Goal: Task Accomplishment & Management: Manage account settings

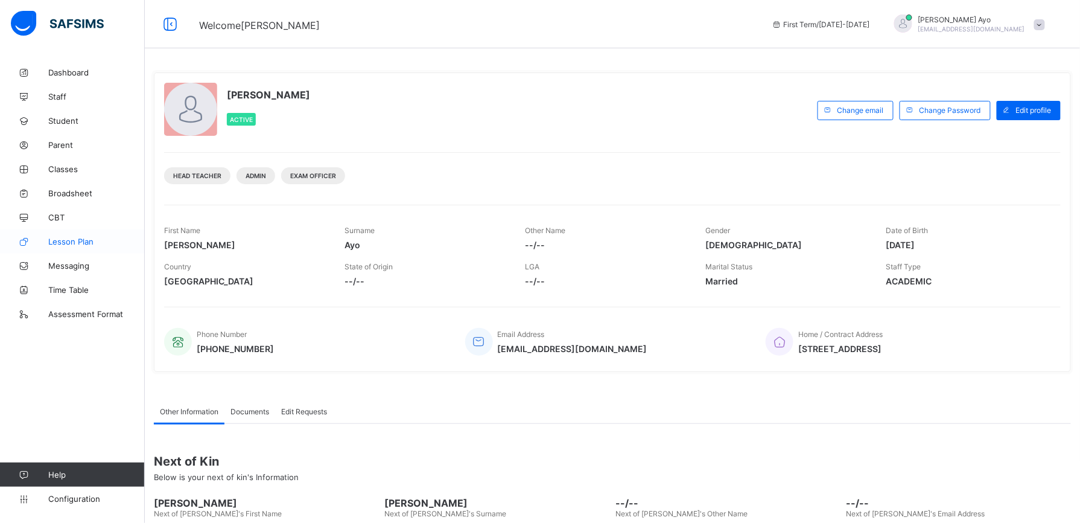
click at [69, 246] on link "Lesson Plan" at bounding box center [72, 241] width 145 height 24
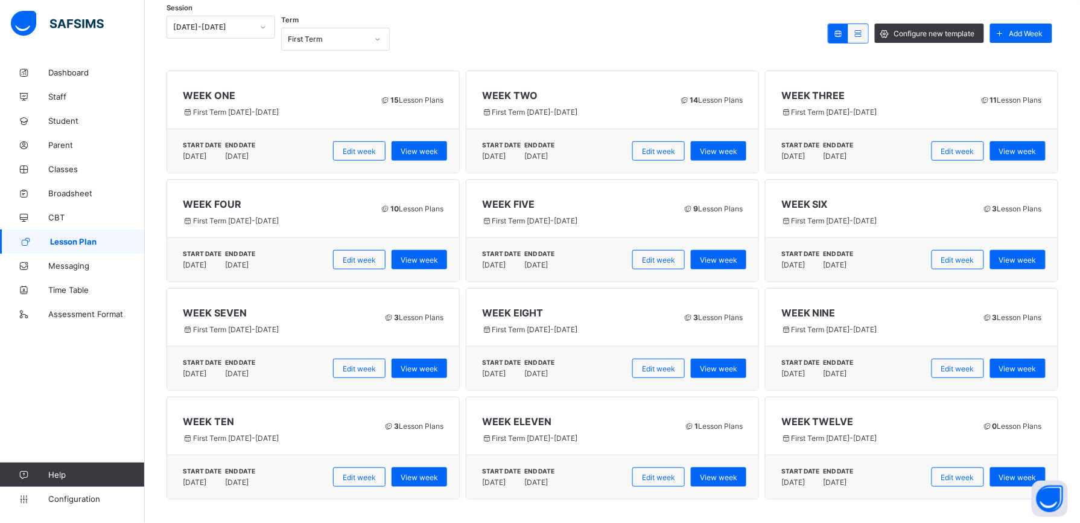
scroll to position [156, 0]
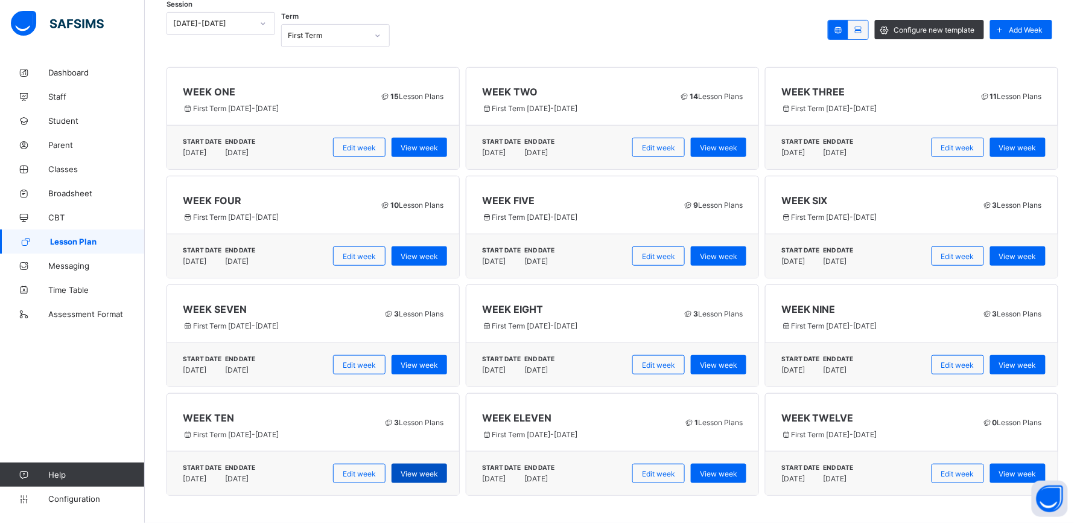
click at [431, 474] on span "View week" at bounding box center [419, 473] width 37 height 9
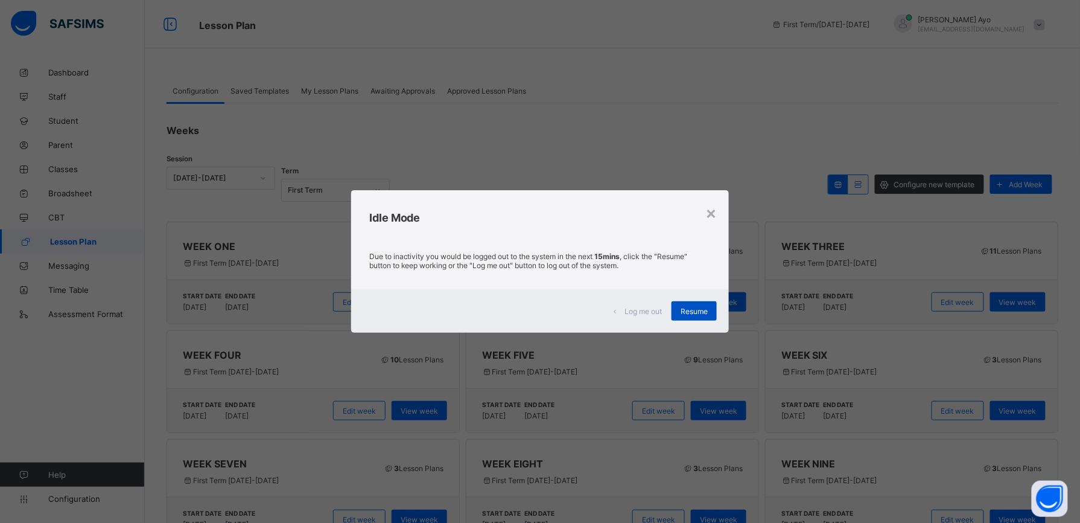
click at [696, 305] on div "Resume" at bounding box center [694, 310] width 45 height 19
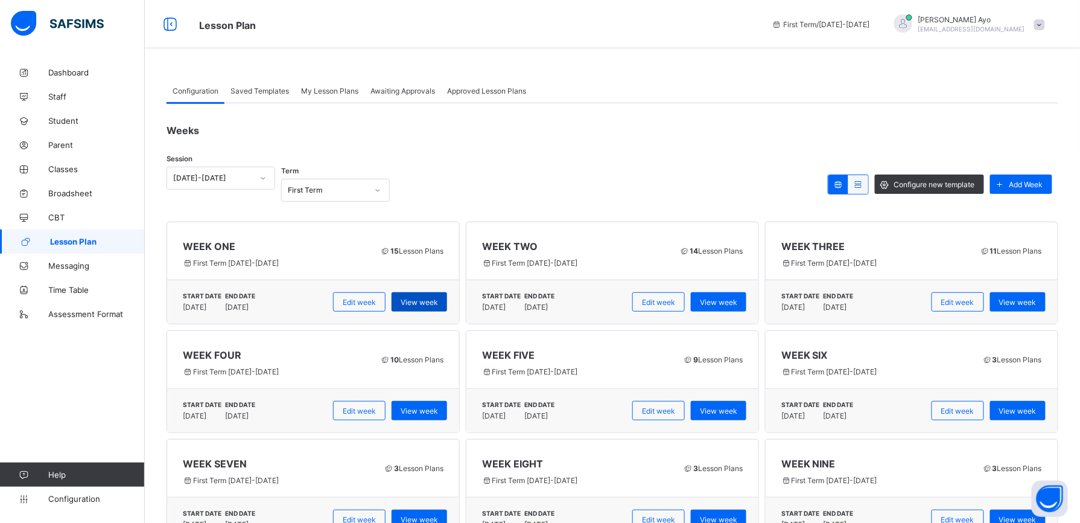
click at [418, 299] on span "View week" at bounding box center [419, 302] width 37 height 9
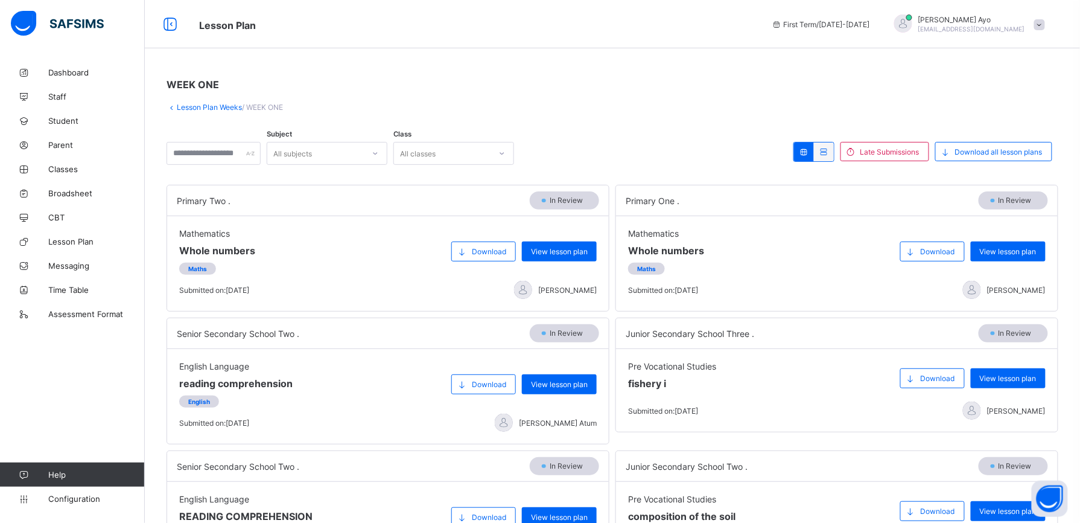
click at [211, 107] on link "Lesson Plan Weeks" at bounding box center [209, 107] width 65 height 9
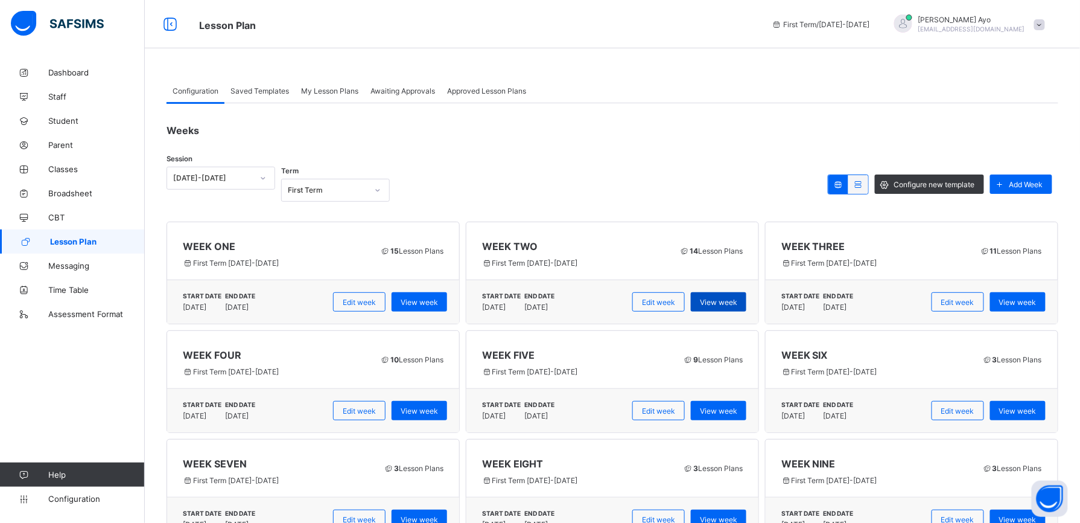
click at [728, 307] on div "View week" at bounding box center [719, 301] width 56 height 19
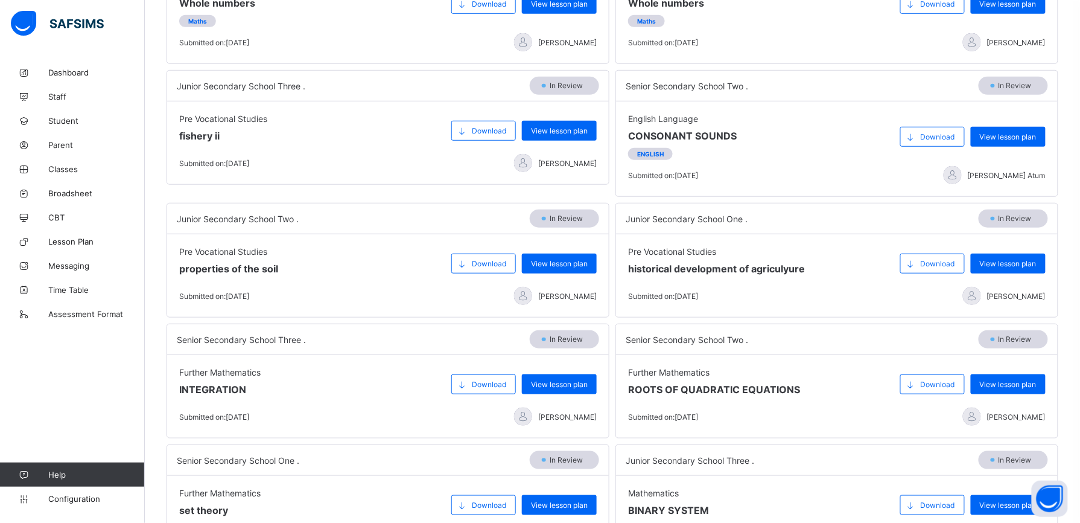
scroll to position [351, 0]
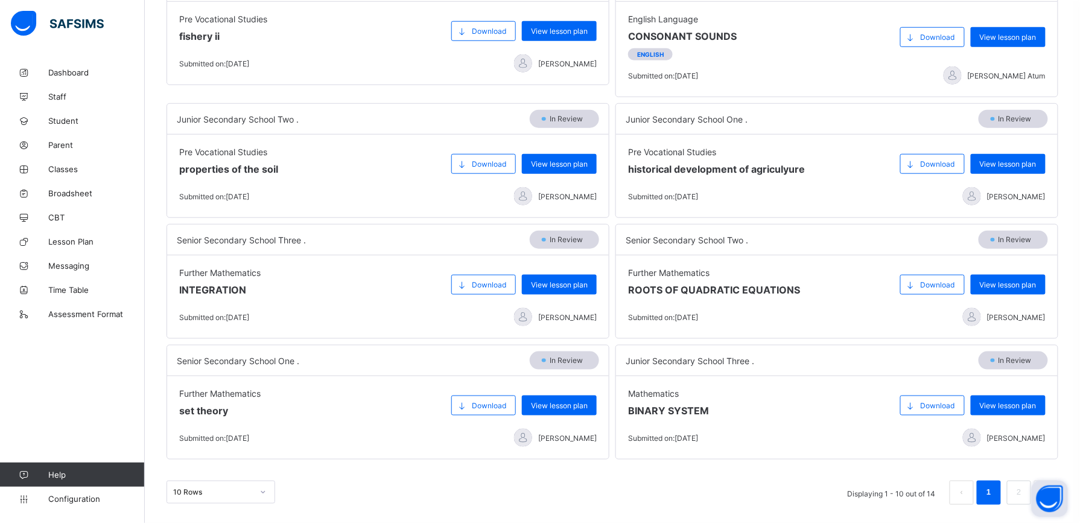
click at [1032, 497] on button "Open asap" at bounding box center [1050, 498] width 36 height 36
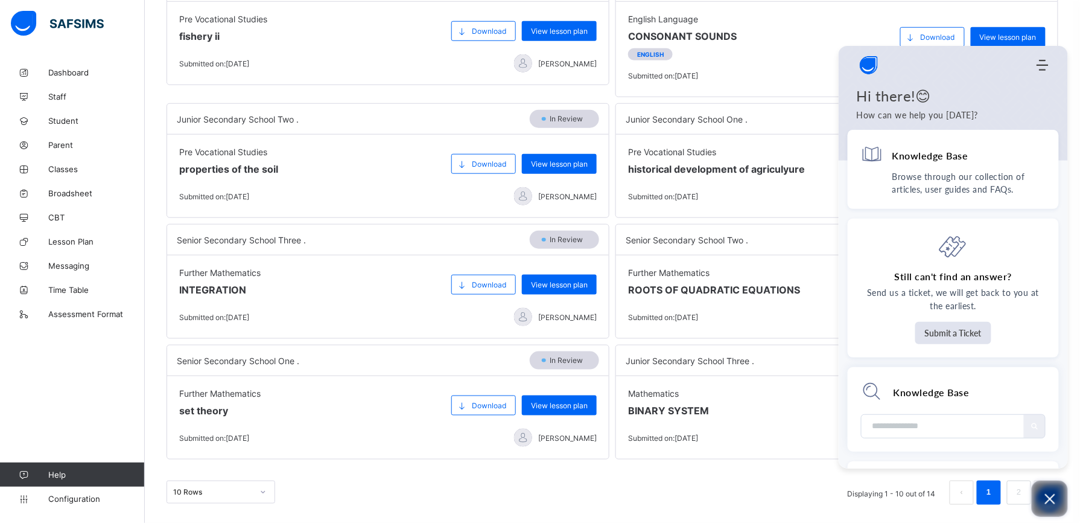
click at [1046, 500] on icon "Open asap" at bounding box center [1050, 498] width 15 height 15
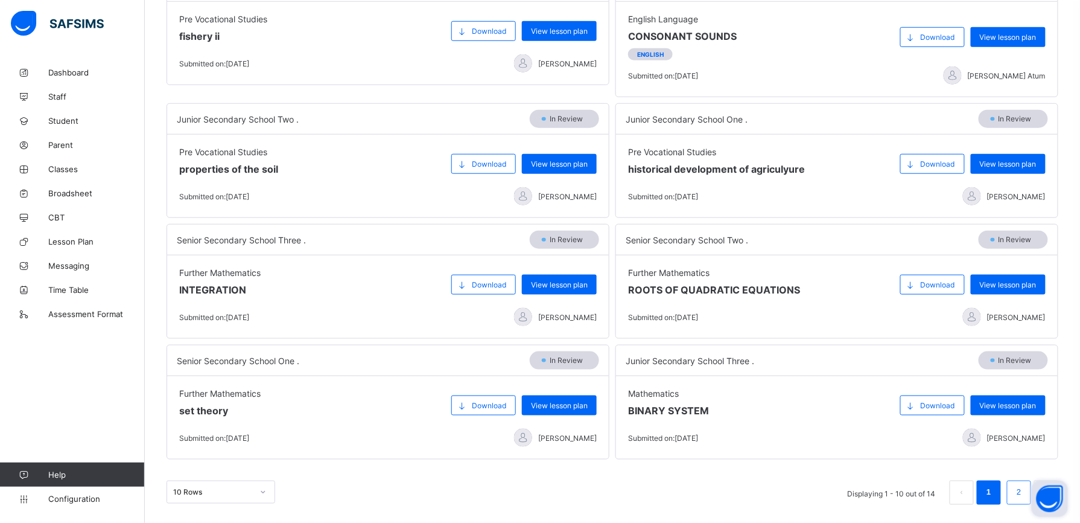
click at [1019, 497] on li "2" at bounding box center [1019, 492] width 24 height 24
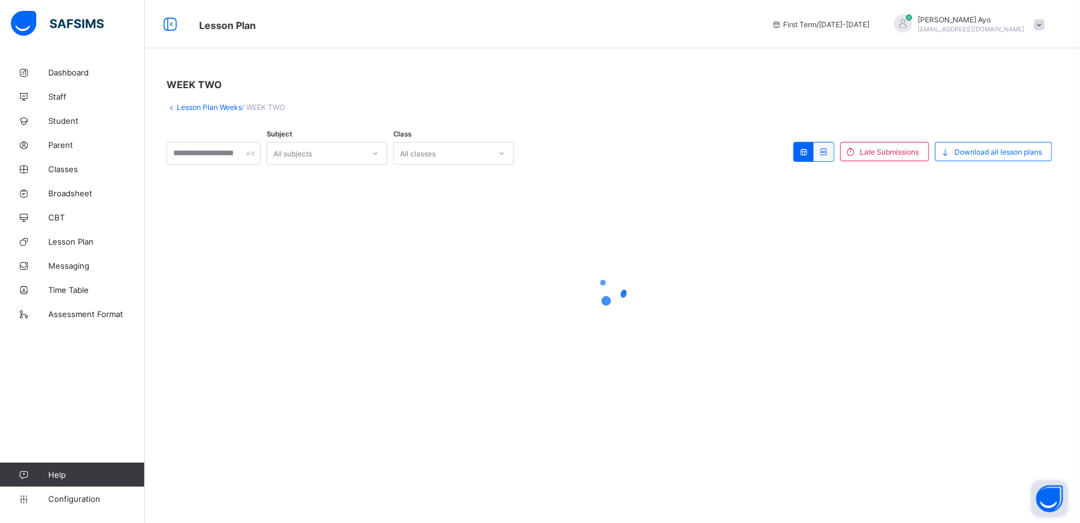
scroll to position [0, 0]
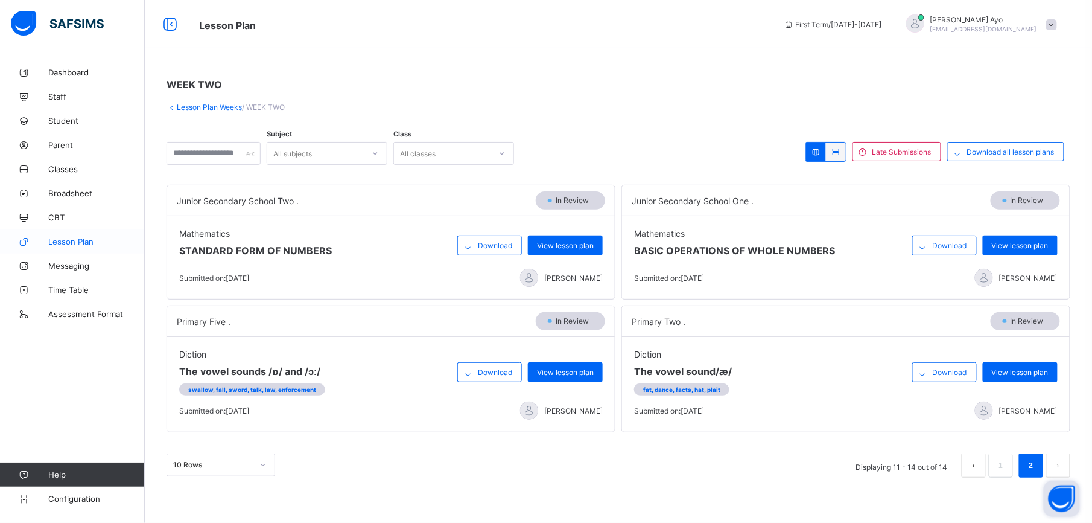
drag, startPoint x: 97, startPoint y: 229, endPoint x: 78, endPoint y: 247, distance: 25.6
click at [97, 229] on link "Lesson Plan" at bounding box center [72, 241] width 145 height 24
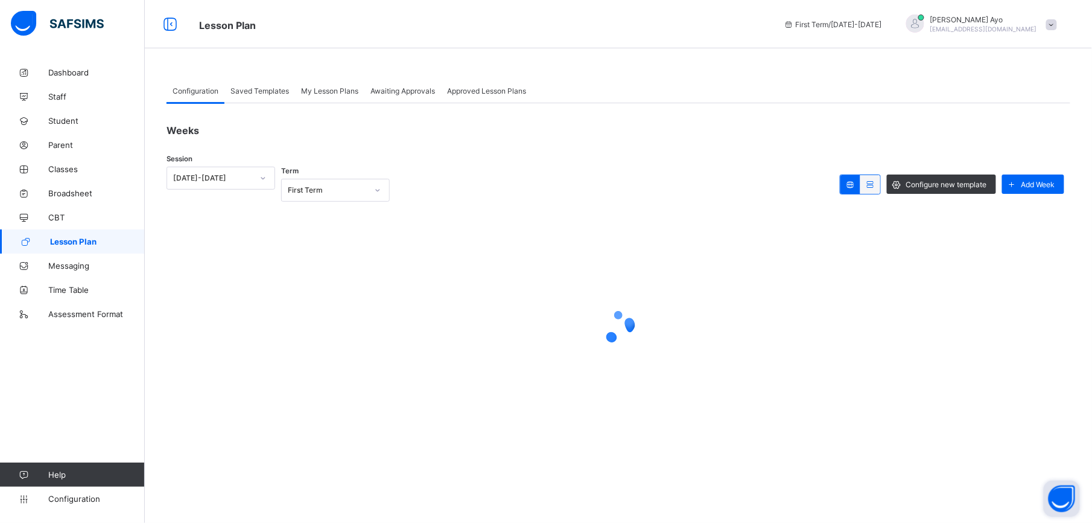
click at [78, 247] on link "Lesson Plan" at bounding box center [72, 241] width 145 height 24
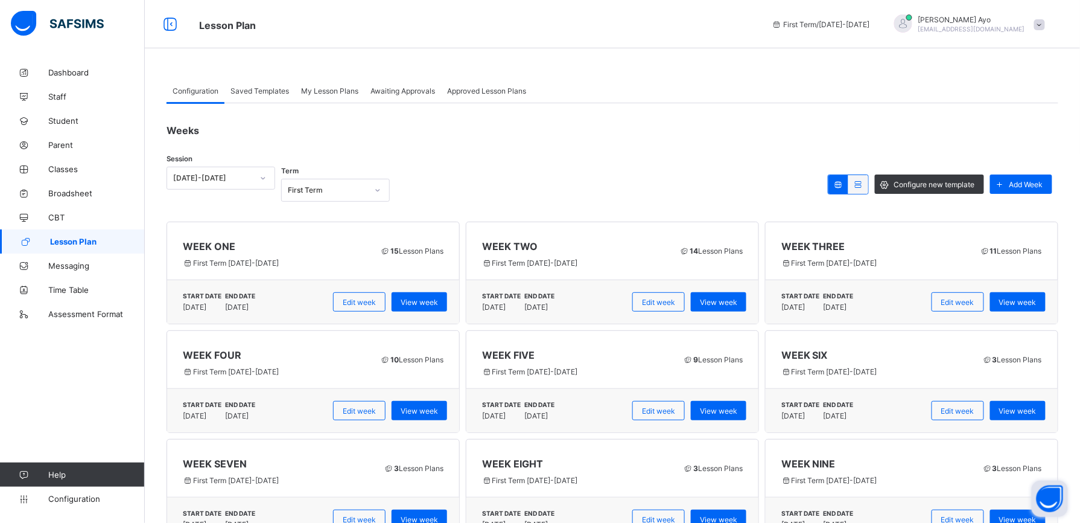
click at [411, 93] on span "Awaiting Approvals" at bounding box center [403, 90] width 65 height 9
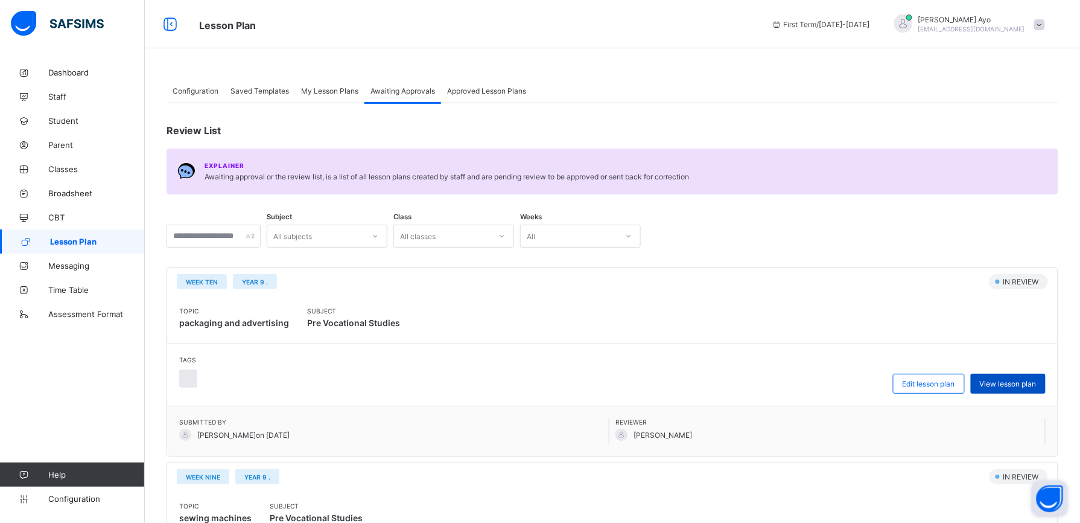
click at [1019, 387] on span "View lesson plan" at bounding box center [1008, 383] width 57 height 9
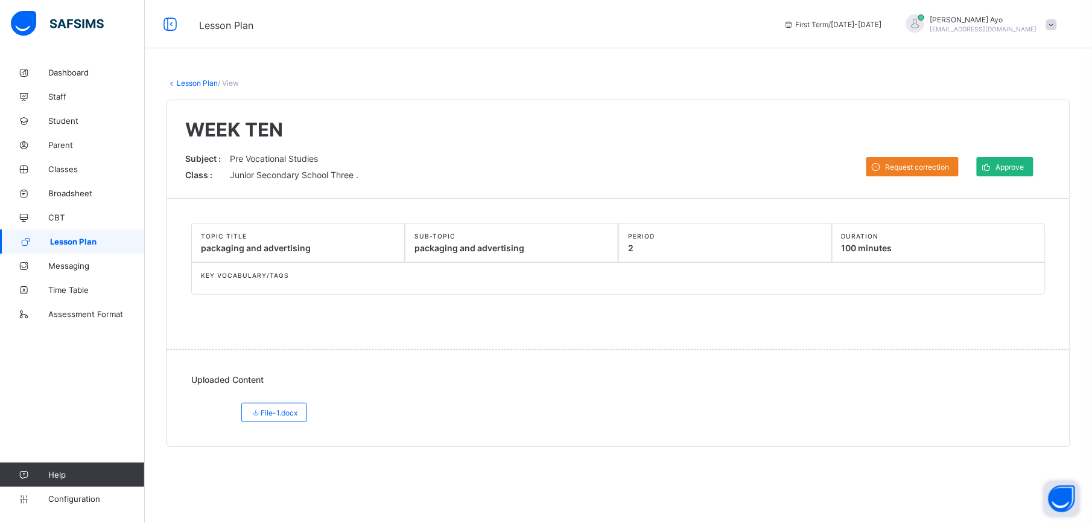
click at [1010, 165] on span "Approve" at bounding box center [1010, 166] width 28 height 9
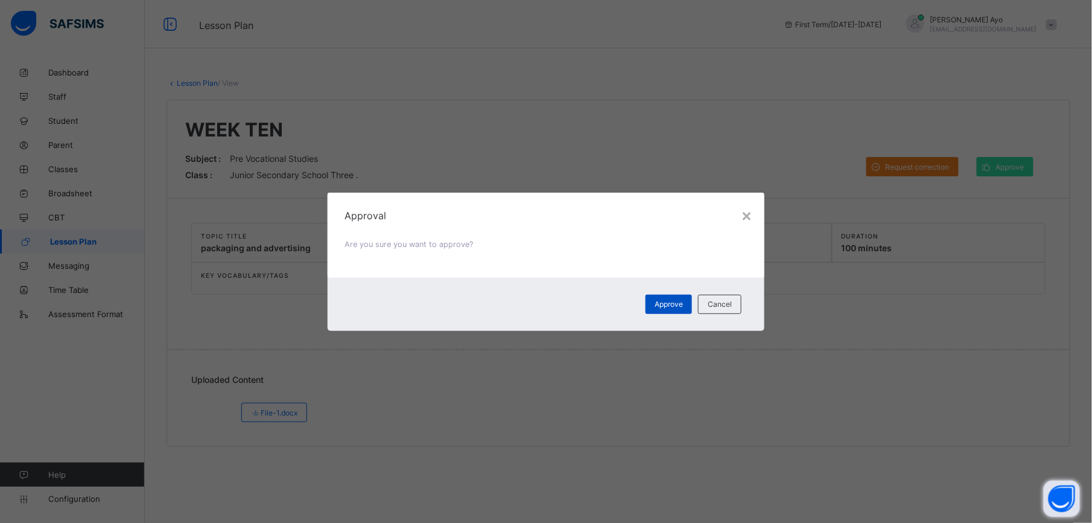
click at [672, 307] on span "Approve" at bounding box center [669, 303] width 28 height 9
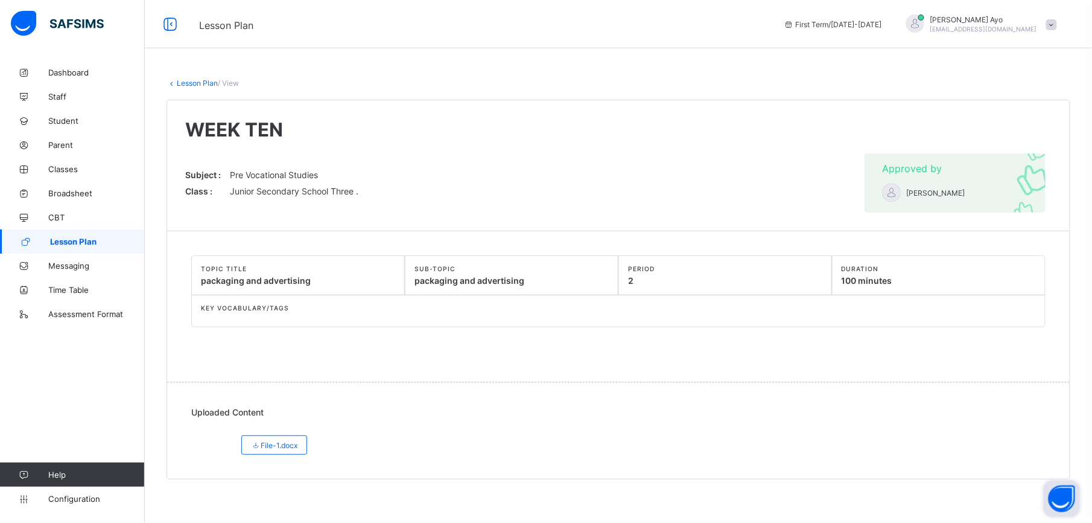
click at [192, 83] on link "Lesson Plan" at bounding box center [197, 82] width 41 height 9
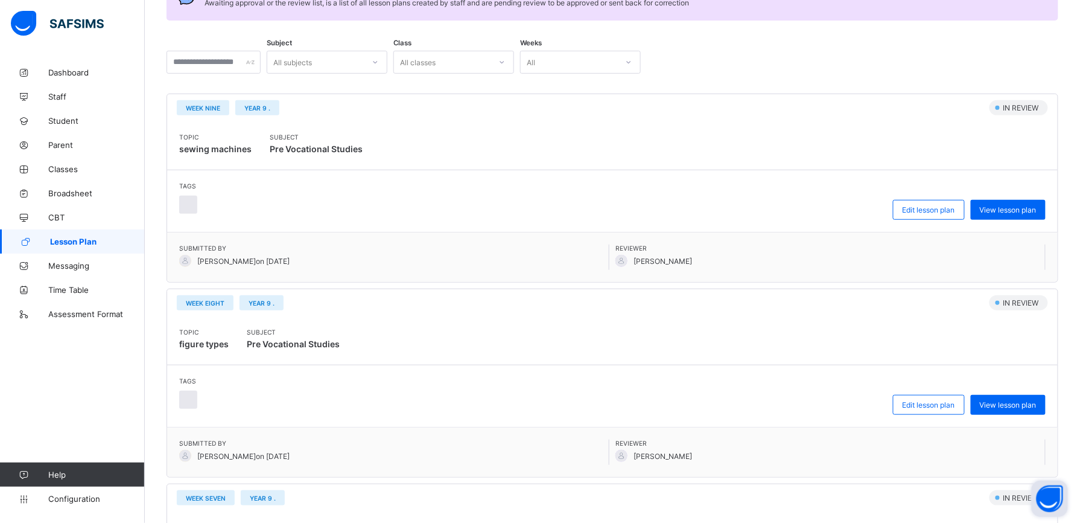
scroll to position [181, 0]
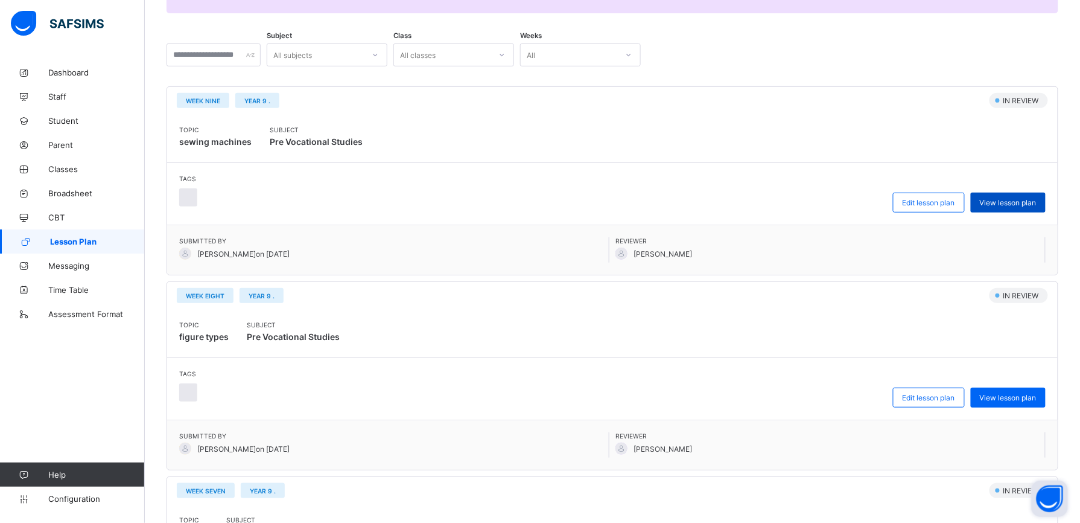
click at [1031, 203] on span "View lesson plan" at bounding box center [1008, 202] width 57 height 9
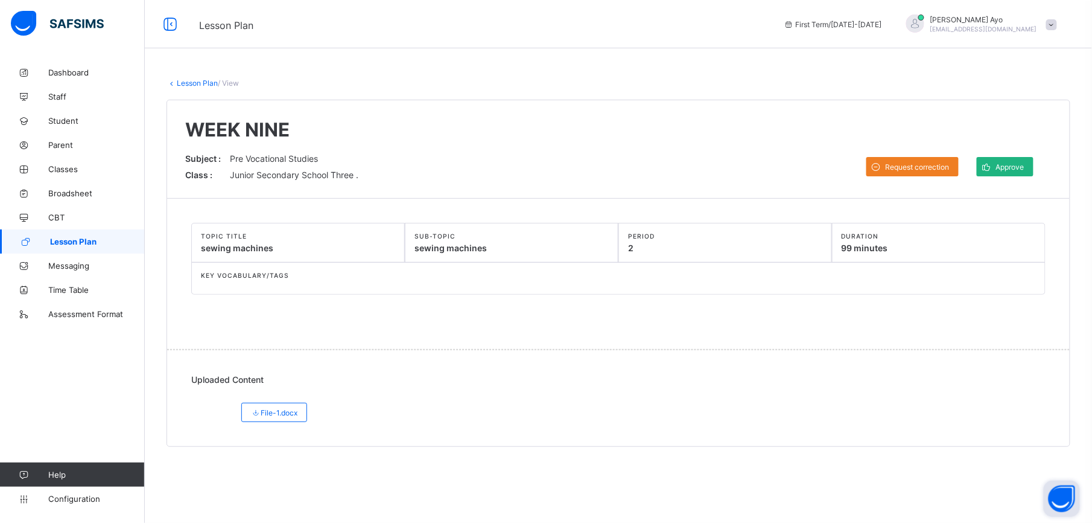
click at [1010, 167] on span "Approve" at bounding box center [1010, 166] width 28 height 9
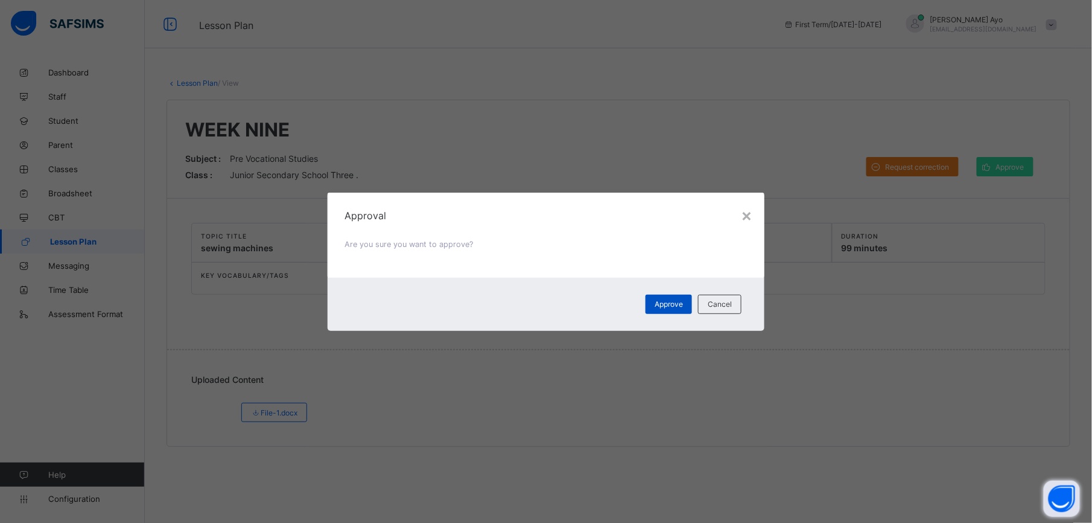
click at [674, 308] on span "Approve" at bounding box center [669, 303] width 28 height 9
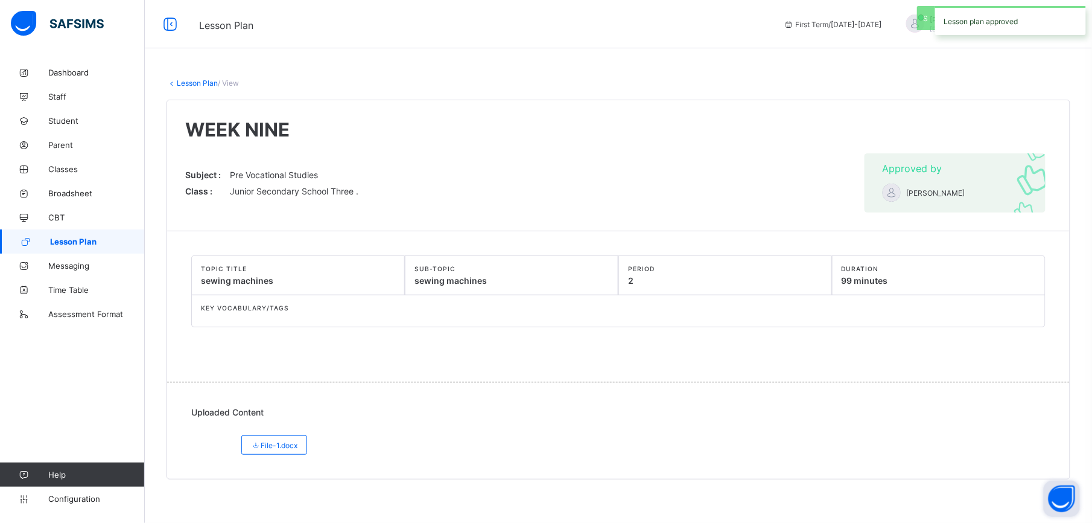
click at [193, 80] on link "Lesson Plan" at bounding box center [197, 82] width 41 height 9
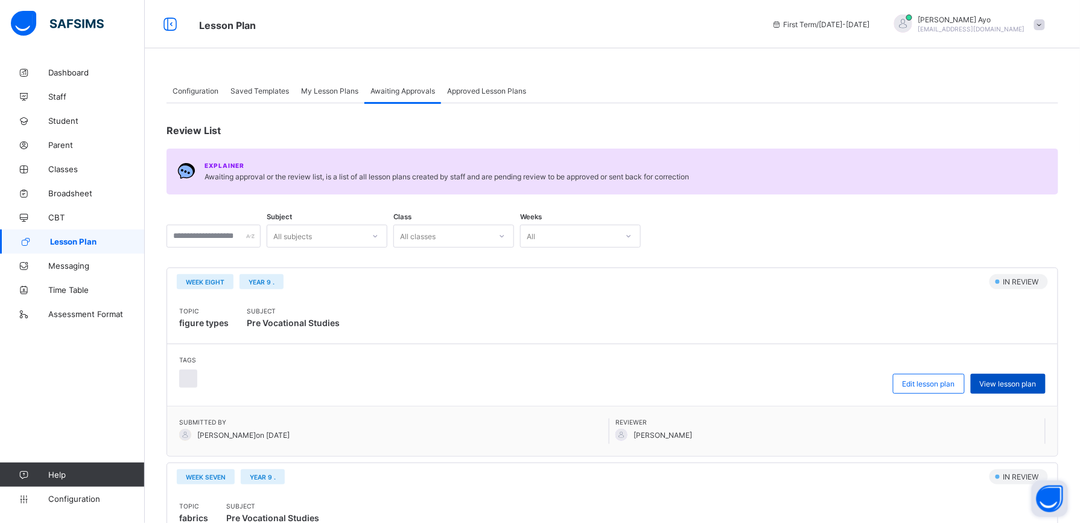
click at [1016, 384] on span "View lesson plan" at bounding box center [1008, 383] width 57 height 9
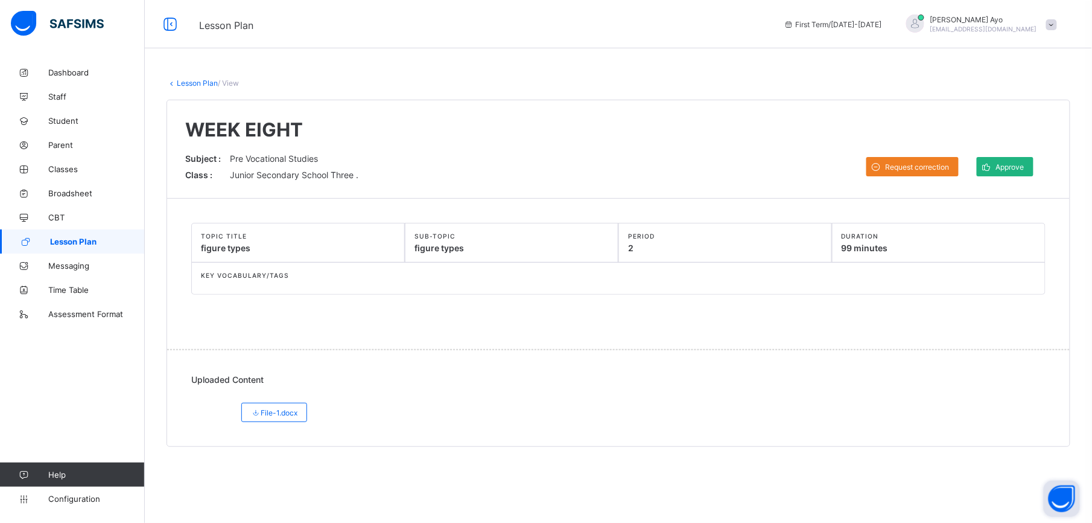
click at [1017, 162] on div "Approve" at bounding box center [1005, 166] width 57 height 19
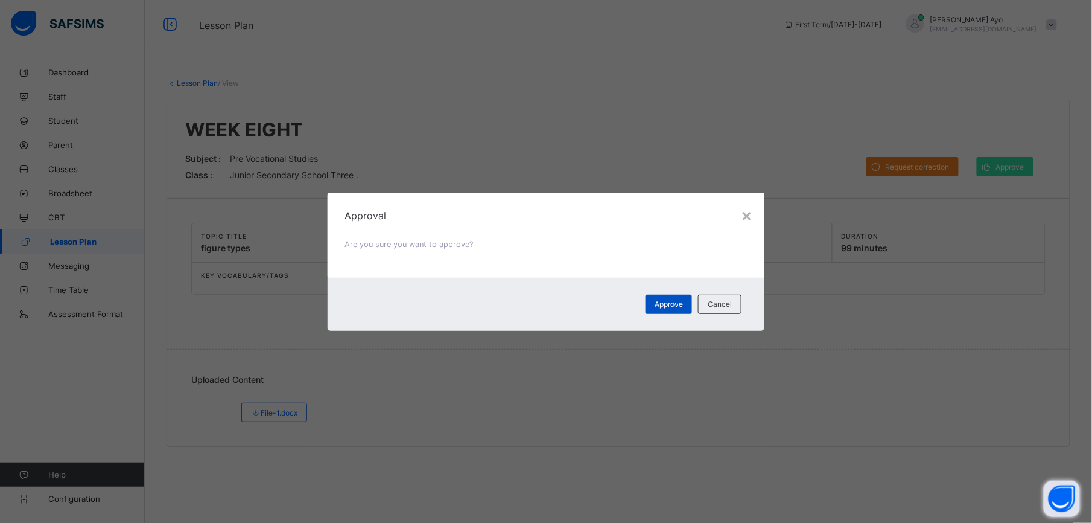
click at [681, 295] on div "Approve" at bounding box center [669, 304] width 46 height 19
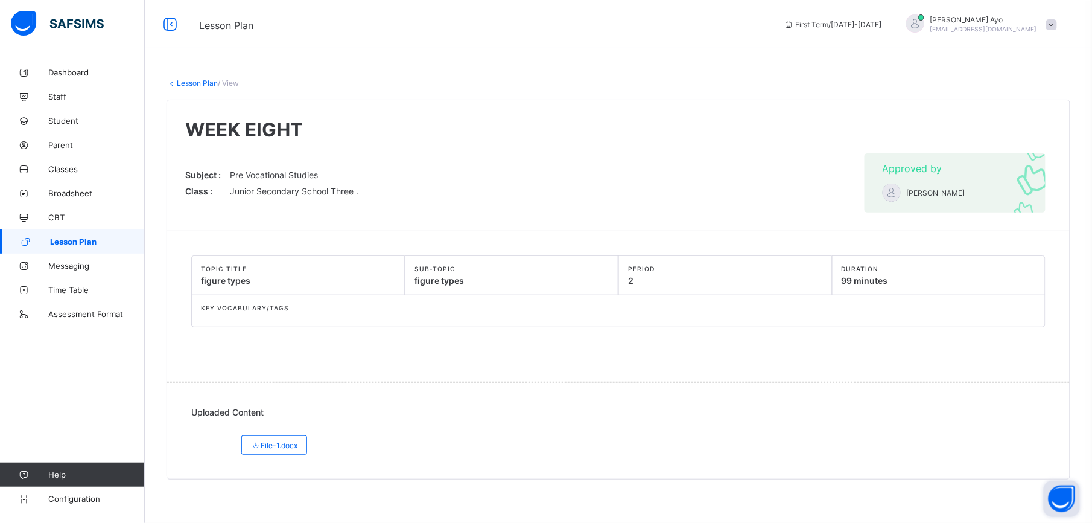
click at [191, 80] on link "Lesson Plan" at bounding box center [197, 82] width 41 height 9
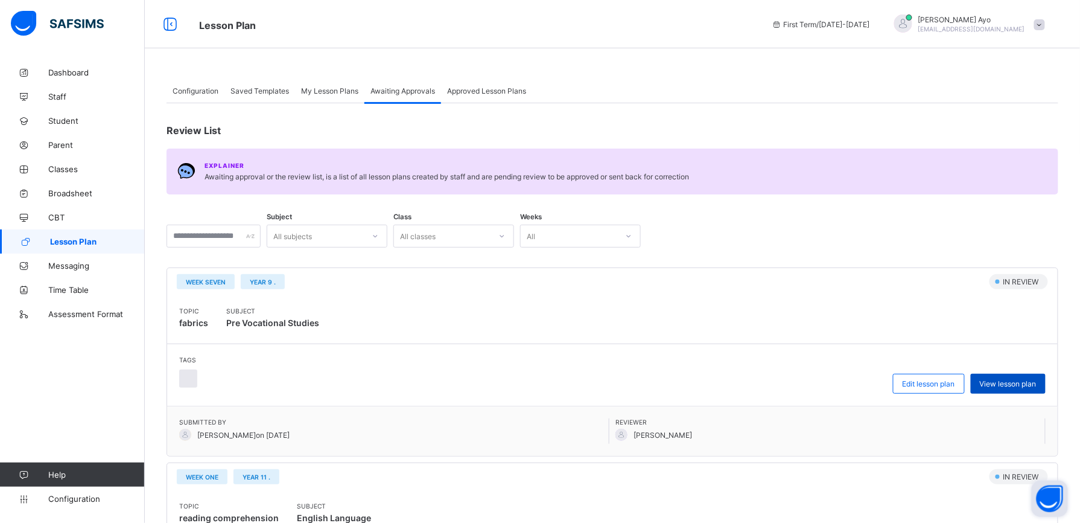
click at [1015, 384] on span "View lesson plan" at bounding box center [1008, 383] width 57 height 9
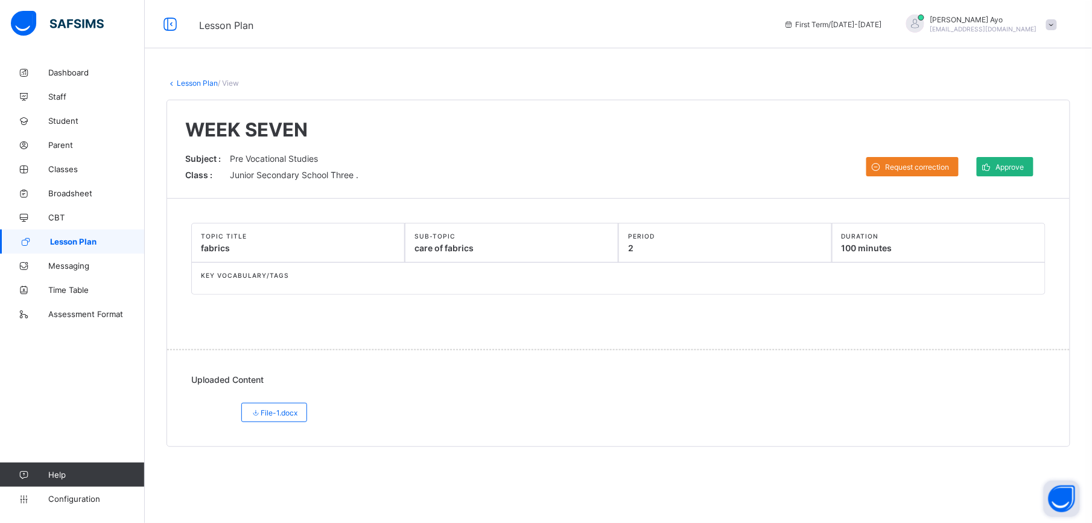
click at [999, 163] on span "Approve" at bounding box center [1010, 166] width 28 height 9
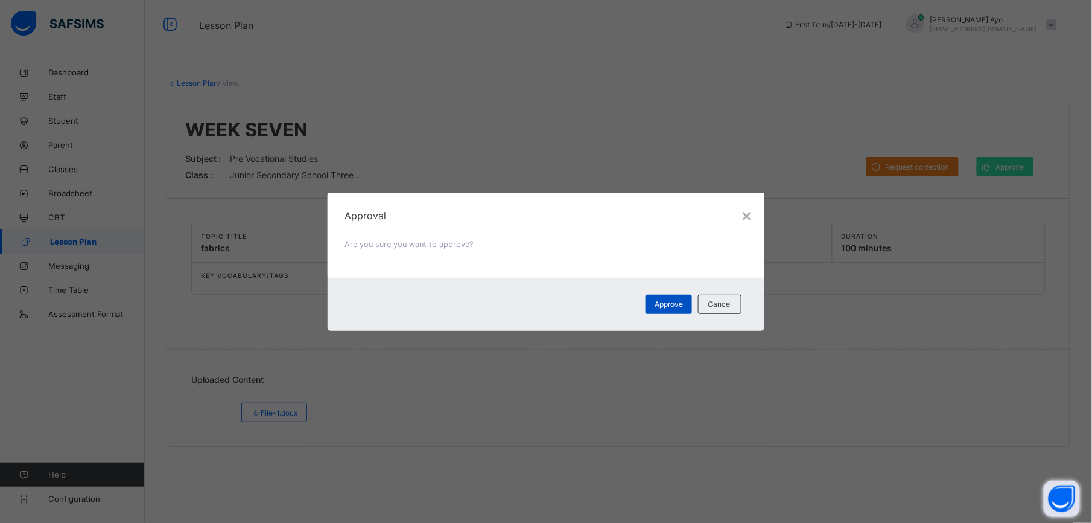
click at [669, 305] on span "Approve" at bounding box center [669, 303] width 28 height 9
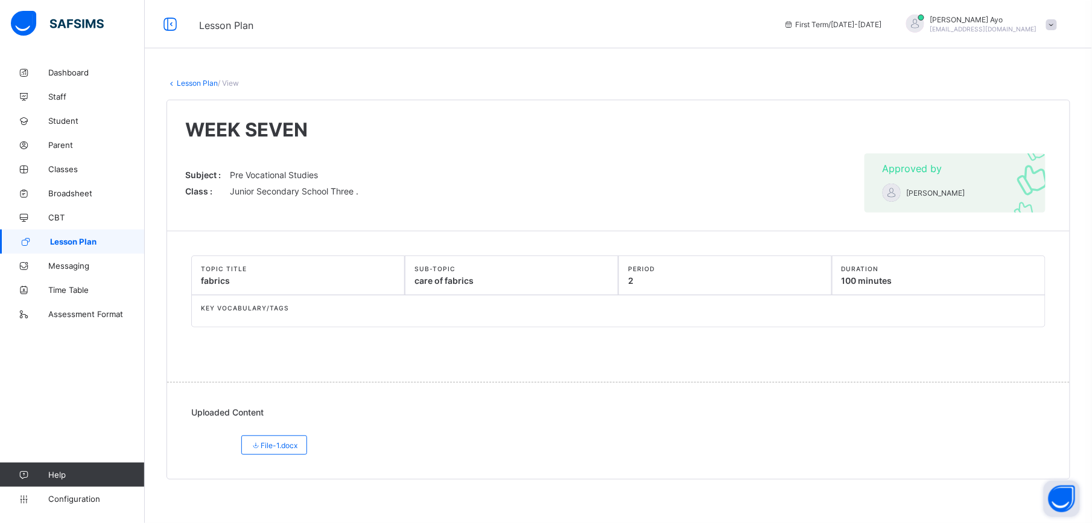
click at [201, 87] on link "Lesson Plan" at bounding box center [197, 82] width 41 height 9
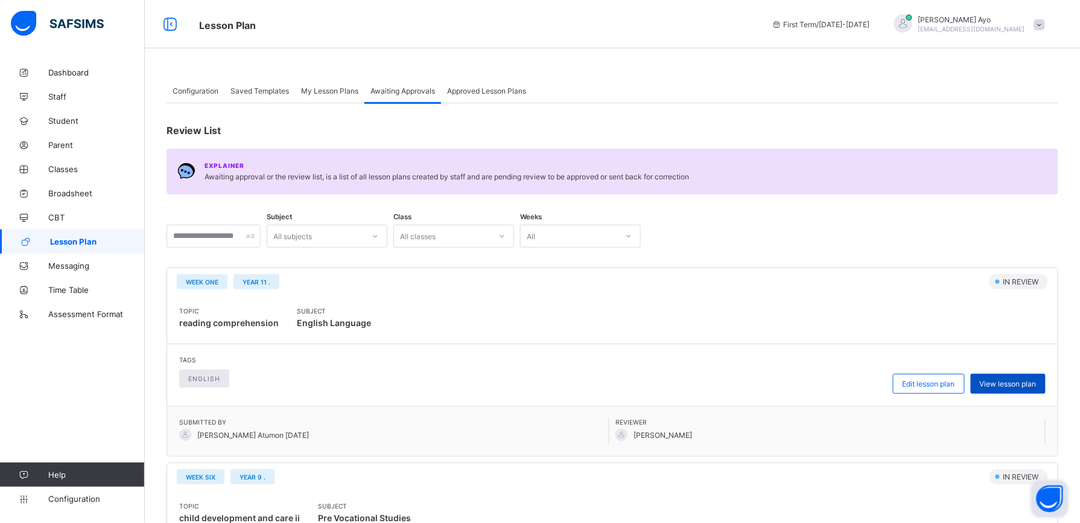
click at [1005, 384] on span "View lesson plan" at bounding box center [1008, 383] width 57 height 9
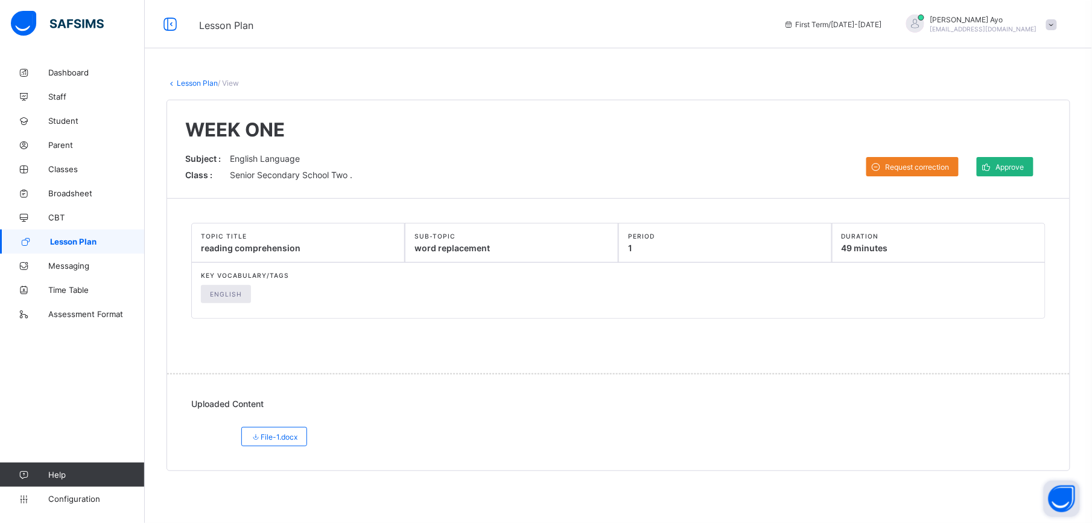
click at [998, 170] on span "Approve" at bounding box center [1010, 166] width 28 height 9
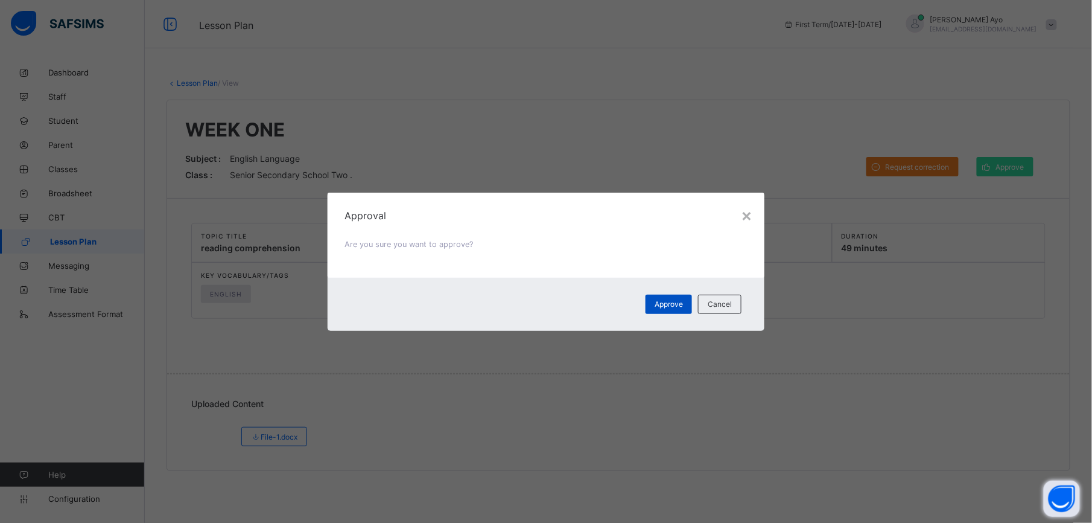
click at [651, 305] on div "Approve" at bounding box center [669, 304] width 46 height 19
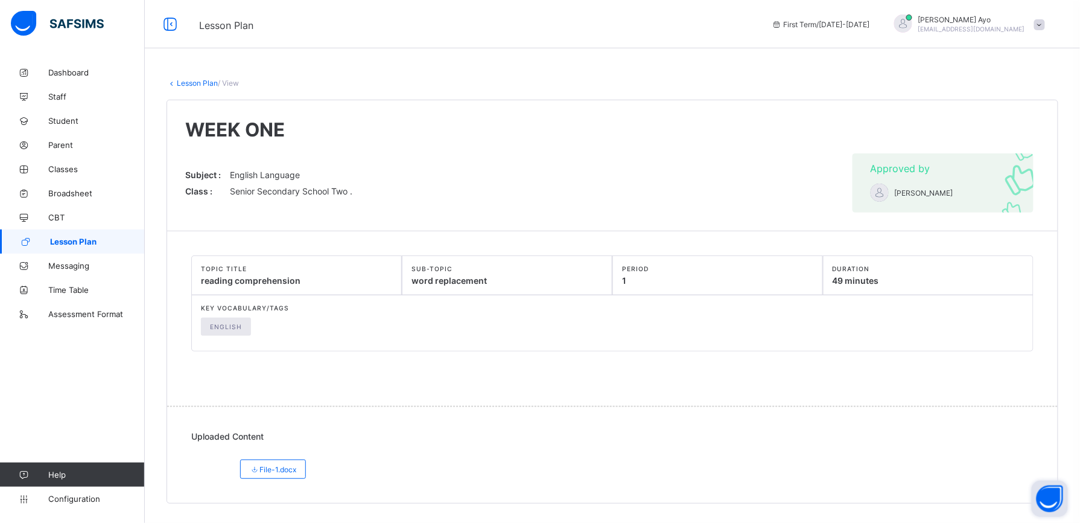
click at [194, 83] on link "Lesson Plan" at bounding box center [197, 82] width 41 height 9
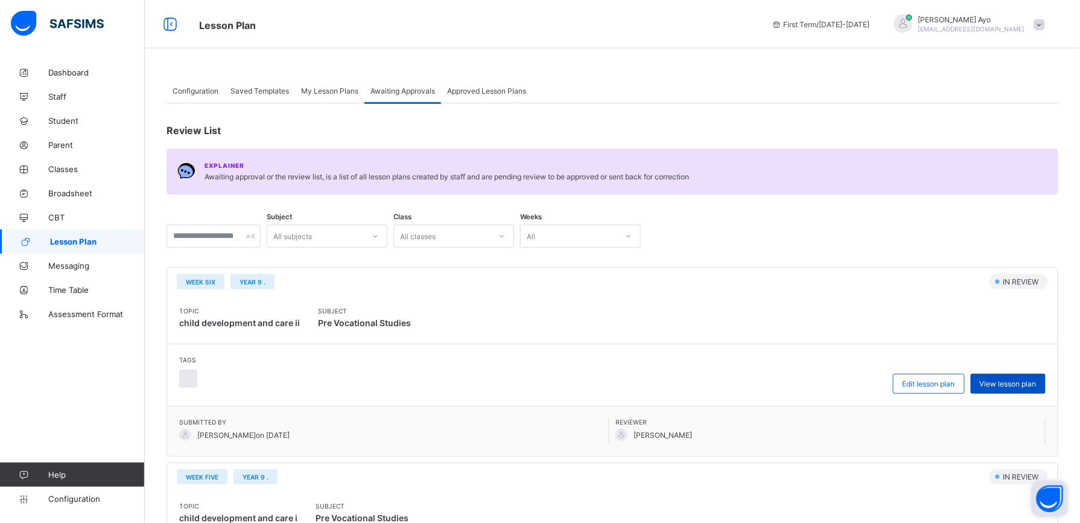
click at [1019, 385] on span "View lesson plan" at bounding box center [1008, 383] width 57 height 9
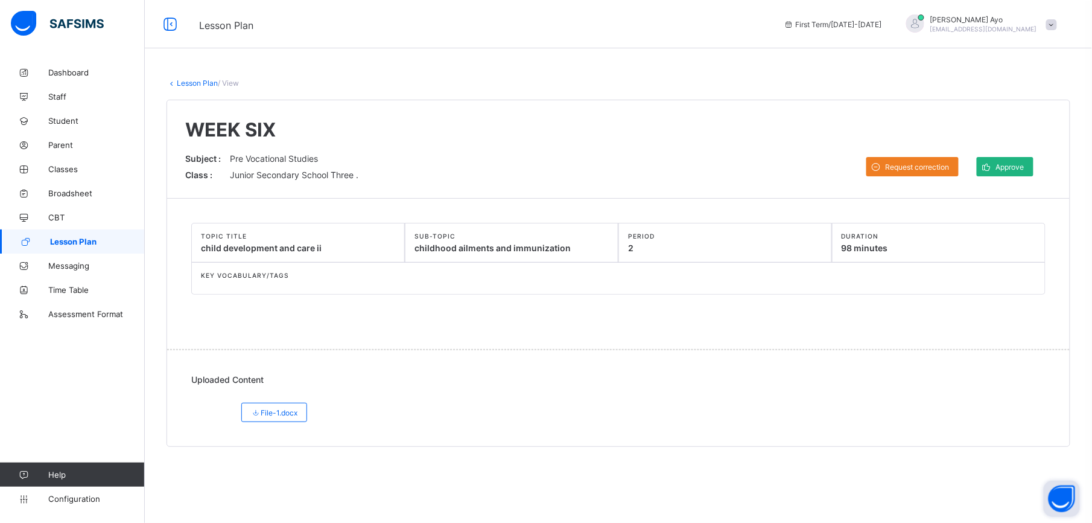
click at [1012, 168] on span "Approve" at bounding box center [1010, 166] width 28 height 9
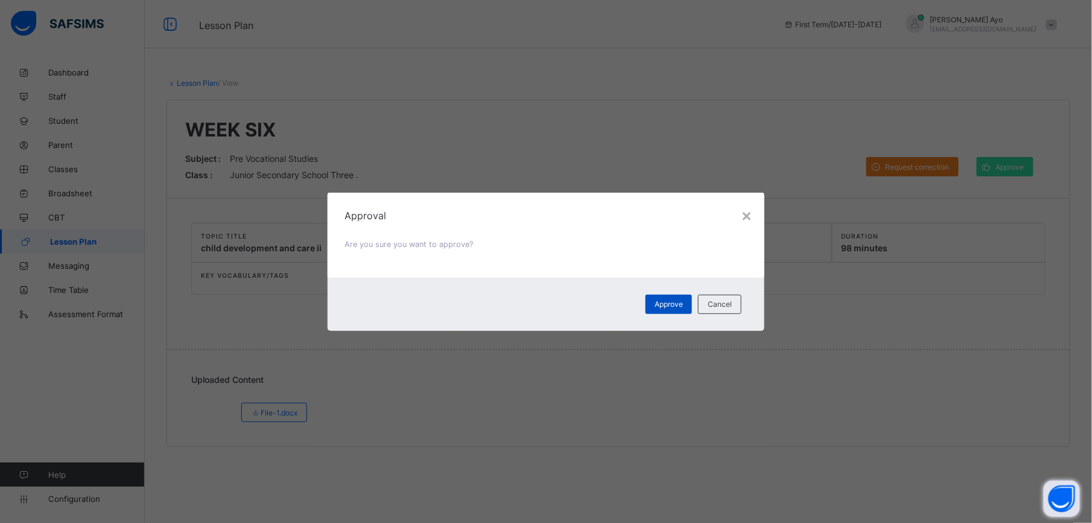
click at [666, 305] on span "Approve" at bounding box center [669, 303] width 28 height 9
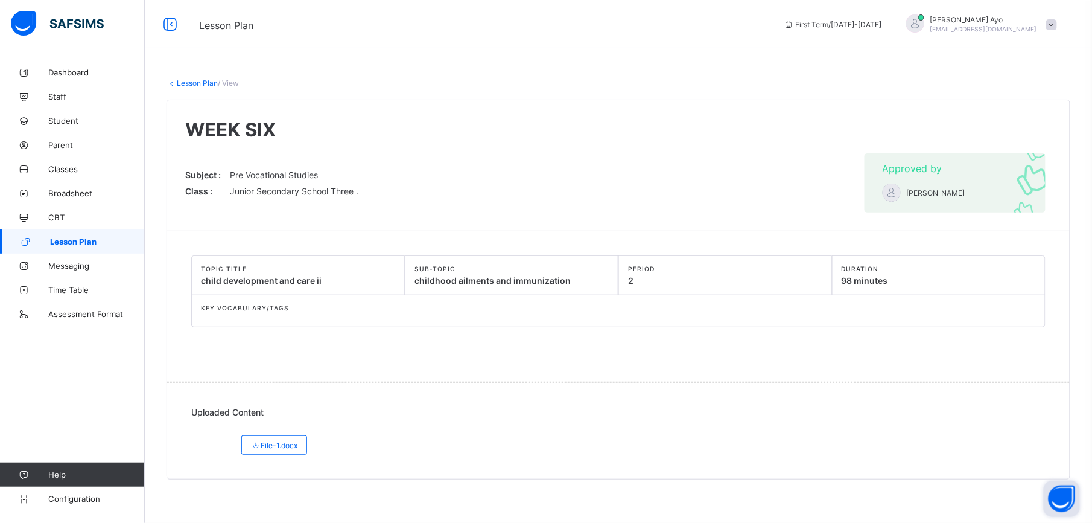
click at [189, 82] on link "Lesson Plan" at bounding box center [197, 82] width 41 height 9
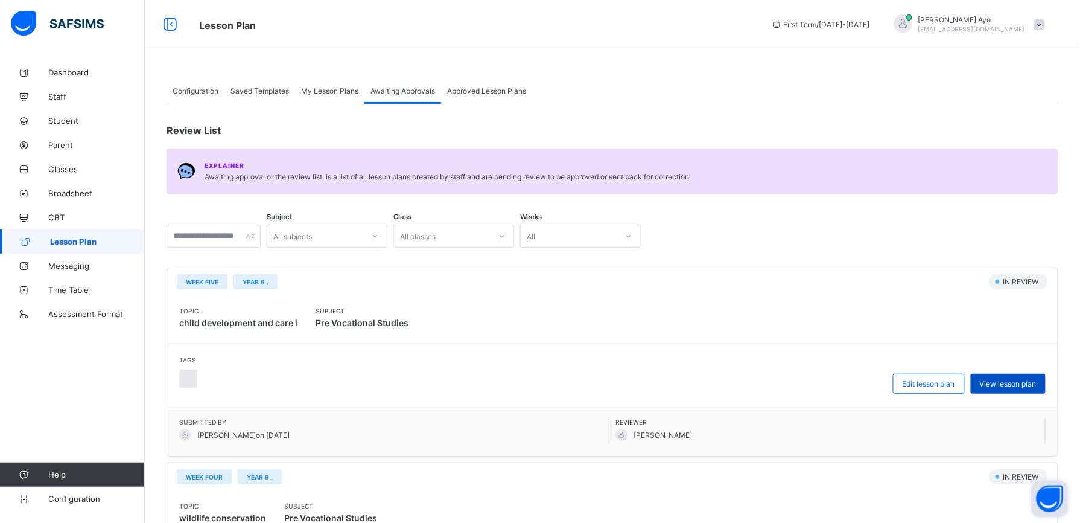
click at [1032, 384] on span "View lesson plan" at bounding box center [1008, 383] width 57 height 9
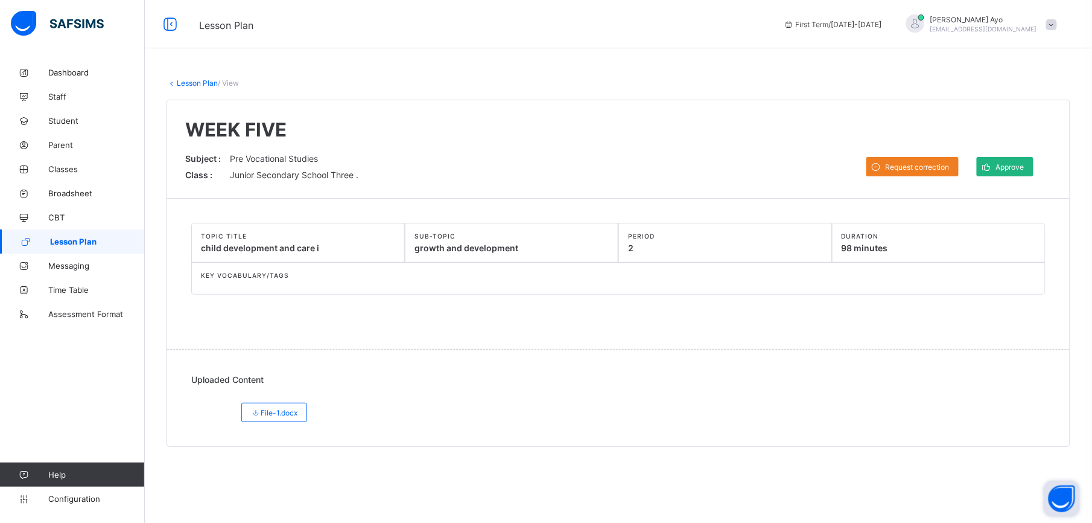
click at [1013, 167] on span "Approve" at bounding box center [1010, 166] width 28 height 9
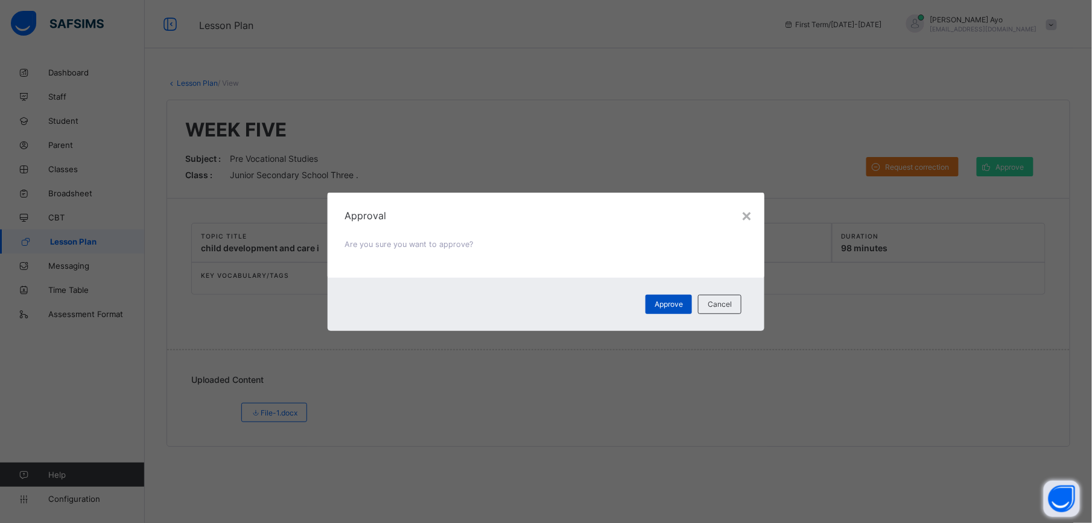
click at [671, 302] on span "Approve" at bounding box center [669, 303] width 28 height 9
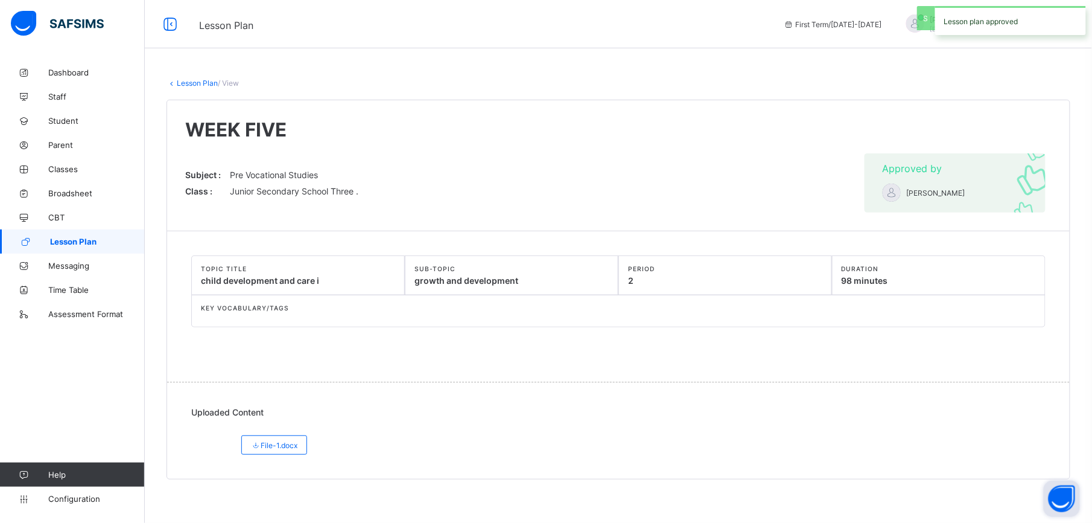
click at [193, 84] on link "Lesson Plan" at bounding box center [197, 82] width 41 height 9
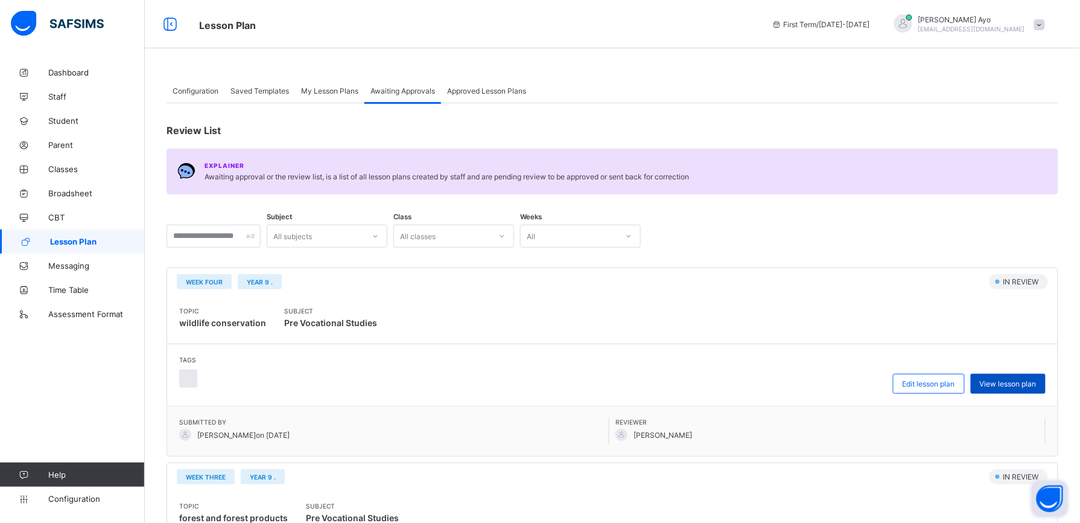
click at [1022, 378] on div "View lesson plan" at bounding box center [1008, 384] width 75 height 20
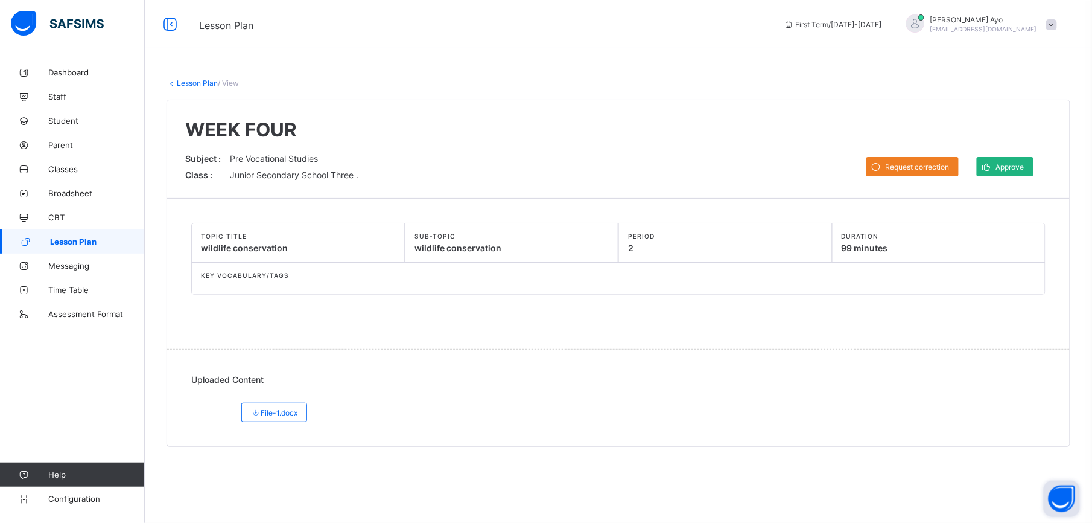
click at [1002, 162] on span "Approve" at bounding box center [1010, 166] width 28 height 9
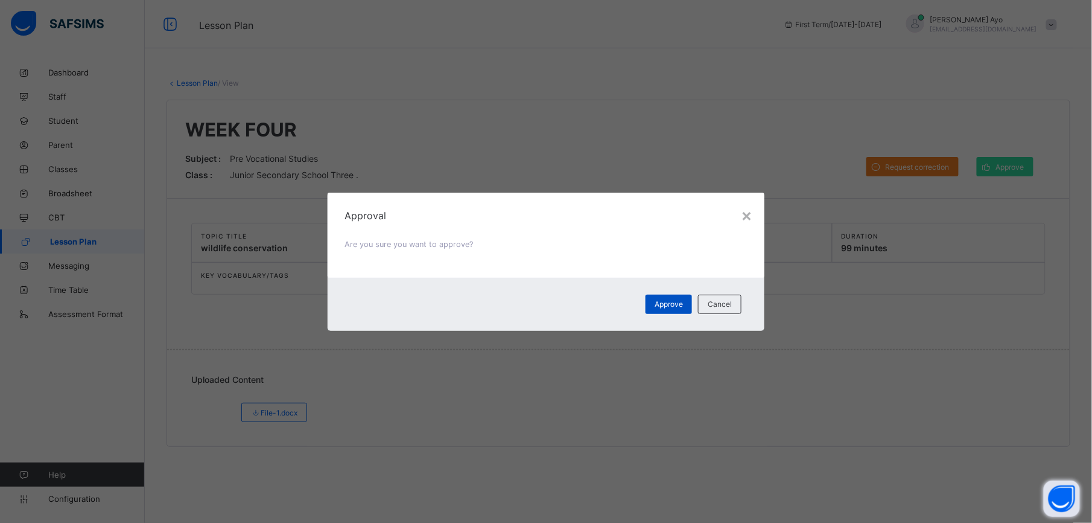
click at [680, 305] on span "Approve" at bounding box center [669, 303] width 28 height 9
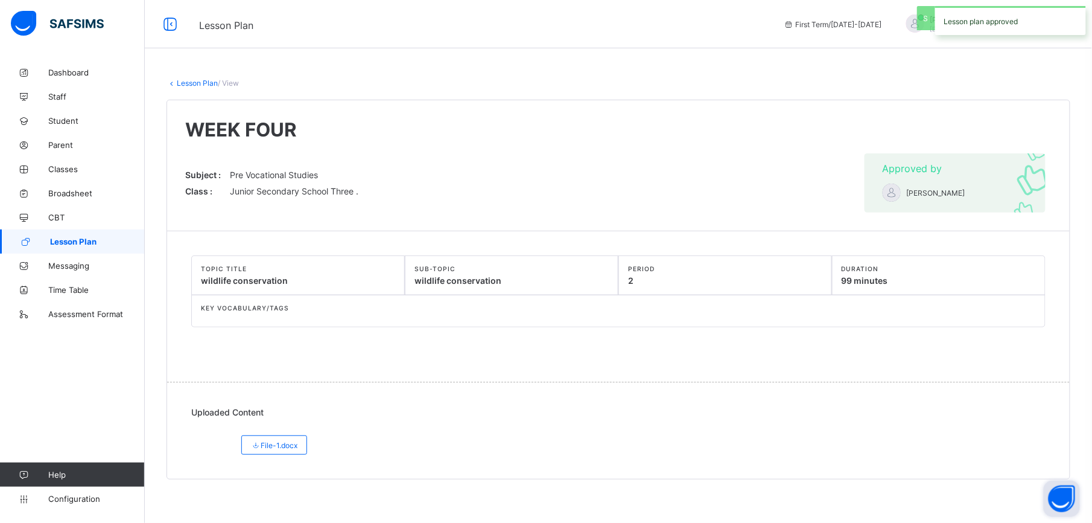
click at [198, 80] on link "Lesson Plan" at bounding box center [197, 82] width 41 height 9
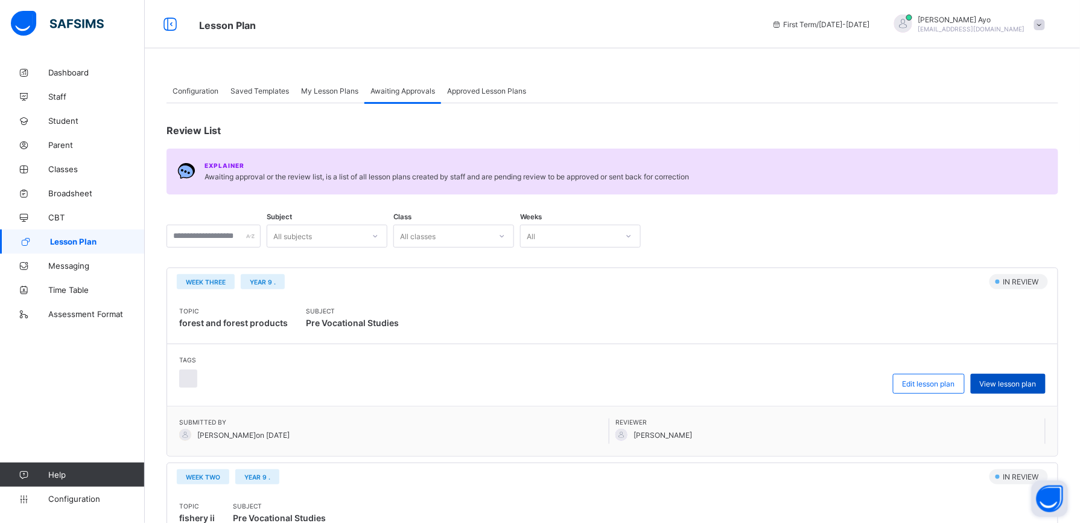
click at [1018, 384] on span "View lesson plan" at bounding box center [1008, 383] width 57 height 9
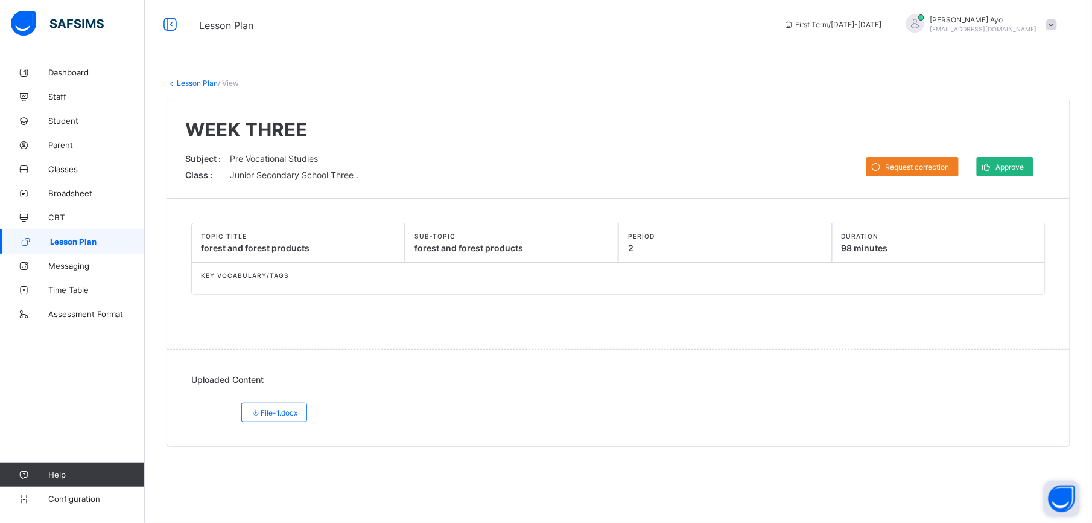
click at [1010, 169] on span "Approve" at bounding box center [1010, 166] width 28 height 9
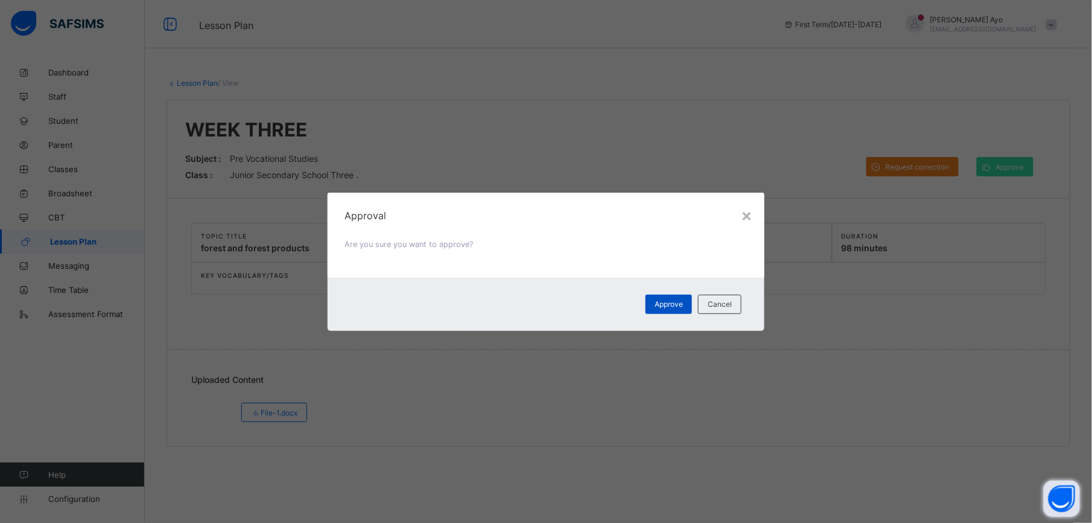
click at [671, 304] on span "Approve" at bounding box center [669, 303] width 28 height 9
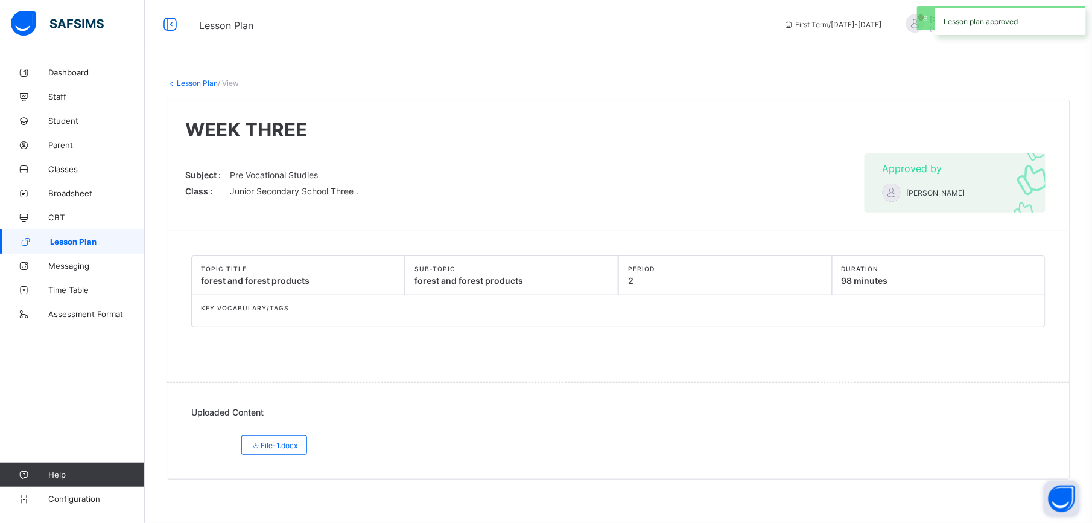
click at [205, 83] on link "Lesson Plan" at bounding box center [197, 82] width 41 height 9
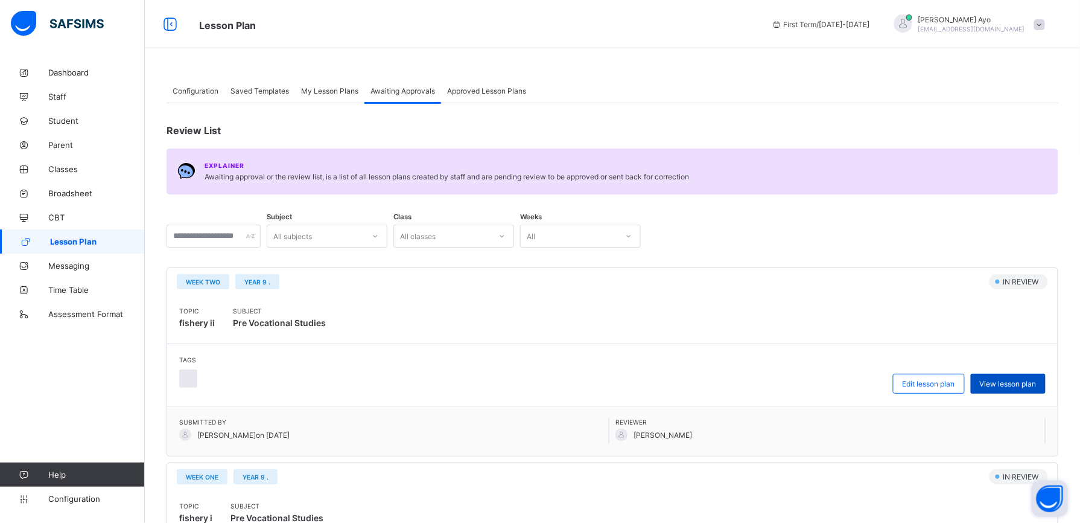
click at [1012, 381] on span "View lesson plan" at bounding box center [1008, 383] width 57 height 9
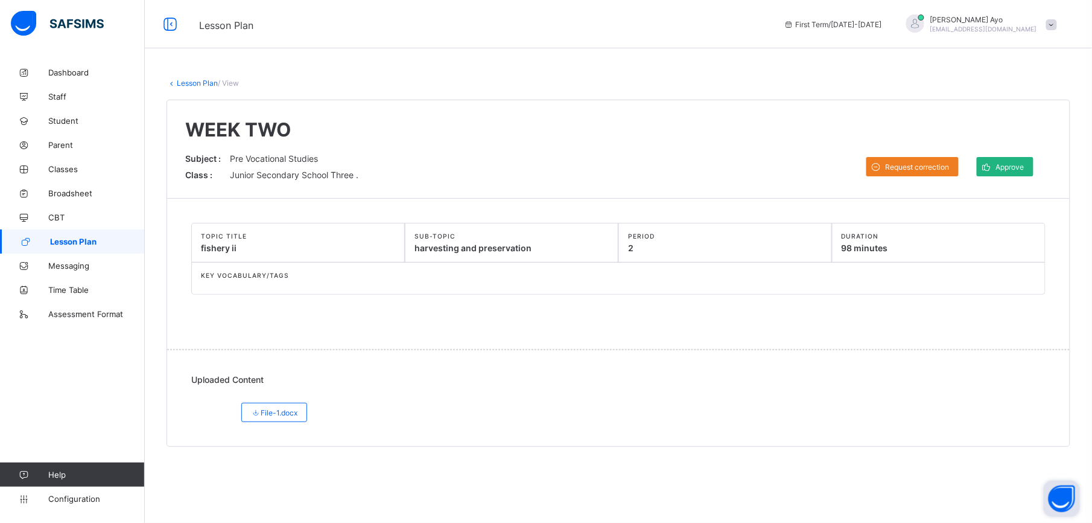
click at [998, 165] on span "Approve" at bounding box center [1010, 166] width 28 height 9
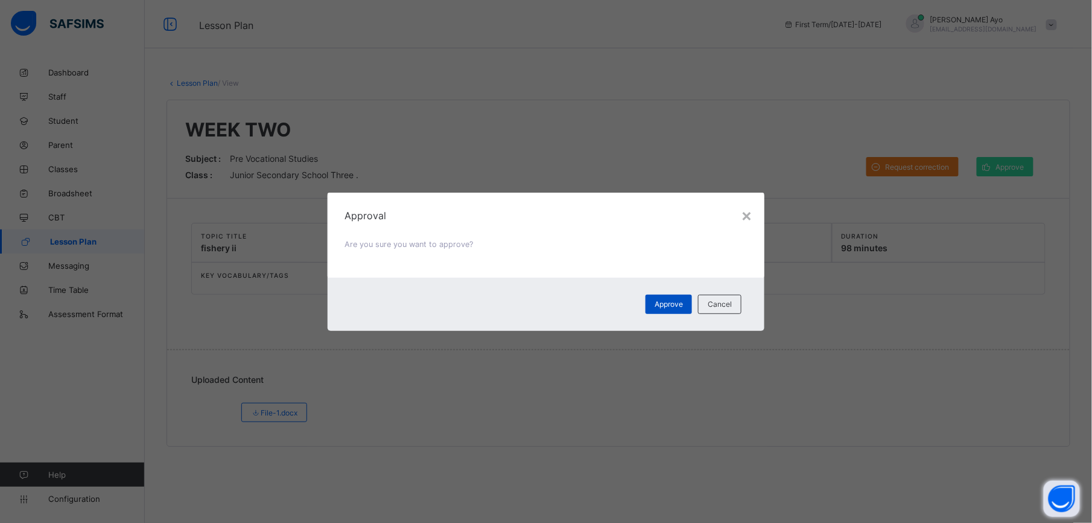
click at [669, 309] on div "Approve" at bounding box center [669, 304] width 46 height 19
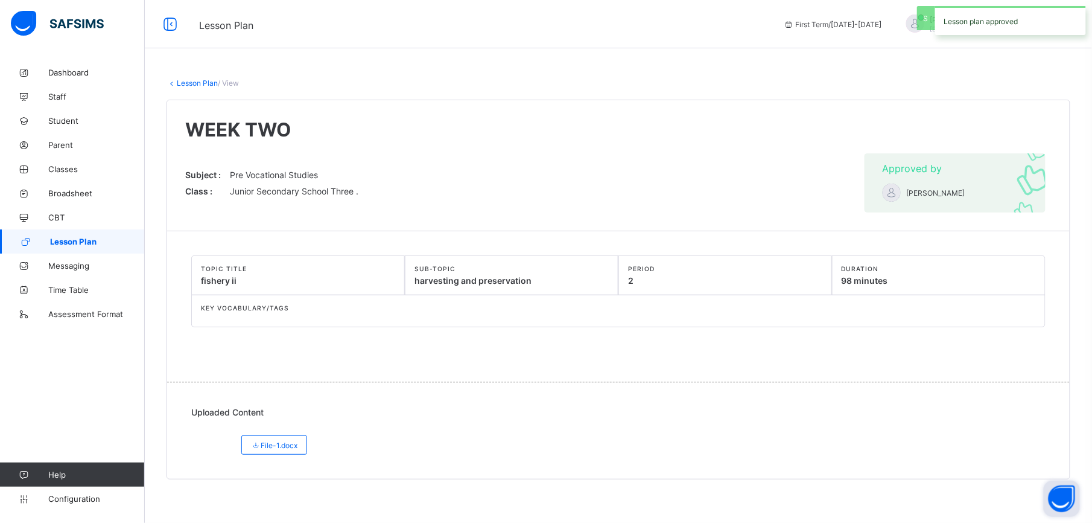
click at [187, 80] on link "Lesson Plan" at bounding box center [197, 82] width 41 height 9
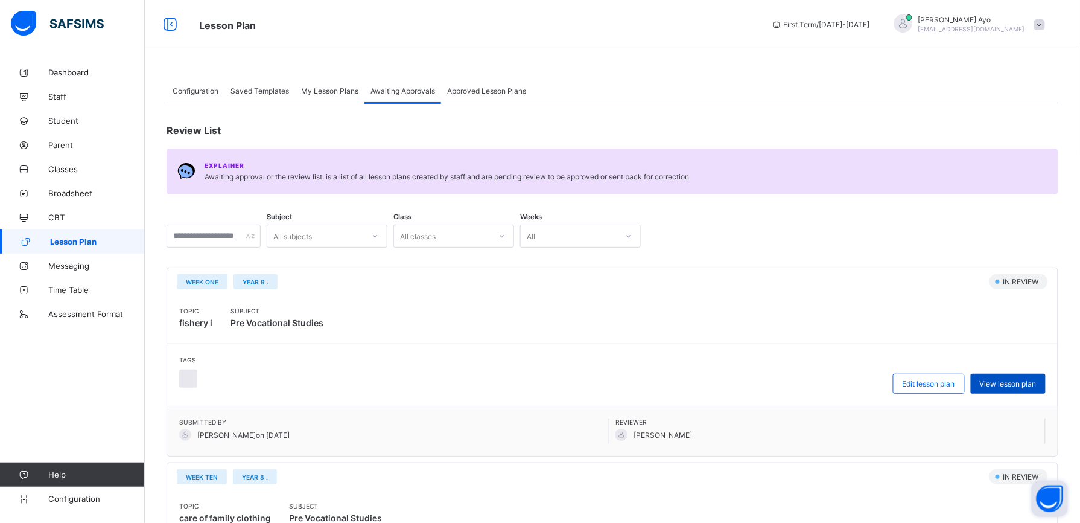
click at [1019, 384] on span "View lesson plan" at bounding box center [1008, 383] width 57 height 9
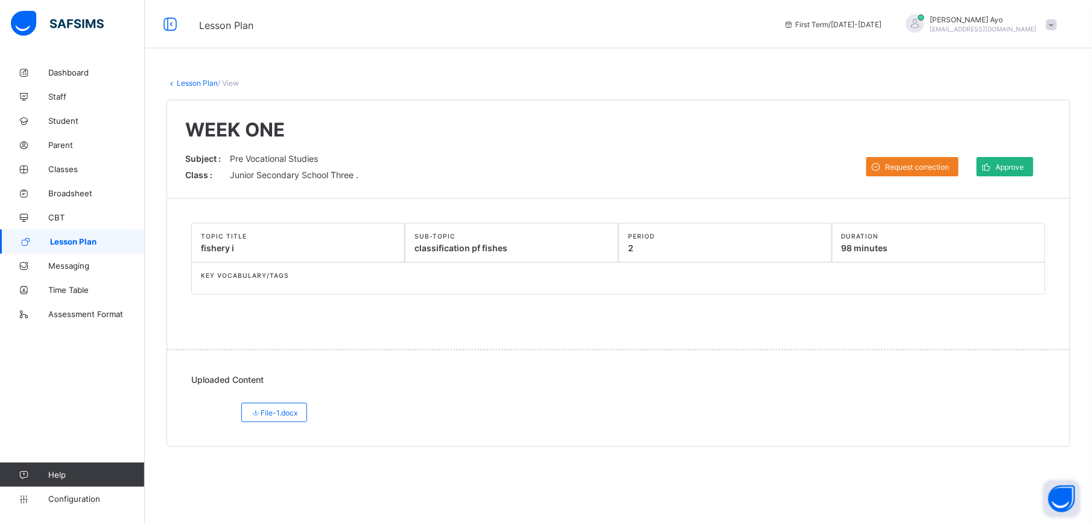
click at [995, 162] on span at bounding box center [986, 166] width 19 height 19
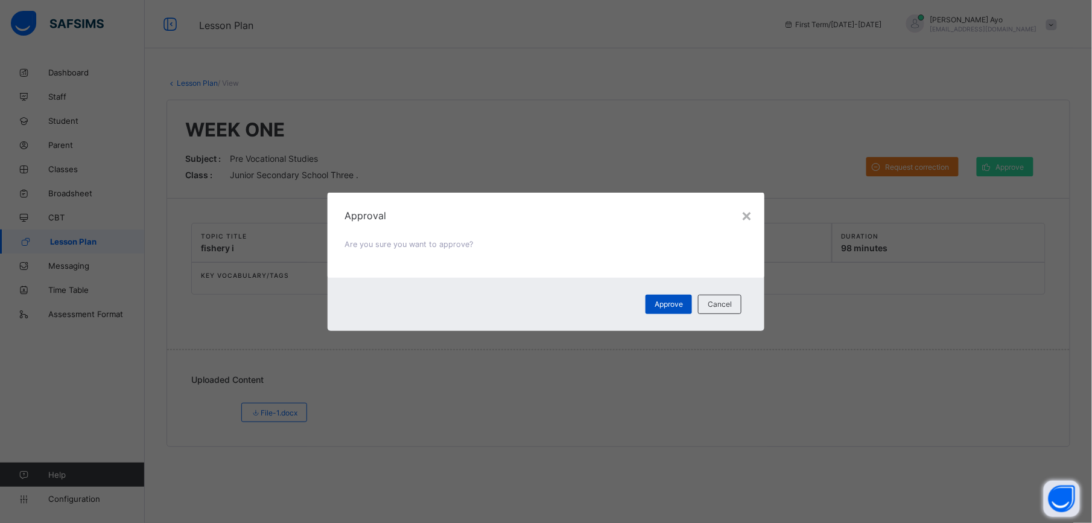
click at [680, 299] on span "Approve" at bounding box center [669, 303] width 28 height 9
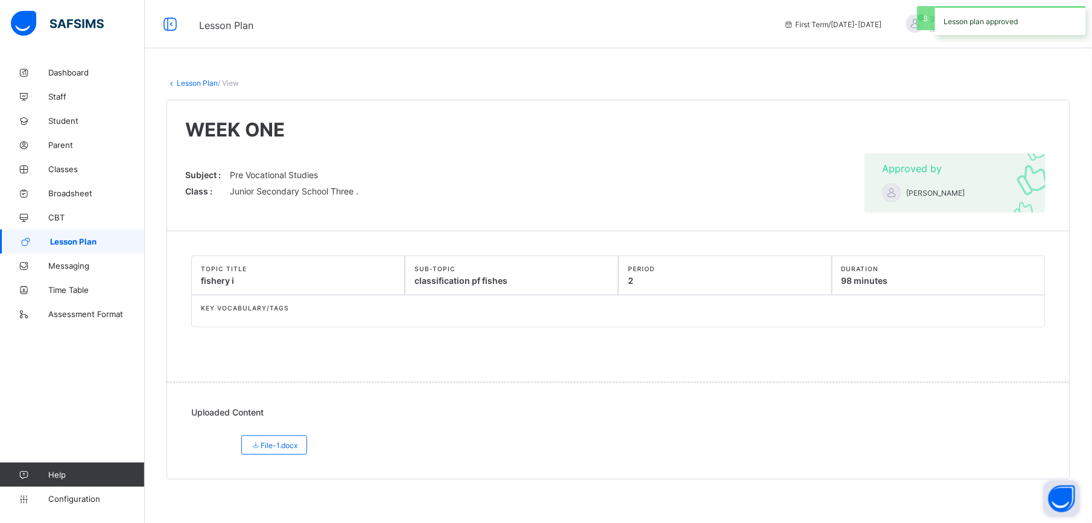
click at [192, 84] on link "Lesson Plan" at bounding box center [197, 82] width 41 height 9
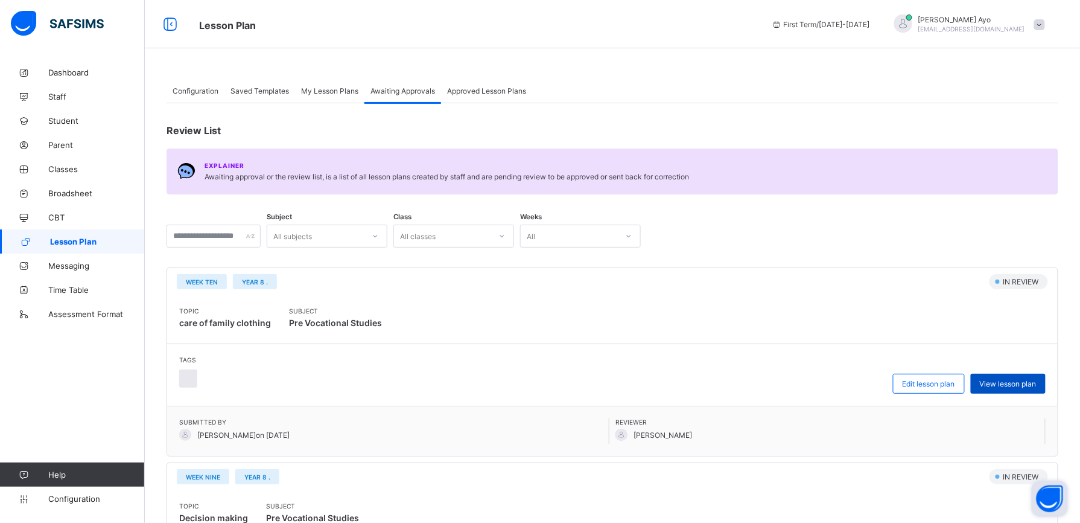
click at [1014, 393] on div "View lesson plan" at bounding box center [1008, 384] width 75 height 20
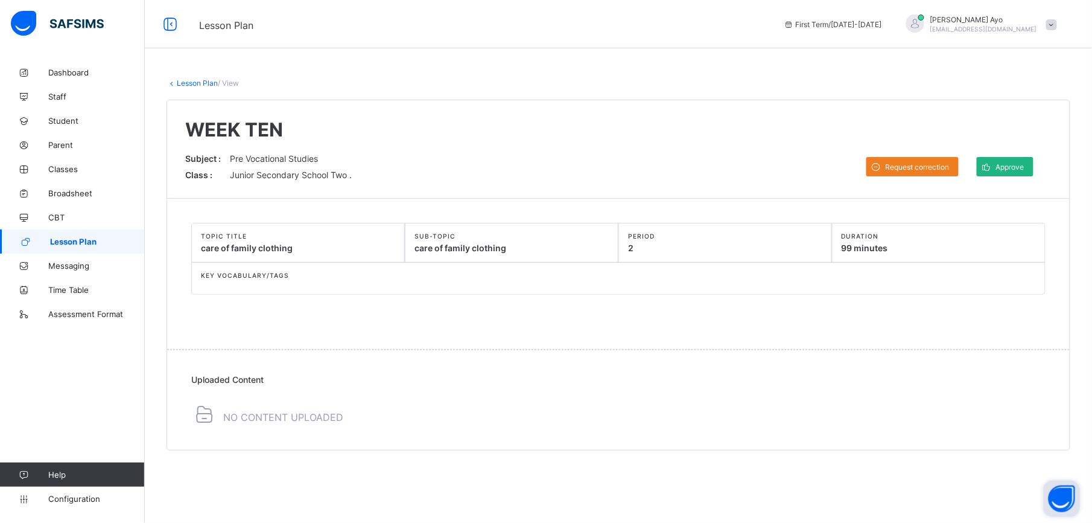
click at [1017, 167] on span "Approve" at bounding box center [1010, 166] width 28 height 9
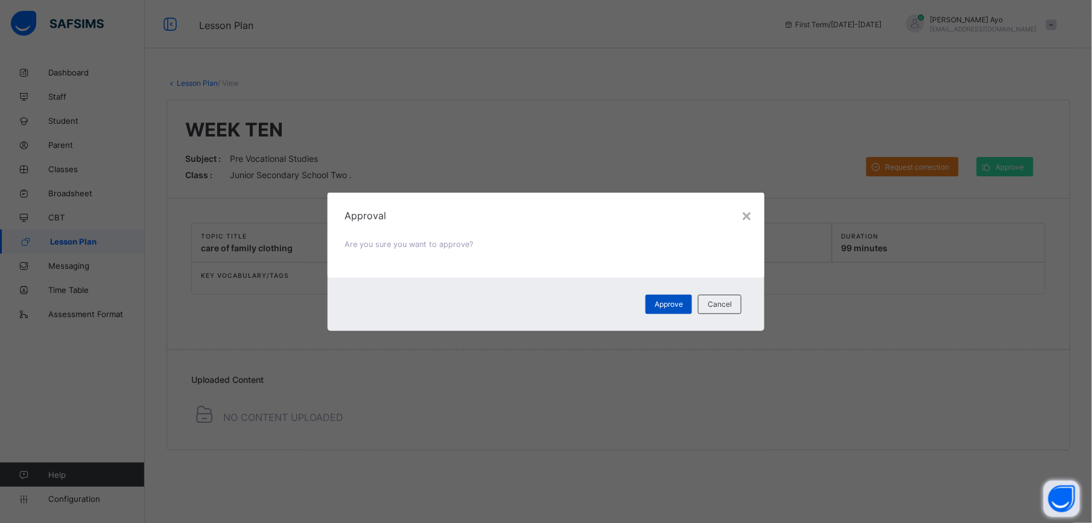
click at [653, 308] on div "Approve" at bounding box center [669, 304] width 46 height 19
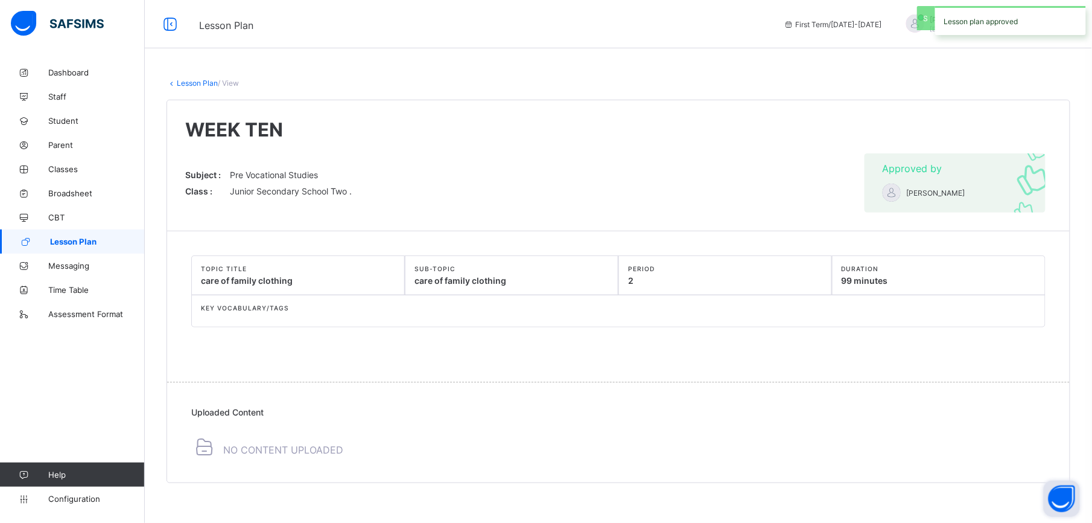
click at [196, 83] on link "Lesson Plan" at bounding box center [197, 82] width 41 height 9
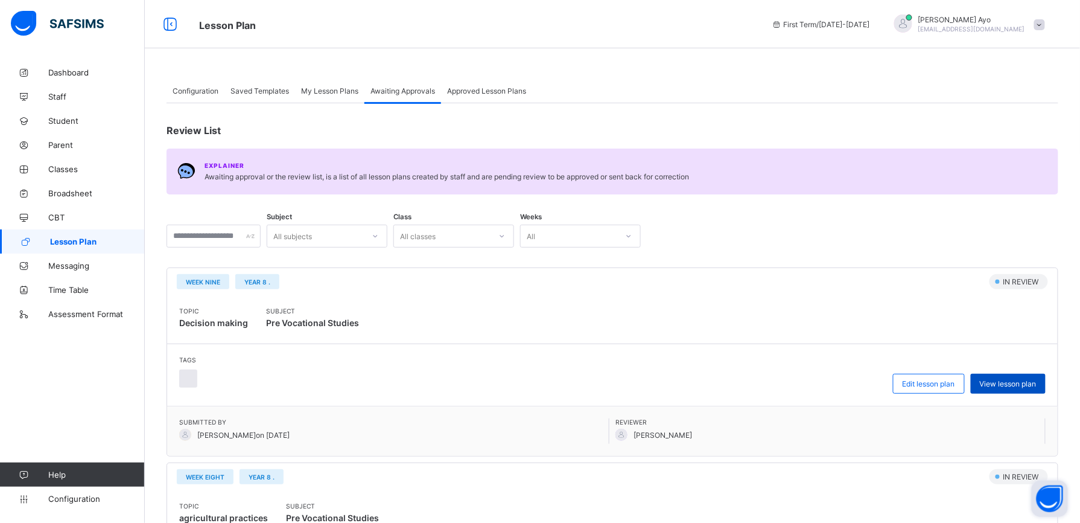
click at [1019, 382] on span "View lesson plan" at bounding box center [1008, 383] width 57 height 9
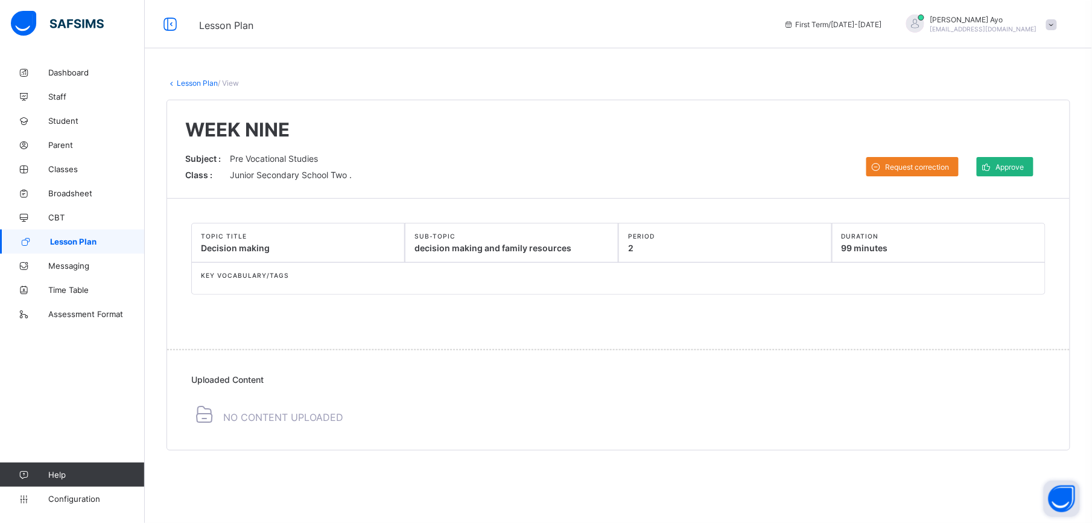
click at [1002, 163] on span "Approve" at bounding box center [1010, 166] width 28 height 9
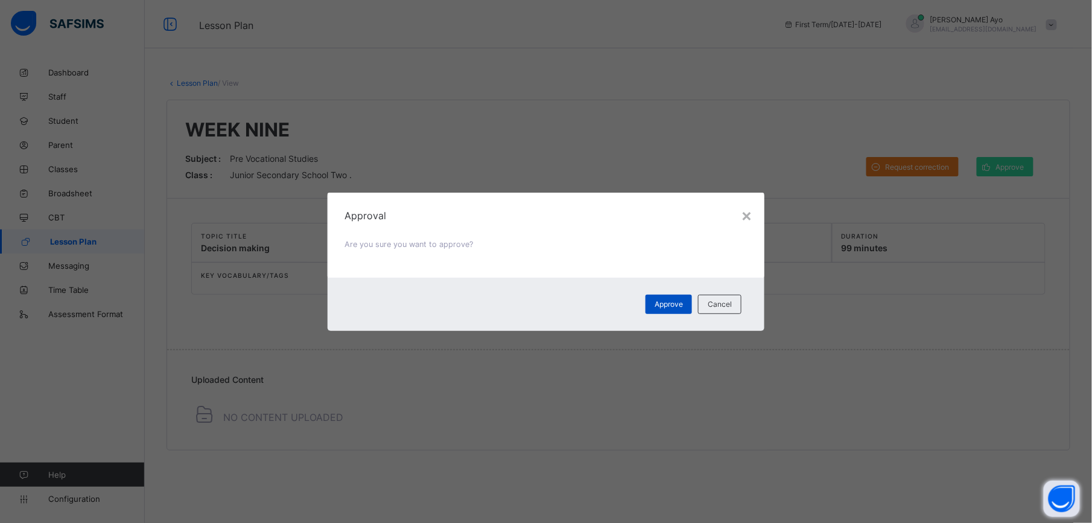
click at [681, 295] on div "Approve" at bounding box center [669, 304] width 46 height 19
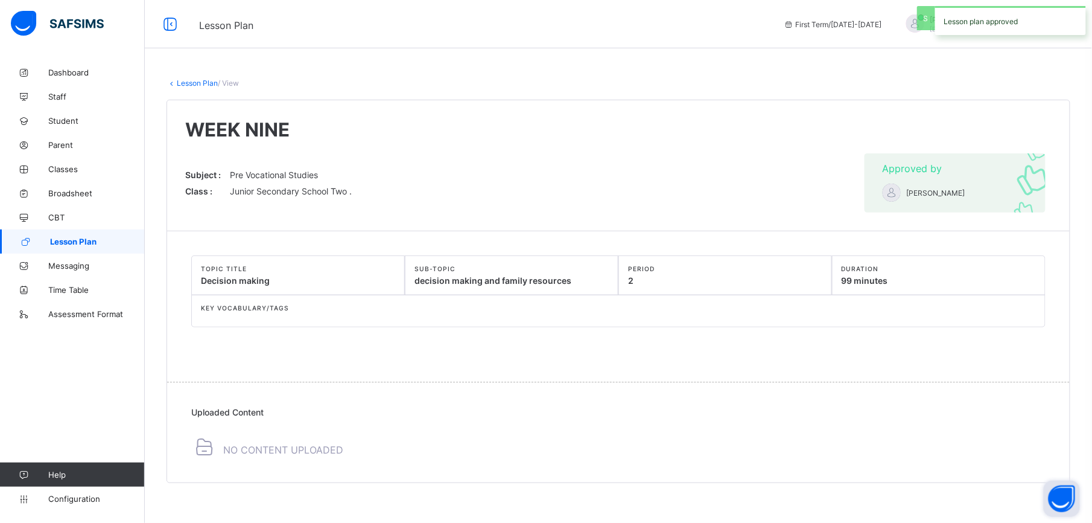
click at [198, 80] on link "Lesson Plan" at bounding box center [197, 82] width 41 height 9
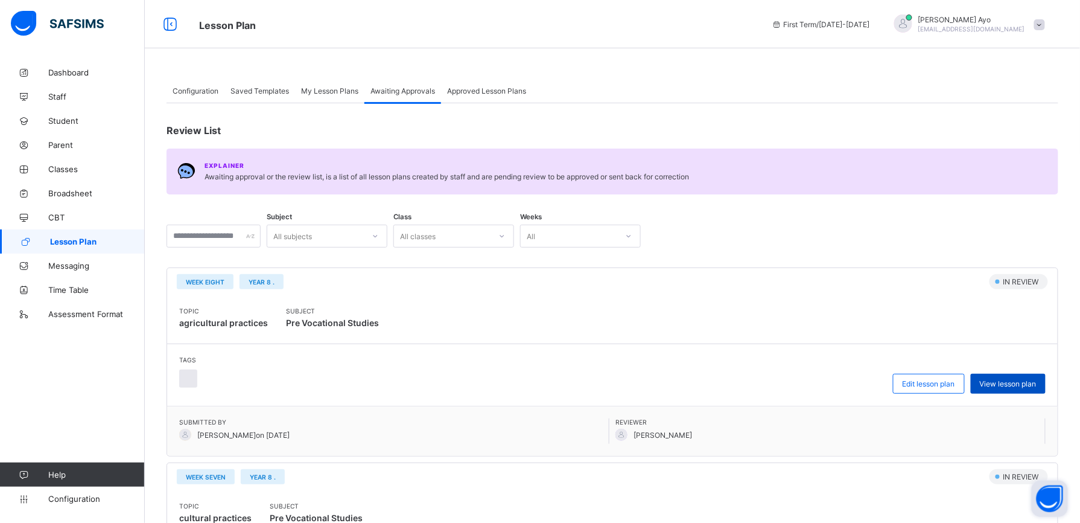
click at [1019, 382] on span "View lesson plan" at bounding box center [1008, 383] width 57 height 9
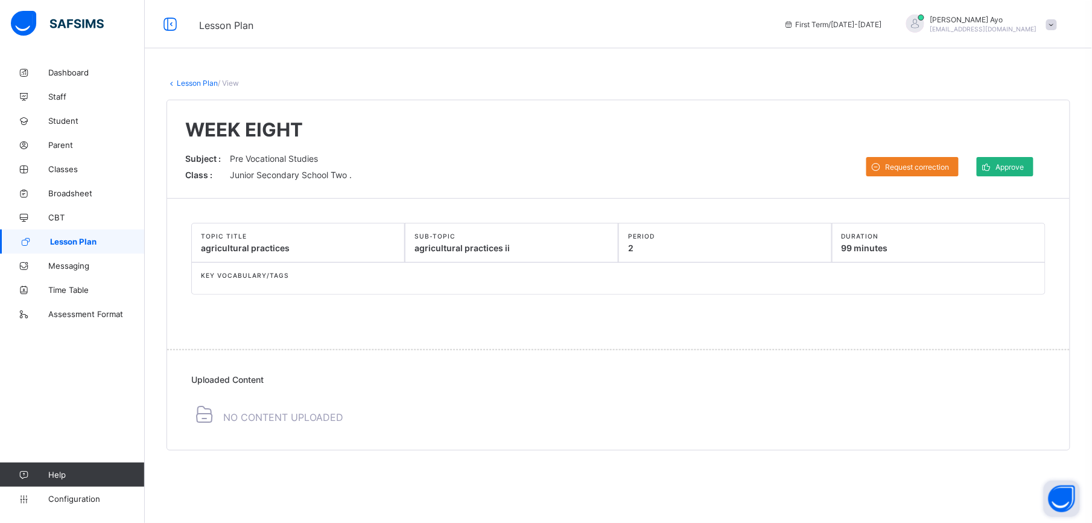
click at [1002, 165] on span "Approve" at bounding box center [1010, 166] width 28 height 9
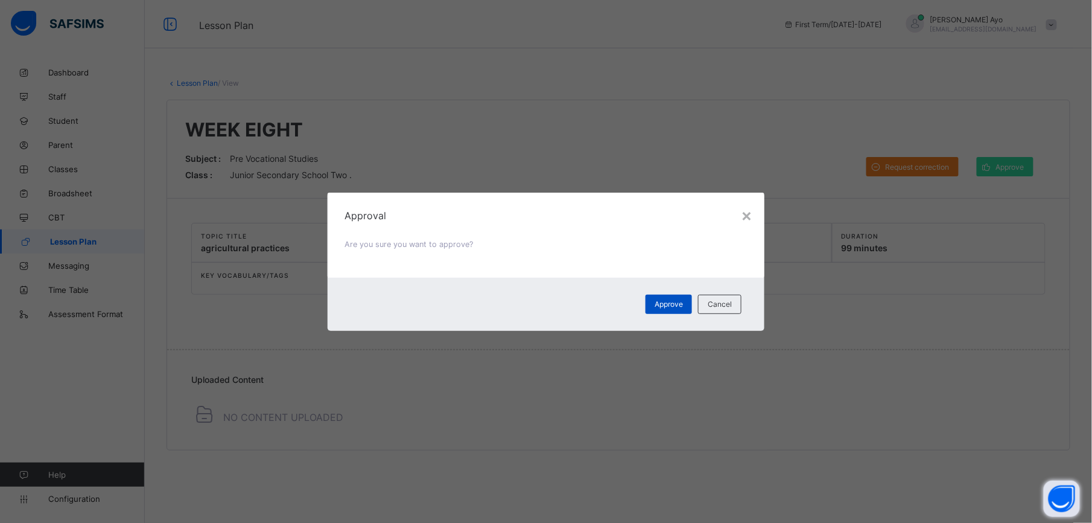
click at [659, 296] on div "Approve" at bounding box center [669, 304] width 46 height 19
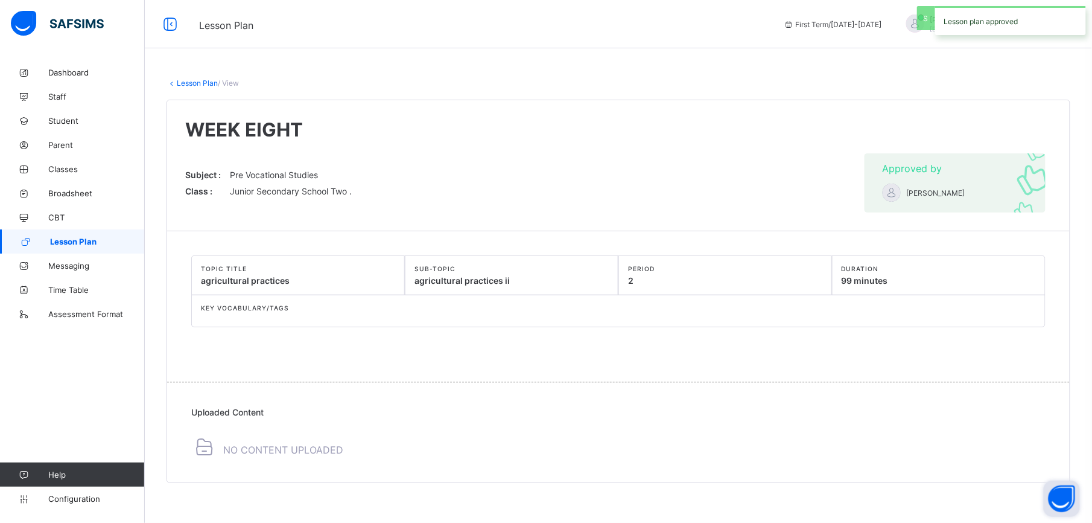
click at [193, 83] on link "Lesson Plan" at bounding box center [197, 82] width 41 height 9
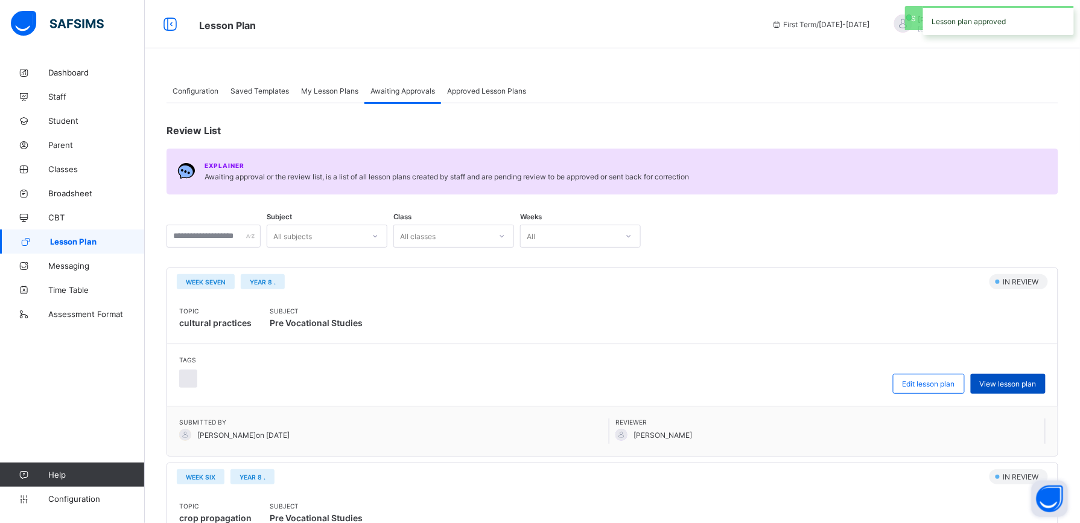
click at [1031, 379] on span "View lesson plan" at bounding box center [1008, 383] width 57 height 9
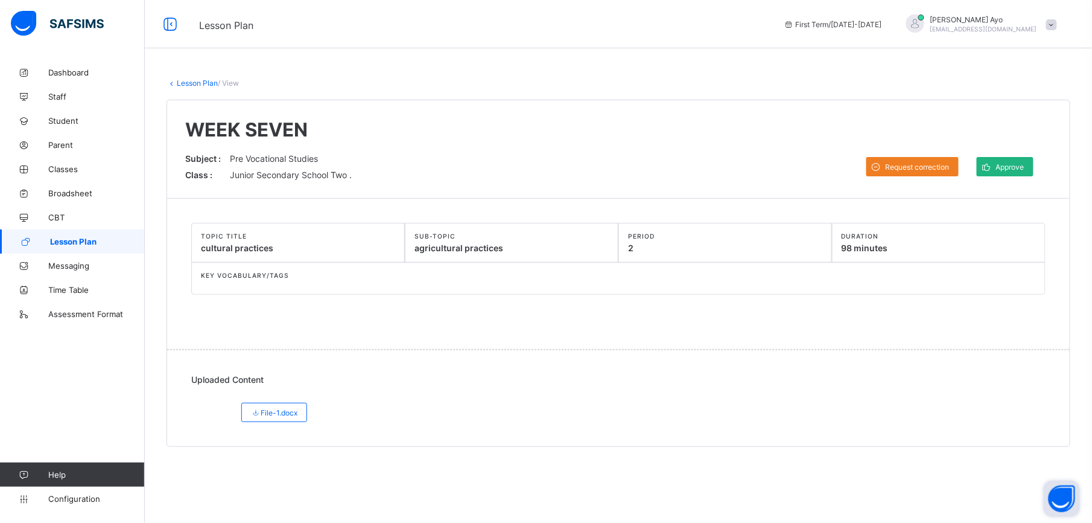
click at [1004, 168] on span "Approve" at bounding box center [1010, 166] width 28 height 9
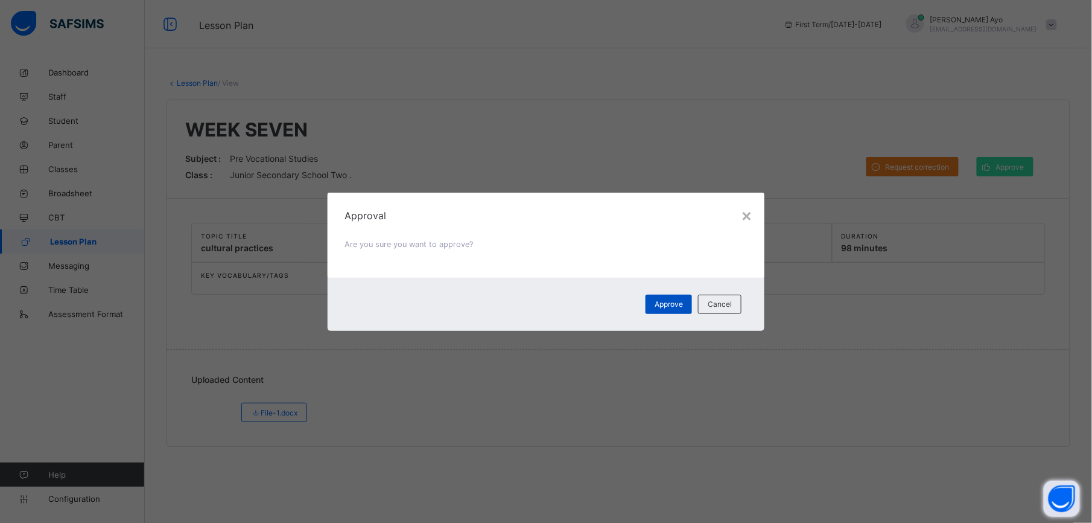
click at [669, 302] on span "Approve" at bounding box center [669, 303] width 28 height 9
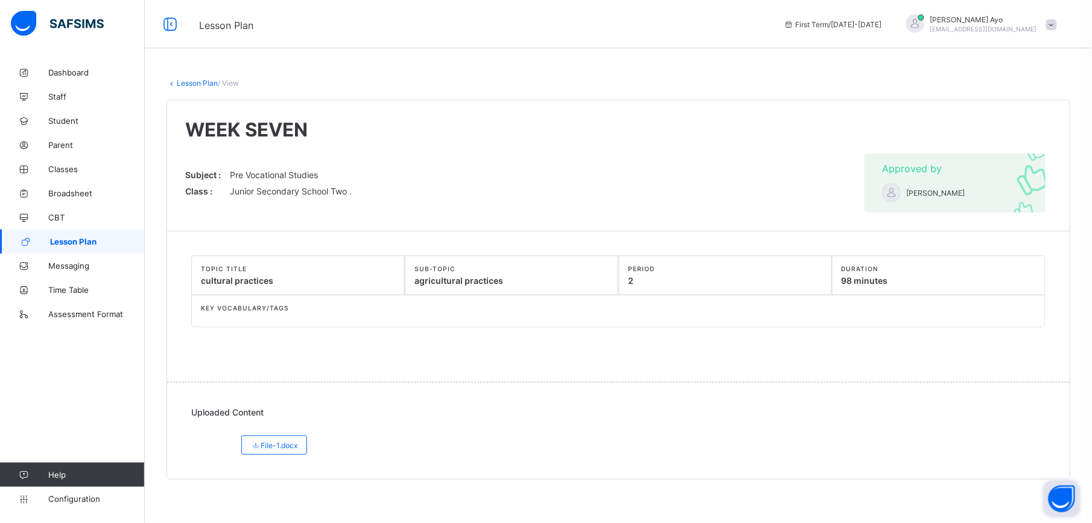
click at [199, 80] on link "Lesson Plan" at bounding box center [197, 82] width 41 height 9
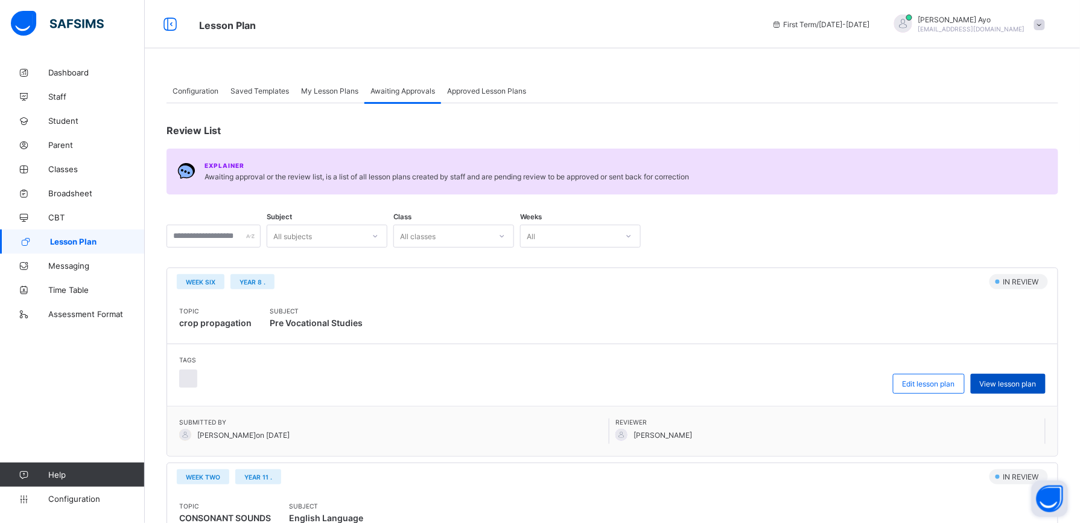
click at [1037, 382] on span "View lesson plan" at bounding box center [1008, 383] width 57 height 9
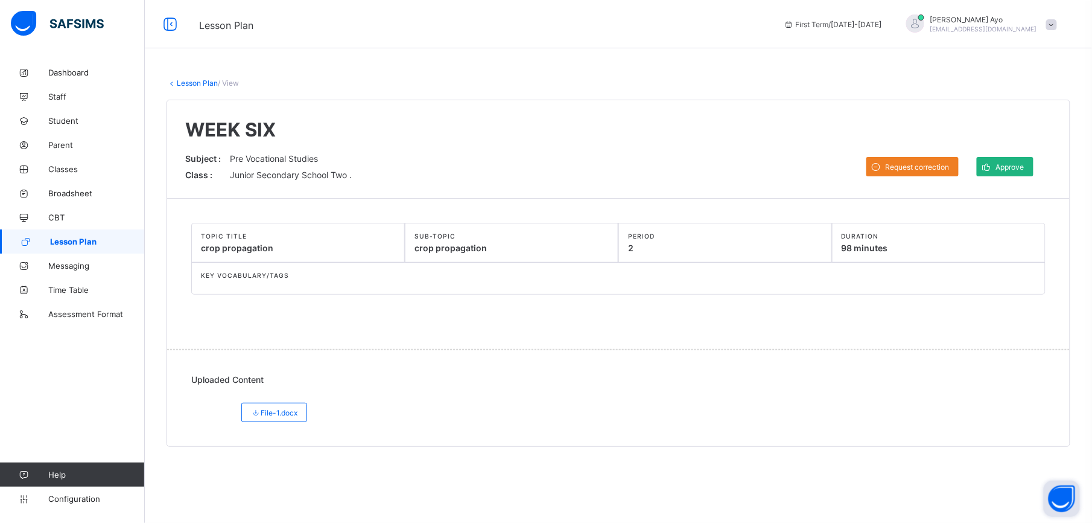
click at [1015, 169] on span "Approve" at bounding box center [1010, 166] width 28 height 9
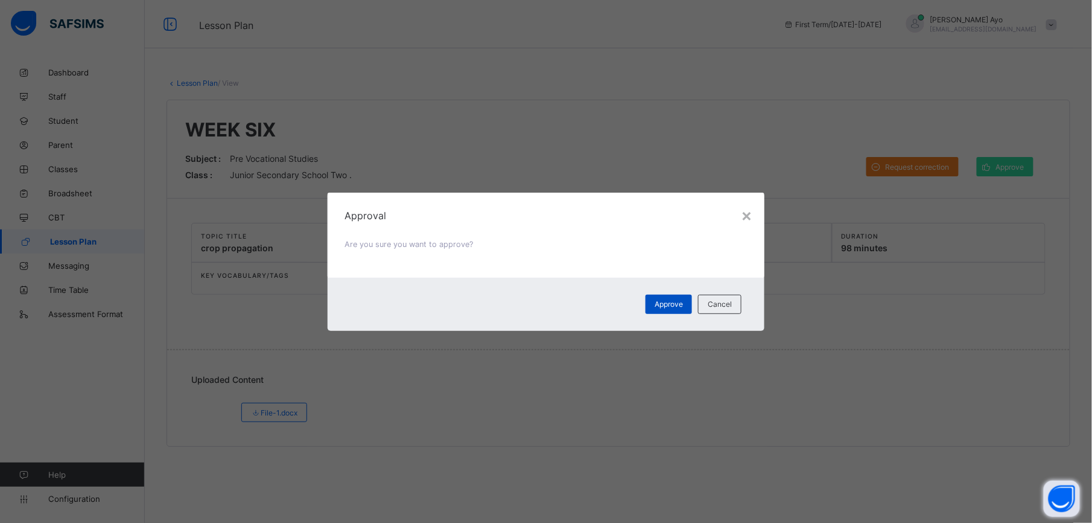
click at [666, 298] on div "Approve" at bounding box center [669, 304] width 46 height 19
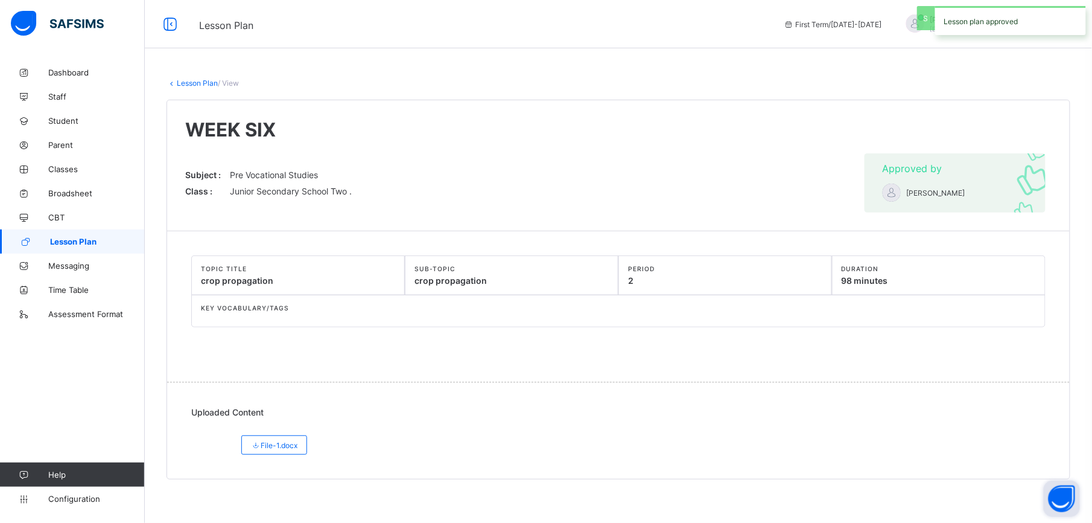
click at [193, 81] on link "Lesson Plan" at bounding box center [197, 82] width 41 height 9
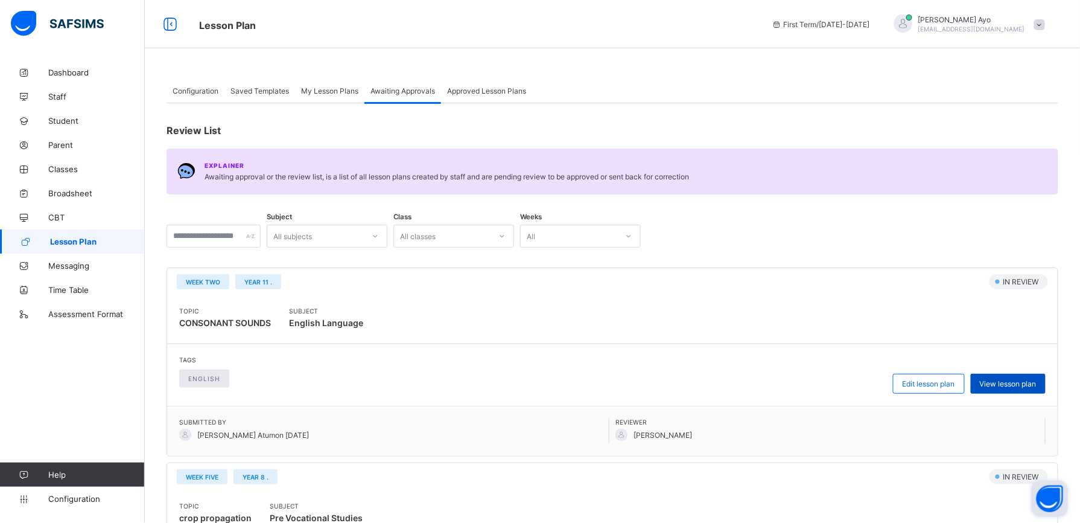
click at [1017, 386] on span "View lesson plan" at bounding box center [1008, 383] width 57 height 9
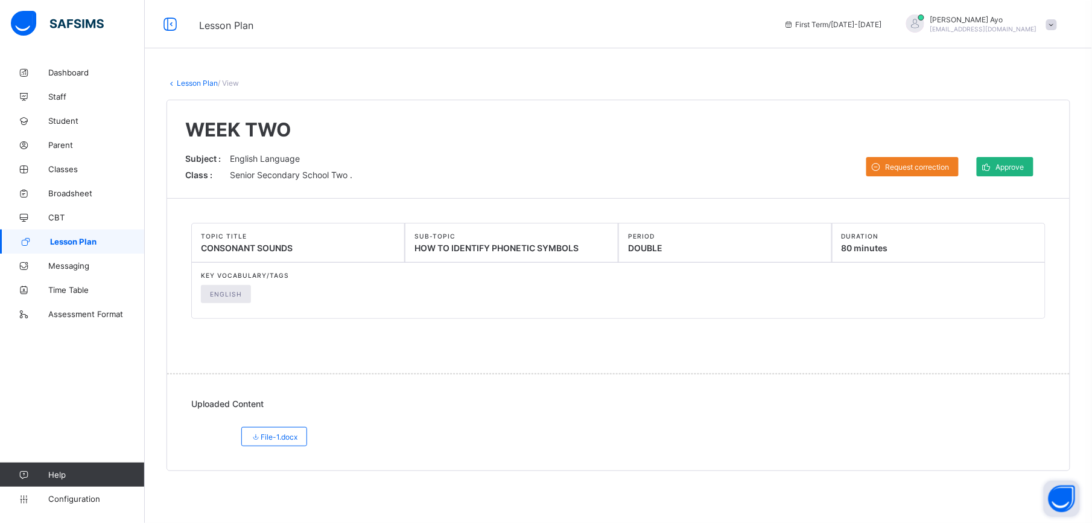
click at [1007, 162] on div "Approve" at bounding box center [1005, 166] width 57 height 19
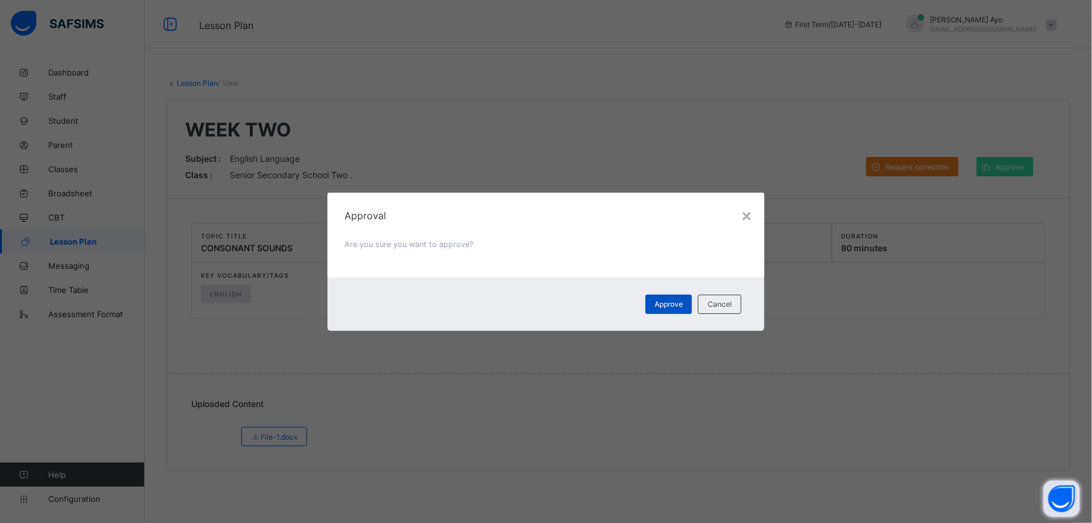
click at [684, 302] on div "Approve" at bounding box center [669, 304] width 46 height 19
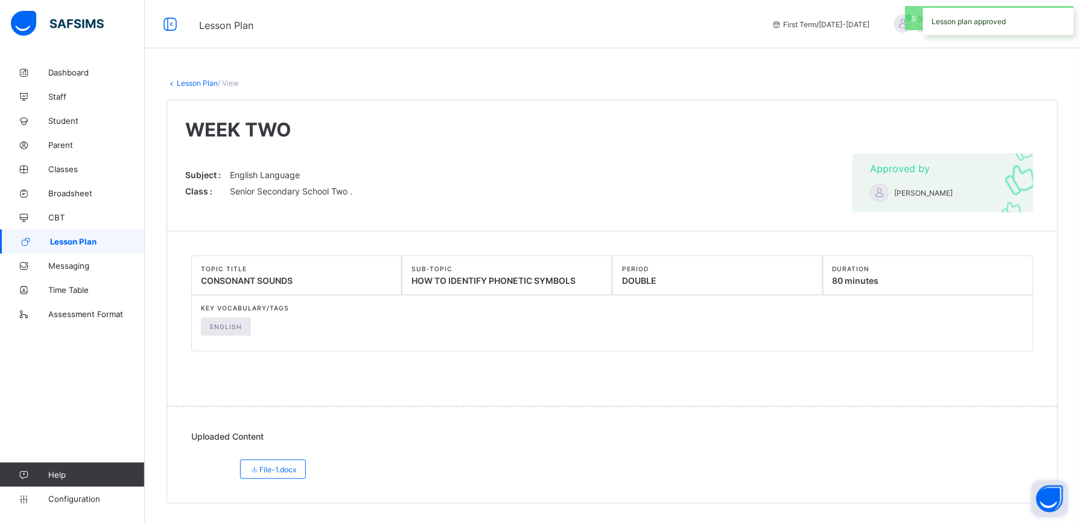
click at [205, 83] on link "Lesson Plan" at bounding box center [197, 82] width 41 height 9
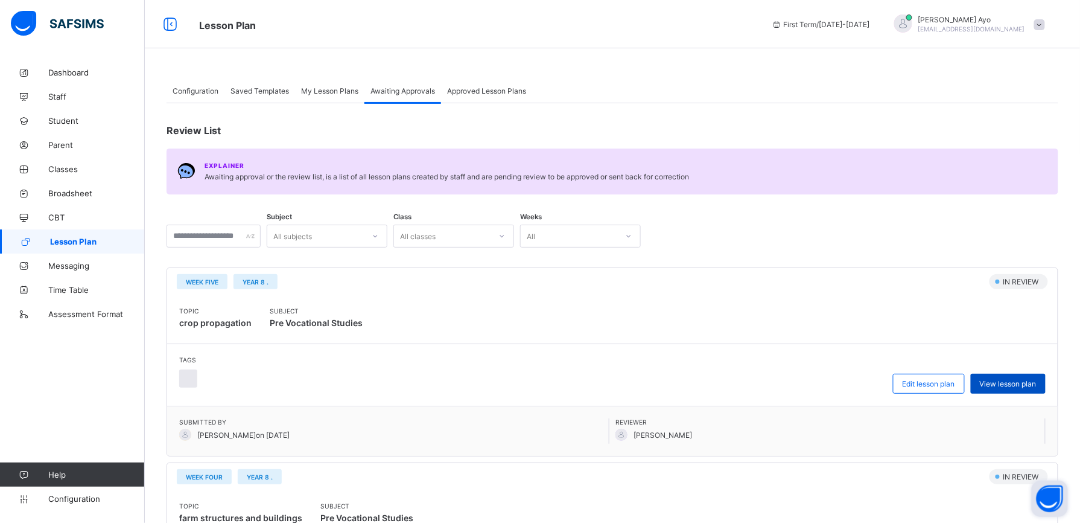
click at [1021, 381] on span "View lesson plan" at bounding box center [1008, 383] width 57 height 9
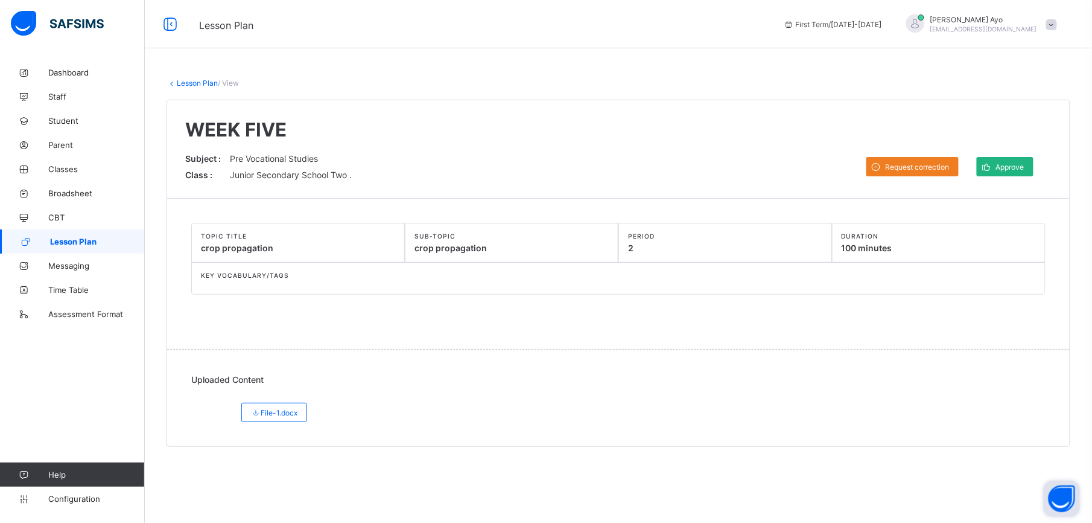
click at [1019, 164] on span "Approve" at bounding box center [1010, 166] width 28 height 9
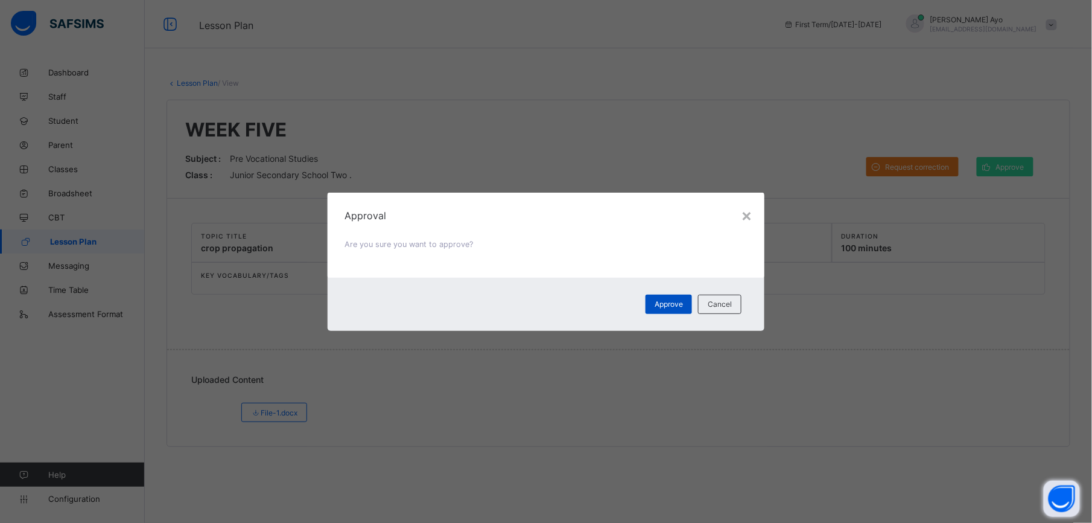
click at [681, 296] on div "Approve" at bounding box center [669, 304] width 46 height 19
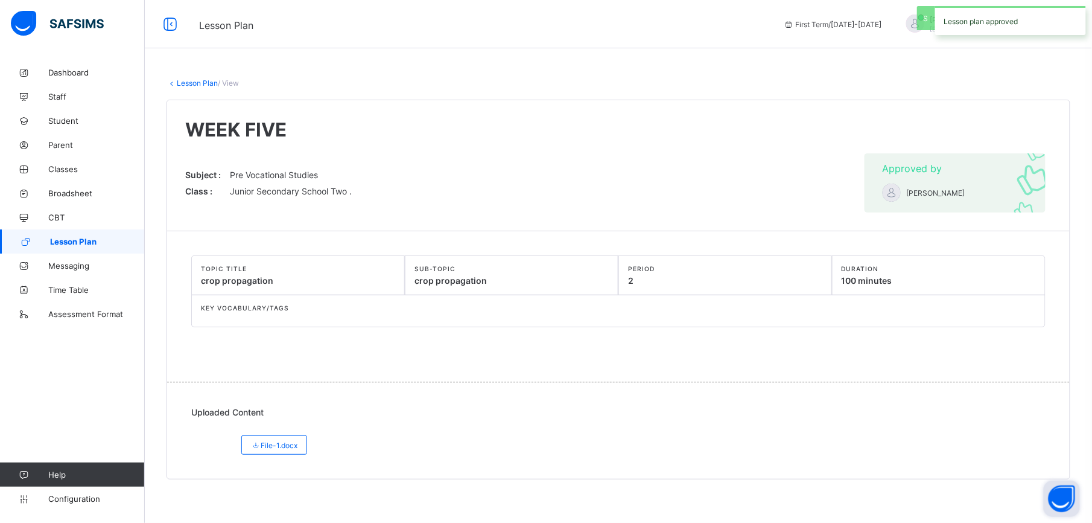
click at [200, 83] on link "Lesson Plan" at bounding box center [197, 82] width 41 height 9
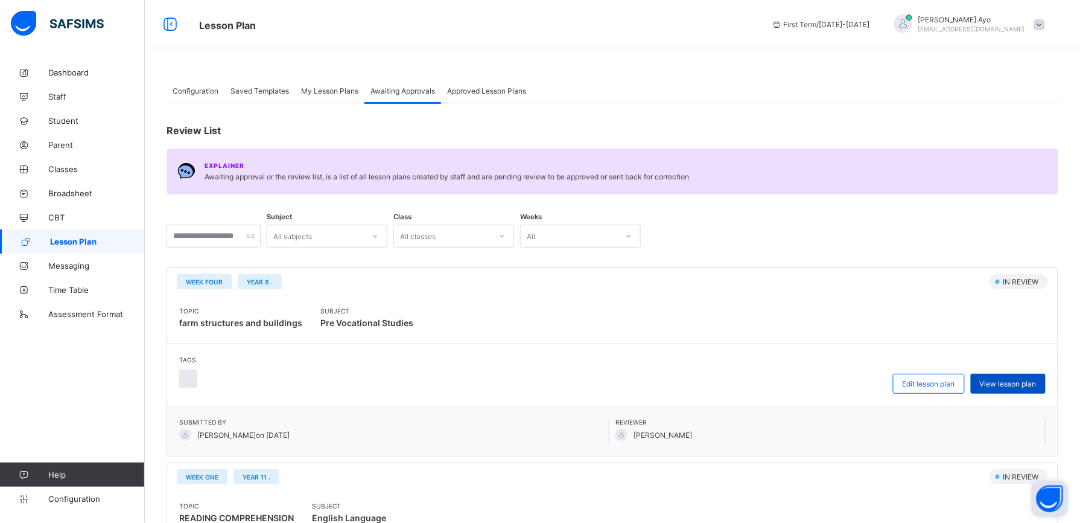
click at [1013, 380] on span "View lesson plan" at bounding box center [1008, 383] width 57 height 9
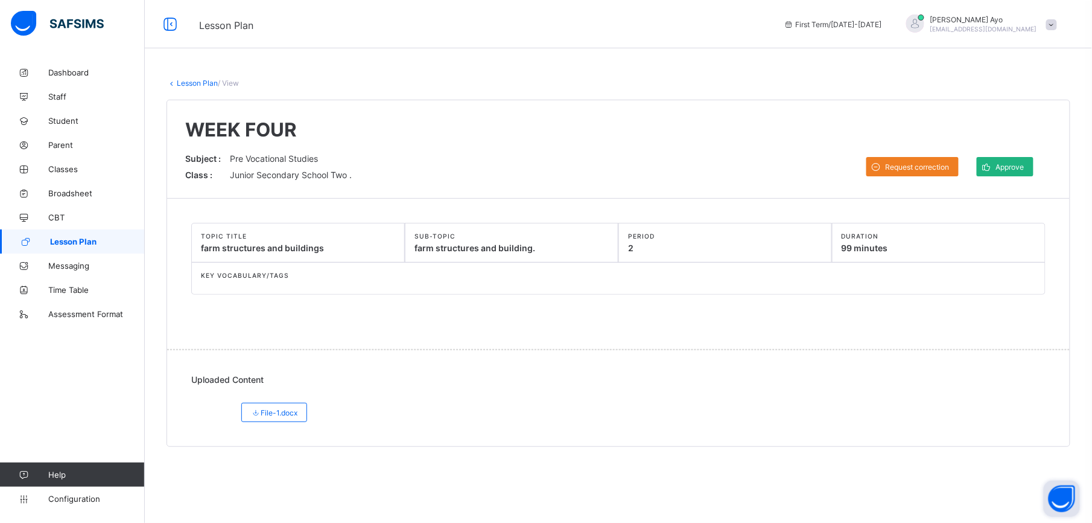
click at [1005, 173] on div "Approve" at bounding box center [1005, 166] width 57 height 19
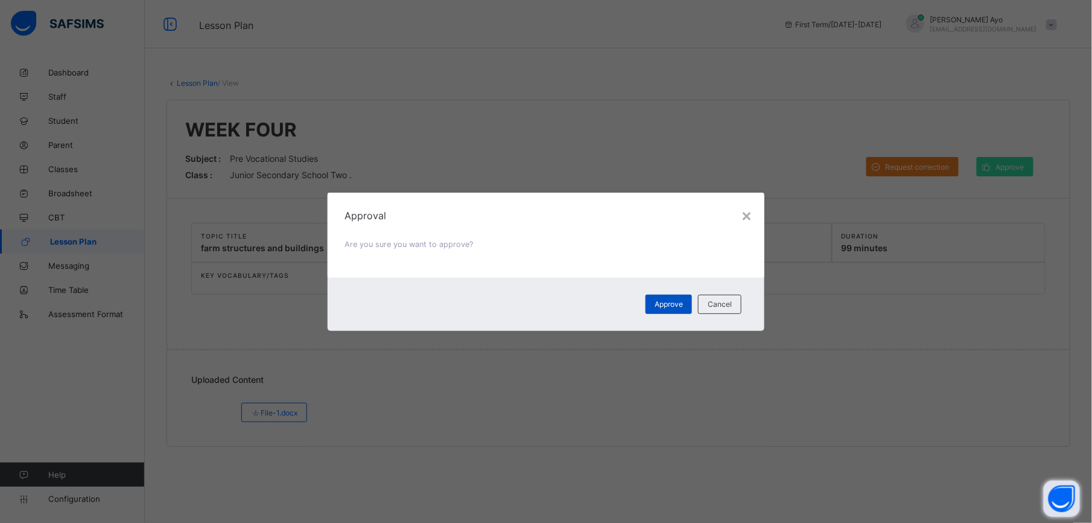
click at [669, 299] on span "Approve" at bounding box center [669, 303] width 28 height 9
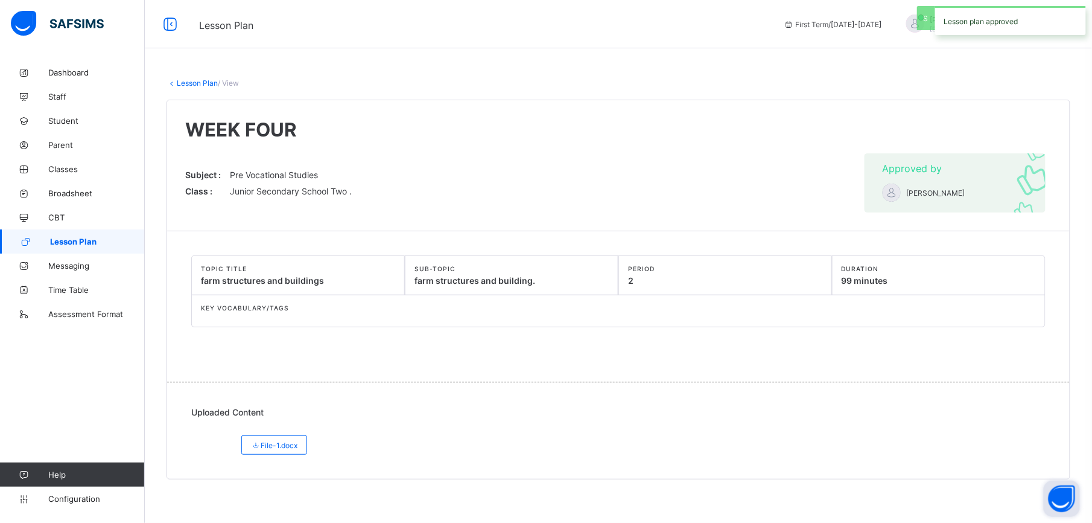
click at [196, 81] on link "Lesson Plan" at bounding box center [197, 82] width 41 height 9
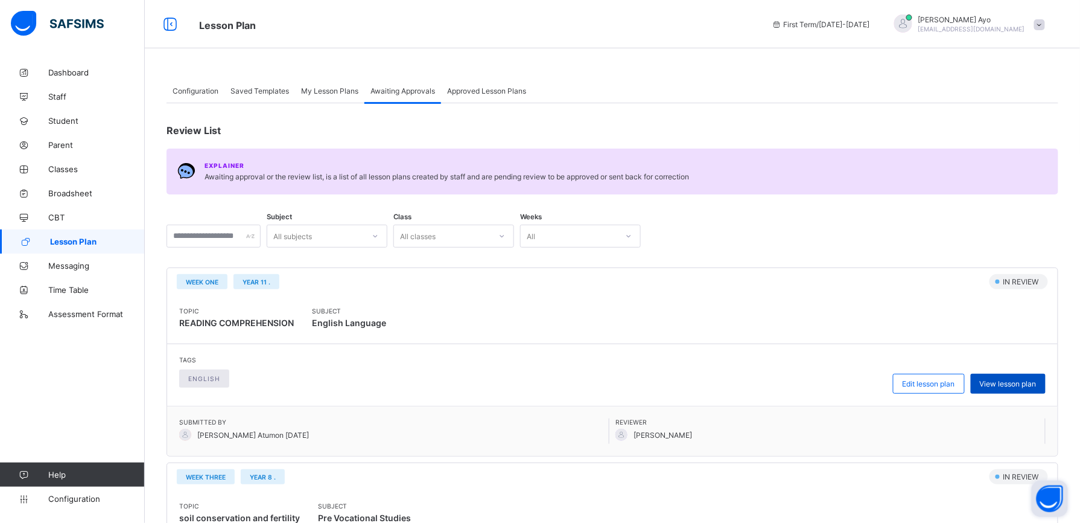
click at [1021, 375] on div "View lesson plan" at bounding box center [1008, 384] width 75 height 20
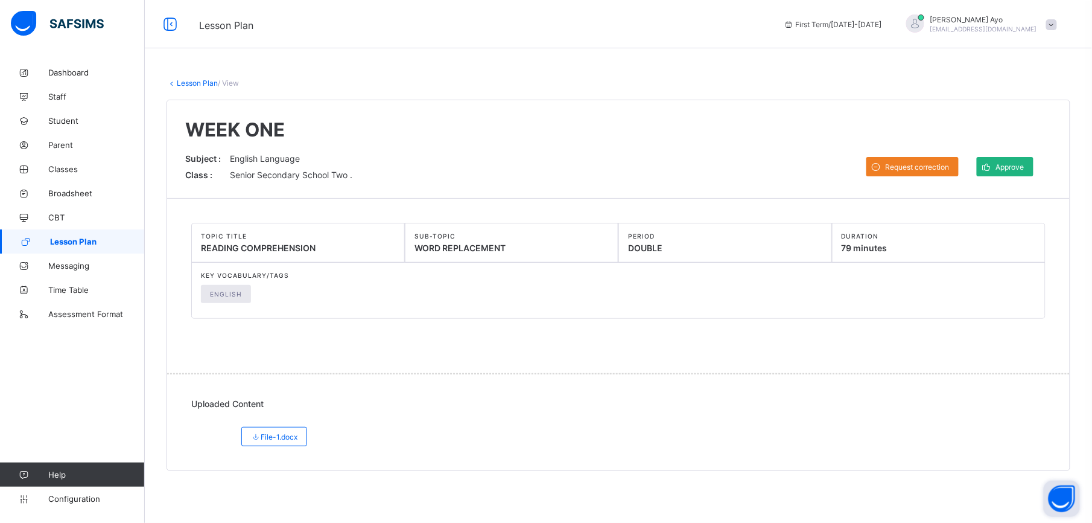
click at [1012, 170] on span "Approve" at bounding box center [1010, 166] width 28 height 9
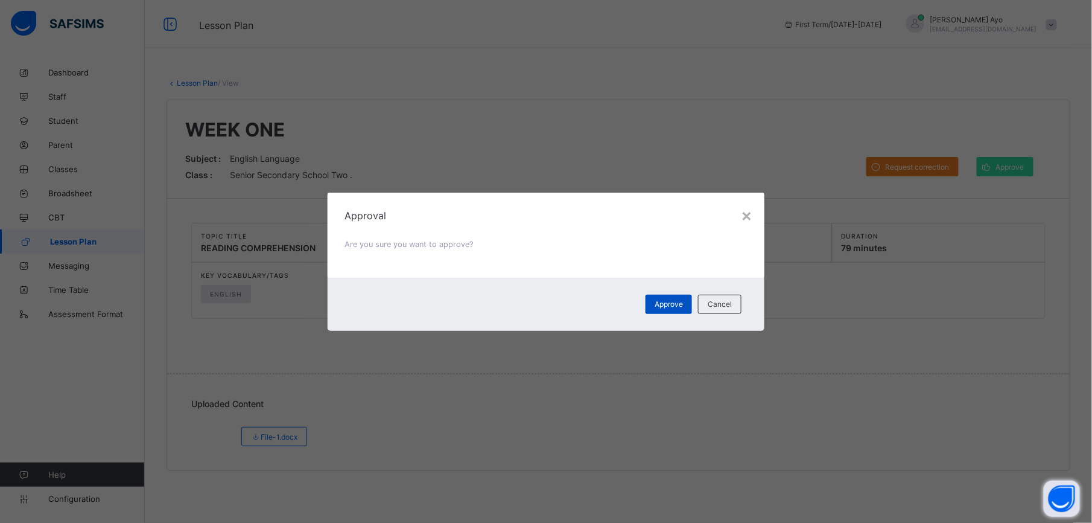
click at [669, 304] on span "Approve" at bounding box center [669, 303] width 28 height 9
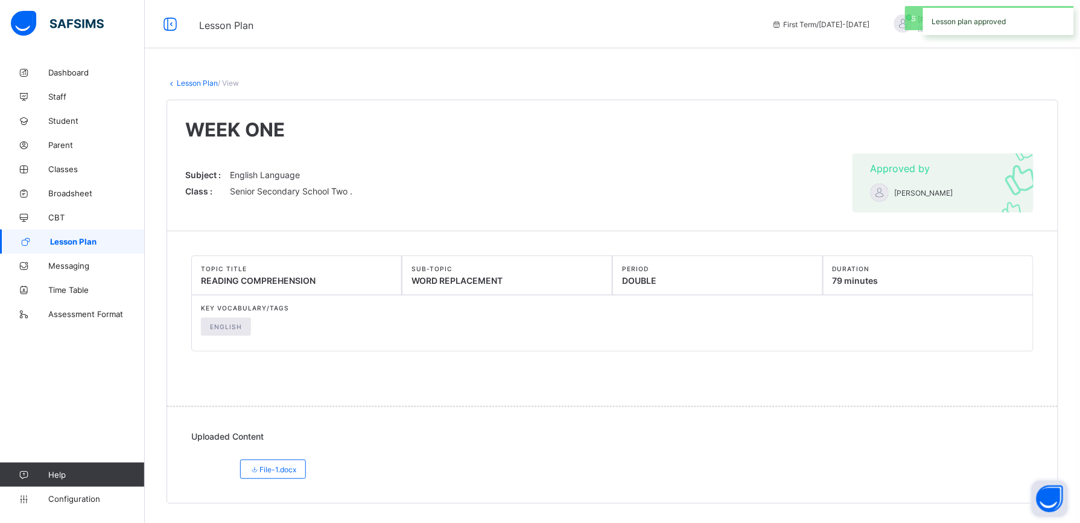
click at [198, 83] on link "Lesson Plan" at bounding box center [197, 82] width 41 height 9
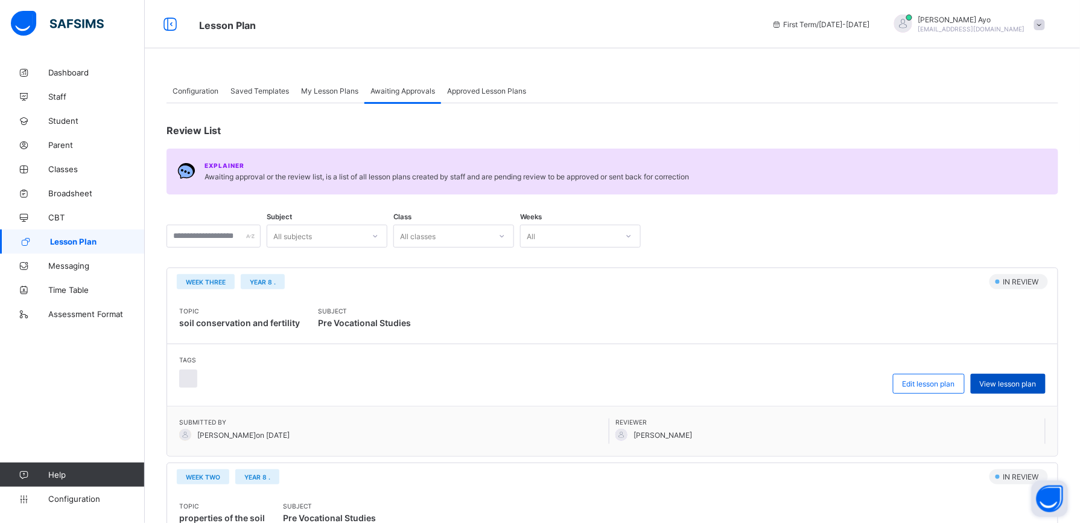
click at [1007, 384] on span "View lesson plan" at bounding box center [1008, 383] width 57 height 9
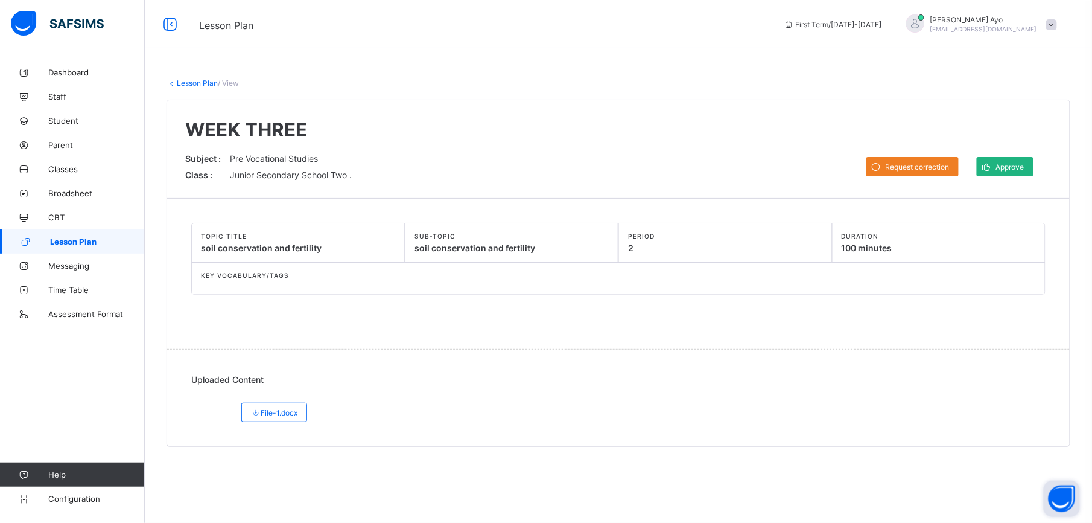
click at [1003, 174] on div "Approve" at bounding box center [1005, 166] width 57 height 19
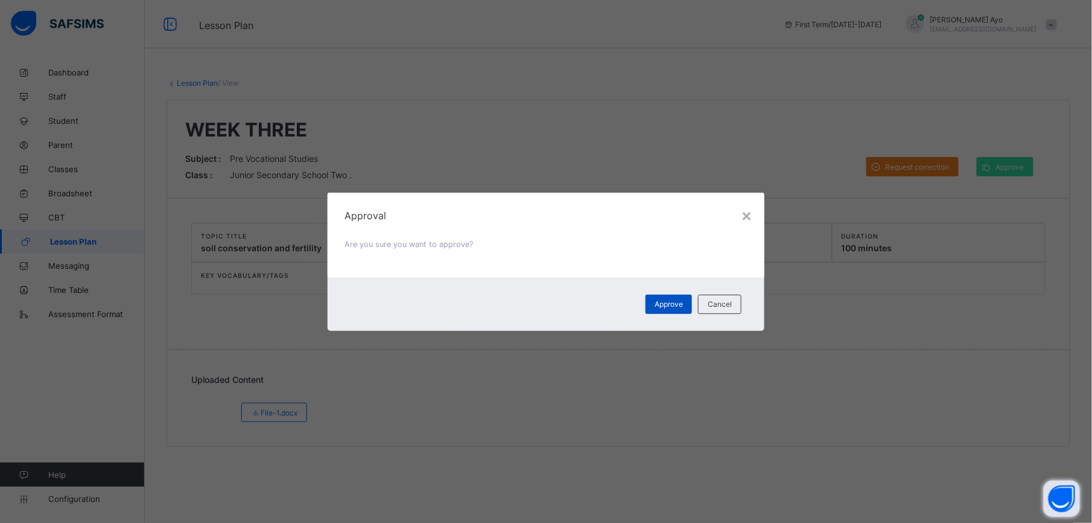
click at [686, 298] on div "Approve" at bounding box center [669, 304] width 46 height 19
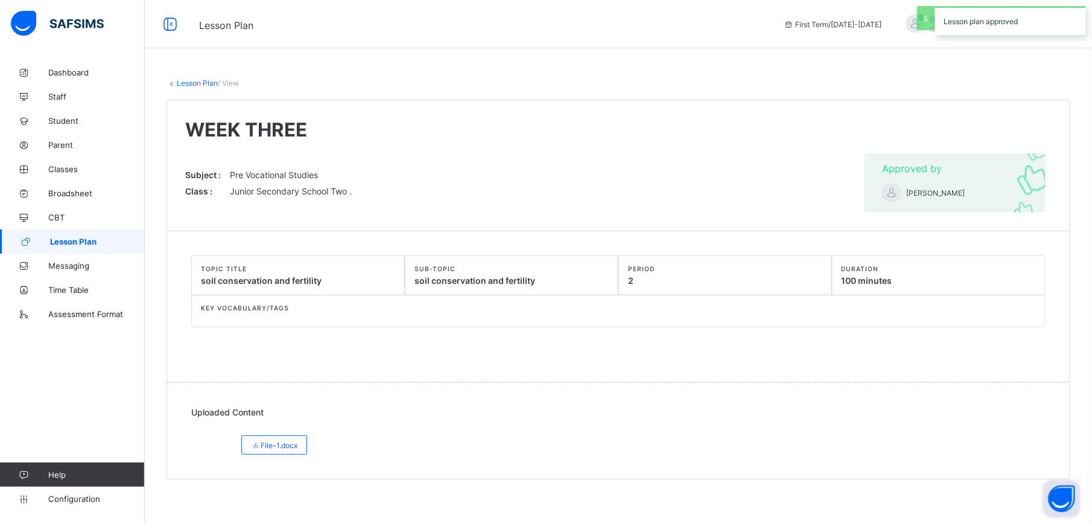
click at [199, 82] on link "Lesson Plan" at bounding box center [197, 82] width 41 height 9
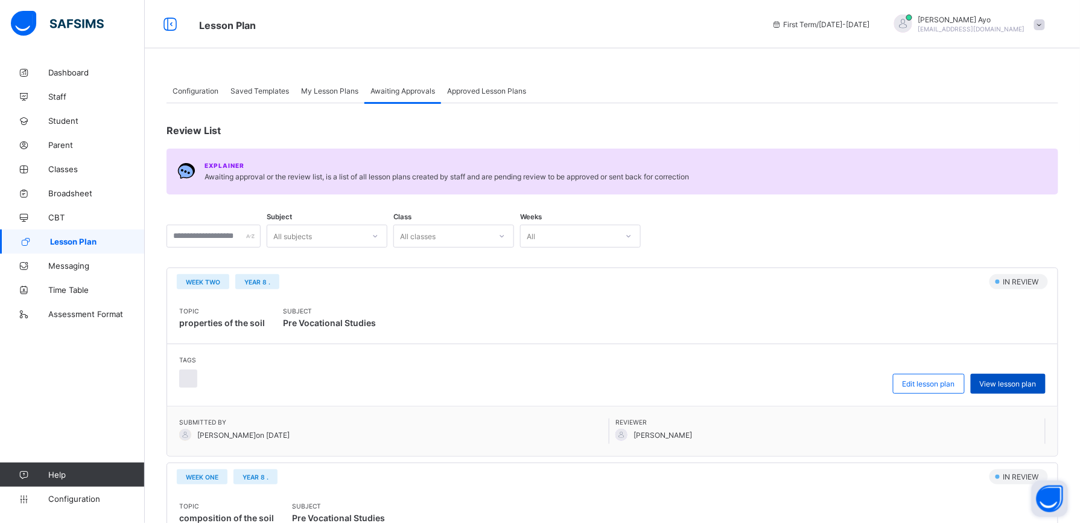
click at [1005, 383] on span "View lesson plan" at bounding box center [1008, 383] width 57 height 9
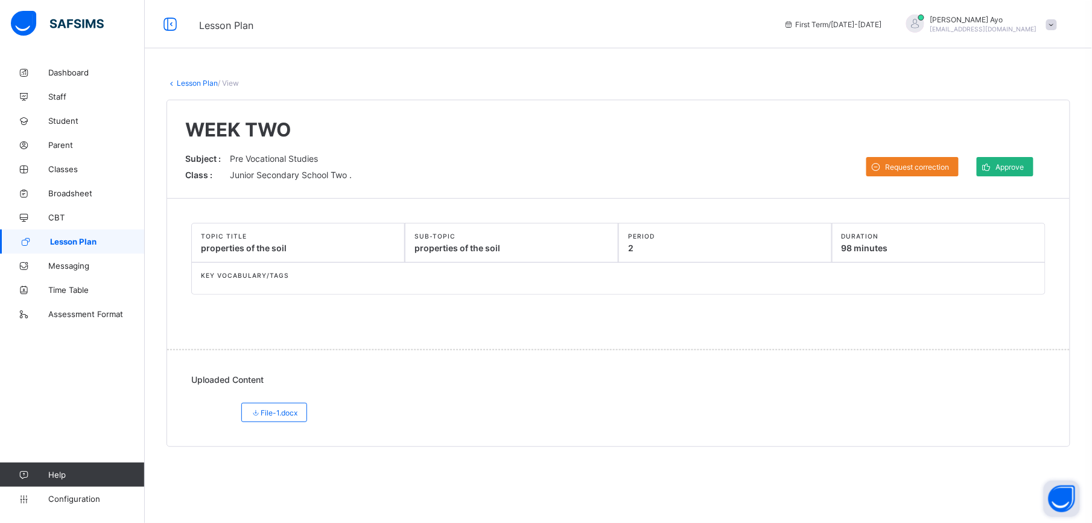
click at [999, 173] on div "Approve" at bounding box center [1005, 166] width 57 height 19
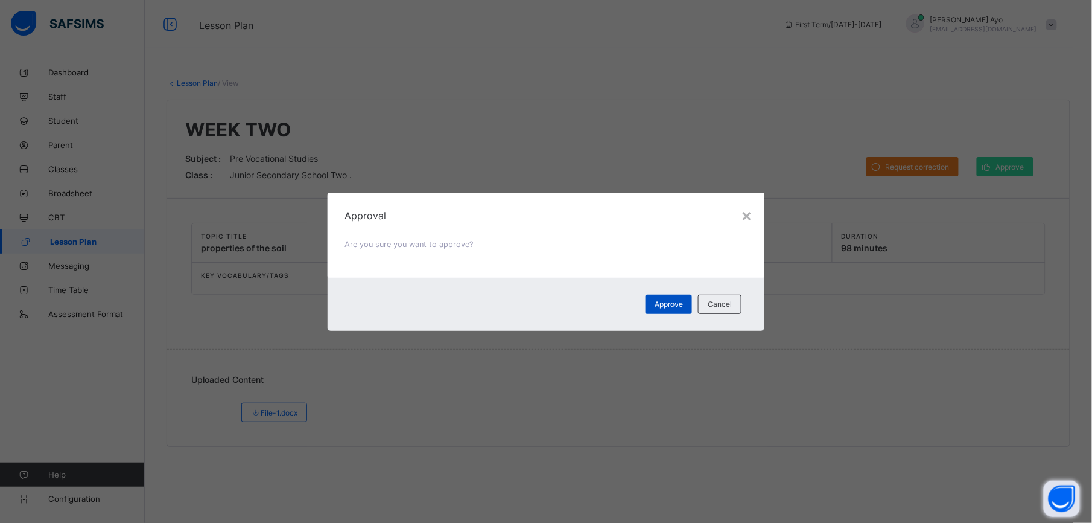
click at [666, 307] on span "Approve" at bounding box center [669, 303] width 28 height 9
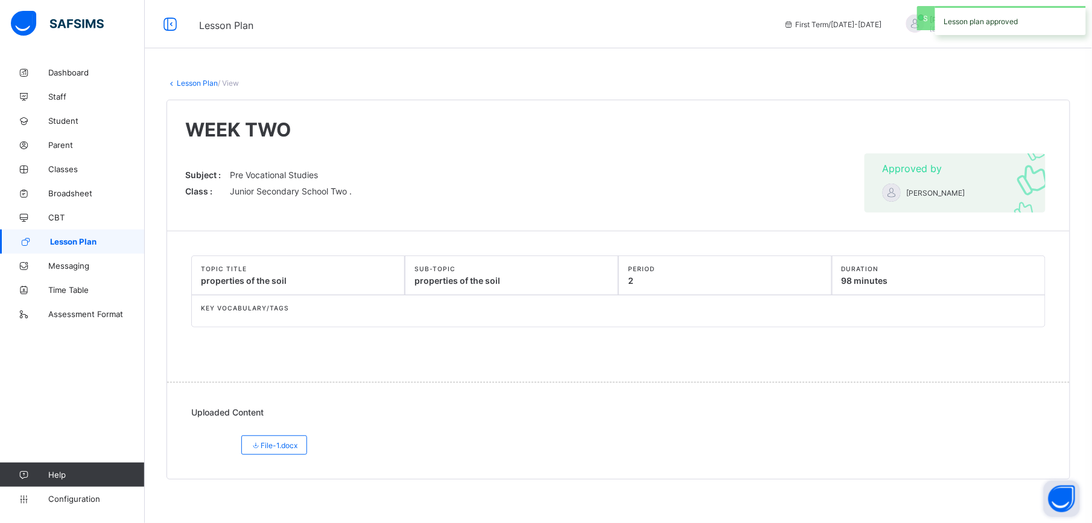
click at [197, 82] on link "Lesson Plan" at bounding box center [197, 82] width 41 height 9
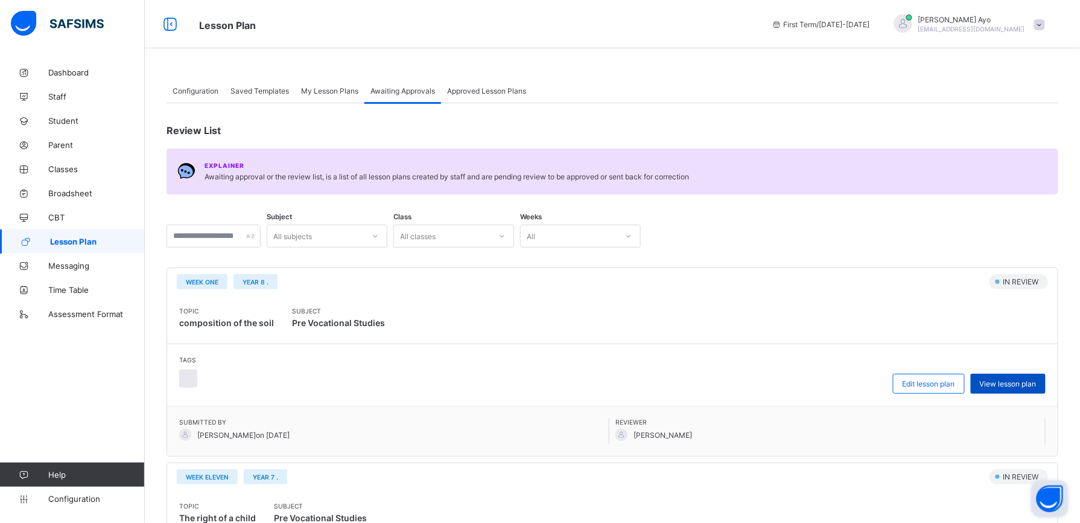
click at [1004, 385] on span "View lesson plan" at bounding box center [1008, 383] width 57 height 9
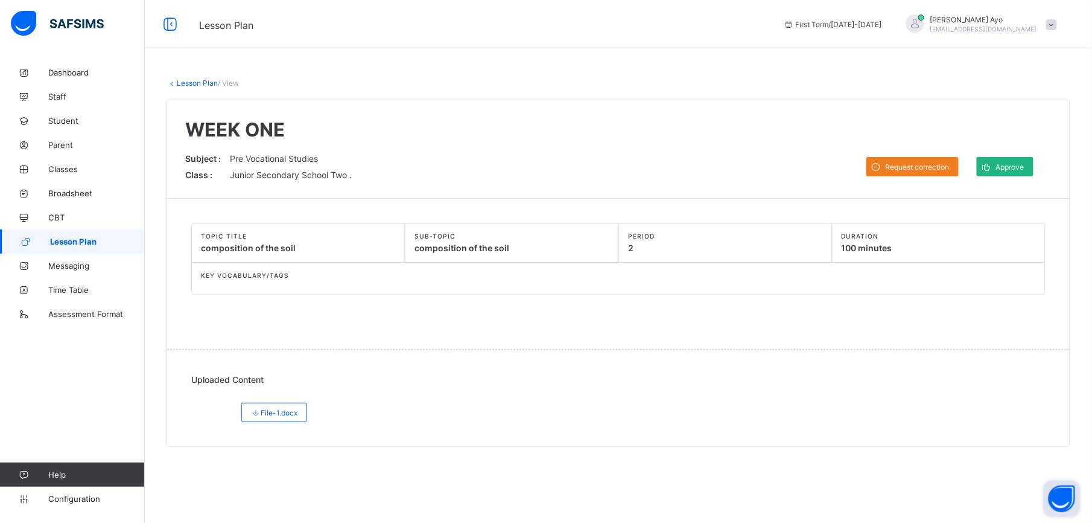
click at [1005, 170] on span "Approve" at bounding box center [1010, 166] width 28 height 9
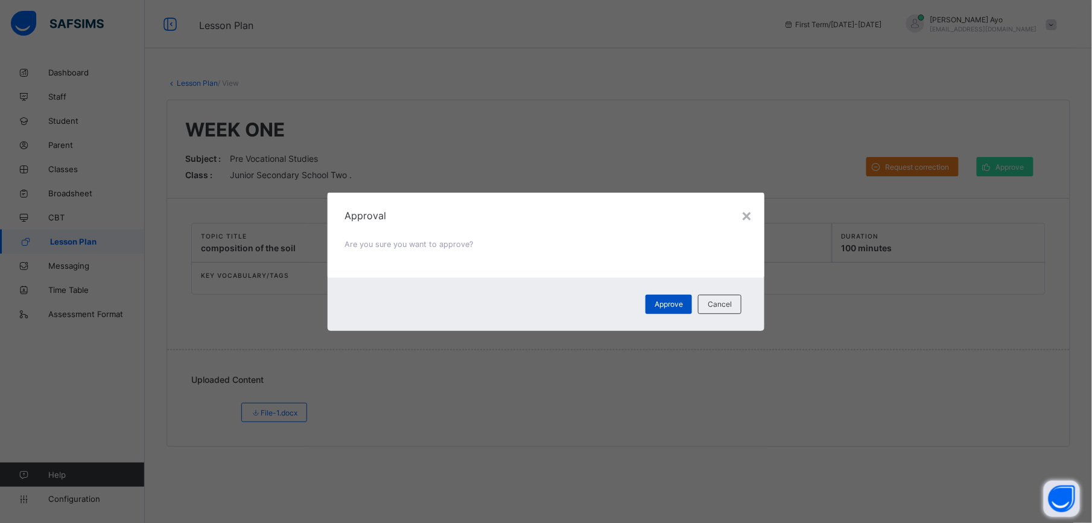
click at [669, 302] on span "Approve" at bounding box center [669, 303] width 28 height 9
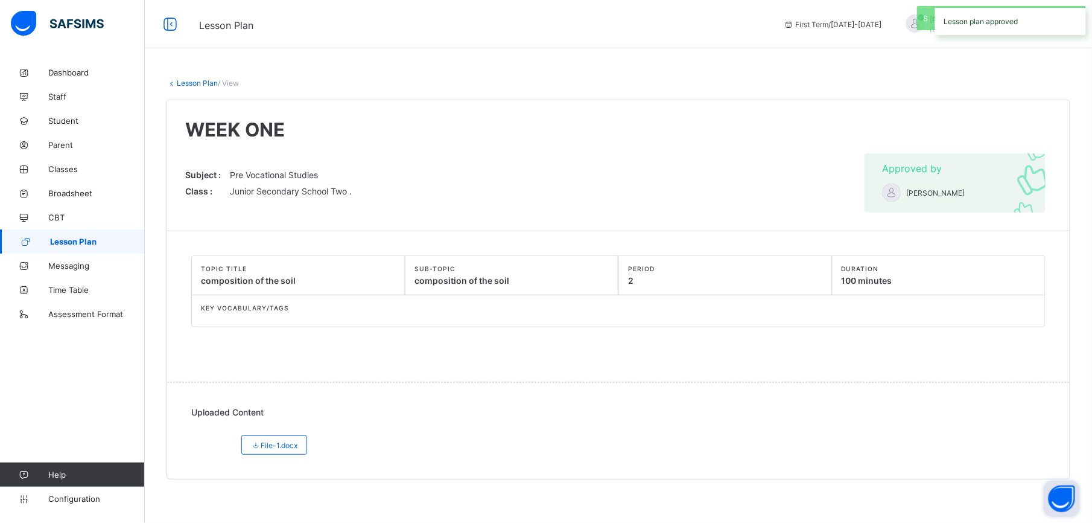
click at [186, 83] on link "Lesson Plan" at bounding box center [197, 82] width 41 height 9
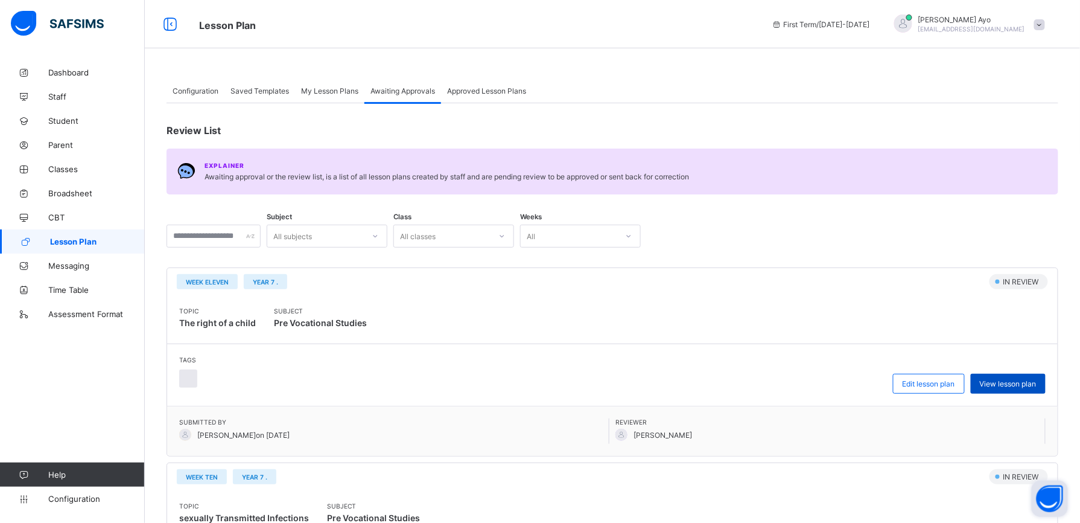
click at [1027, 389] on div "View lesson plan" at bounding box center [1008, 384] width 75 height 20
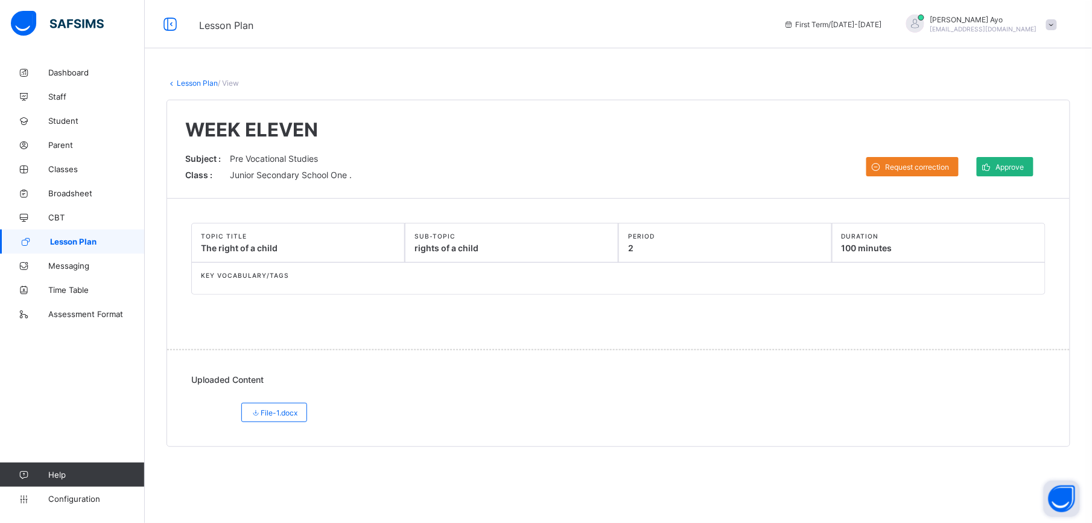
click at [1009, 171] on span "Approve" at bounding box center [1010, 166] width 28 height 9
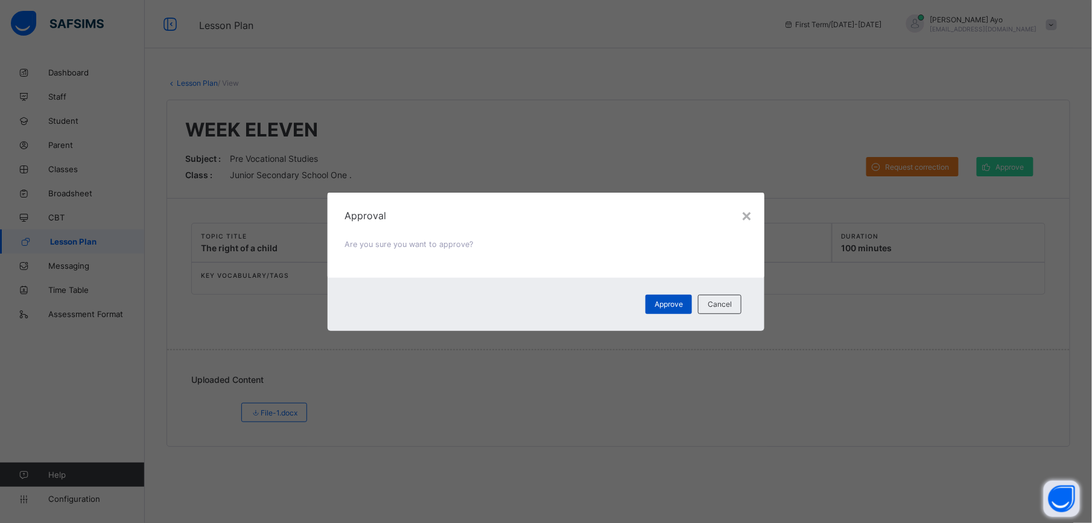
click at [669, 304] on span "Approve" at bounding box center [669, 303] width 28 height 9
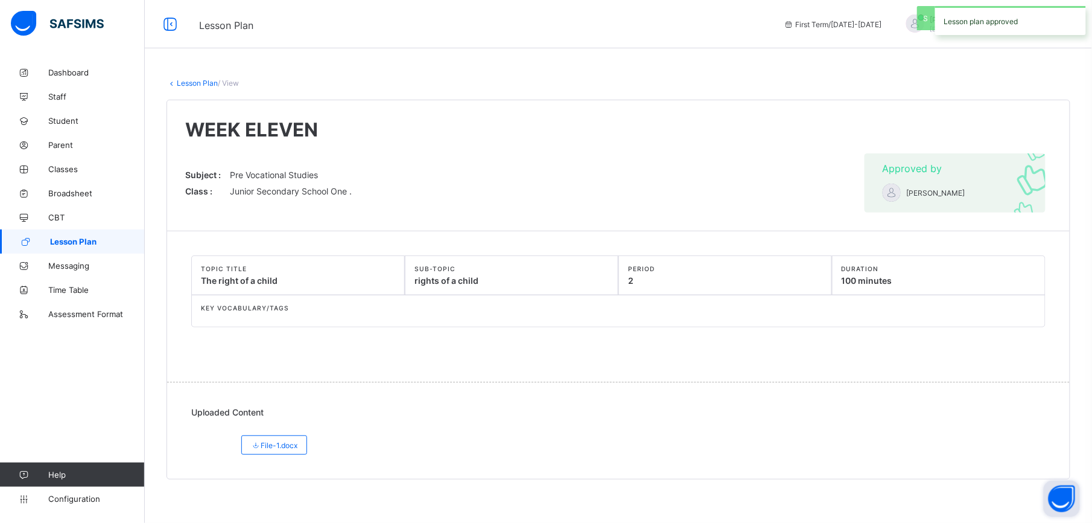
click at [181, 82] on link "Lesson Plan" at bounding box center [197, 82] width 41 height 9
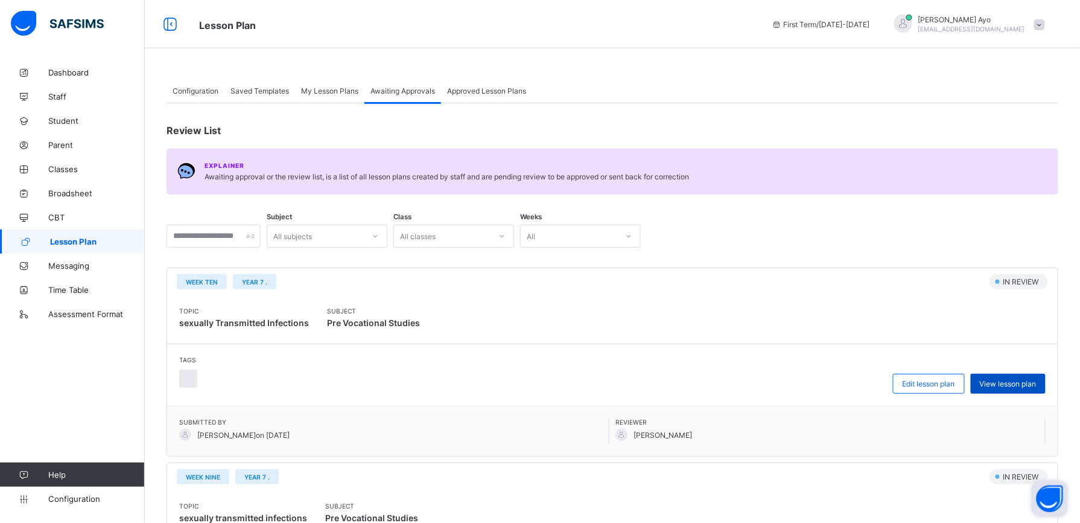
click at [1030, 385] on span "View lesson plan" at bounding box center [1008, 383] width 57 height 9
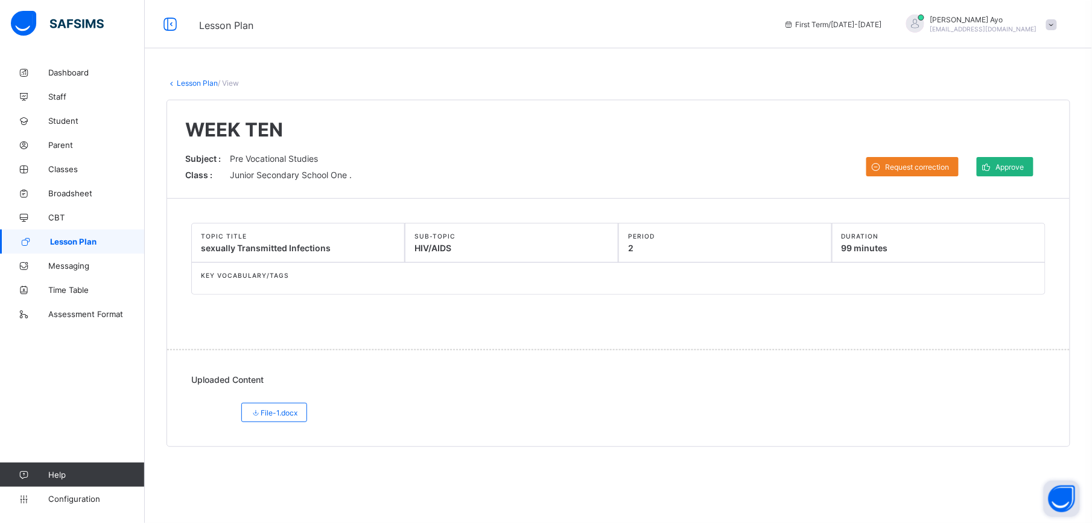
click at [1003, 158] on div "Approve" at bounding box center [1005, 166] width 57 height 19
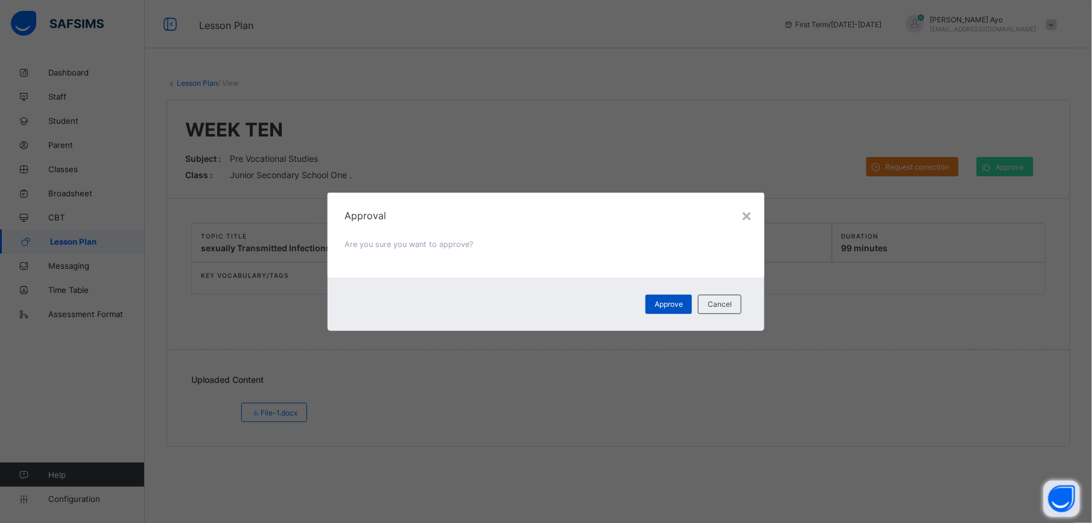
click at [664, 305] on span "Approve" at bounding box center [669, 303] width 28 height 9
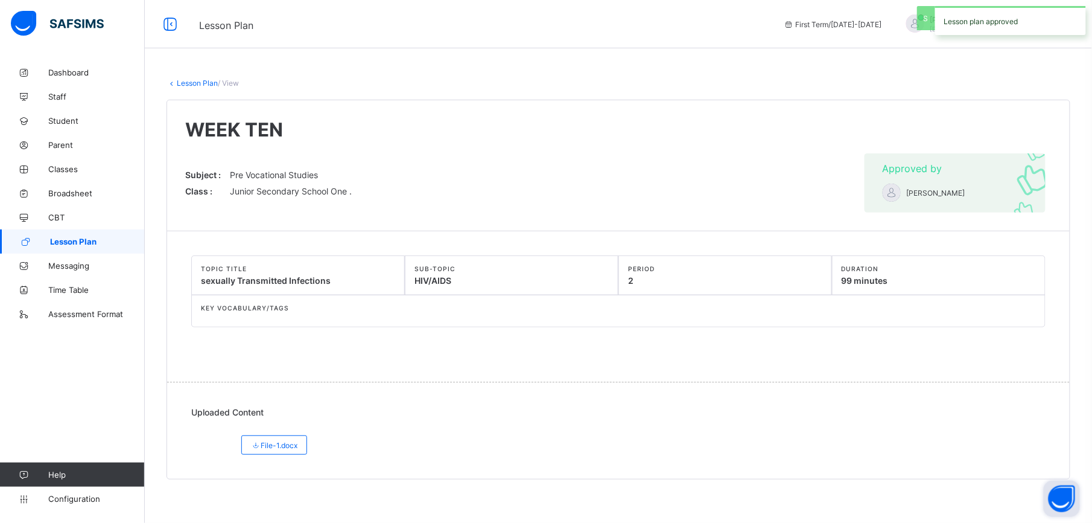
click at [202, 81] on link "Lesson Plan" at bounding box center [197, 82] width 41 height 9
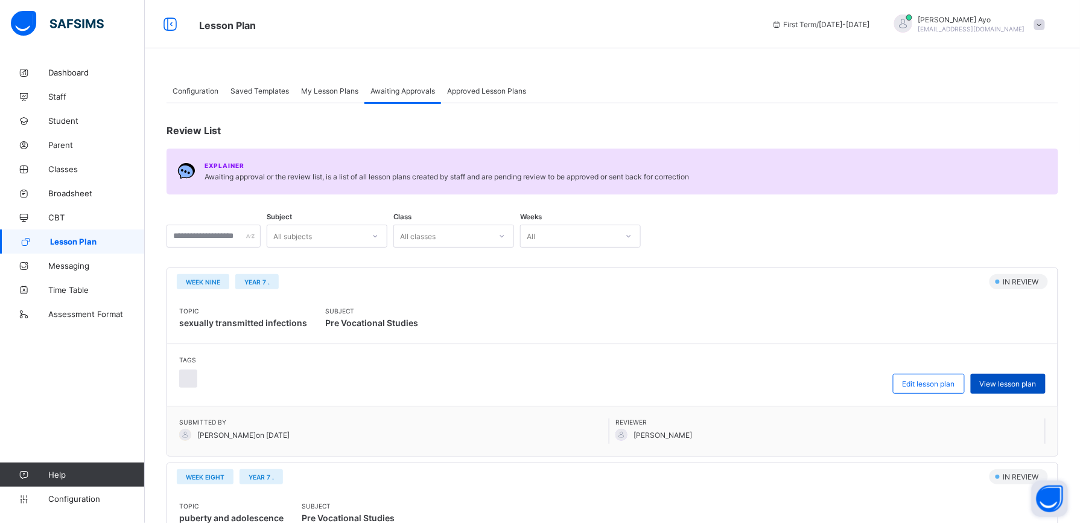
click at [1033, 380] on span "View lesson plan" at bounding box center [1008, 383] width 57 height 9
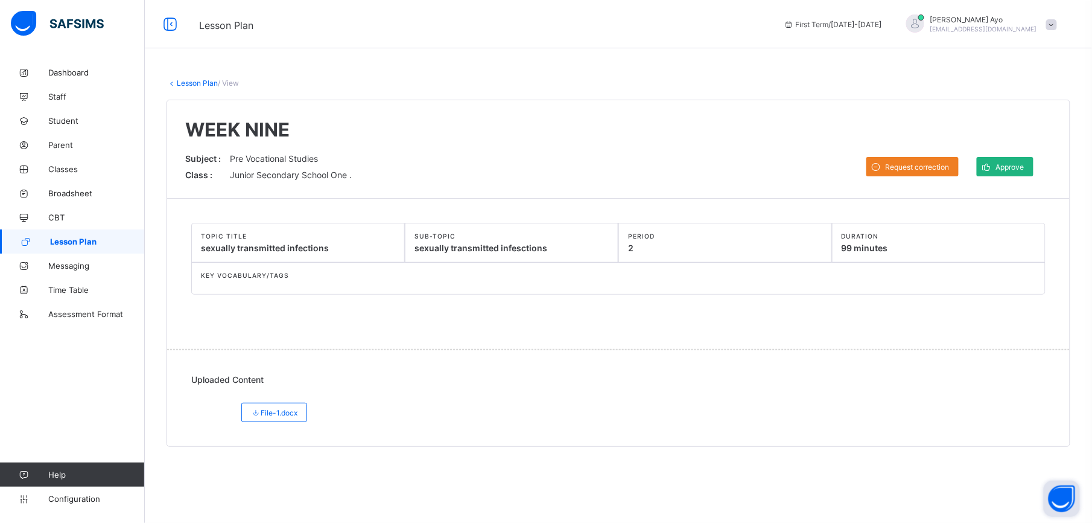
click at [1003, 168] on span "Approve" at bounding box center [1010, 166] width 28 height 9
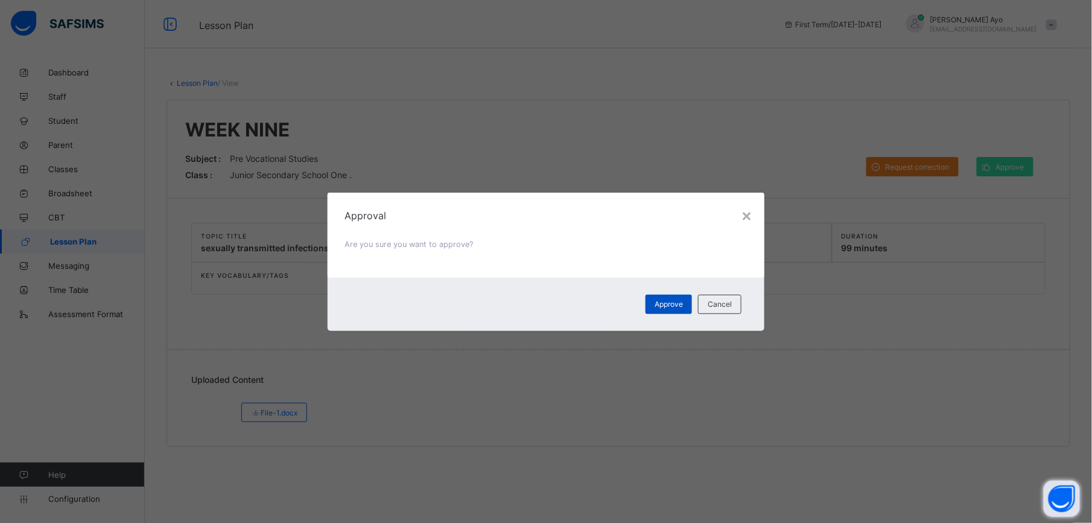
click at [661, 301] on span "Approve" at bounding box center [669, 303] width 28 height 9
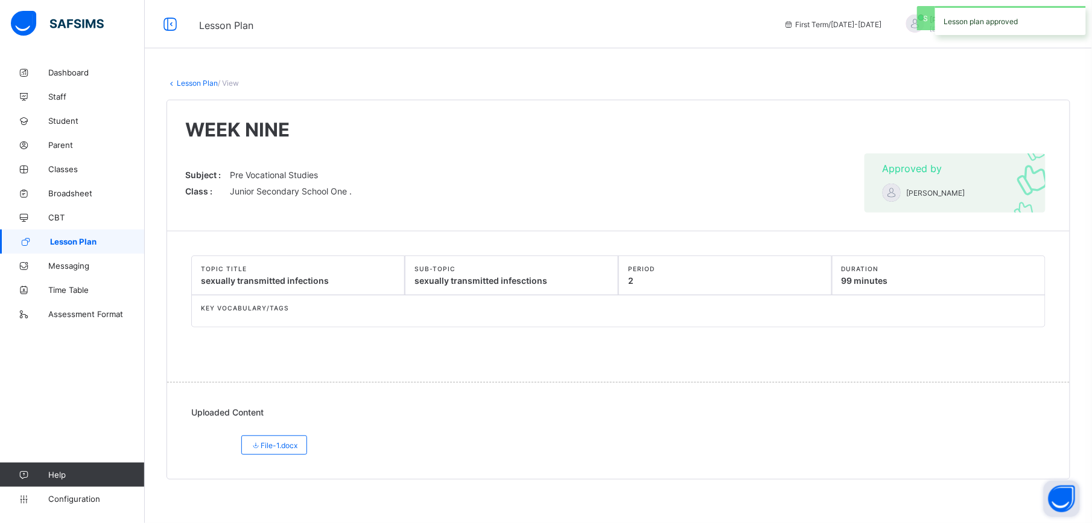
click at [196, 82] on link "Lesson Plan" at bounding box center [197, 82] width 41 height 9
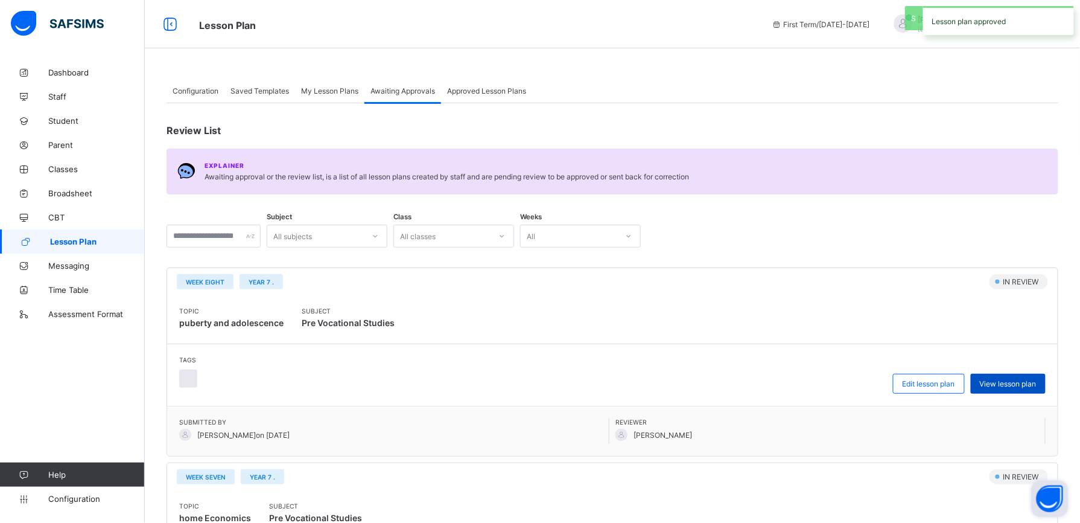
click at [1031, 384] on span "View lesson plan" at bounding box center [1008, 383] width 57 height 9
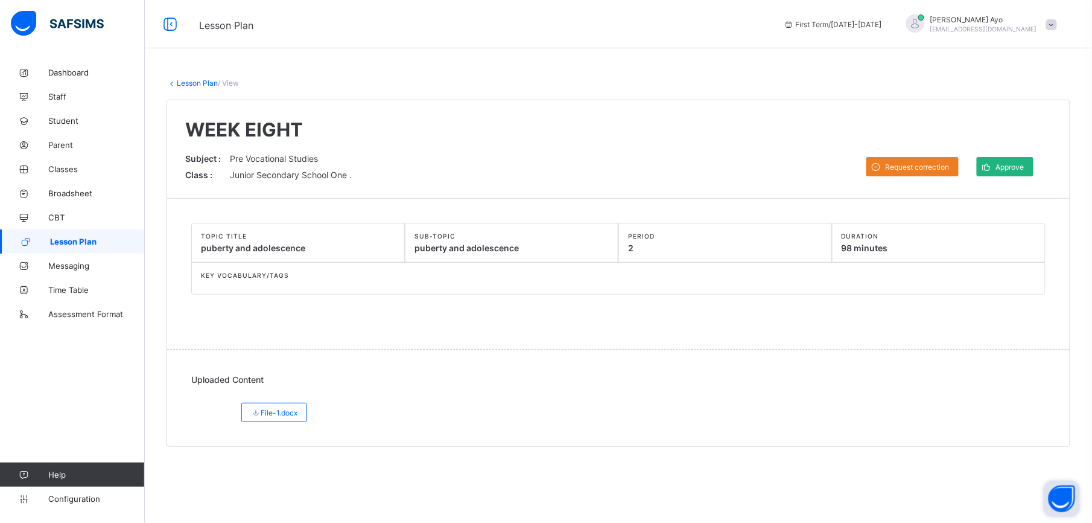
click at [1010, 162] on span "Approve" at bounding box center [1010, 166] width 28 height 9
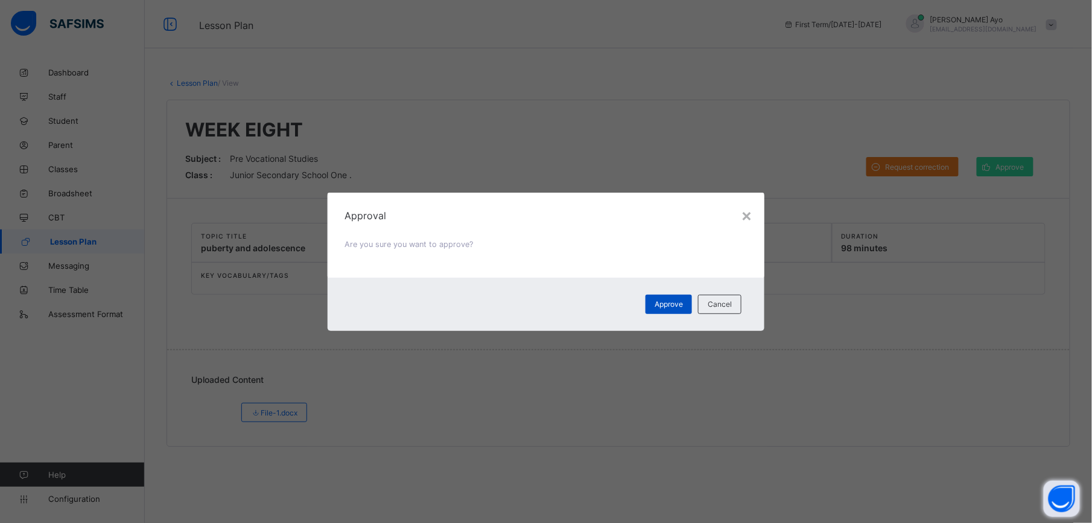
click at [665, 298] on div "Approve" at bounding box center [669, 304] width 46 height 19
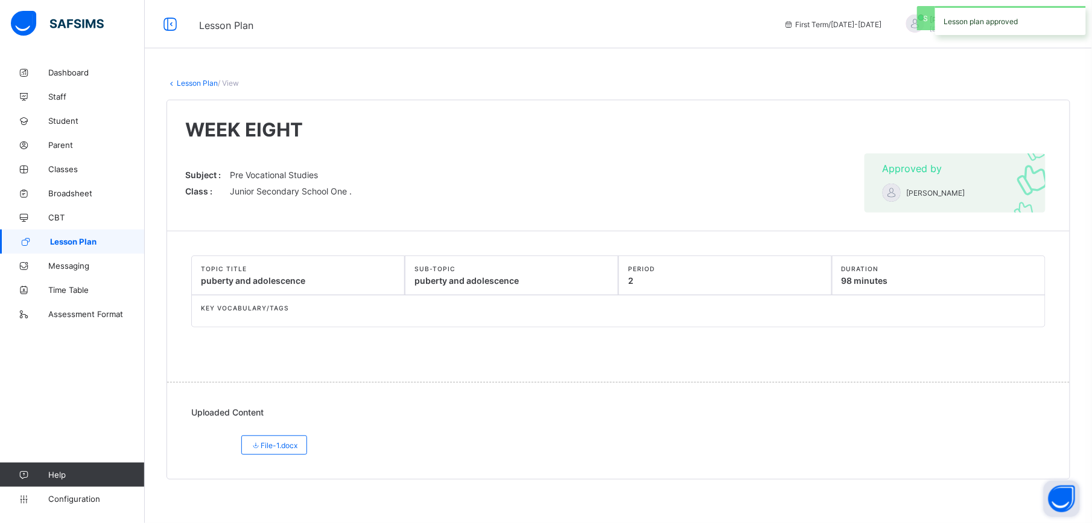
click at [191, 81] on link "Lesson Plan" at bounding box center [197, 82] width 41 height 9
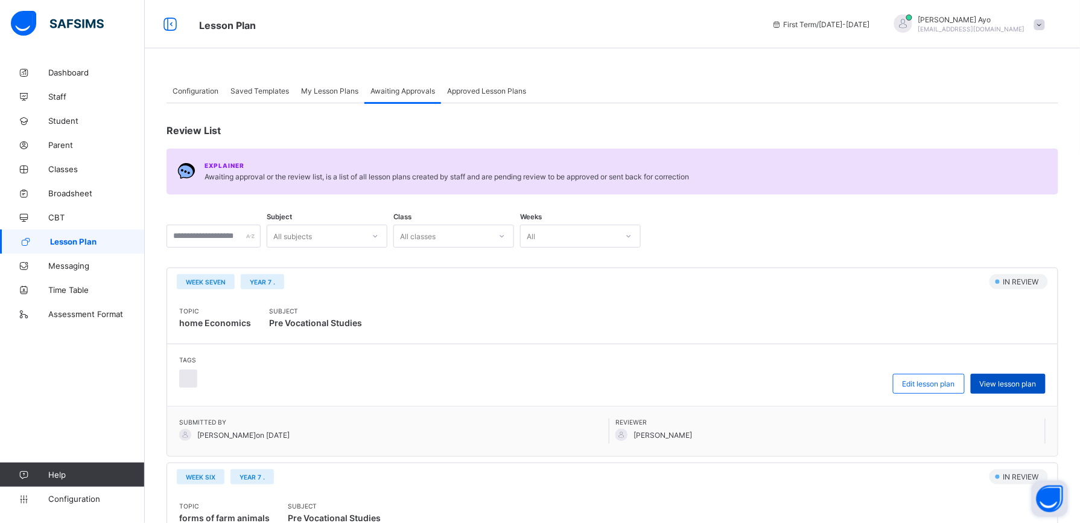
click at [1037, 387] on span "View lesson plan" at bounding box center [1008, 383] width 57 height 9
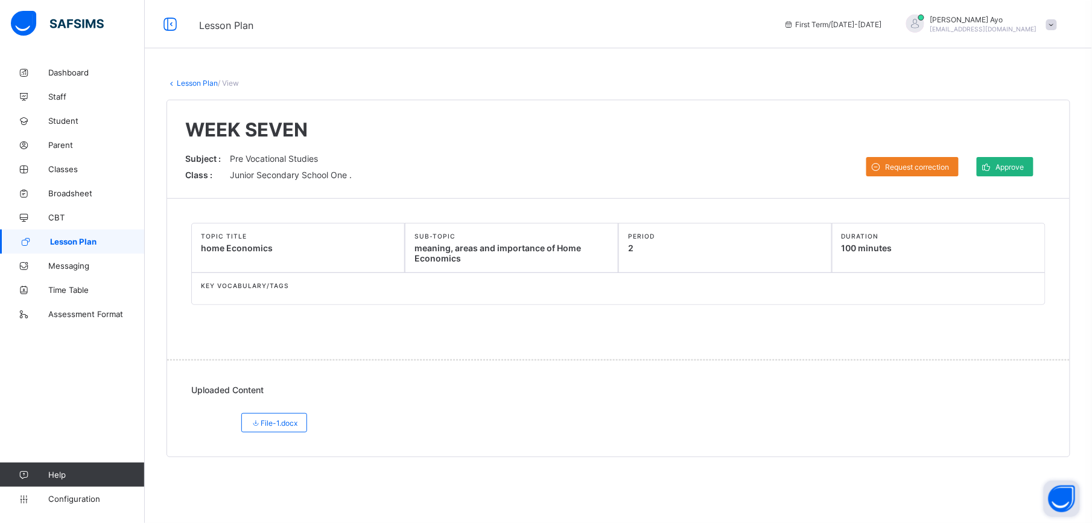
click at [1005, 165] on span "Approve" at bounding box center [1010, 166] width 28 height 9
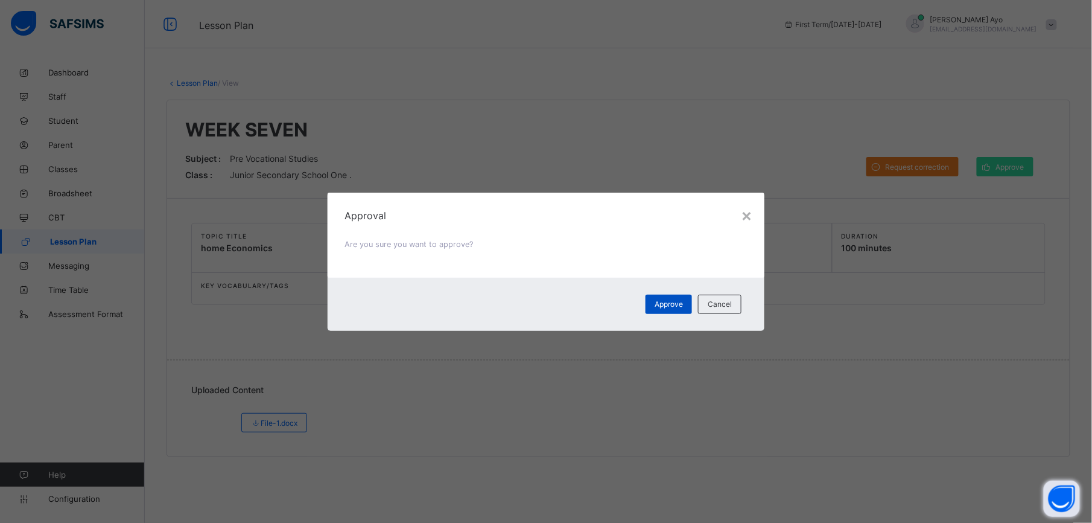
click at [677, 307] on span "Approve" at bounding box center [669, 303] width 28 height 9
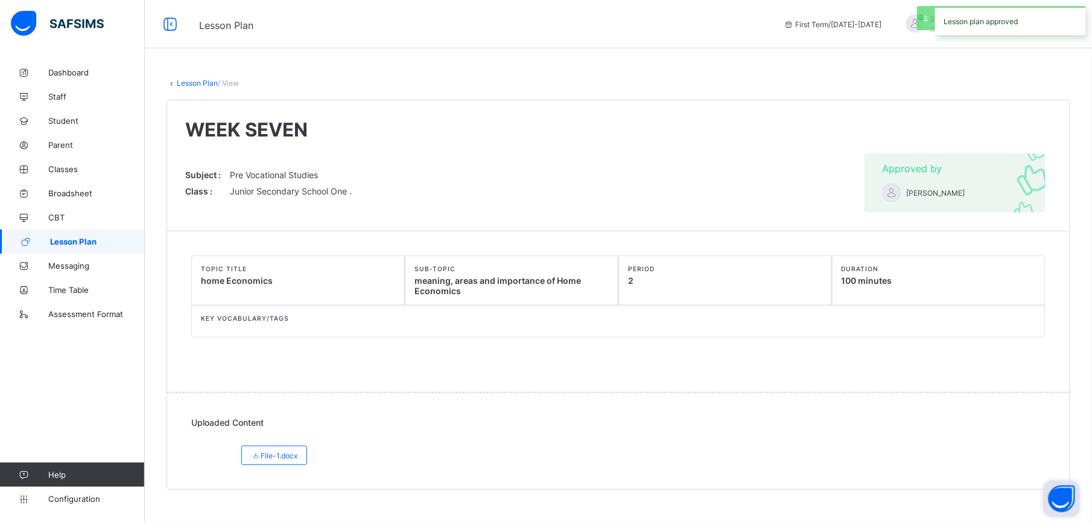
click at [198, 80] on link "Lesson Plan" at bounding box center [197, 82] width 41 height 9
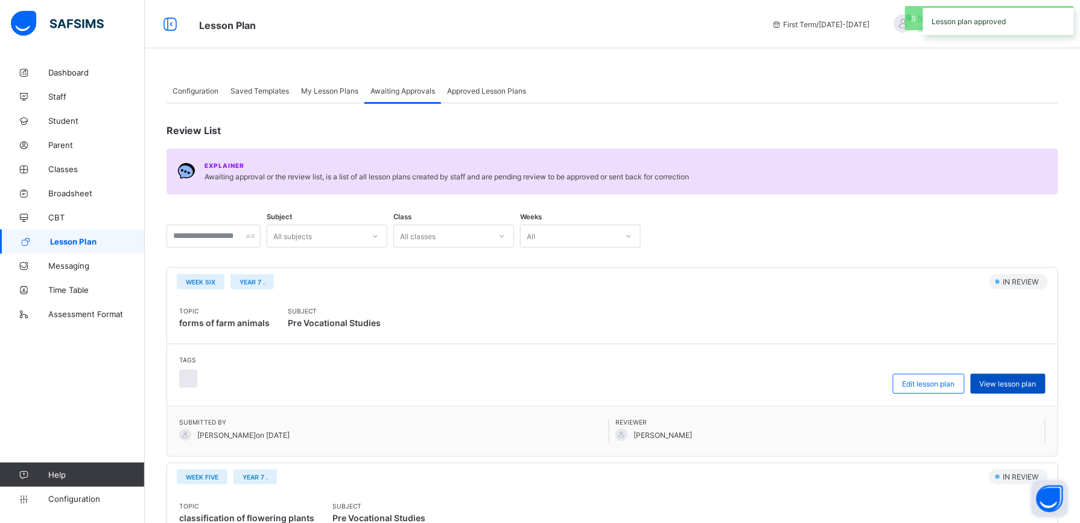
click at [1020, 383] on span "View lesson plan" at bounding box center [1008, 383] width 57 height 9
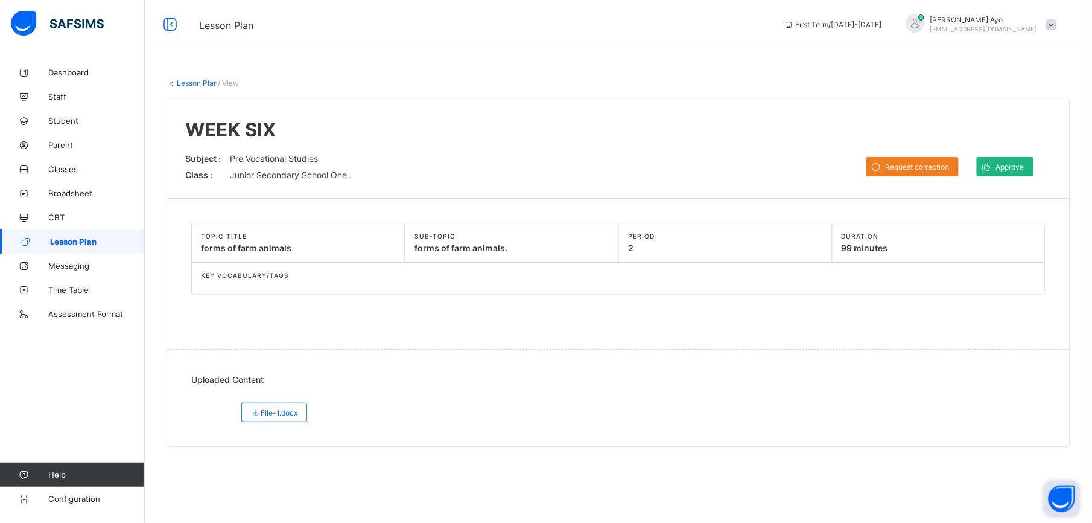
click at [1014, 165] on span "Approve" at bounding box center [1010, 166] width 28 height 9
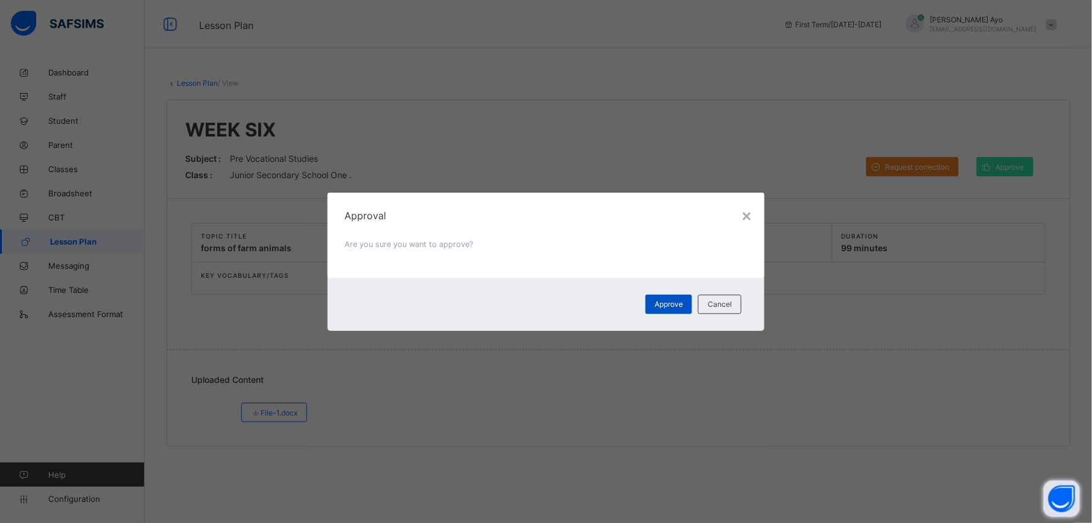
click at [667, 302] on span "Approve" at bounding box center [669, 303] width 28 height 9
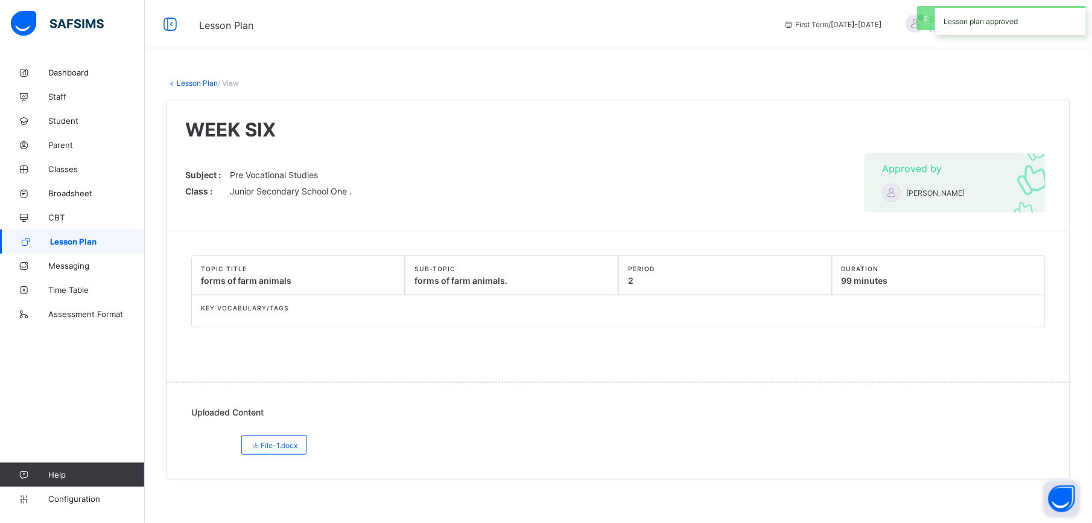
click at [201, 78] on link "Lesson Plan" at bounding box center [197, 82] width 41 height 9
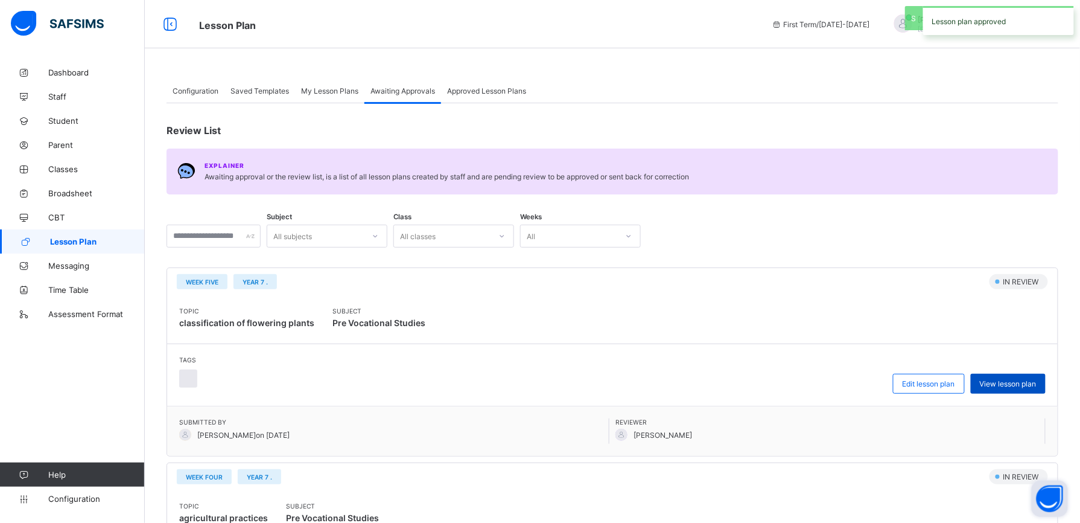
click at [1021, 382] on span "View lesson plan" at bounding box center [1008, 383] width 57 height 9
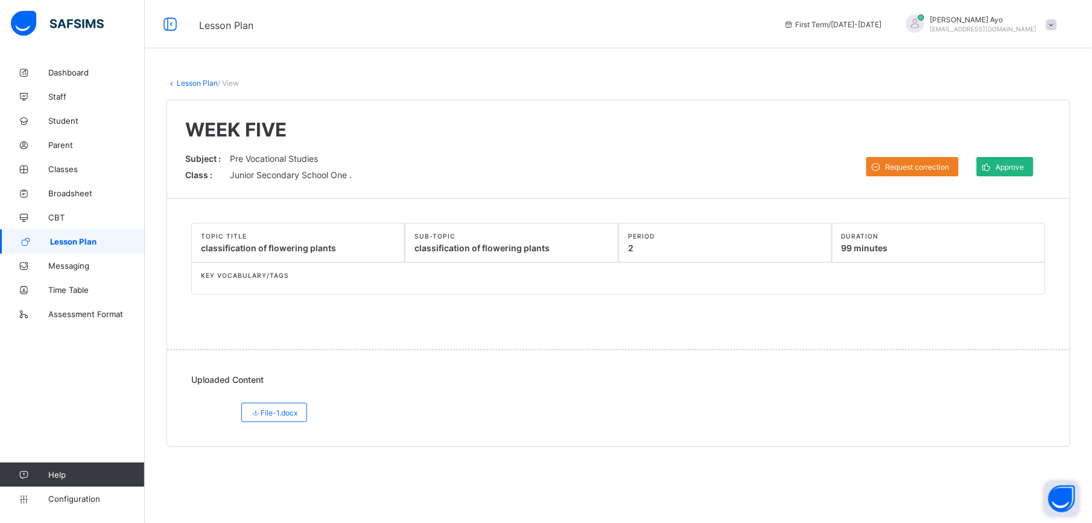
click at [1020, 165] on span "Approve" at bounding box center [1010, 166] width 28 height 9
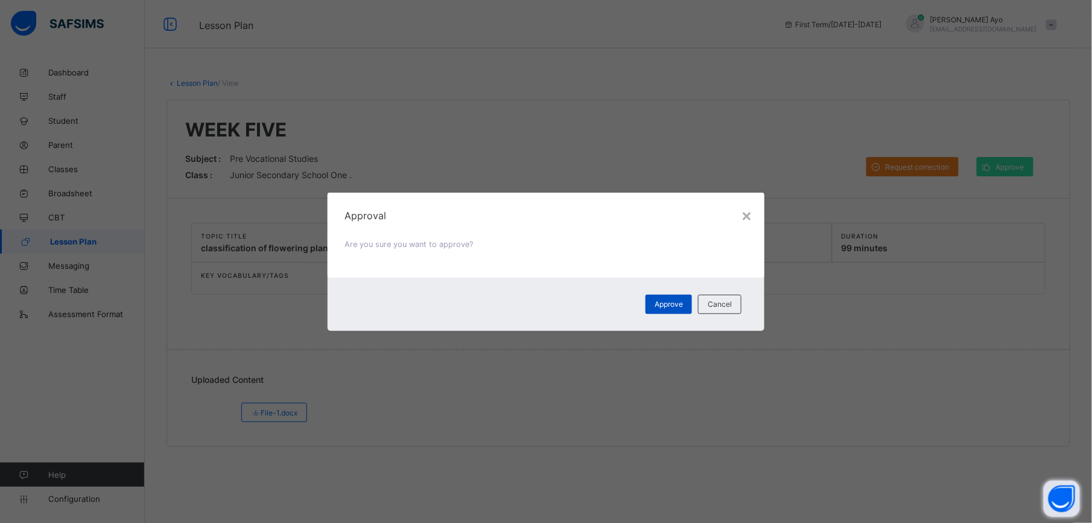
click at [669, 305] on span "Approve" at bounding box center [669, 303] width 28 height 9
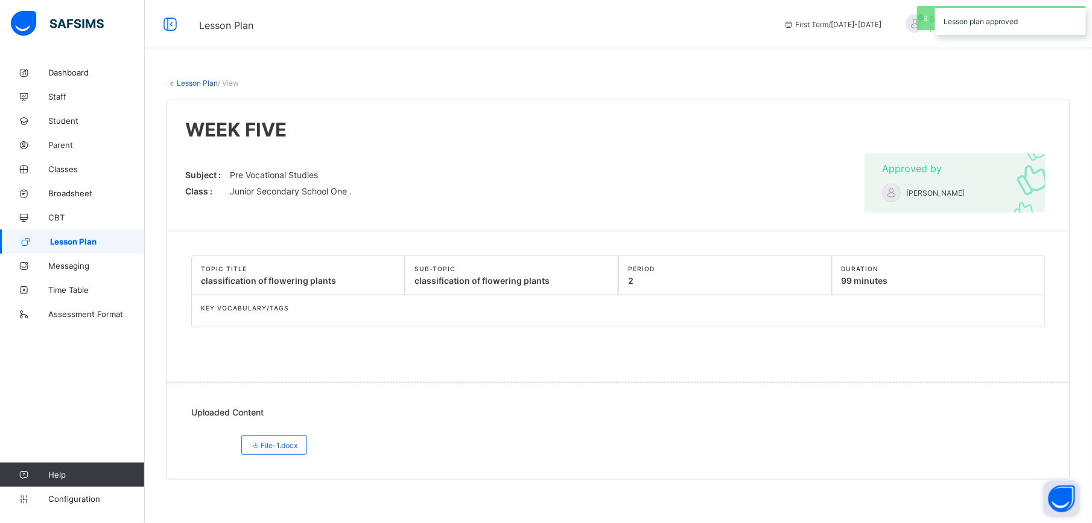
click at [201, 83] on link "Lesson Plan" at bounding box center [197, 82] width 41 height 9
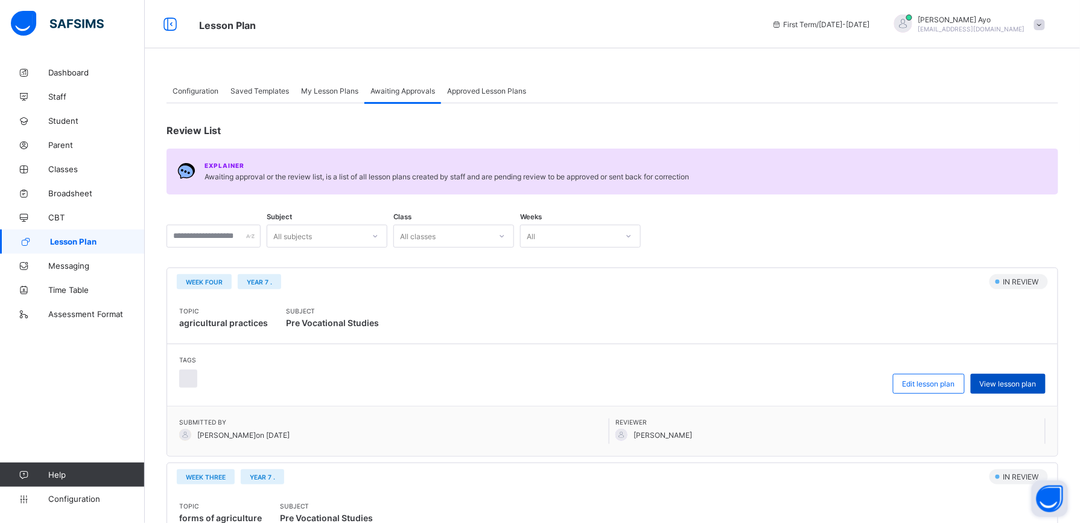
click at [1016, 387] on span "View lesson plan" at bounding box center [1008, 383] width 57 height 9
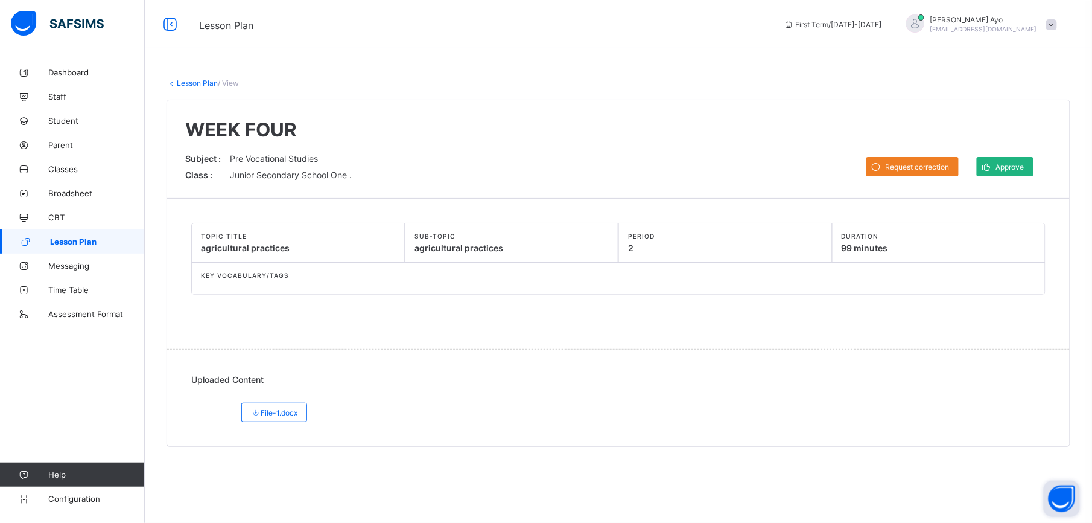
click at [1013, 170] on span "Approve" at bounding box center [1010, 166] width 28 height 9
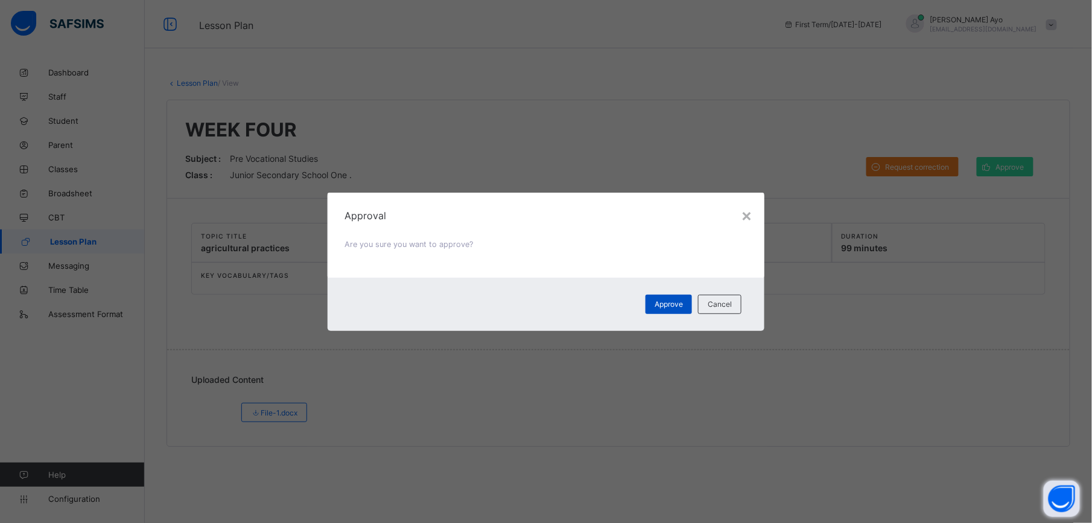
click at [676, 298] on div "Approve" at bounding box center [669, 304] width 46 height 19
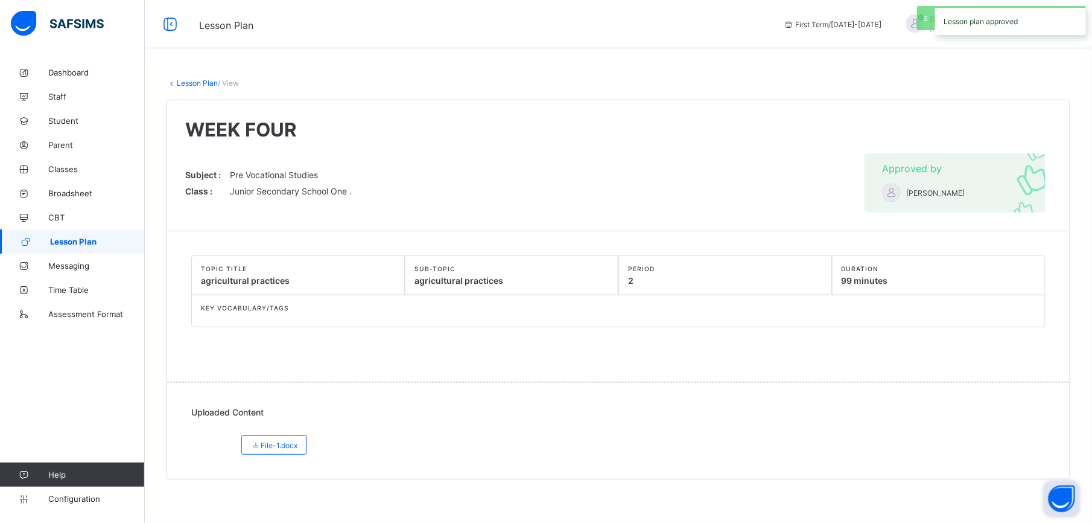
click at [191, 84] on link "Lesson Plan" at bounding box center [197, 82] width 41 height 9
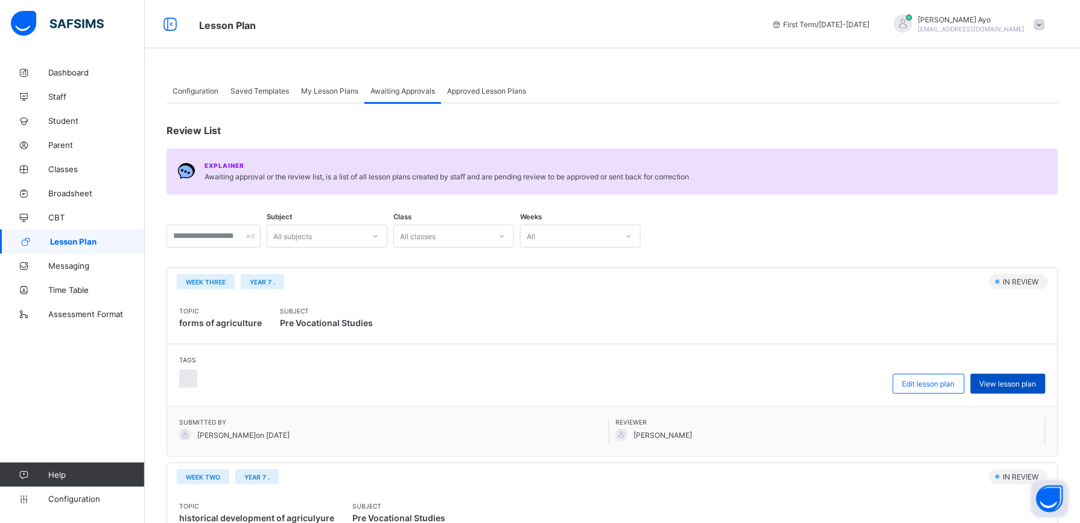
click at [1005, 382] on span "View lesson plan" at bounding box center [1008, 383] width 57 height 9
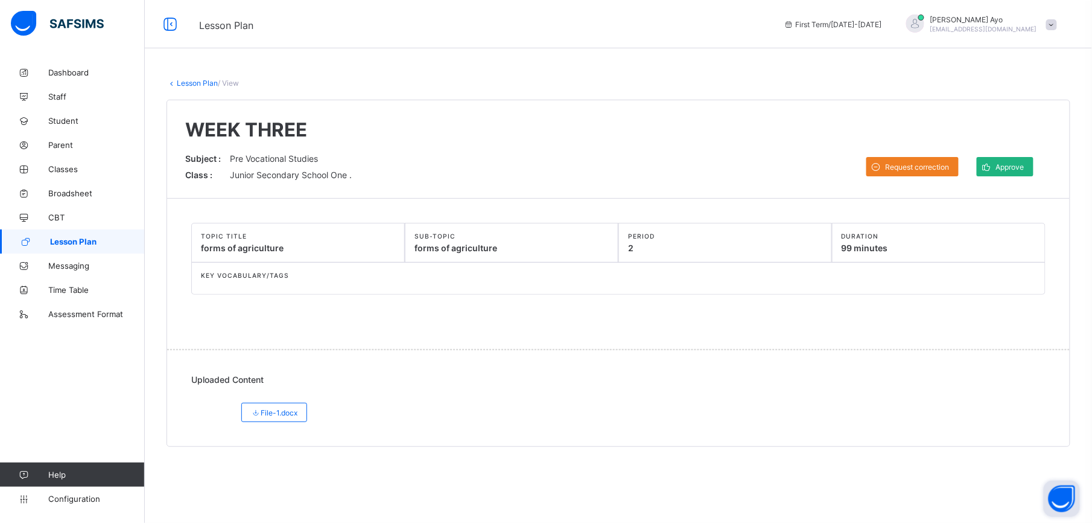
click at [1012, 163] on span "Approve" at bounding box center [1010, 166] width 28 height 9
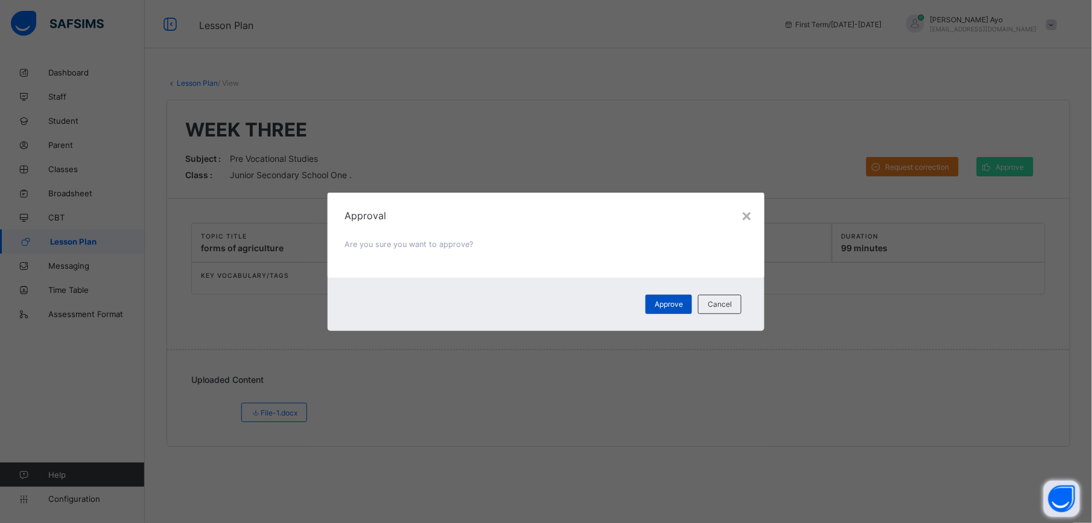
click at [672, 296] on div "Approve" at bounding box center [669, 304] width 46 height 19
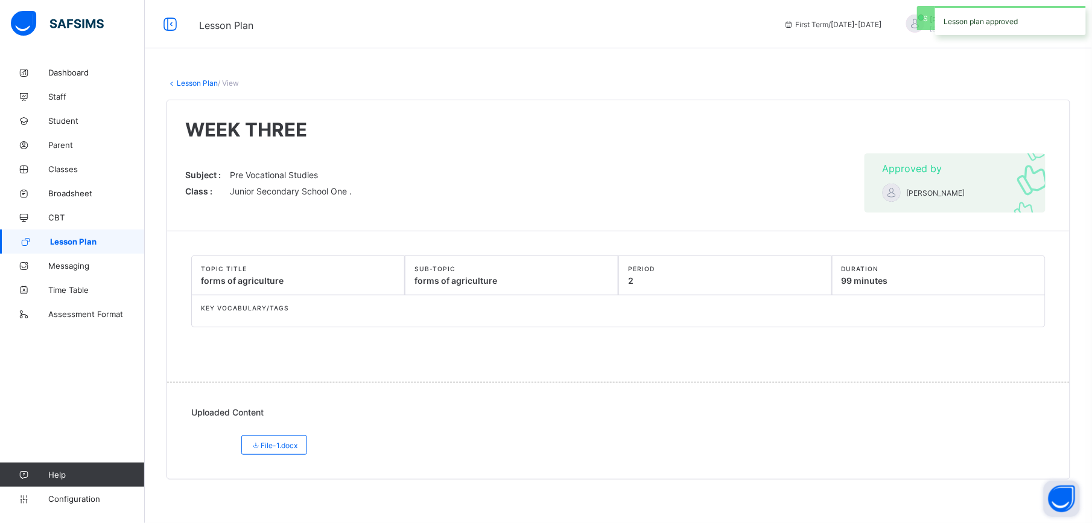
click at [206, 83] on link "Lesson Plan" at bounding box center [197, 82] width 41 height 9
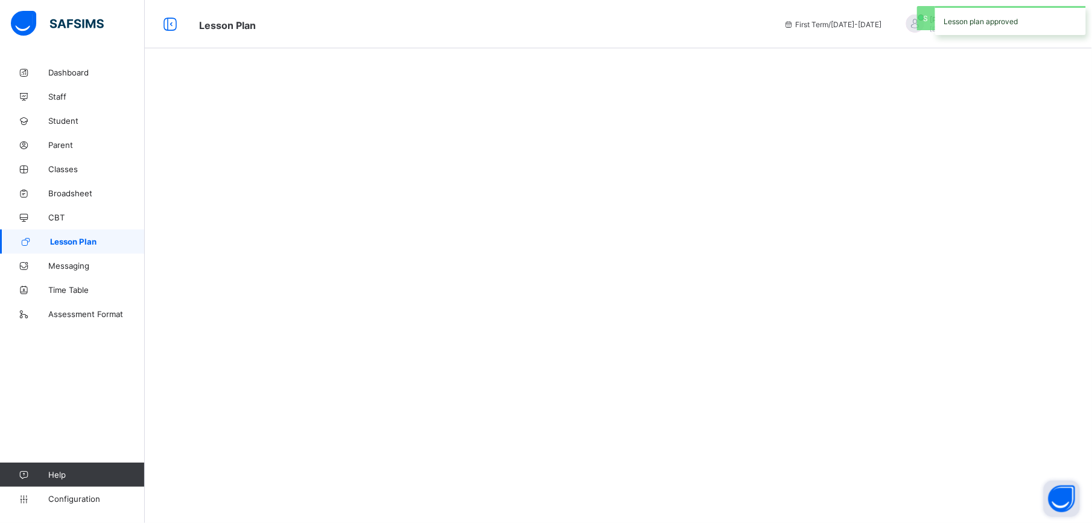
click at [206, 83] on div at bounding box center [619, 78] width 948 height 36
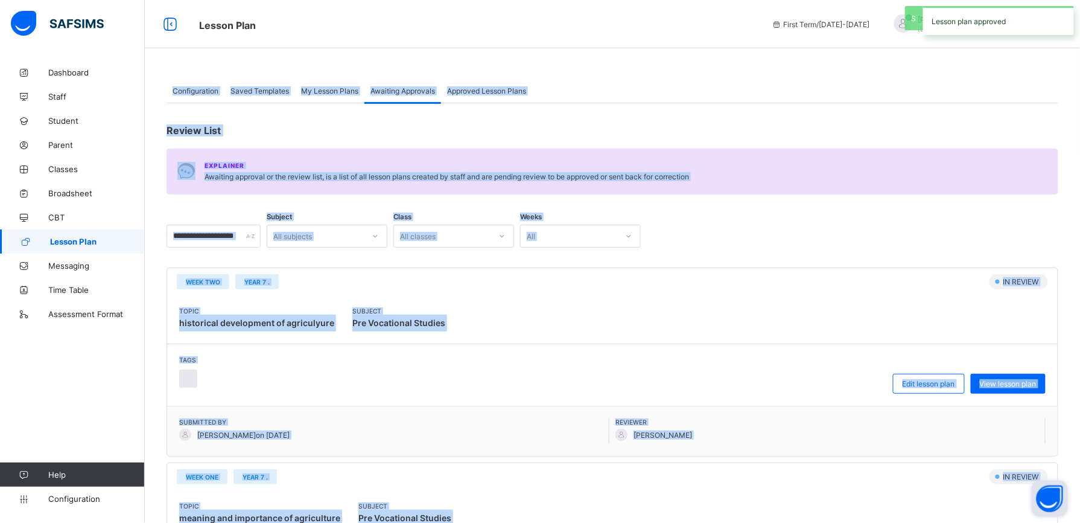
click at [855, 235] on div "Subject All subjects Class All classes Weeks All" at bounding box center [613, 236] width 892 height 23
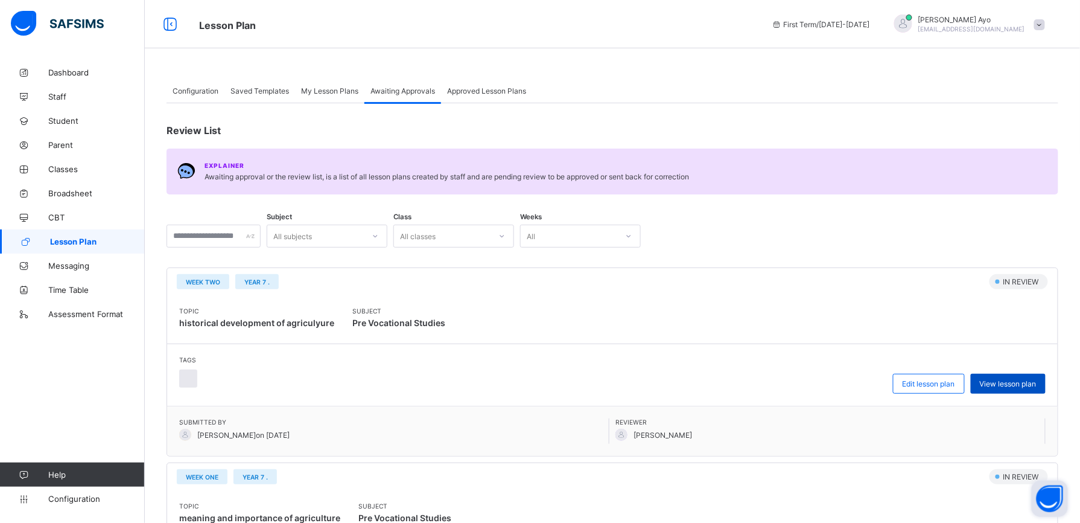
click at [1028, 379] on span "View lesson plan" at bounding box center [1008, 383] width 57 height 9
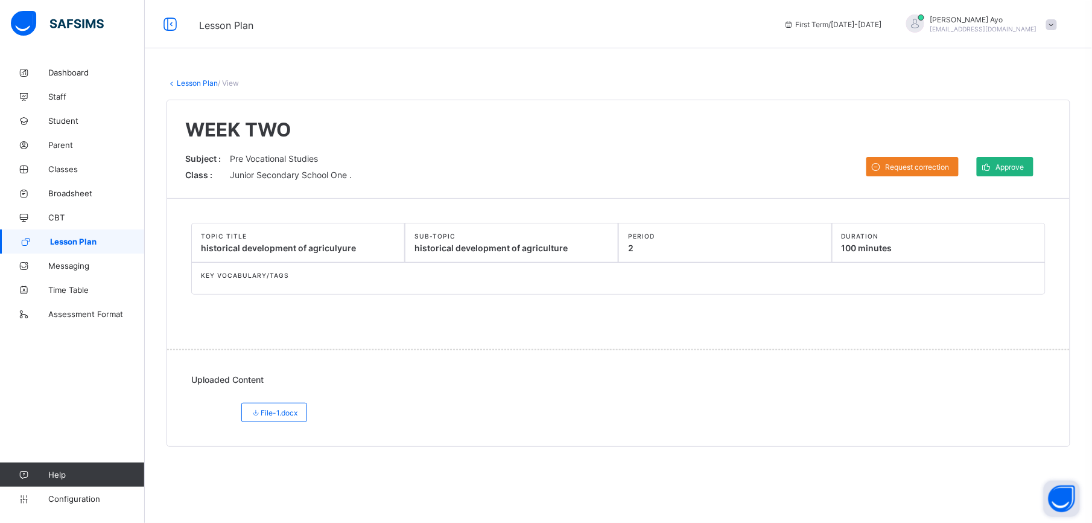
click at [1024, 167] on span "Approve" at bounding box center [1010, 166] width 28 height 9
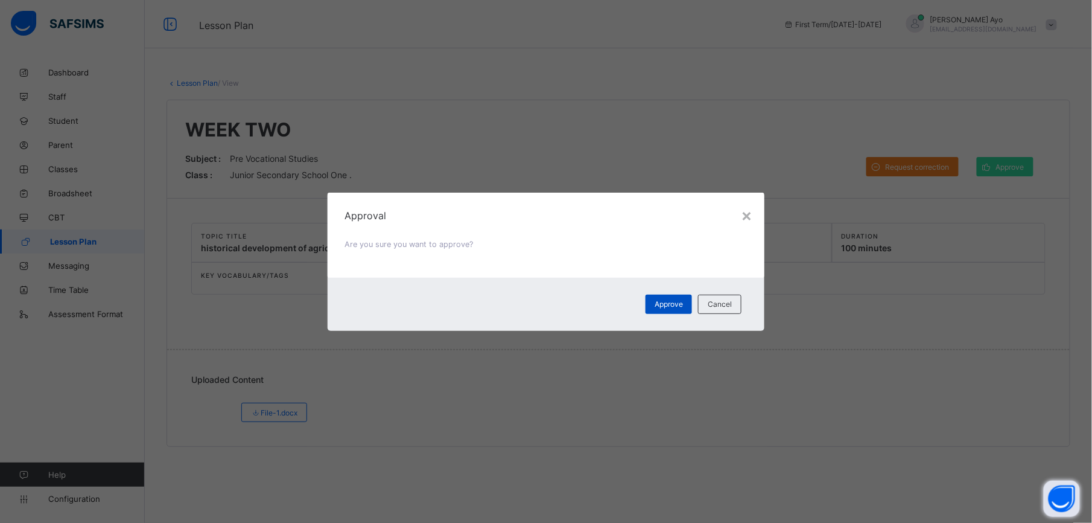
click at [675, 300] on span "Approve" at bounding box center [669, 303] width 28 height 9
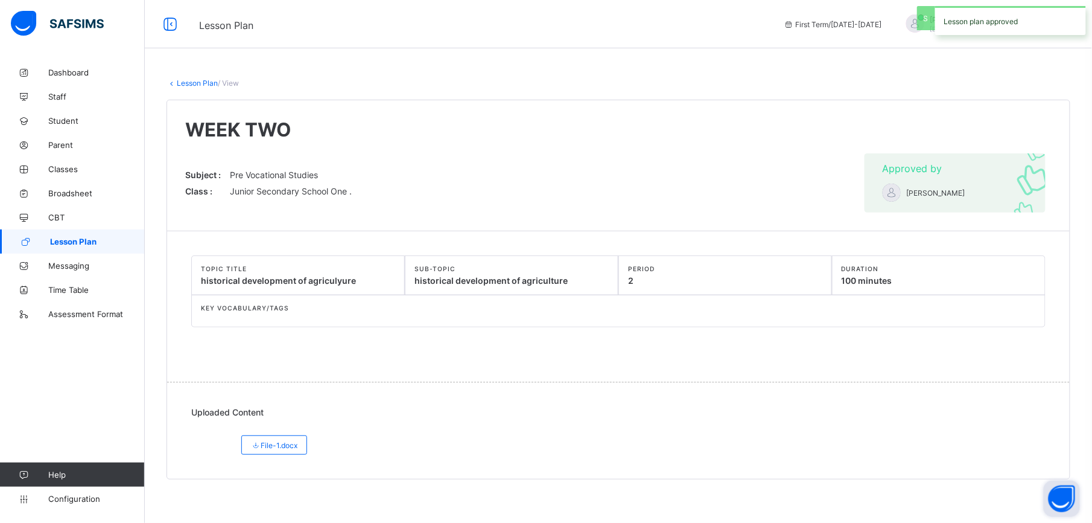
click at [208, 87] on link "Lesson Plan" at bounding box center [197, 82] width 41 height 9
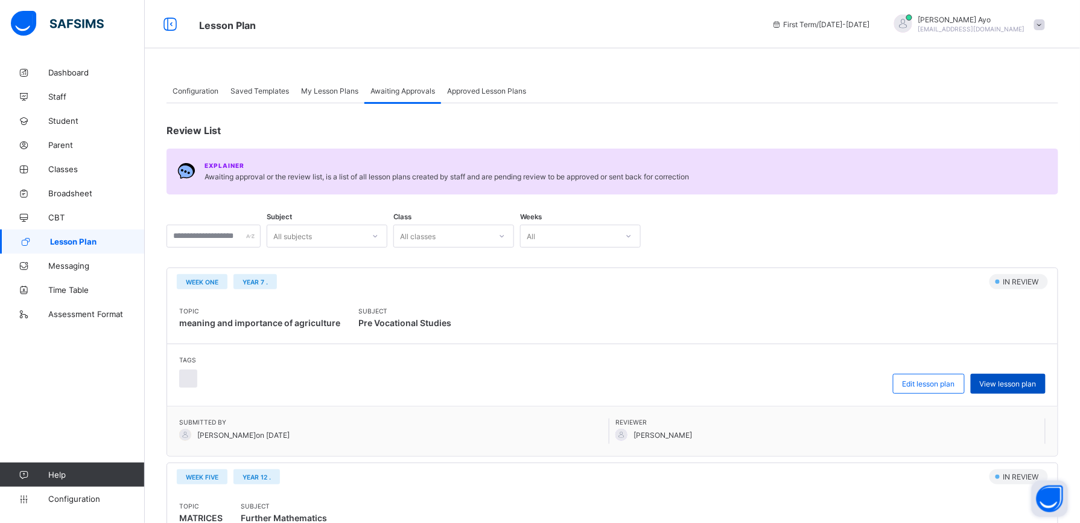
click at [1029, 382] on span "View lesson plan" at bounding box center [1008, 383] width 57 height 9
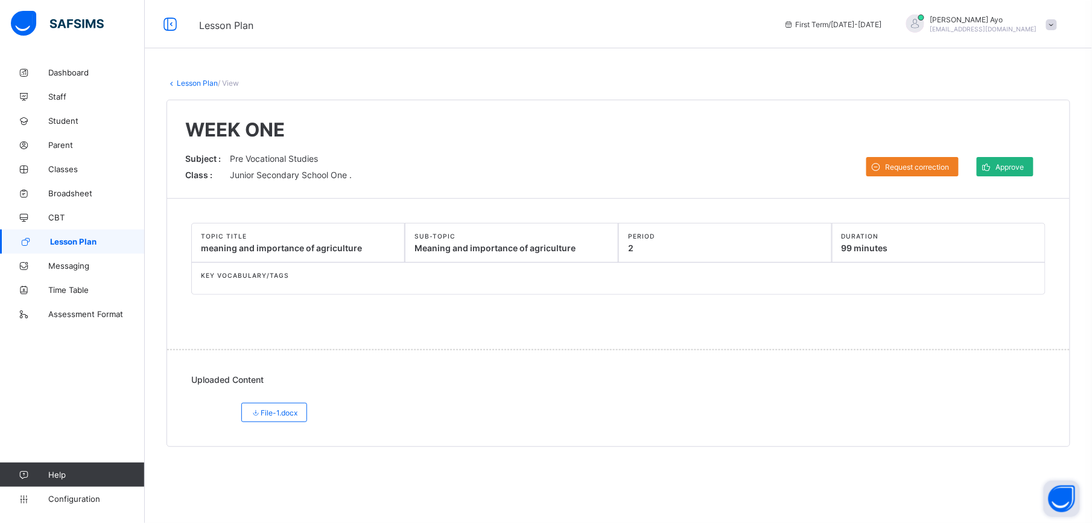
click at [998, 169] on span "Approve" at bounding box center [1010, 166] width 28 height 9
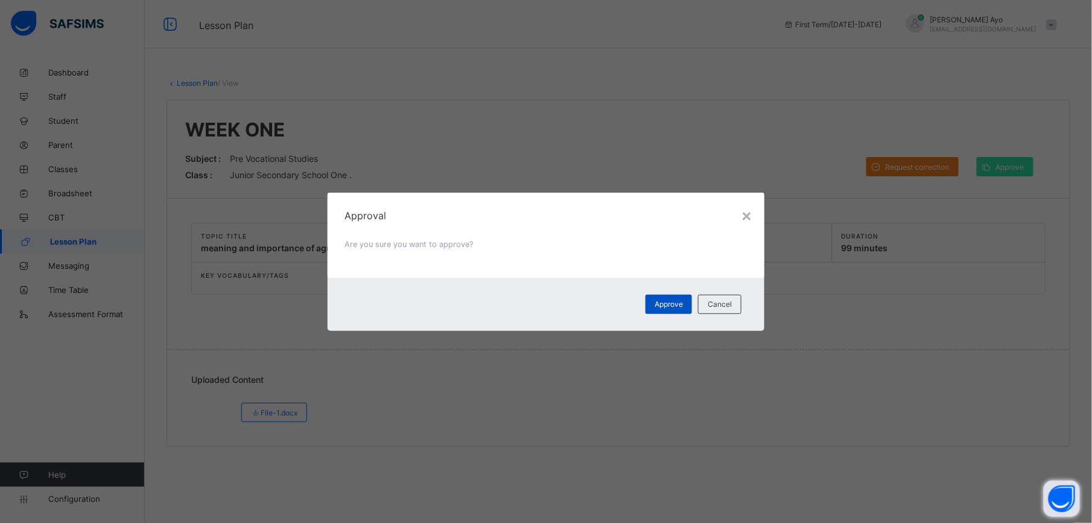
click at [676, 298] on div "Approve" at bounding box center [669, 304] width 46 height 19
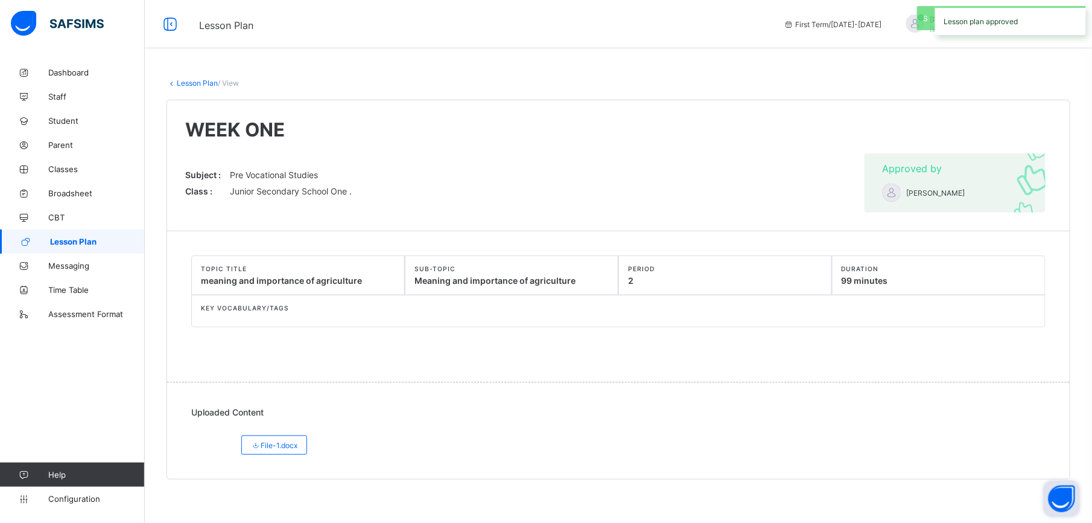
click at [192, 86] on link "Lesson Plan" at bounding box center [197, 82] width 41 height 9
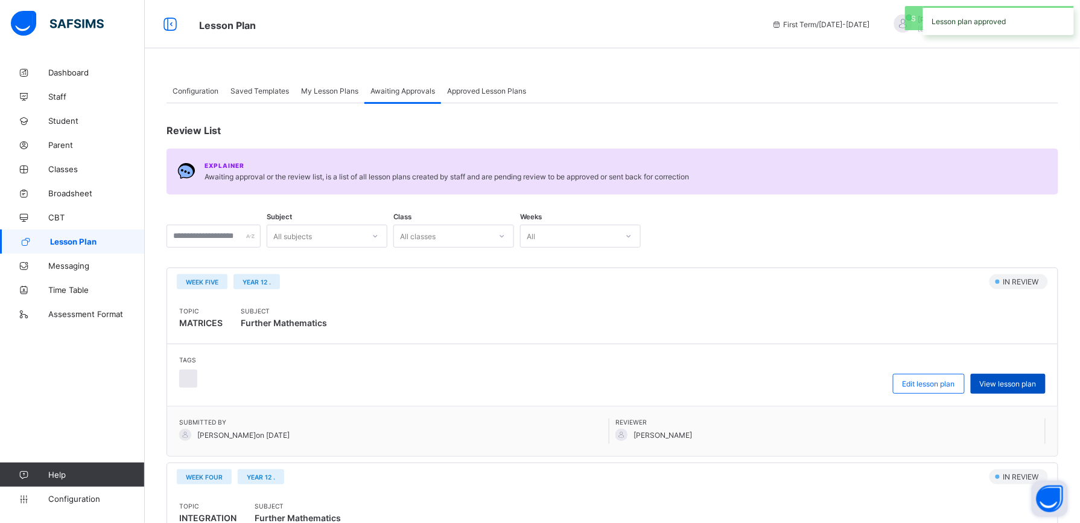
click at [1046, 378] on div "View lesson plan" at bounding box center [1008, 384] width 75 height 20
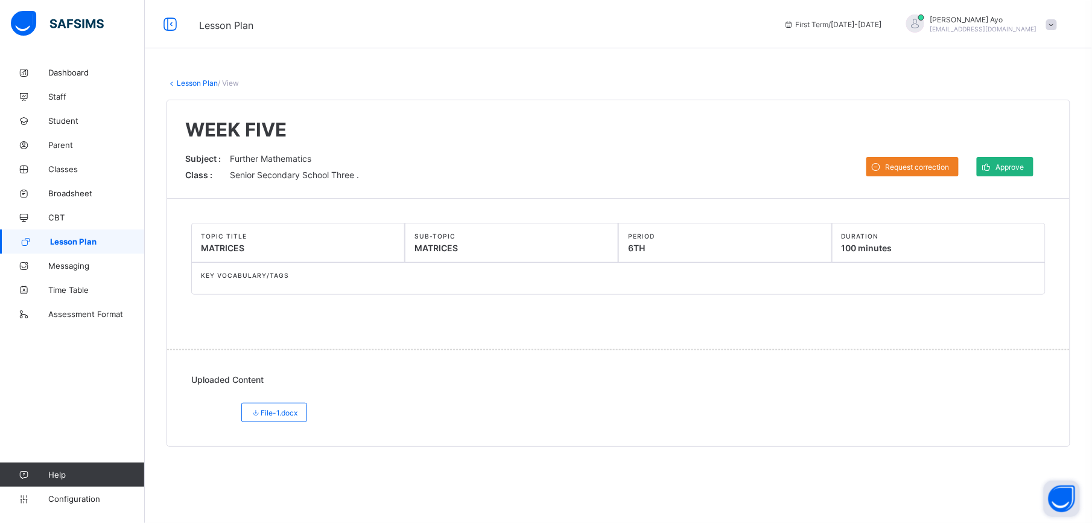
click at [1012, 163] on span "Approve" at bounding box center [1010, 166] width 28 height 9
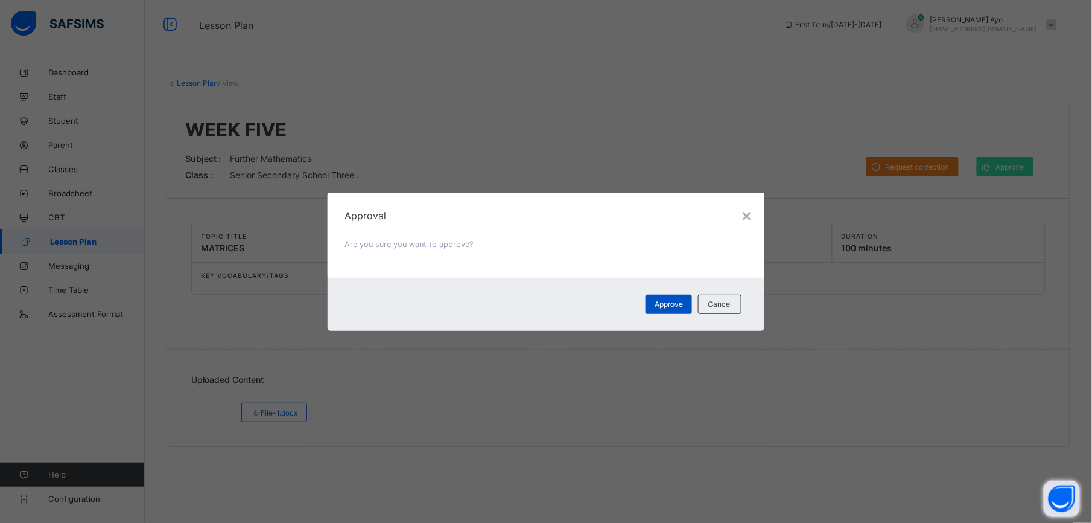
click at [669, 301] on span "Approve" at bounding box center [669, 303] width 28 height 9
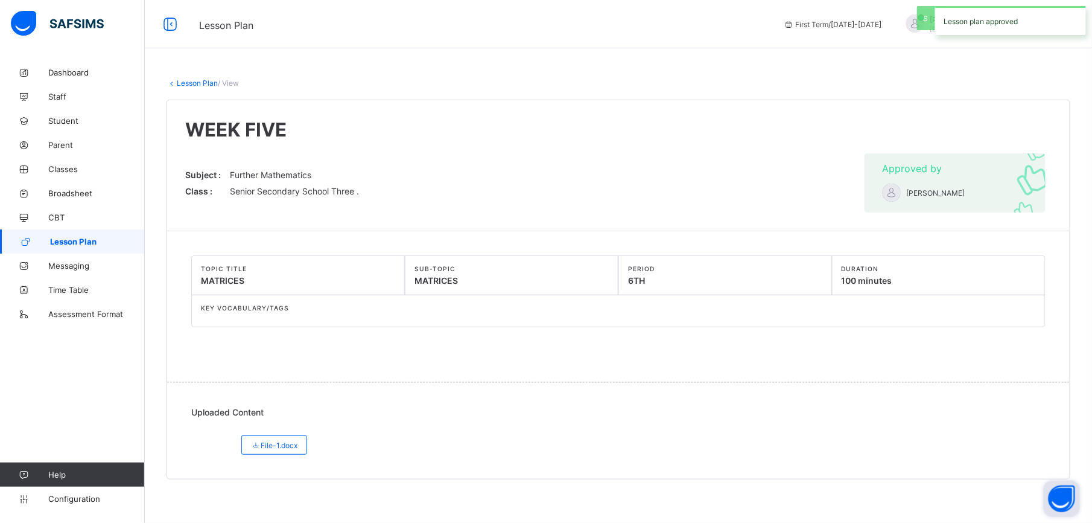
click at [199, 83] on link "Lesson Plan" at bounding box center [197, 82] width 41 height 9
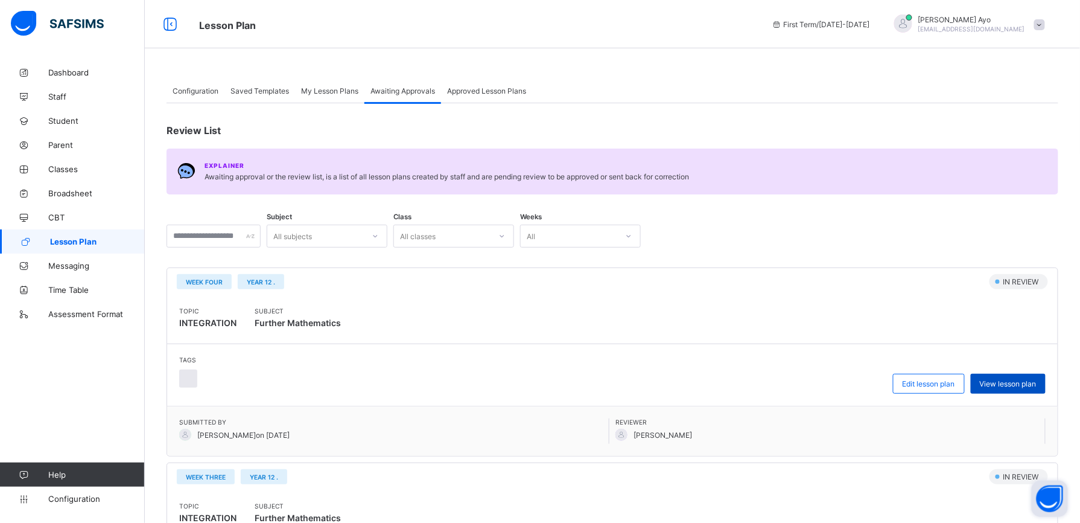
click at [1022, 381] on span "View lesson plan" at bounding box center [1008, 383] width 57 height 9
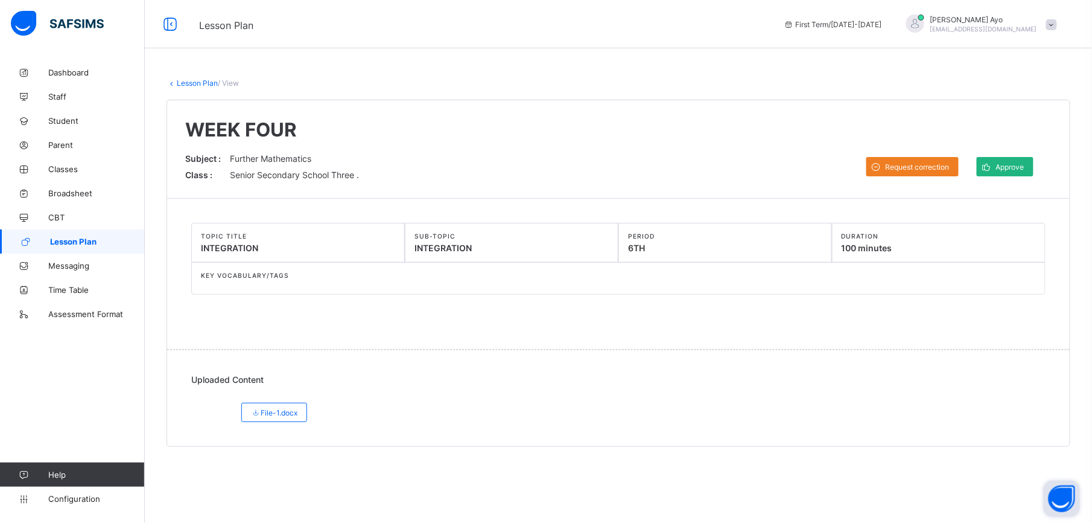
click at [1018, 169] on span "Approve" at bounding box center [1010, 166] width 28 height 9
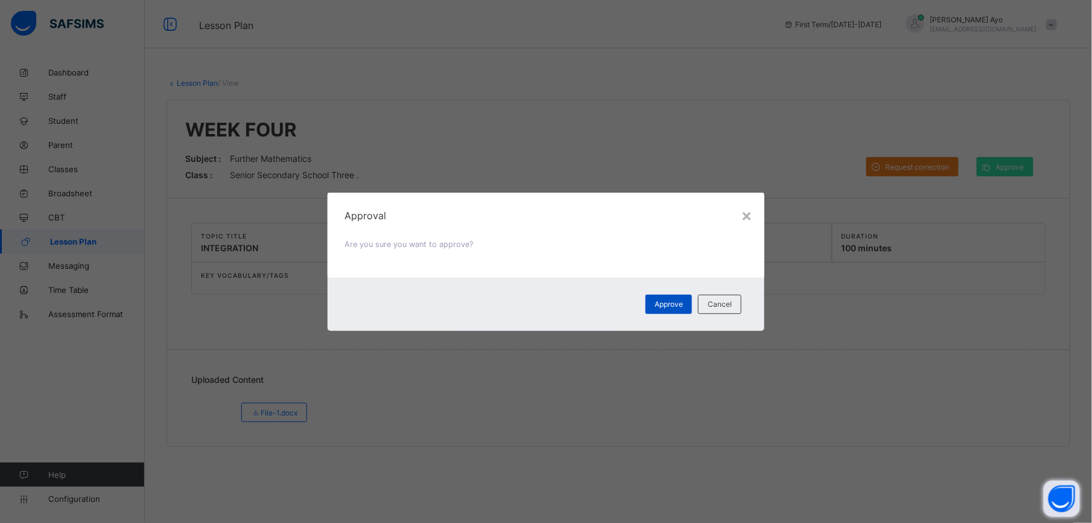
click at [666, 302] on span "Approve" at bounding box center [669, 303] width 28 height 9
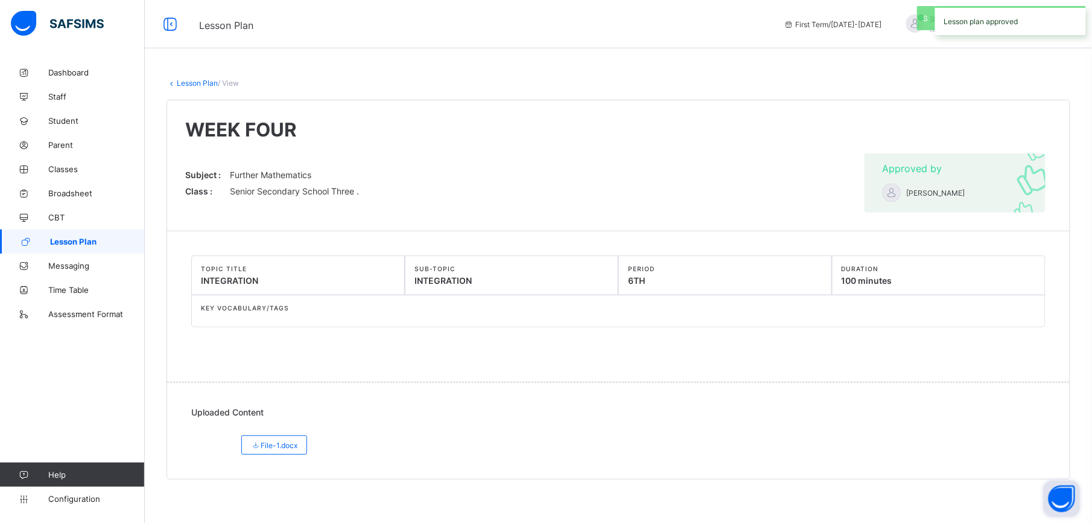
click at [199, 78] on link "Lesson Plan" at bounding box center [197, 82] width 41 height 9
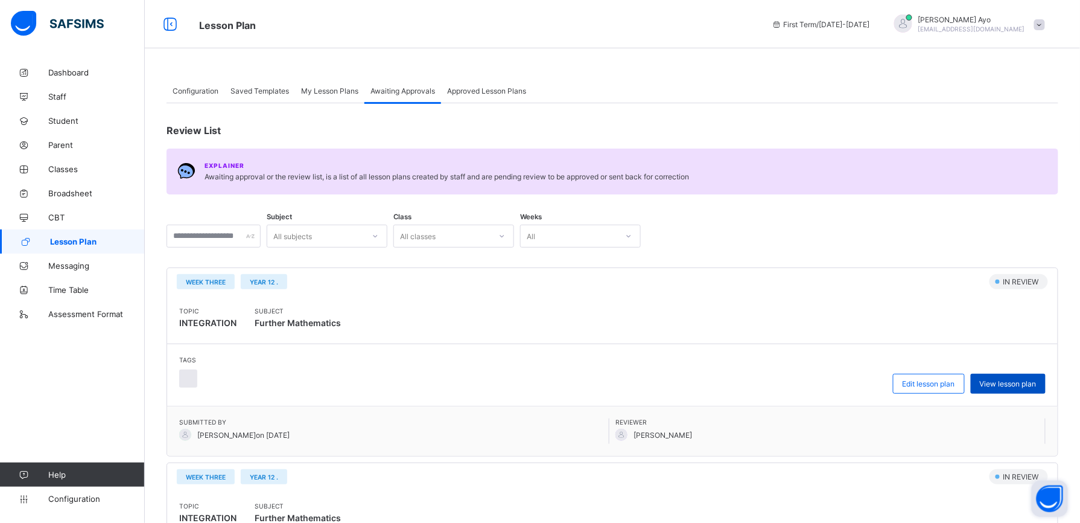
click at [1012, 383] on span "View lesson plan" at bounding box center [1008, 383] width 57 height 9
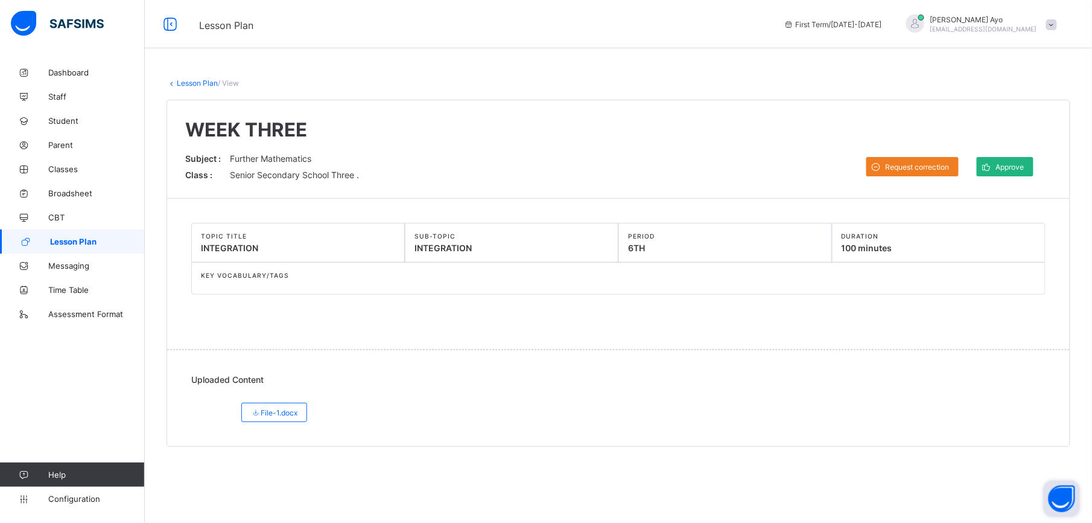
click at [1002, 173] on div "Approve" at bounding box center [1005, 166] width 57 height 19
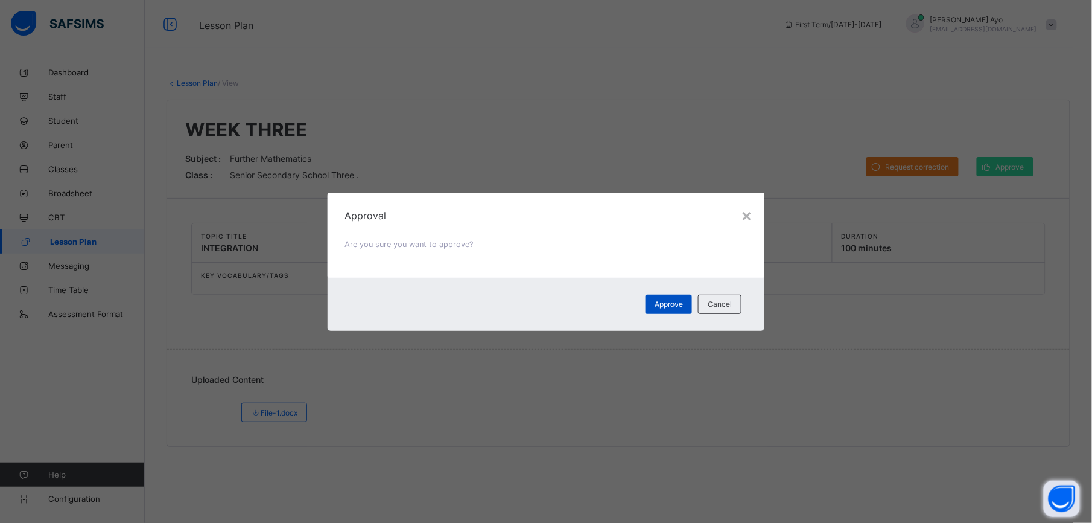
click at [665, 307] on span "Approve" at bounding box center [669, 303] width 28 height 9
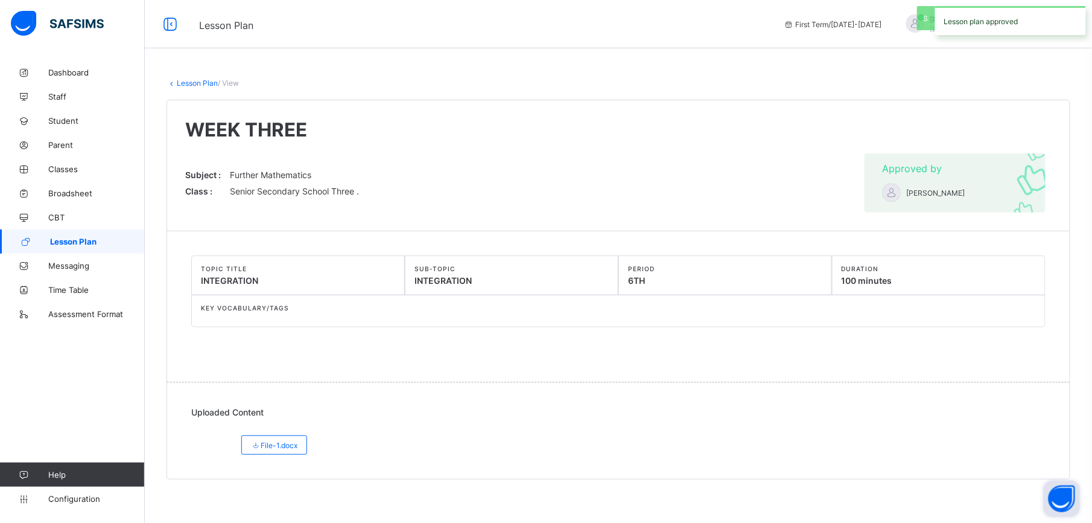
click at [196, 81] on link "Lesson Plan" at bounding box center [197, 82] width 41 height 9
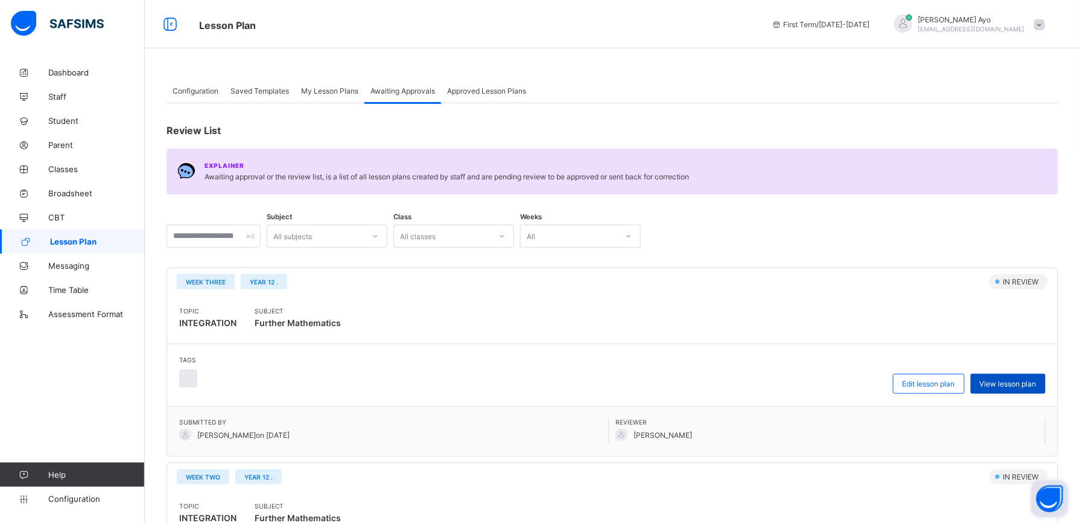
click at [1025, 387] on span "View lesson plan" at bounding box center [1008, 383] width 57 height 9
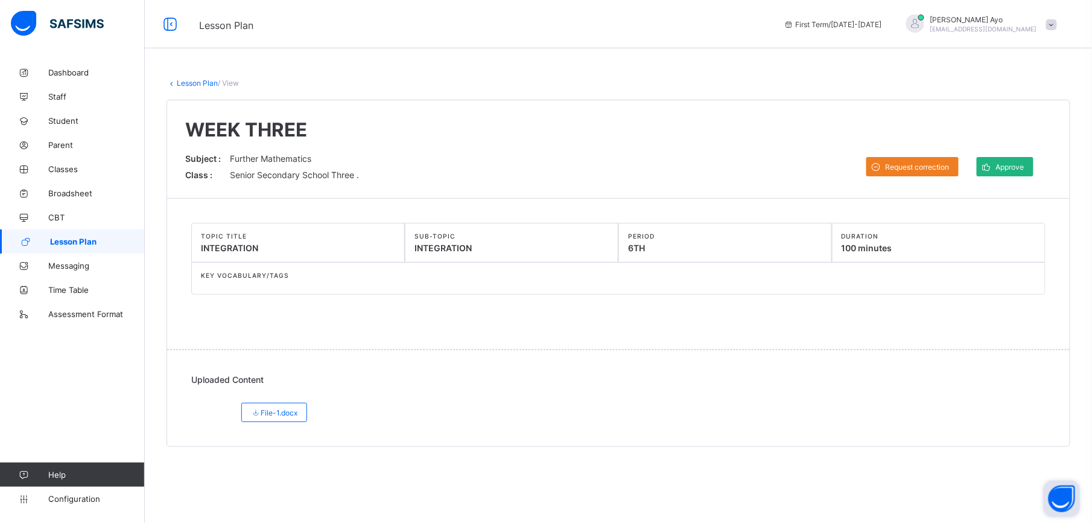
click at [998, 167] on span "Approve" at bounding box center [1010, 166] width 28 height 9
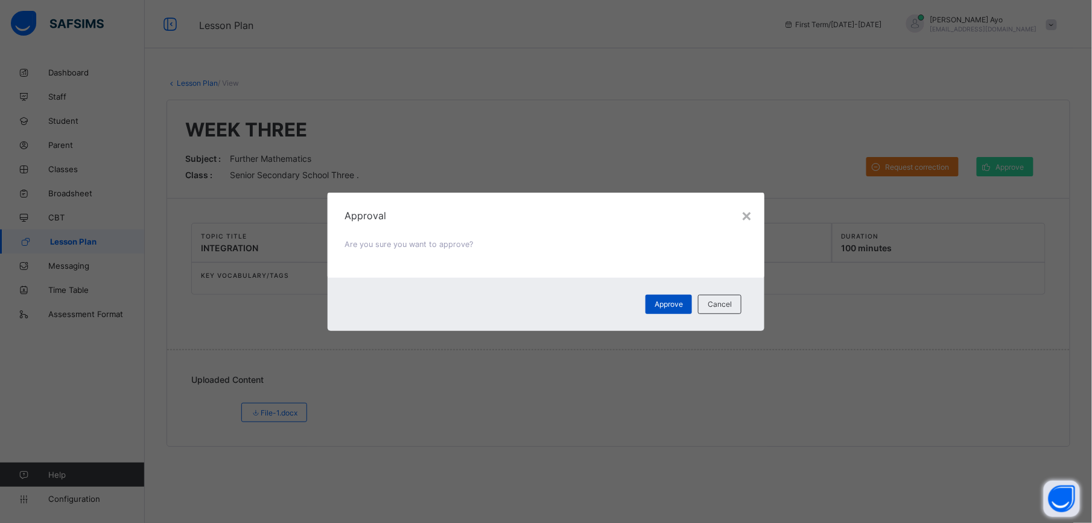
click at [675, 296] on div "Approve" at bounding box center [669, 304] width 46 height 19
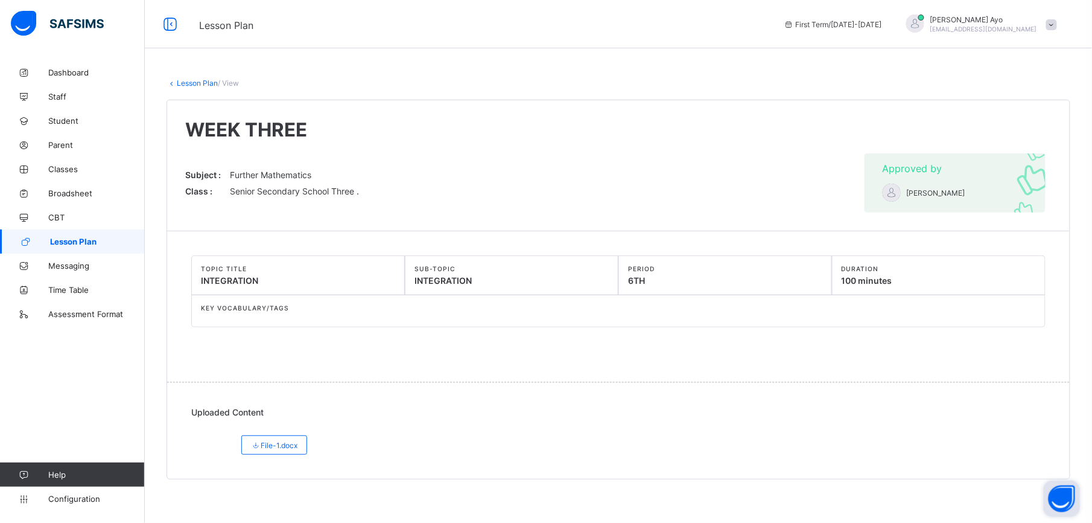
click at [205, 85] on link "Lesson Plan" at bounding box center [197, 82] width 41 height 9
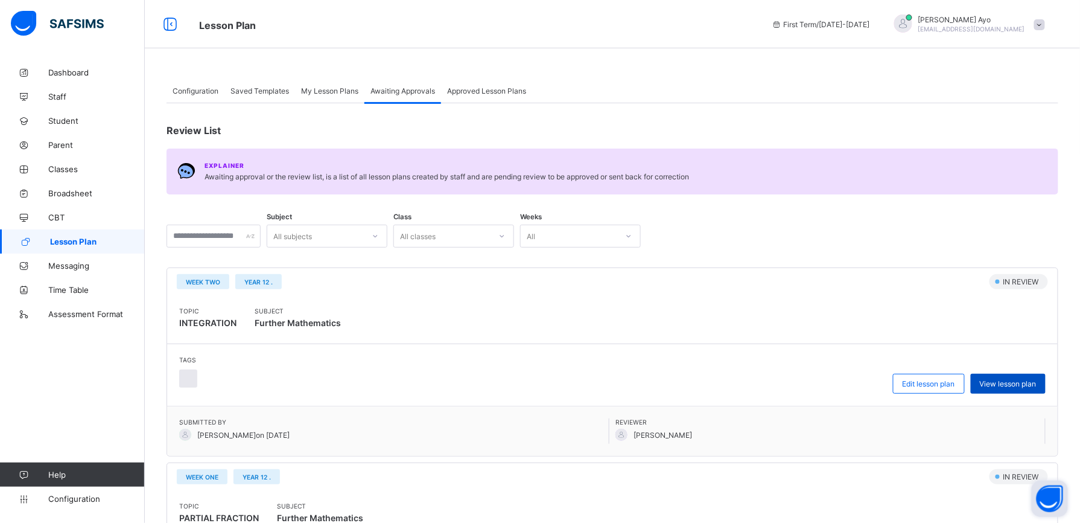
click at [1005, 380] on span "View lesson plan" at bounding box center [1008, 383] width 57 height 9
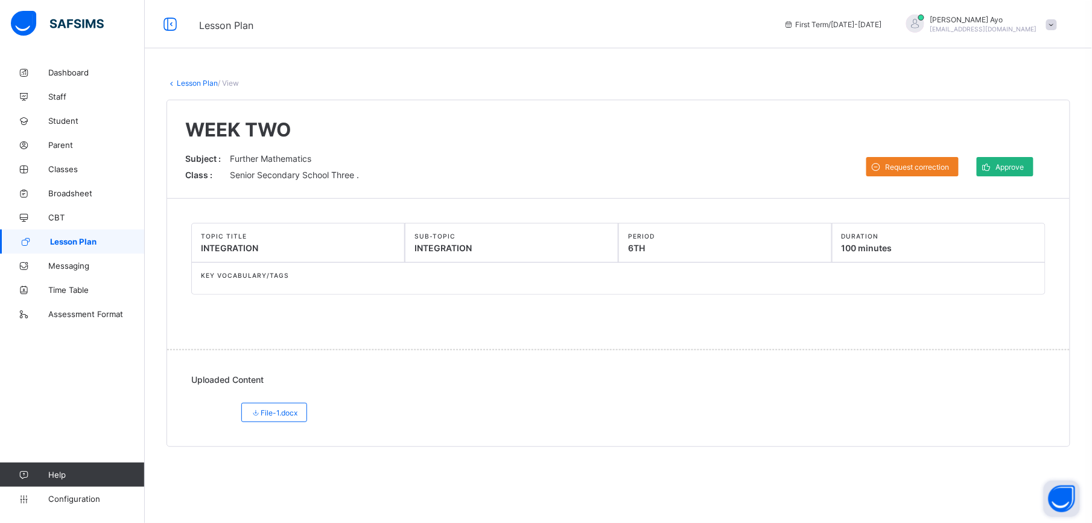
click at [1005, 167] on span "Approve" at bounding box center [1010, 166] width 28 height 9
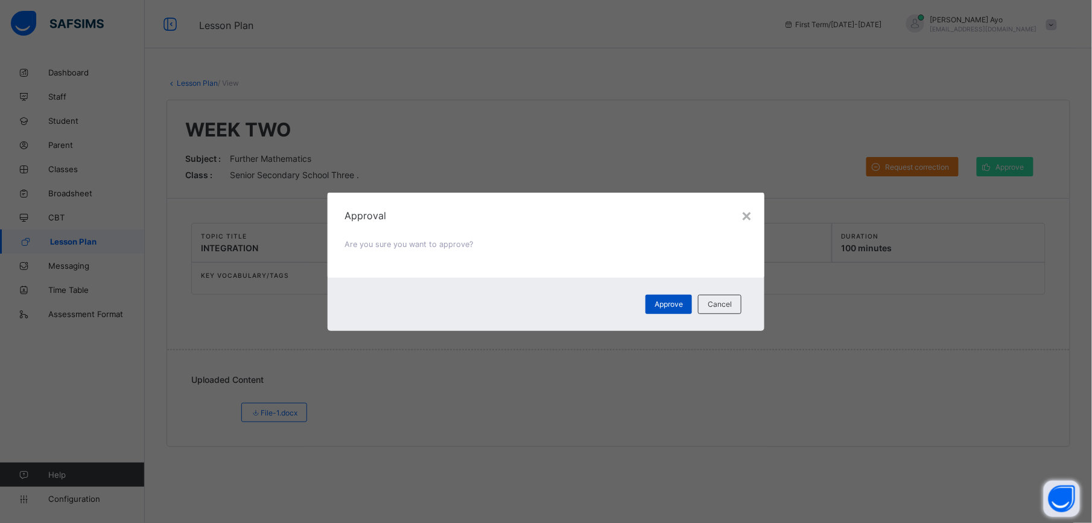
click at [665, 309] on div "Approve" at bounding box center [669, 304] width 46 height 19
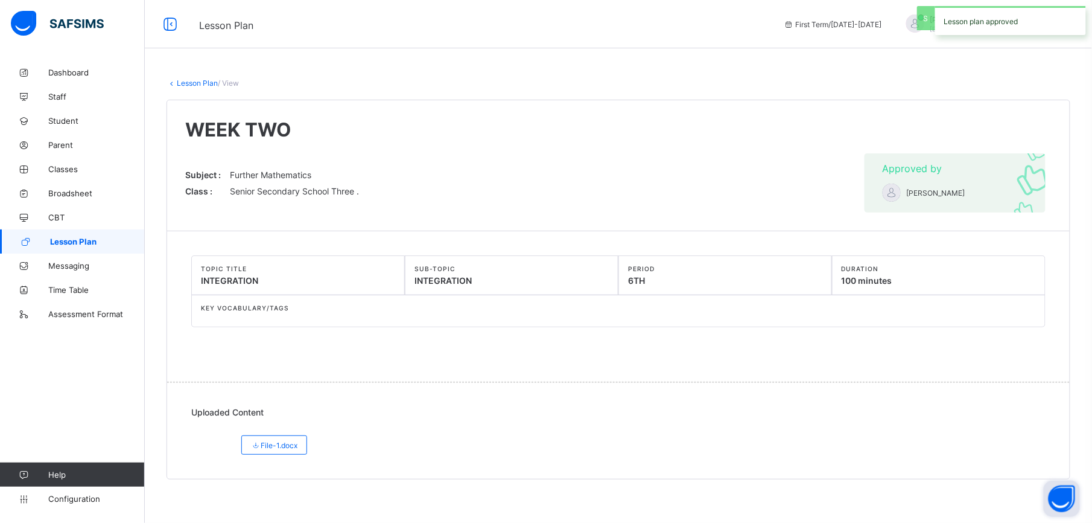
click at [192, 88] on div "Lesson Plan / View WEEK TWO Subject : Further Mathematics Class : Senior Second…" at bounding box center [619, 278] width 948 height 437
click at [193, 83] on link "Lesson Plan" at bounding box center [197, 82] width 41 height 9
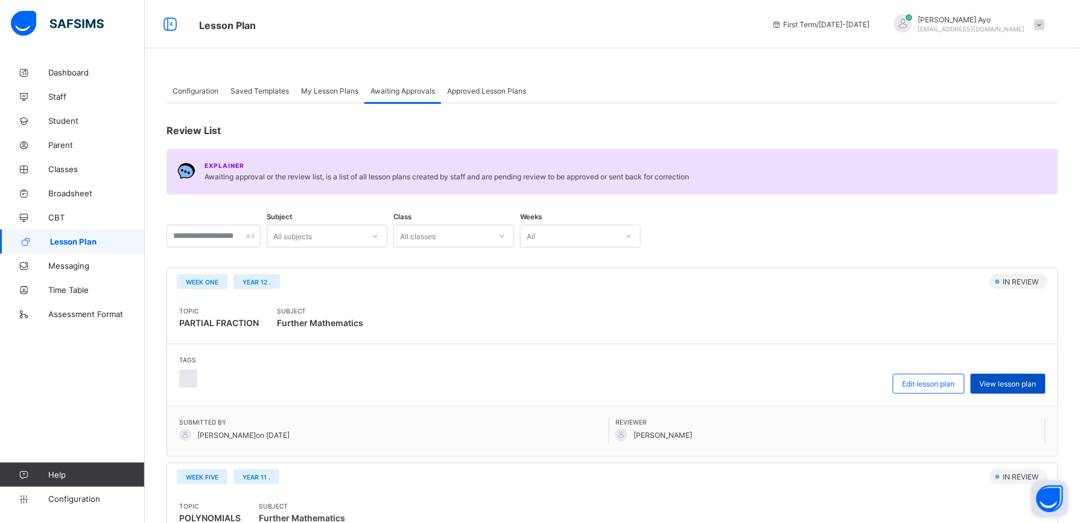
click at [1019, 375] on div "View lesson plan" at bounding box center [1008, 384] width 75 height 20
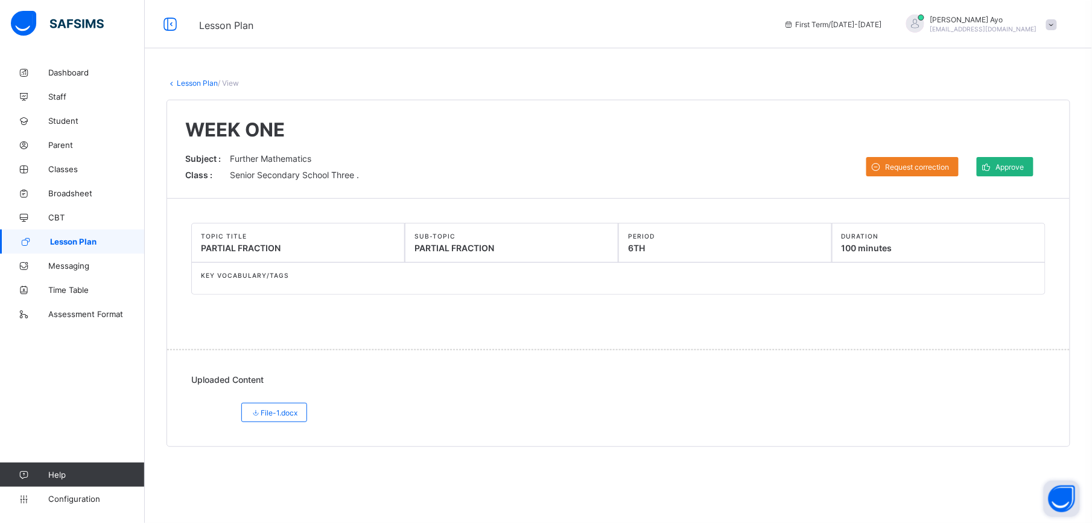
click at [1009, 174] on div "Approve" at bounding box center [1005, 166] width 57 height 19
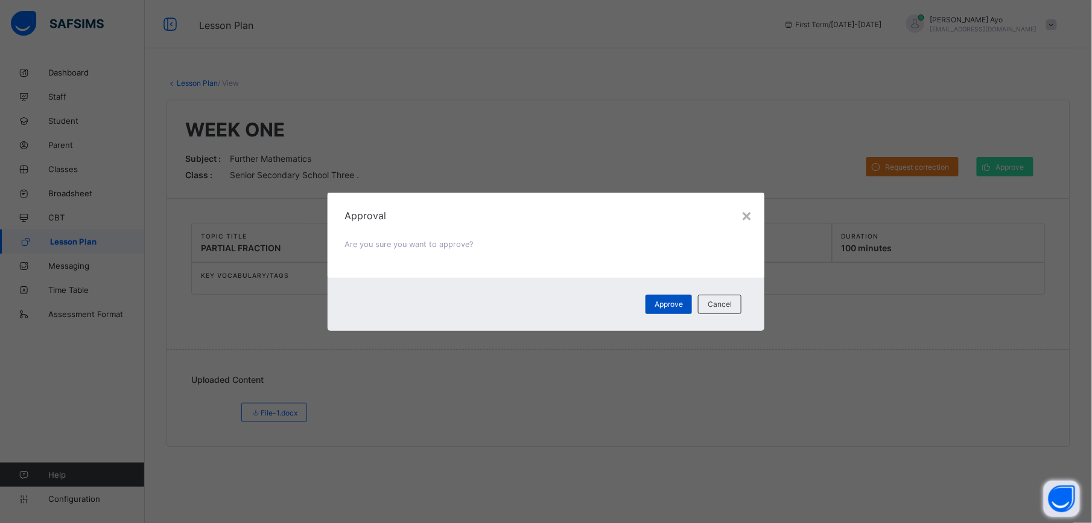
click at [677, 299] on span "Approve" at bounding box center [669, 303] width 28 height 9
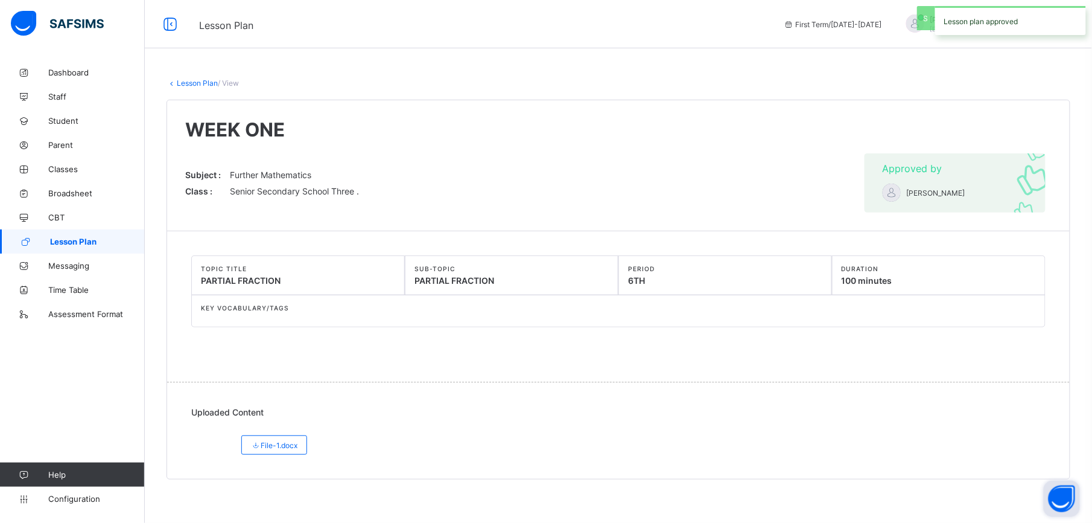
click at [191, 83] on link "Lesson Plan" at bounding box center [197, 82] width 41 height 9
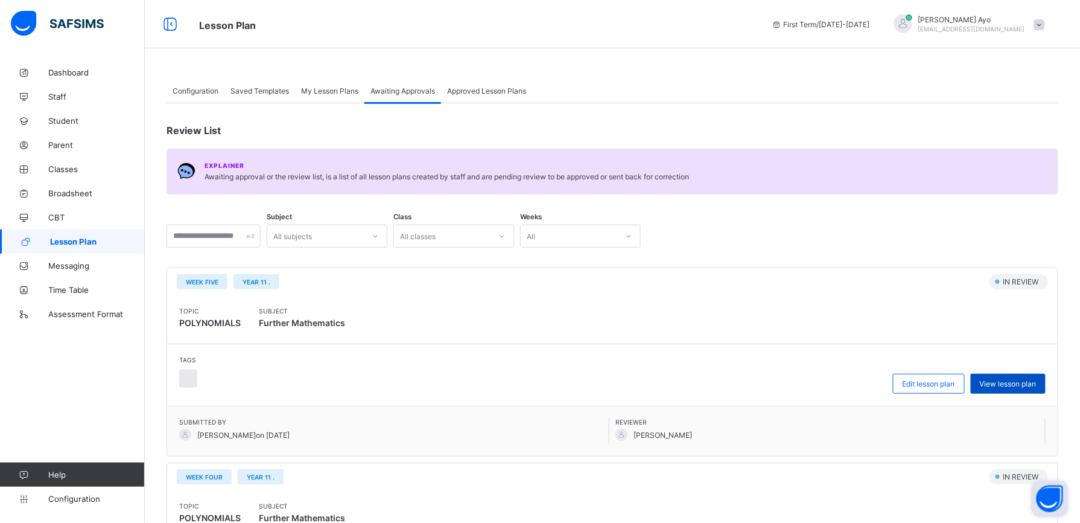
click at [1015, 379] on span "View lesson plan" at bounding box center [1008, 383] width 57 height 9
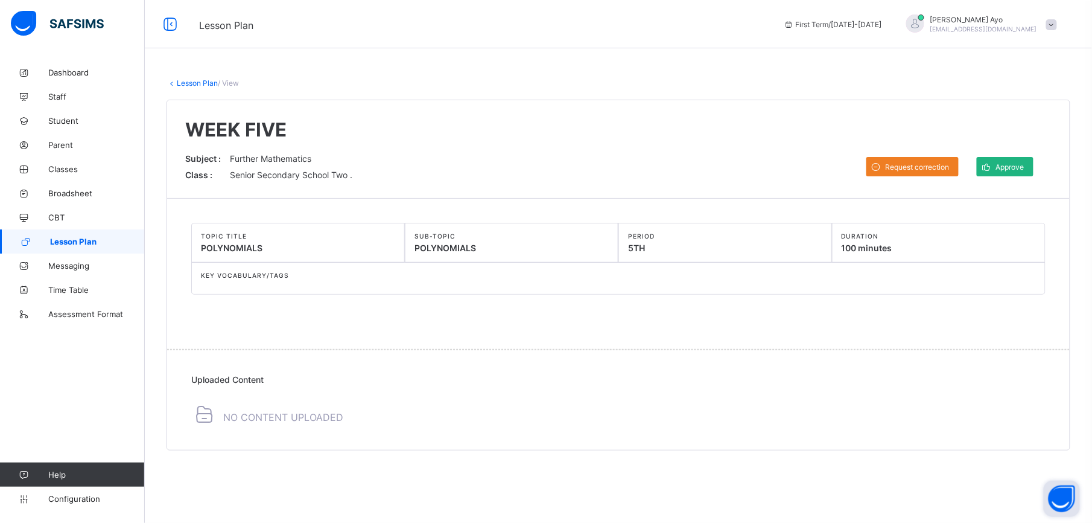
click at [1005, 170] on span "Approve" at bounding box center [1010, 166] width 28 height 9
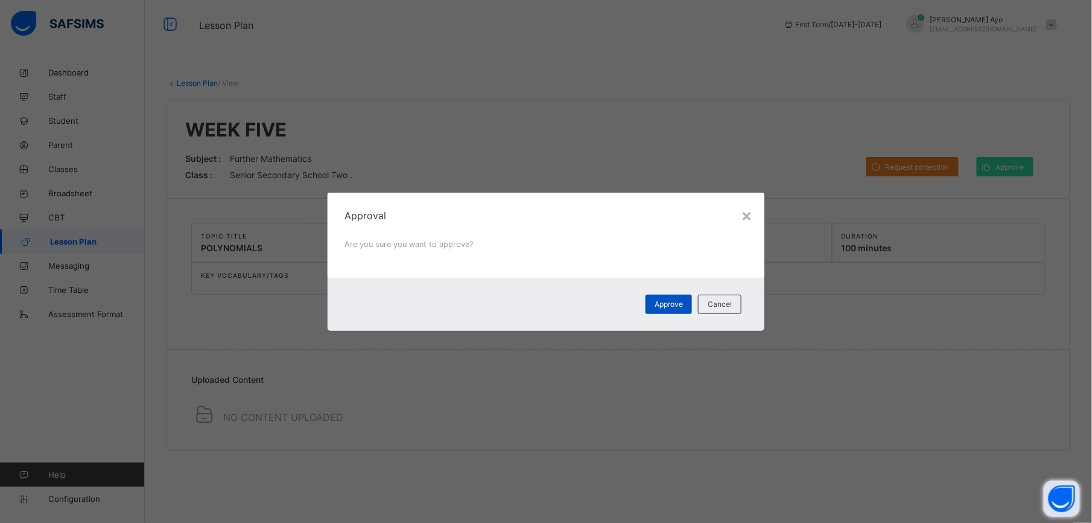
click at [661, 298] on div "Approve" at bounding box center [669, 304] width 46 height 19
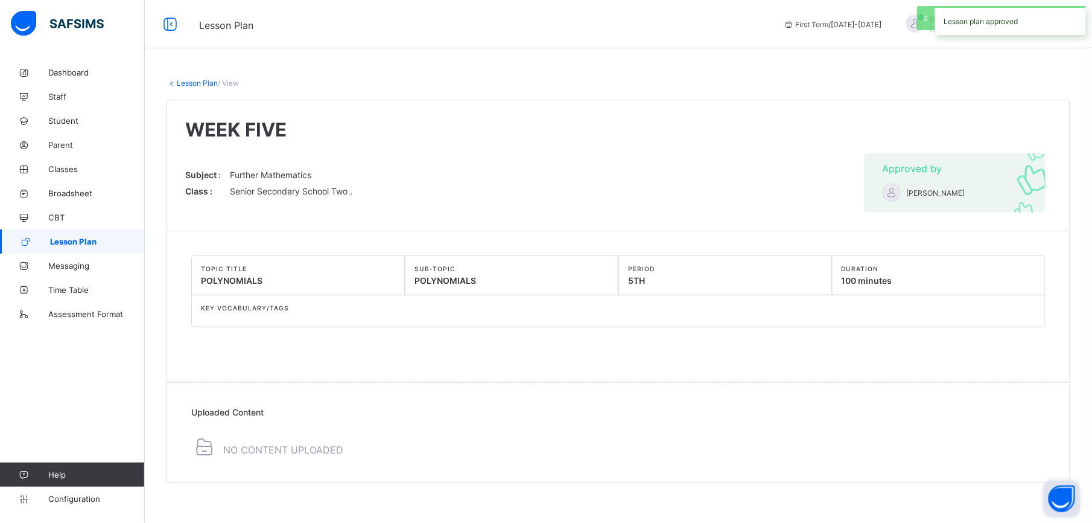
click at [189, 85] on link "Lesson Plan" at bounding box center [197, 82] width 41 height 9
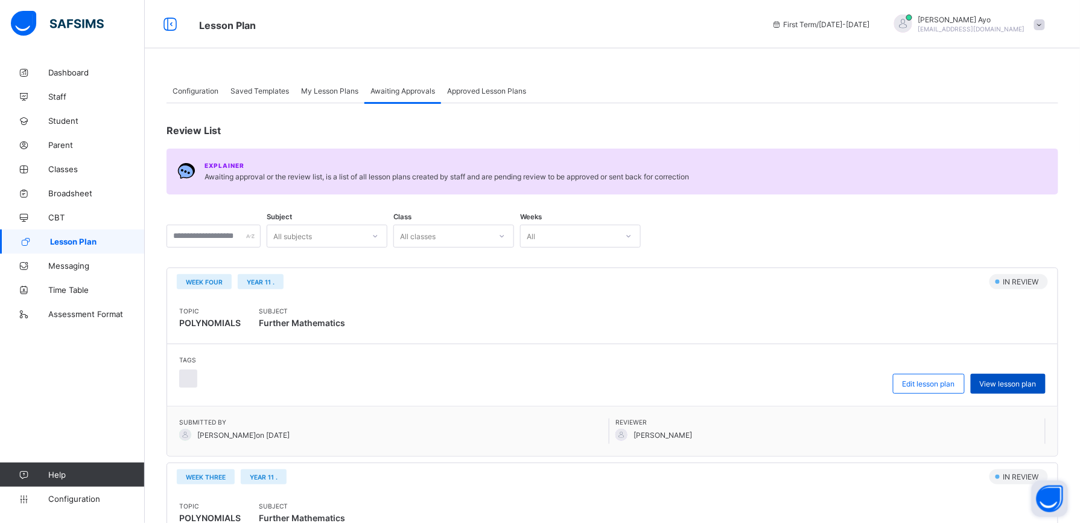
click at [1026, 391] on div "View lesson plan" at bounding box center [1008, 384] width 75 height 20
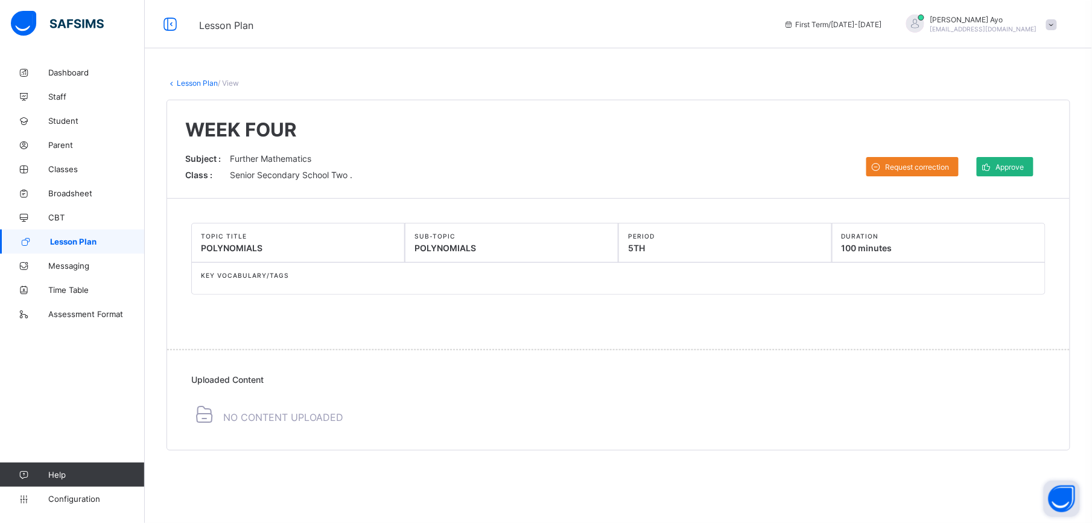
click at [1009, 174] on div "Approve" at bounding box center [1005, 166] width 57 height 19
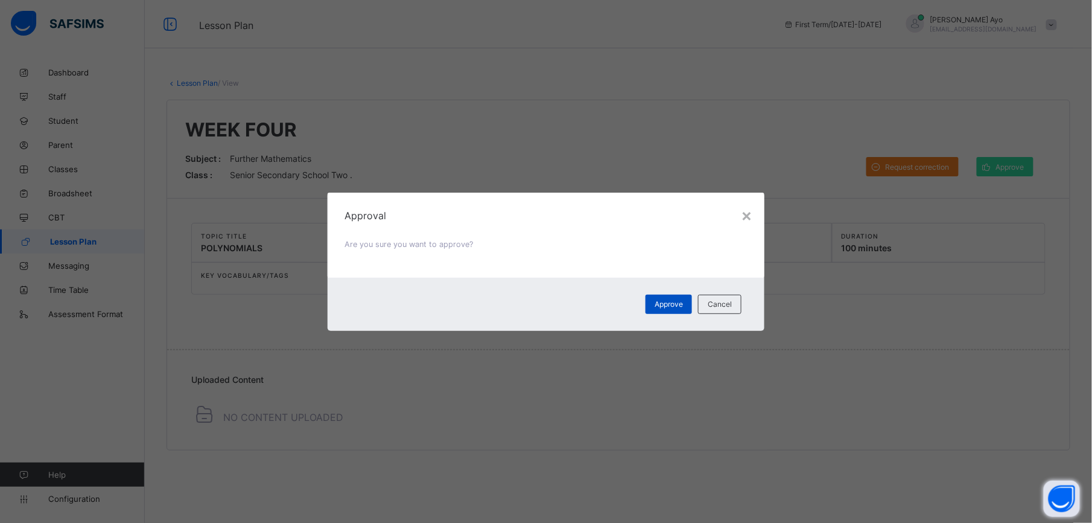
click at [670, 305] on span "Approve" at bounding box center [669, 303] width 28 height 9
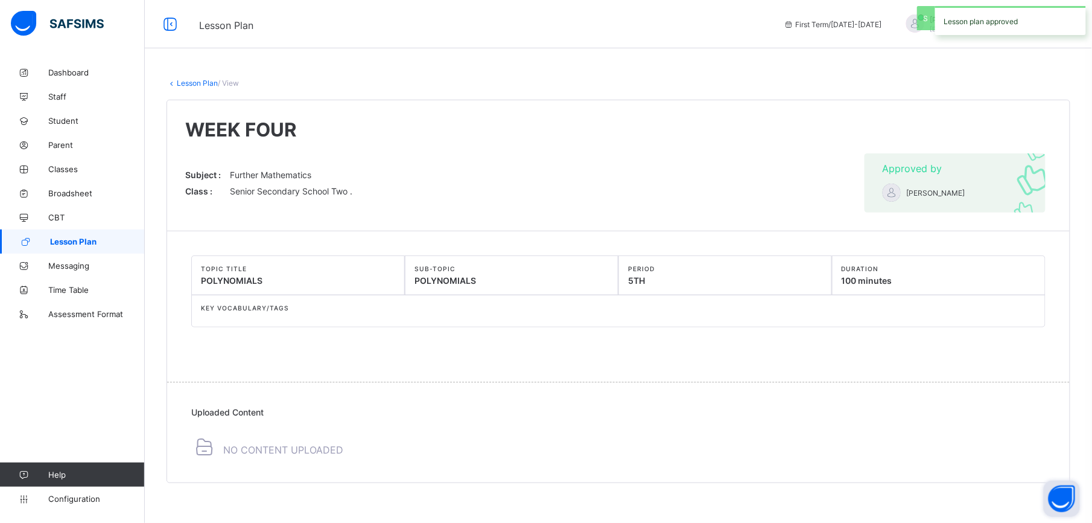
click at [198, 81] on link "Lesson Plan" at bounding box center [197, 82] width 41 height 9
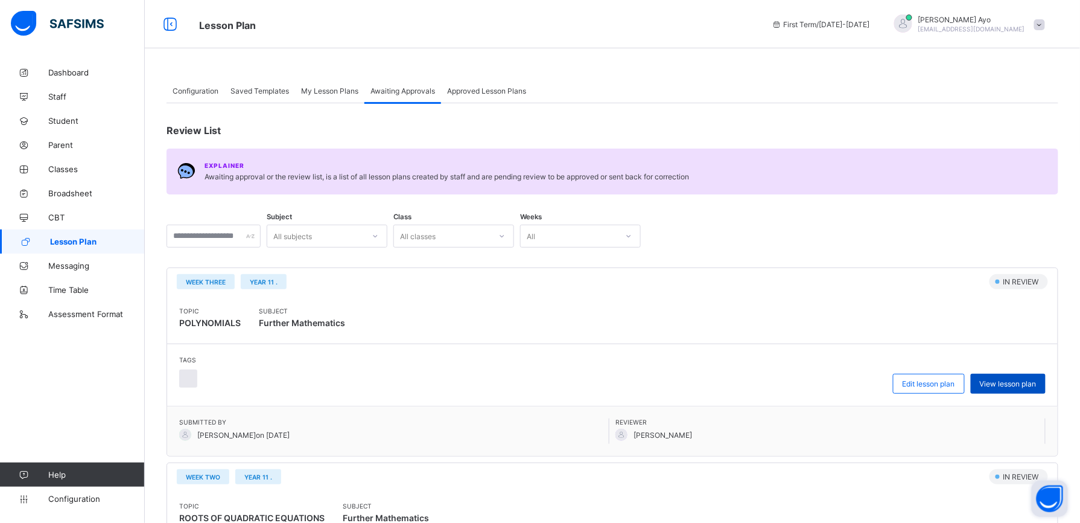
click at [1034, 380] on span "View lesson plan" at bounding box center [1008, 383] width 57 height 9
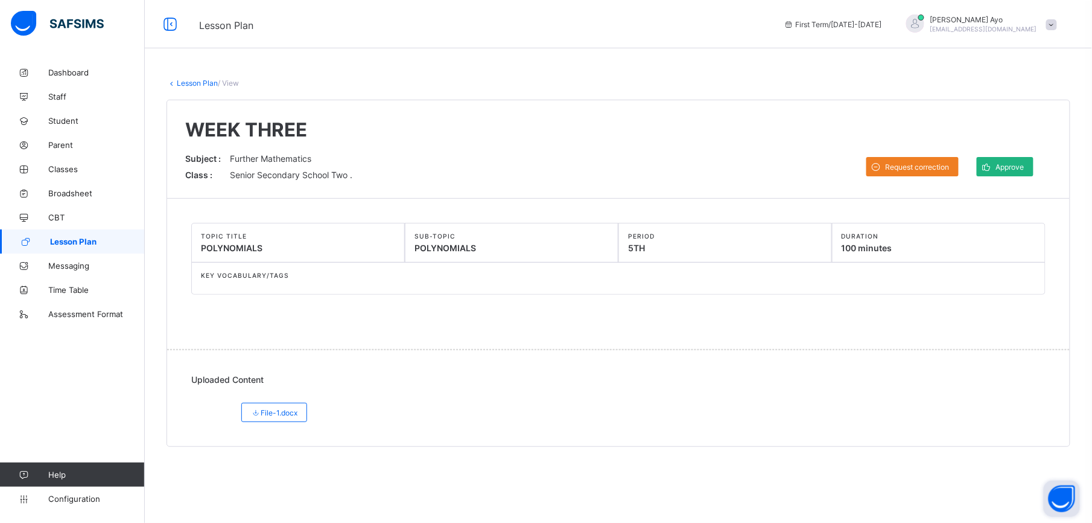
click at [1022, 164] on span "Approve" at bounding box center [1010, 166] width 28 height 9
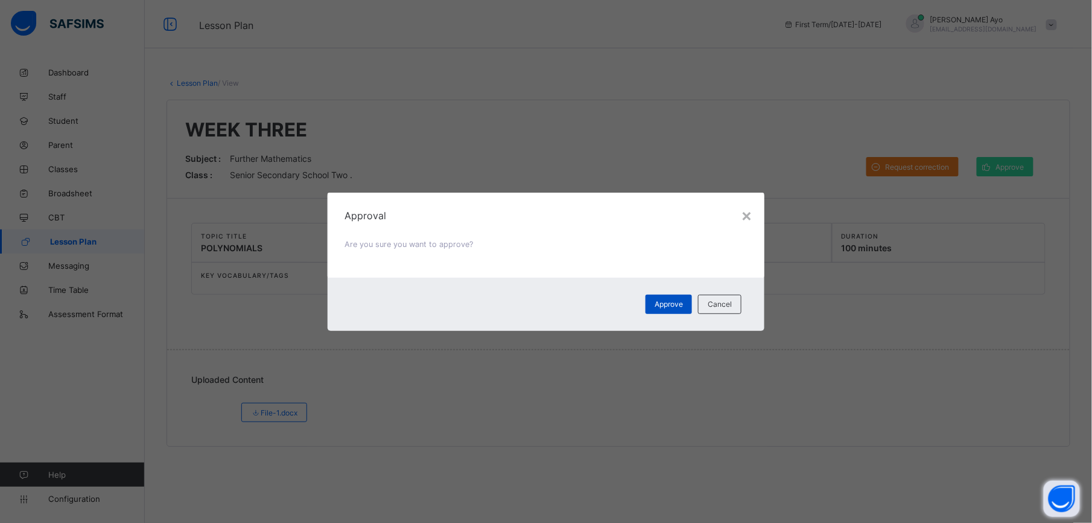
click at [679, 299] on span "Approve" at bounding box center [669, 303] width 28 height 9
click at [678, 302] on span "Approve" at bounding box center [669, 303] width 28 height 9
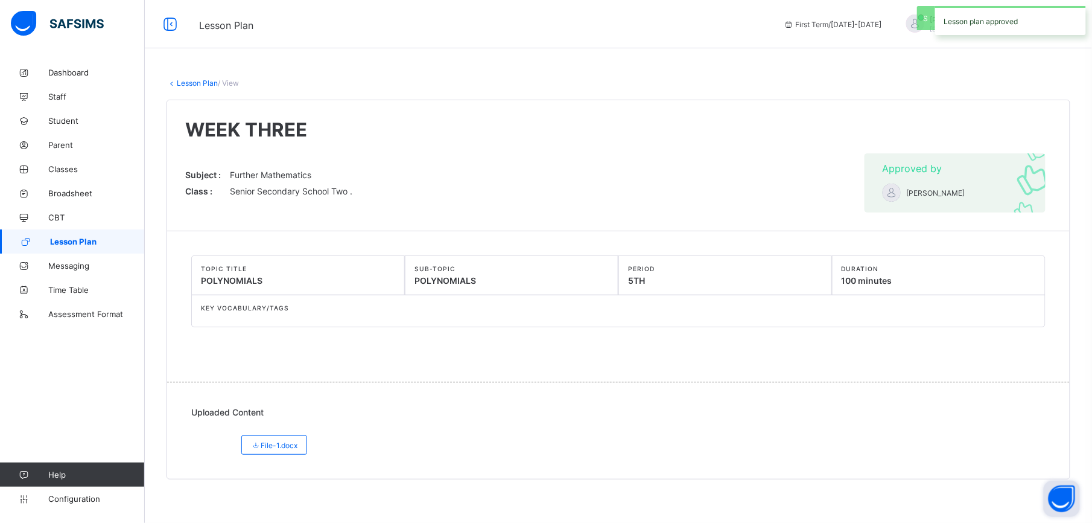
click at [198, 83] on link "Lesson Plan" at bounding box center [197, 82] width 41 height 9
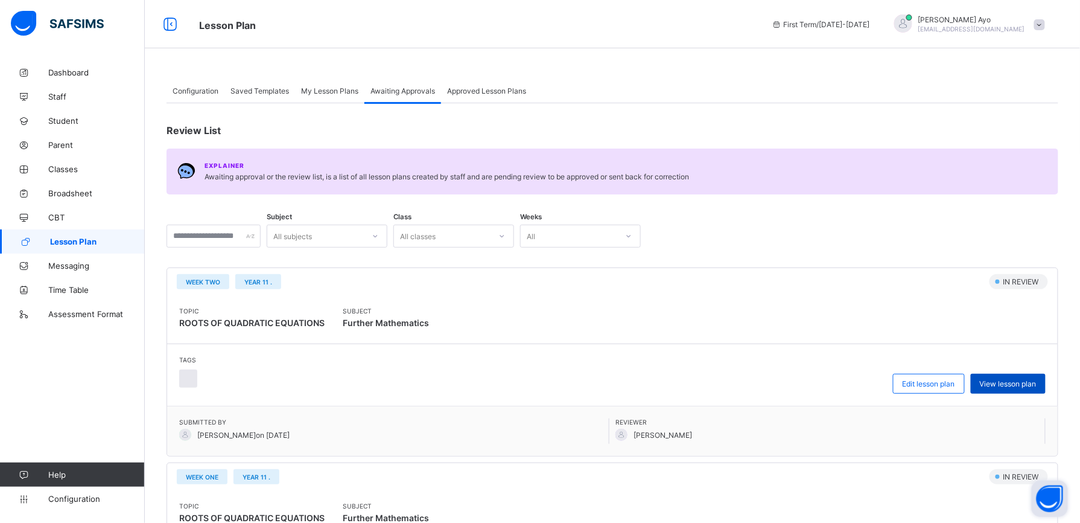
click at [1010, 380] on span "View lesson plan" at bounding box center [1008, 383] width 57 height 9
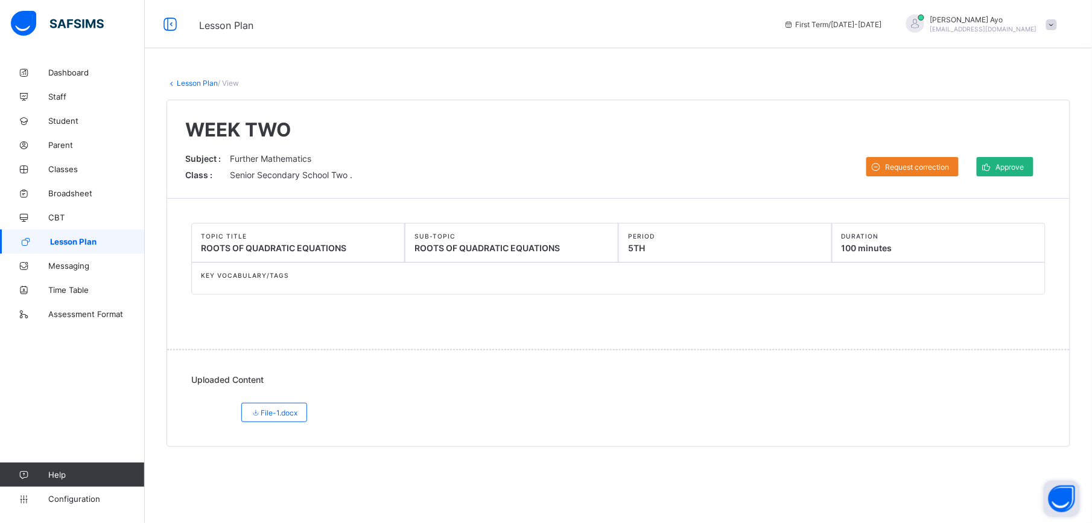
click at [1007, 167] on span "Approve" at bounding box center [1010, 166] width 28 height 9
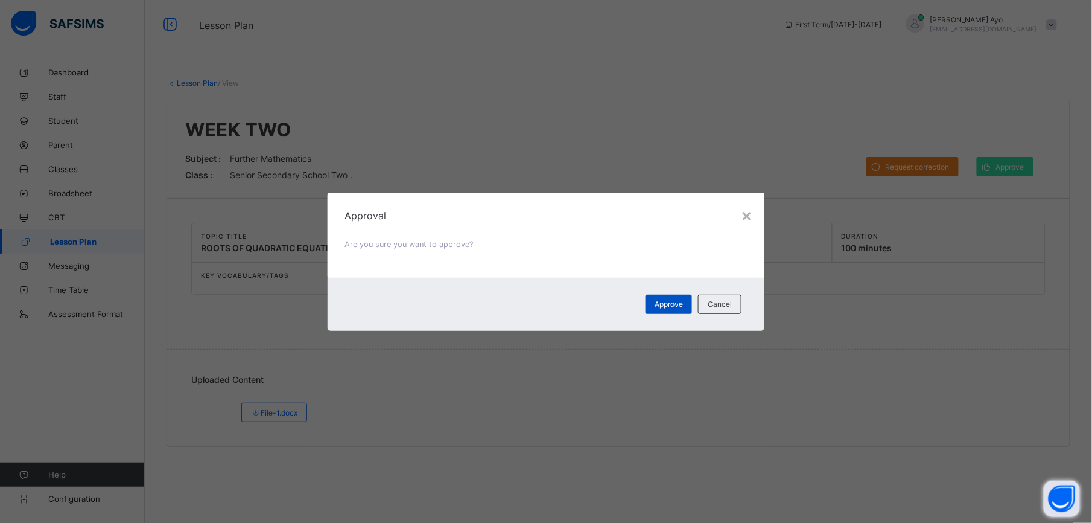
click at [686, 299] on div "Approve" at bounding box center [669, 304] width 46 height 19
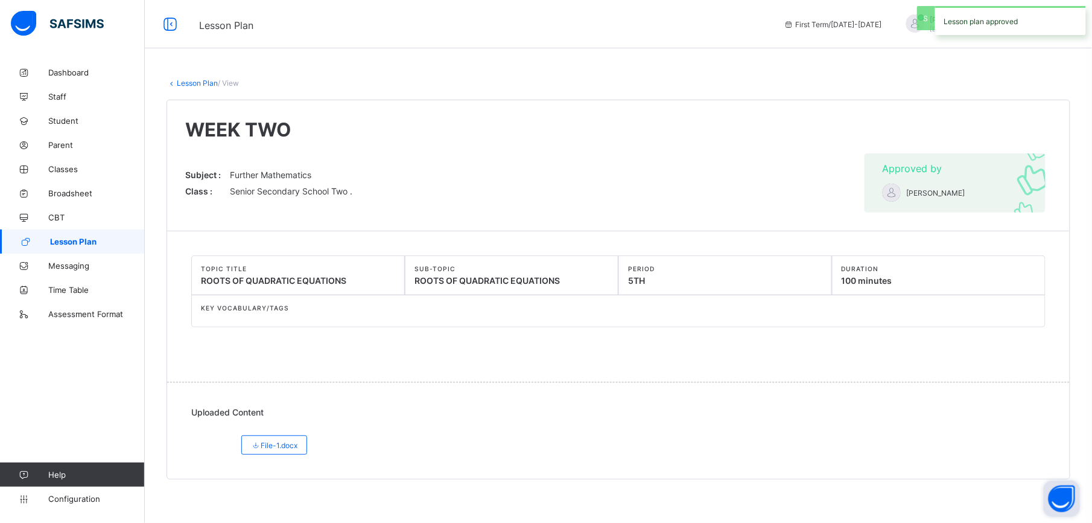
click at [193, 83] on link "Lesson Plan" at bounding box center [197, 82] width 41 height 9
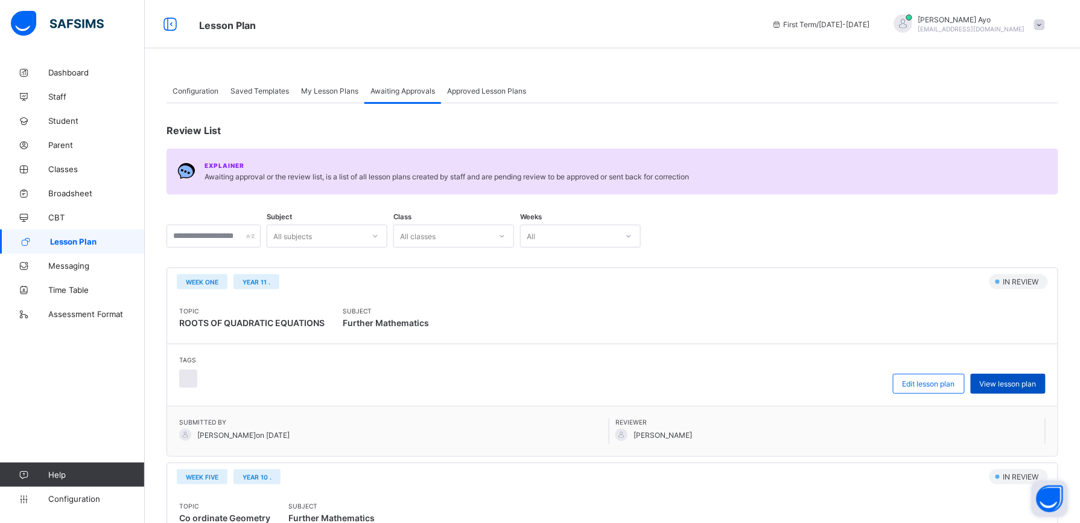
click at [1037, 379] on span "View lesson plan" at bounding box center [1008, 383] width 57 height 9
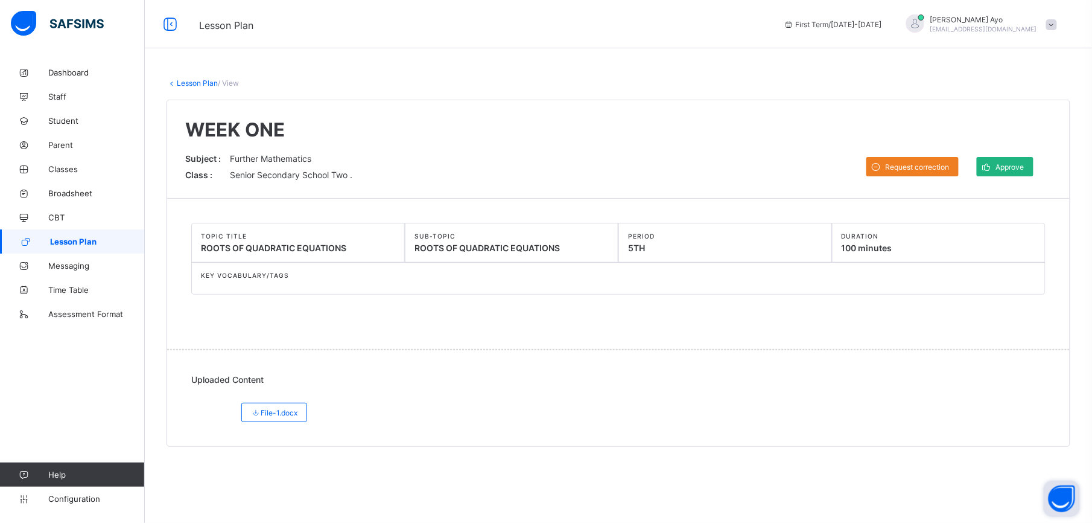
click at [1012, 167] on span "Approve" at bounding box center [1010, 166] width 28 height 9
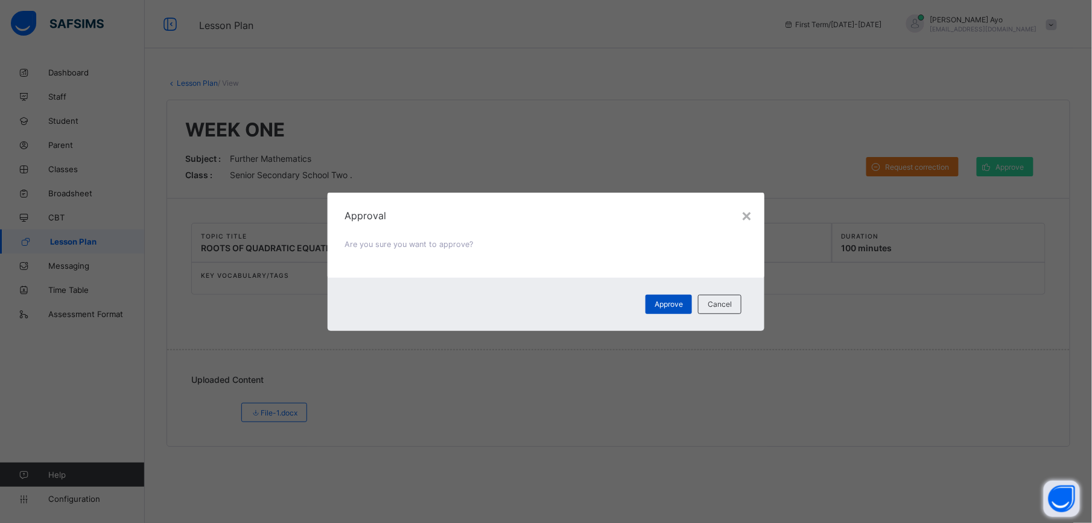
click at [661, 301] on span "Approve" at bounding box center [669, 303] width 28 height 9
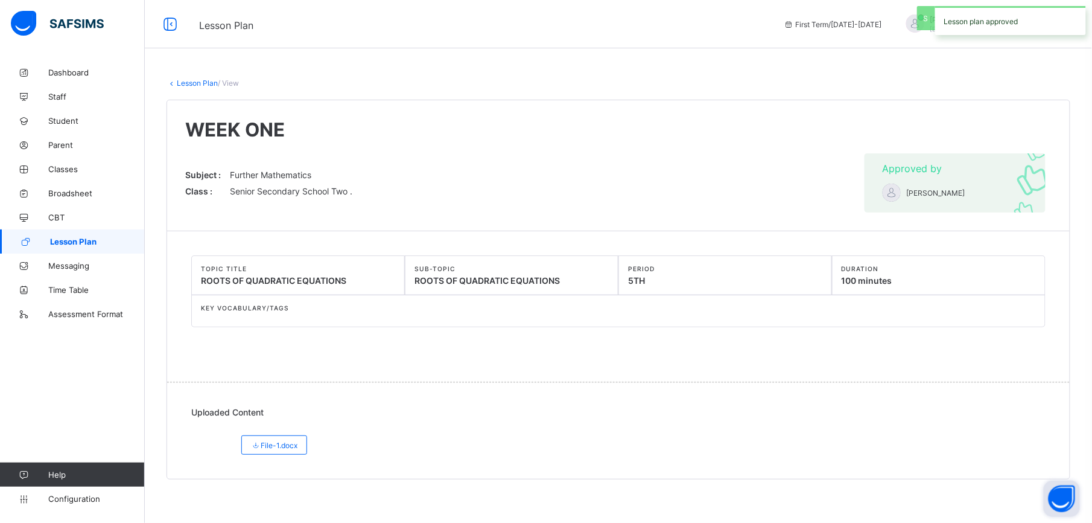
click at [199, 82] on link "Lesson Plan" at bounding box center [197, 82] width 41 height 9
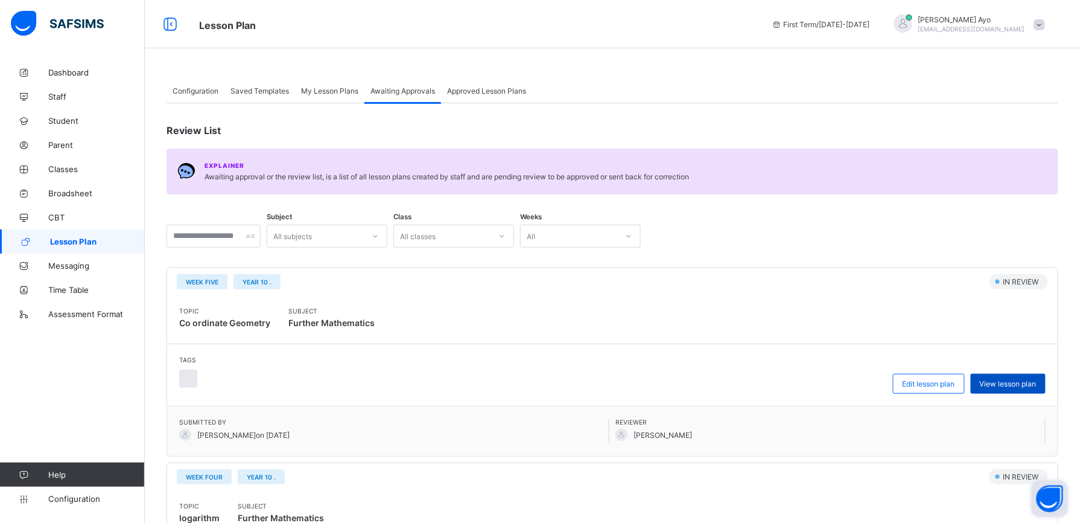
click at [1046, 387] on div "View lesson plan" at bounding box center [1008, 384] width 75 height 20
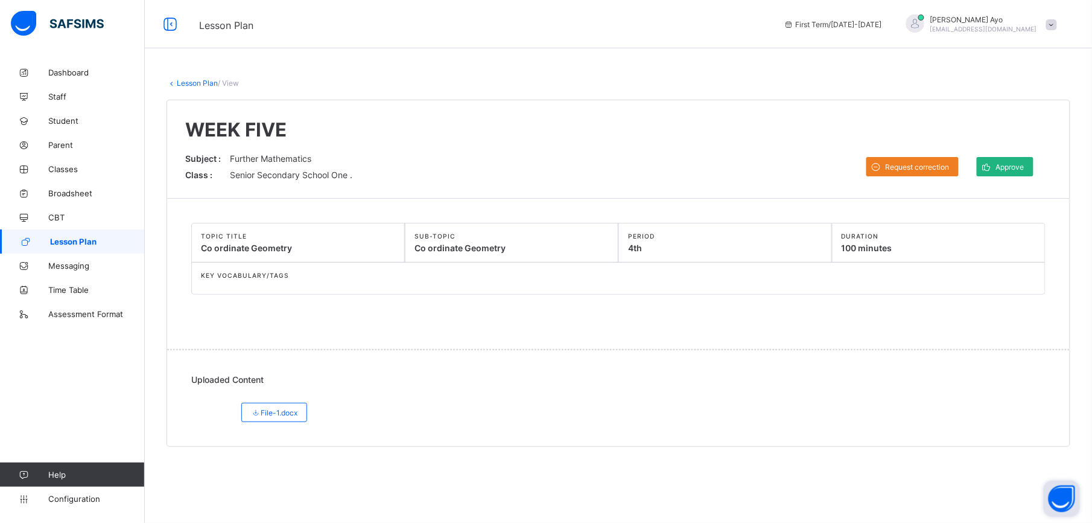
click at [1004, 173] on div "Approve" at bounding box center [1005, 166] width 57 height 19
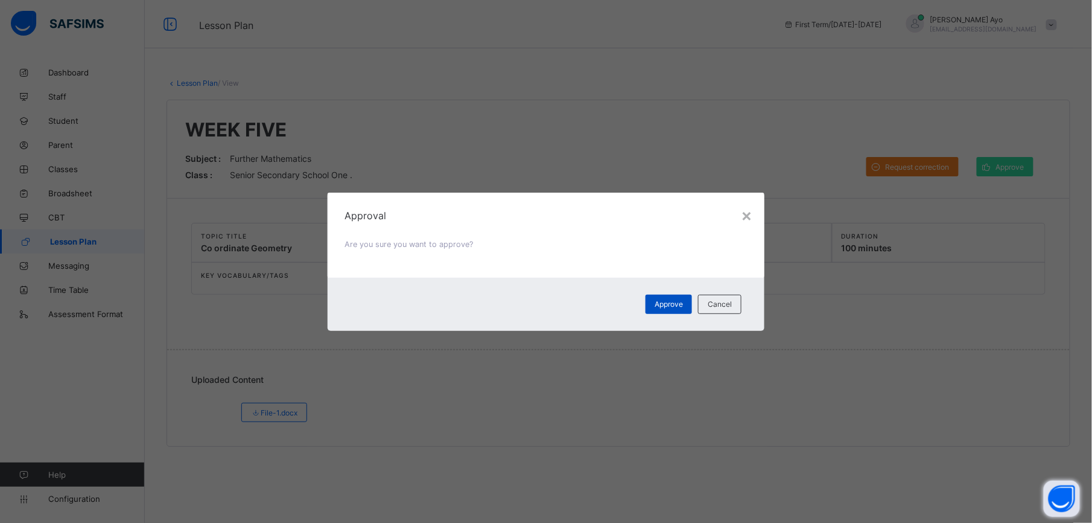
click at [657, 298] on div "Approve" at bounding box center [669, 304] width 46 height 19
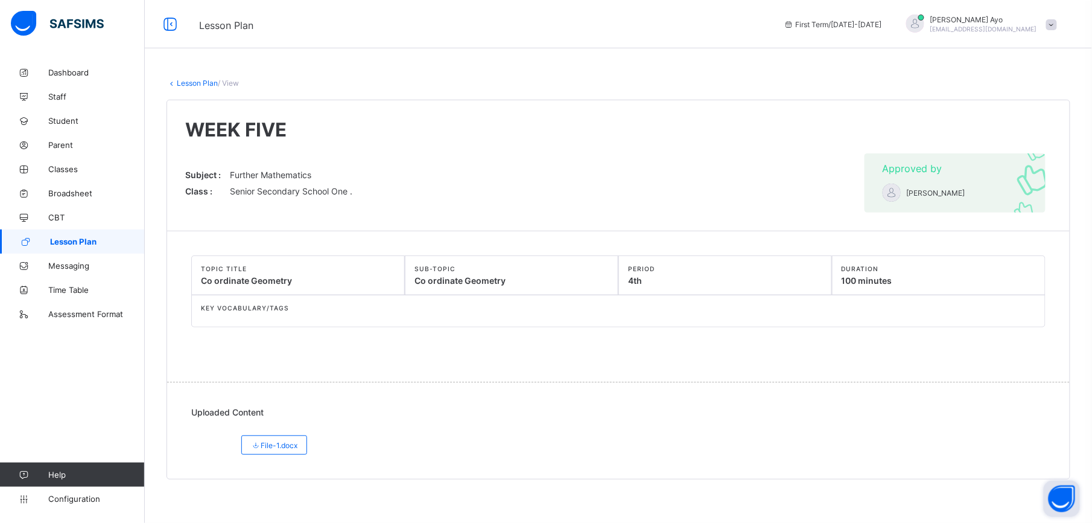
click at [196, 82] on link "Lesson Plan" at bounding box center [197, 82] width 41 height 9
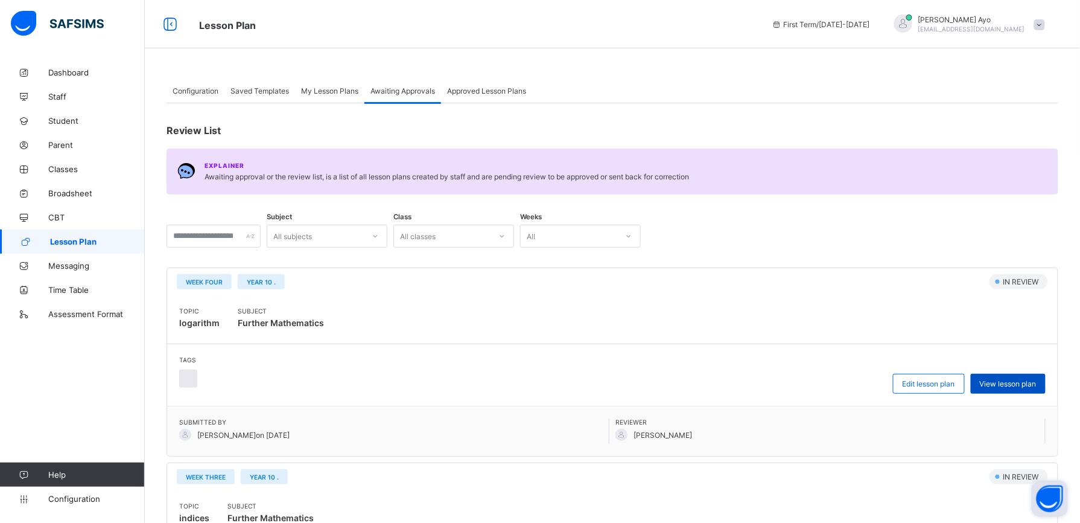
click at [998, 383] on span "View lesson plan" at bounding box center [1008, 383] width 57 height 9
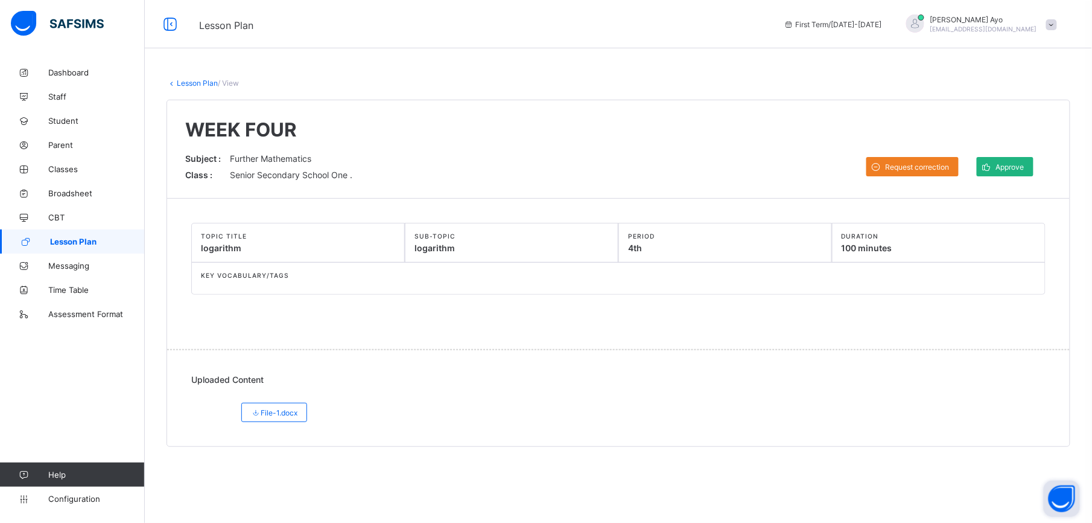
click at [1019, 165] on span "Approve" at bounding box center [1010, 166] width 28 height 9
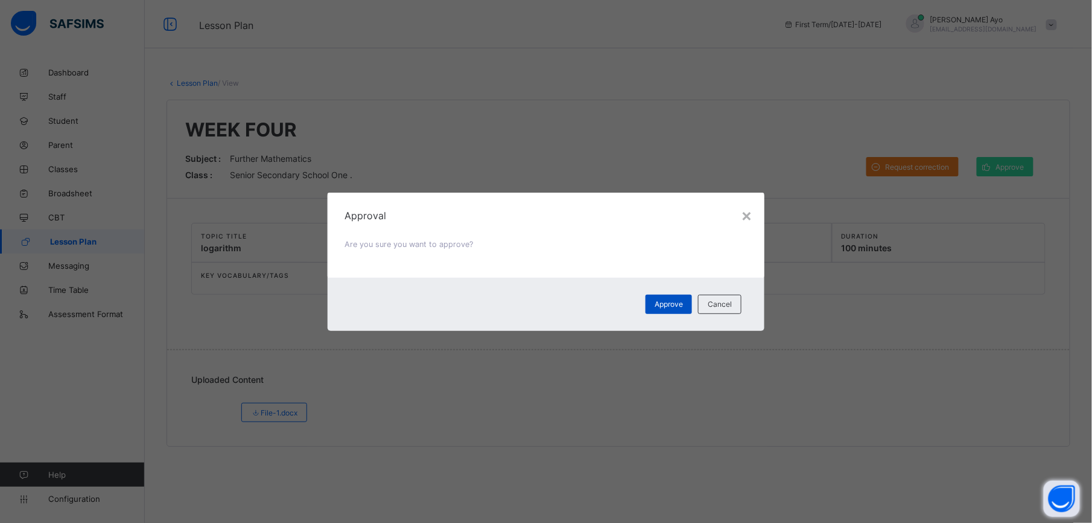
click at [679, 298] on div "Approve" at bounding box center [669, 304] width 46 height 19
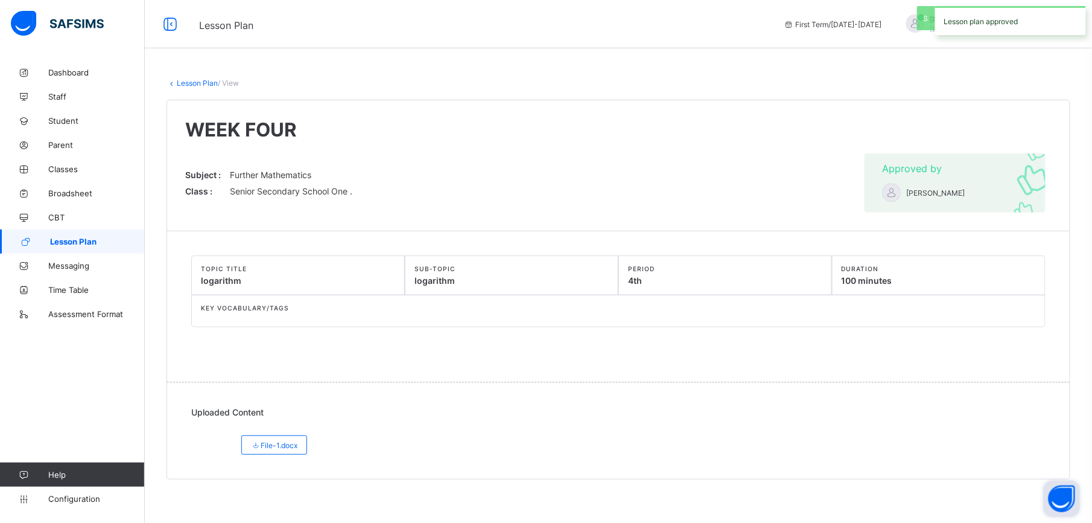
click at [202, 80] on link "Lesson Plan" at bounding box center [197, 82] width 41 height 9
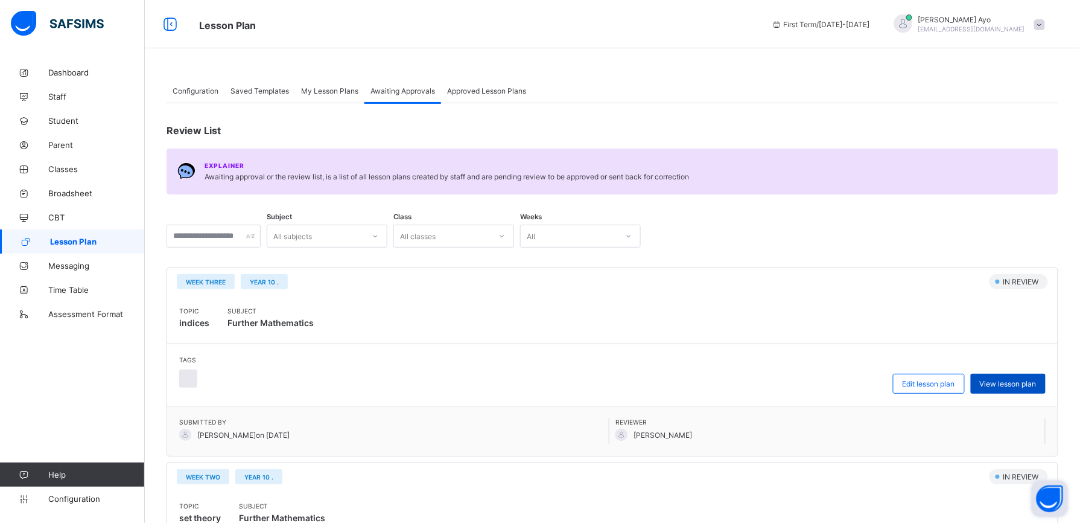
click at [1008, 387] on span "View lesson plan" at bounding box center [1008, 383] width 57 height 9
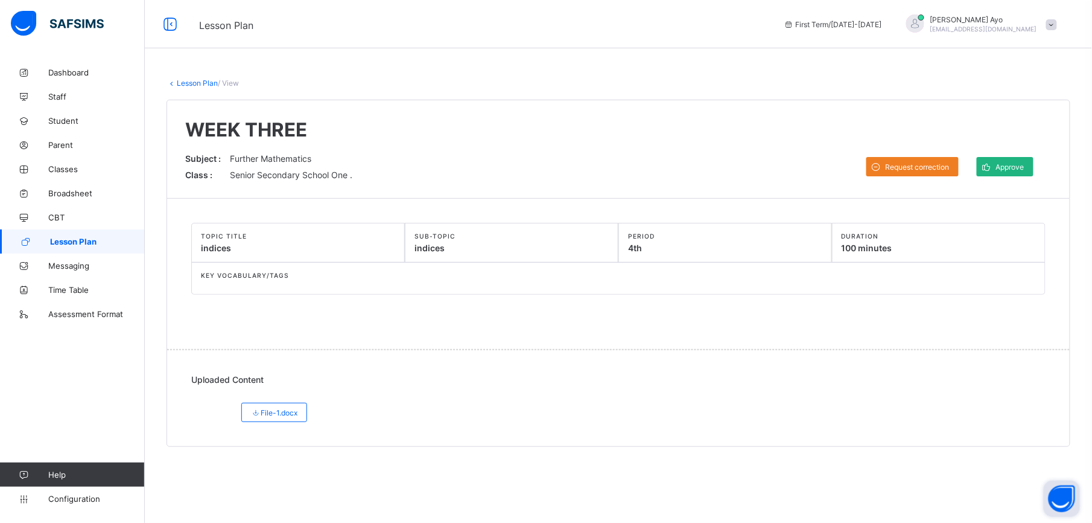
click at [1012, 169] on span "Approve" at bounding box center [1010, 166] width 28 height 9
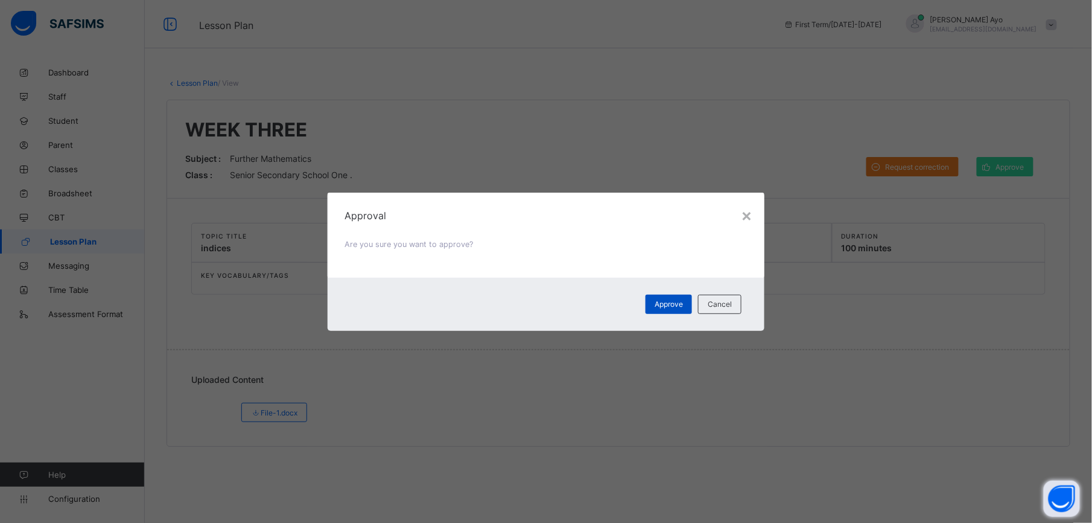
click at [678, 310] on div "Approve" at bounding box center [669, 304] width 46 height 19
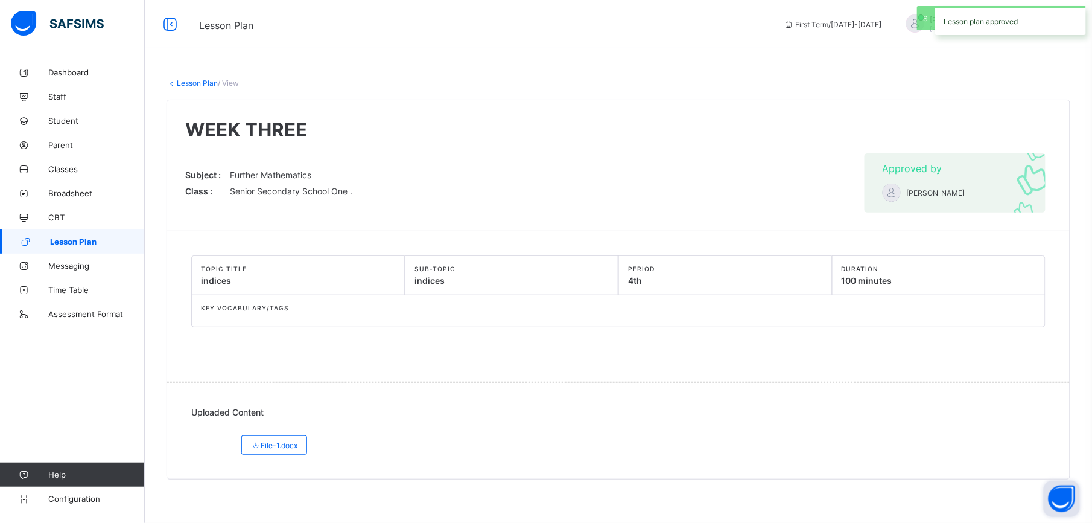
click at [191, 83] on link "Lesson Plan" at bounding box center [197, 82] width 41 height 9
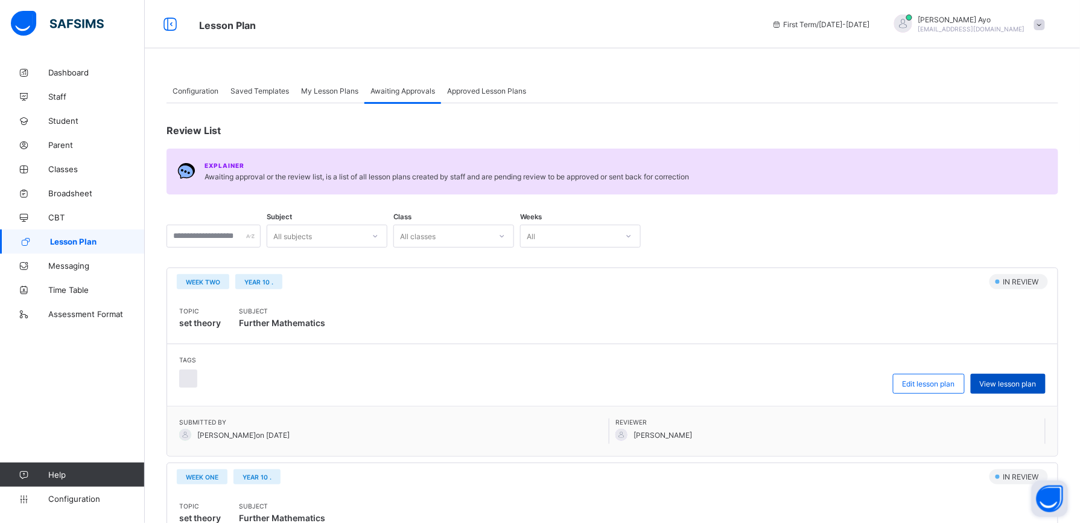
click at [1012, 384] on span "View lesson plan" at bounding box center [1008, 383] width 57 height 9
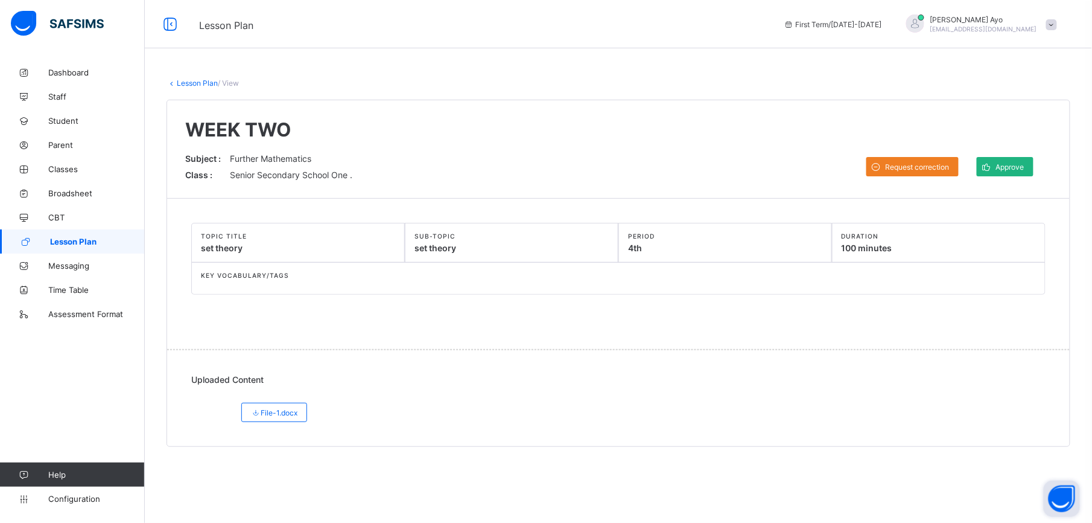
click at [1013, 167] on span "Approve" at bounding box center [1010, 166] width 28 height 9
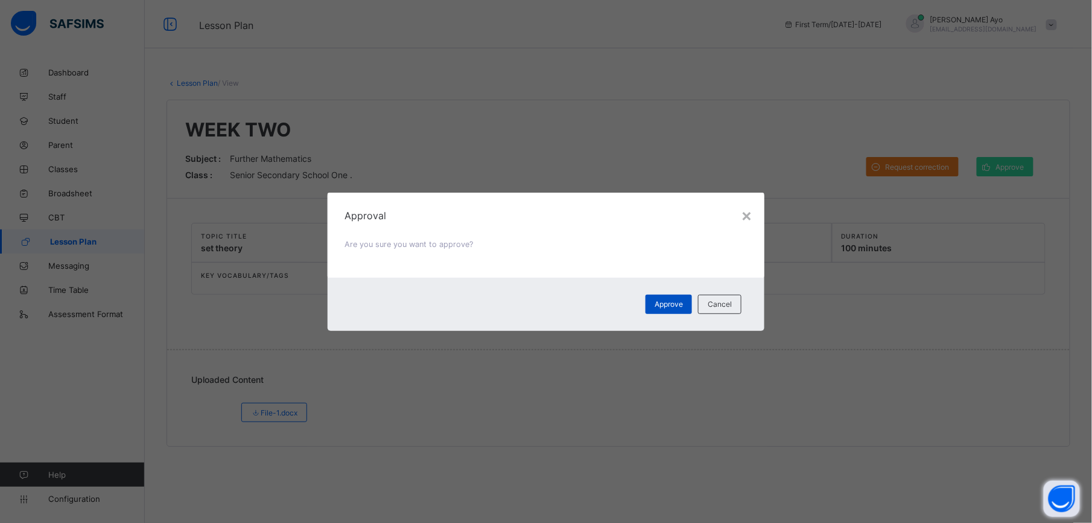
click at [672, 297] on div "Approve" at bounding box center [669, 304] width 46 height 19
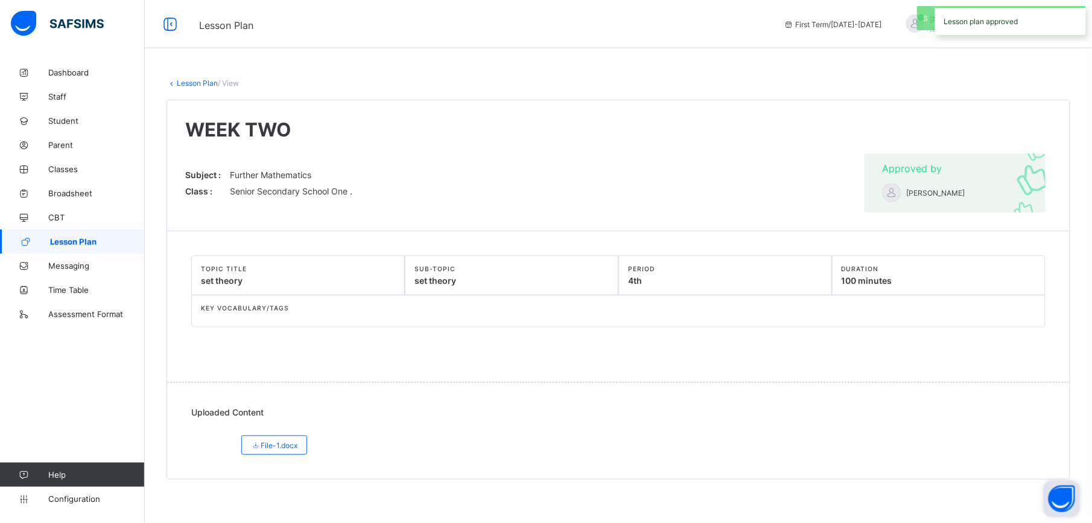
click at [199, 83] on link "Lesson Plan" at bounding box center [197, 82] width 41 height 9
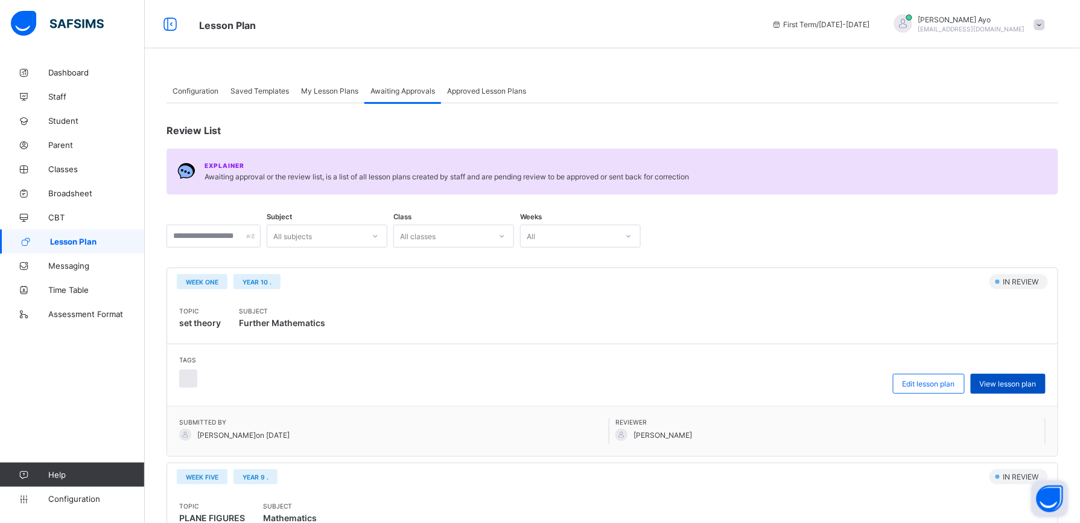
click at [1030, 384] on span "View lesson plan" at bounding box center [1008, 383] width 57 height 9
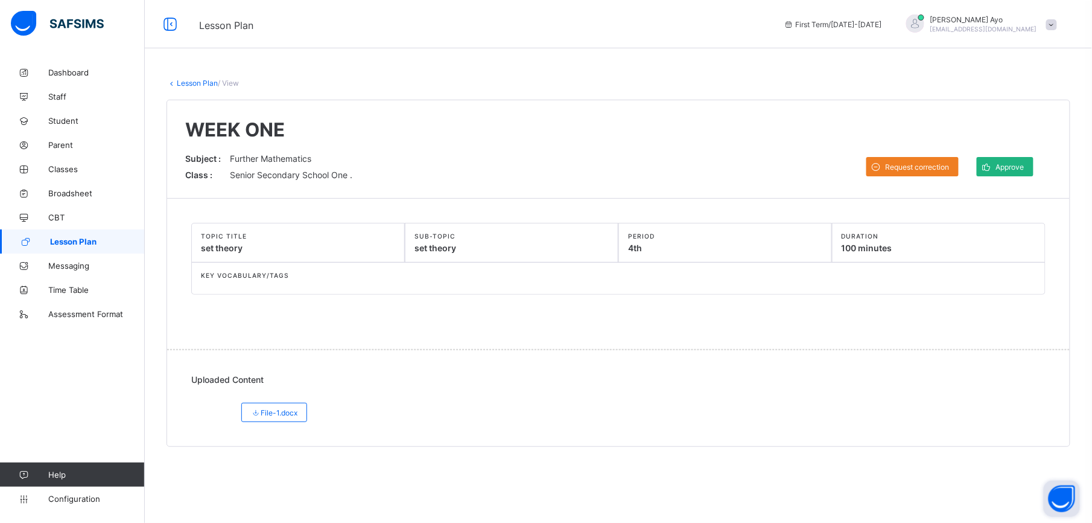
click at [1020, 170] on span "Approve" at bounding box center [1010, 166] width 28 height 9
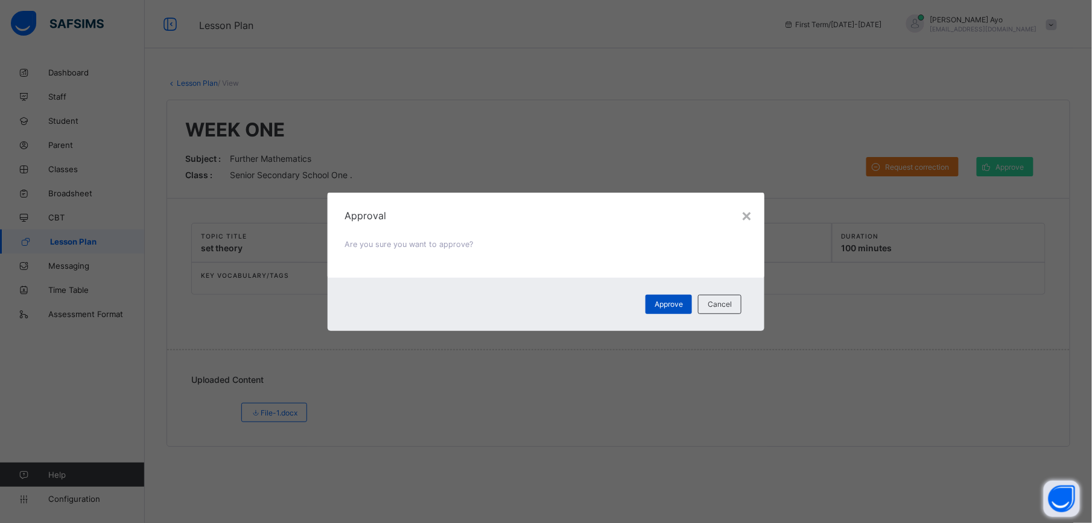
click at [661, 299] on span "Approve" at bounding box center [669, 303] width 28 height 9
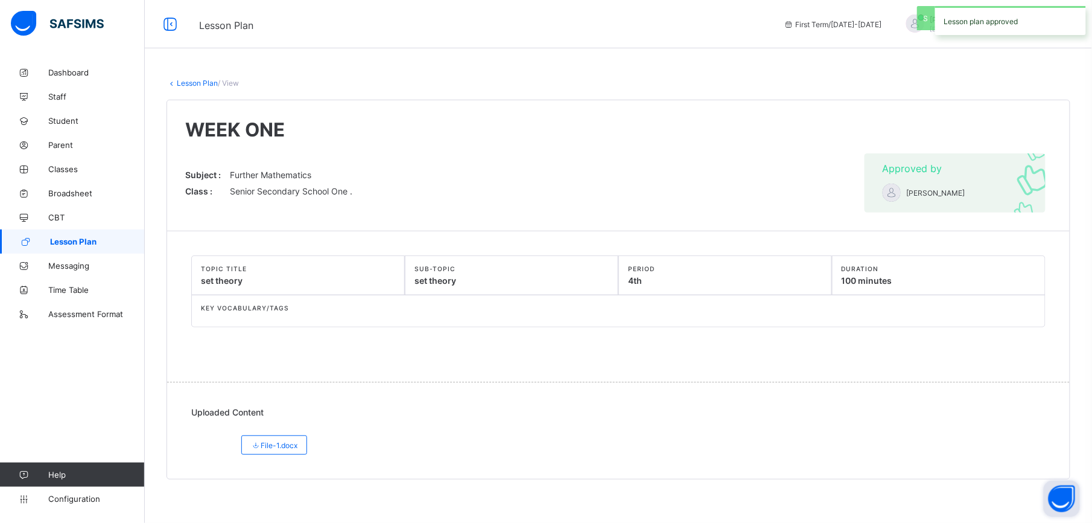
click at [187, 80] on link "Lesson Plan" at bounding box center [197, 82] width 41 height 9
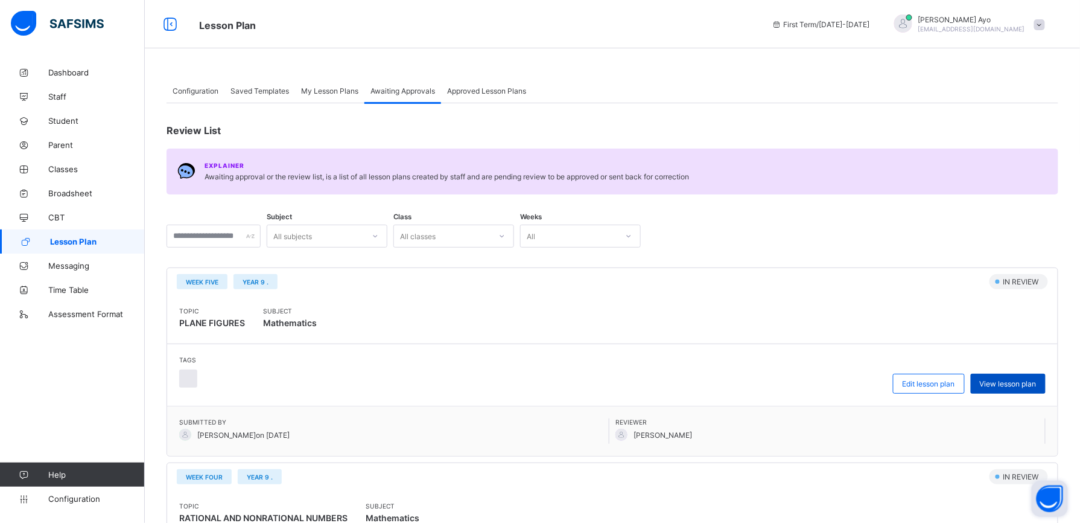
click at [1022, 383] on span "View lesson plan" at bounding box center [1008, 383] width 57 height 9
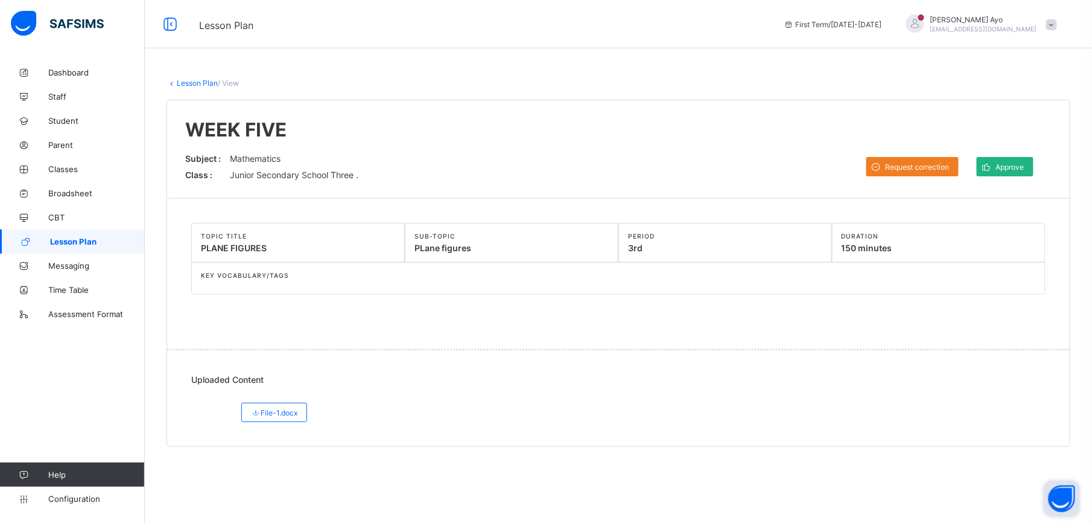
click at [1008, 164] on span "Approve" at bounding box center [1010, 166] width 28 height 9
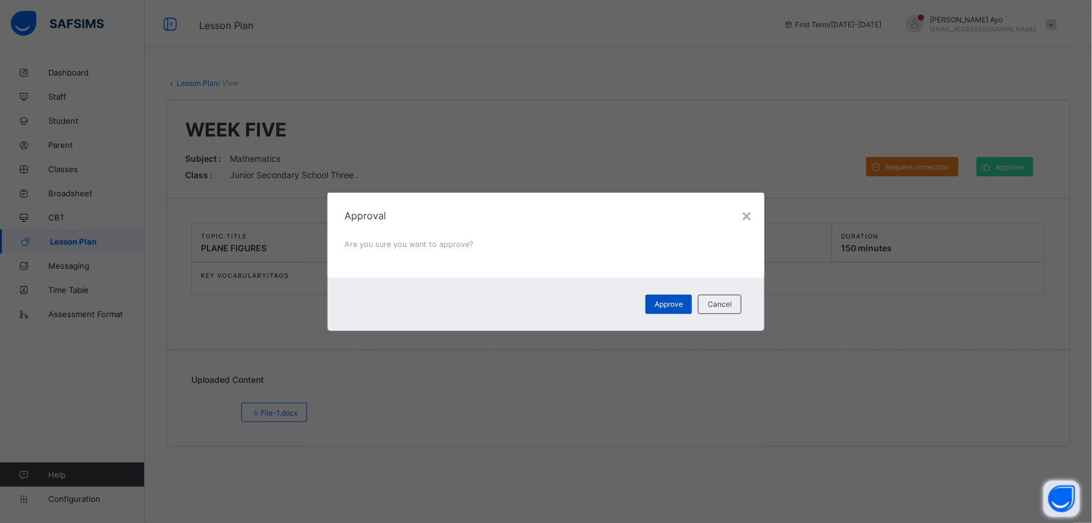
click at [667, 299] on span "Approve" at bounding box center [669, 303] width 28 height 9
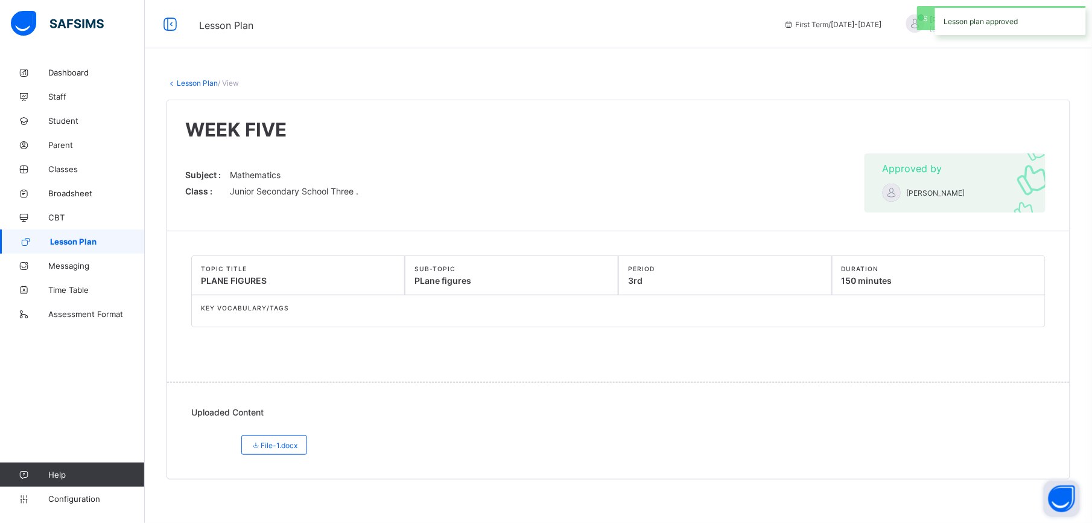
click at [203, 83] on link "Lesson Plan" at bounding box center [197, 82] width 41 height 9
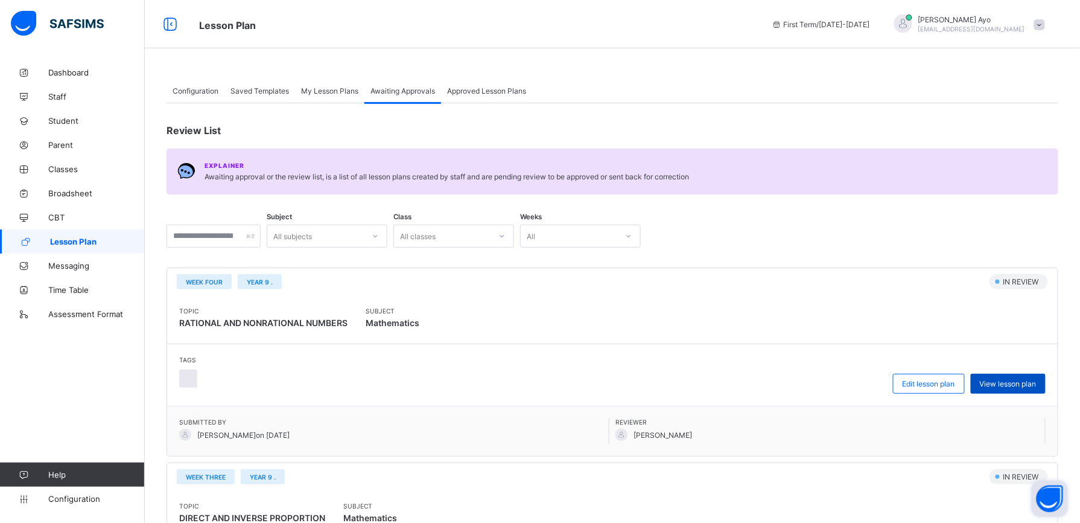
click at [1002, 383] on span "View lesson plan" at bounding box center [1008, 383] width 57 height 9
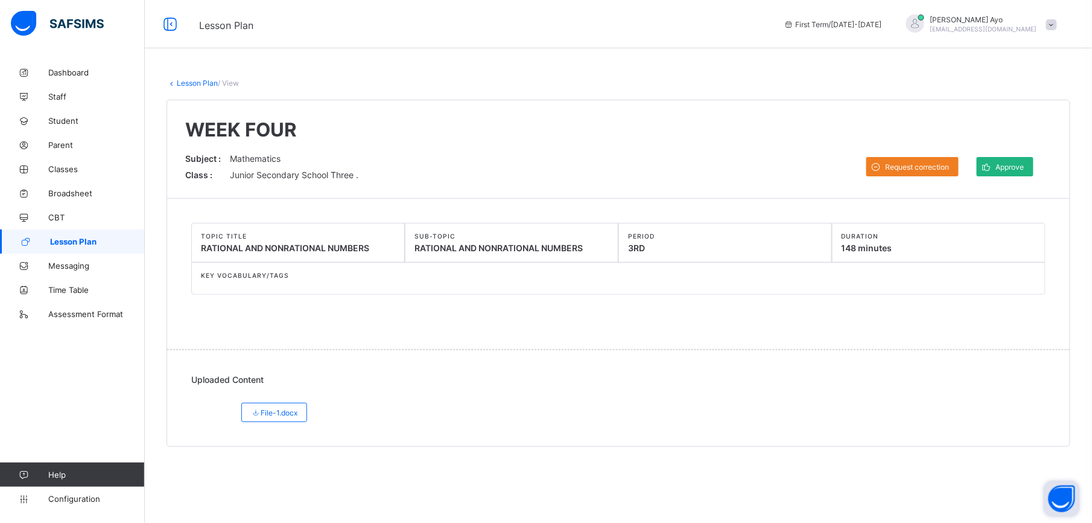
click at [997, 164] on span "Approve" at bounding box center [1010, 166] width 28 height 9
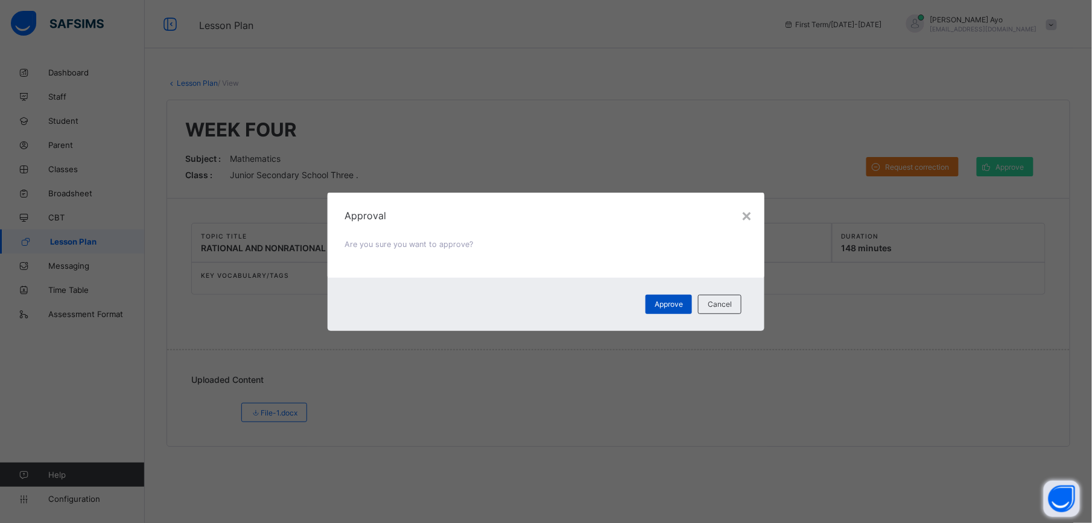
click at [680, 303] on span "Approve" at bounding box center [669, 303] width 28 height 9
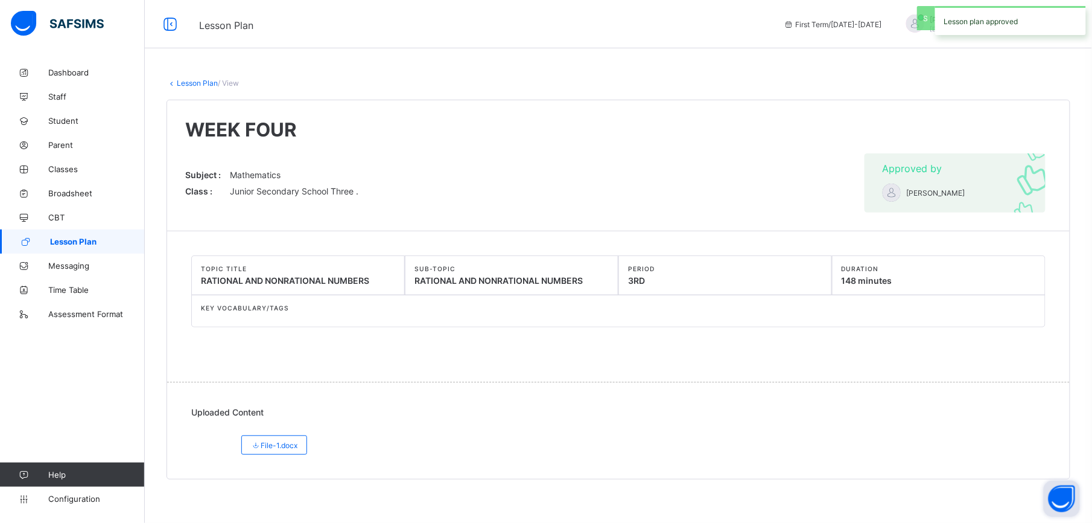
click at [200, 81] on link "Lesson Plan" at bounding box center [197, 82] width 41 height 9
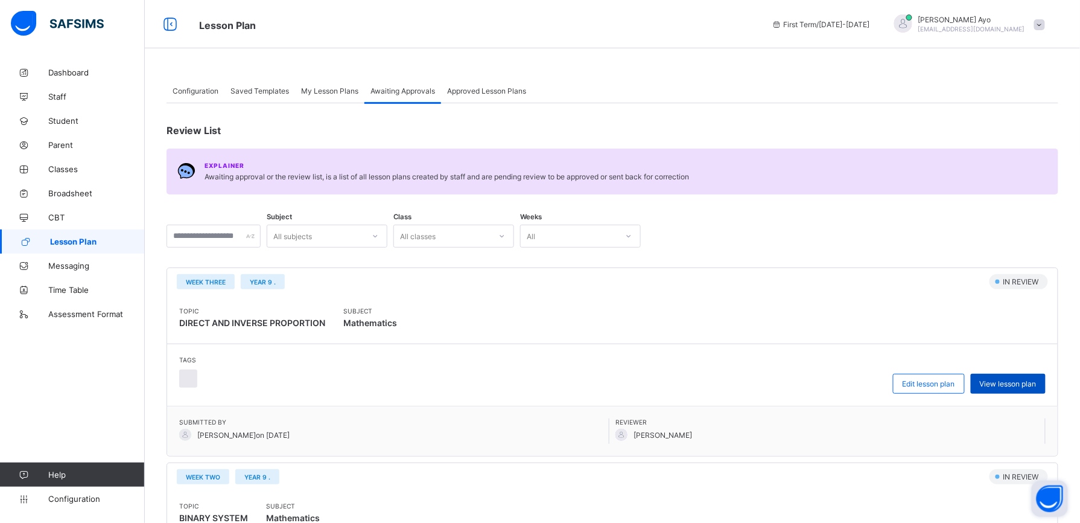
click at [1010, 385] on span "View lesson plan" at bounding box center [1008, 383] width 57 height 9
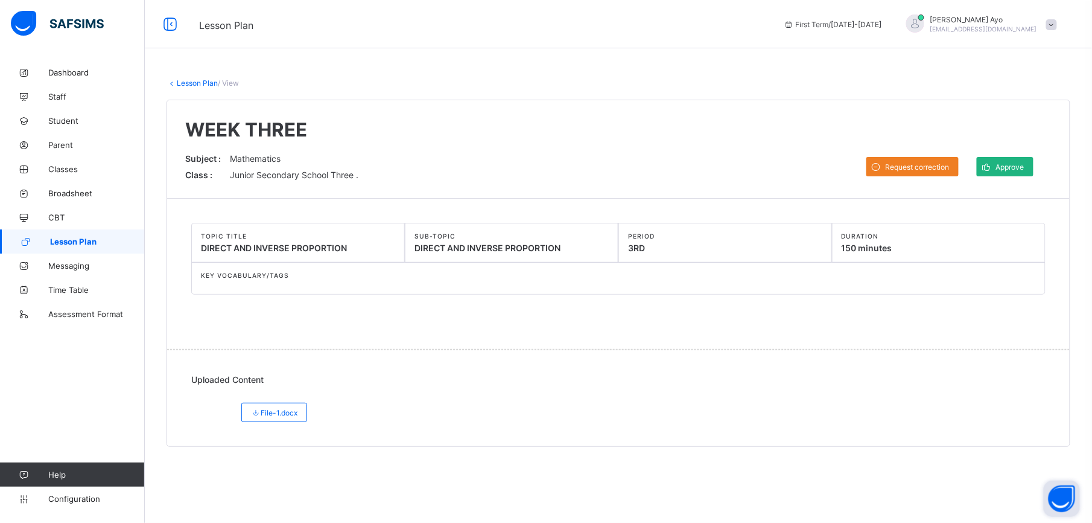
click at [1000, 163] on span "Approve" at bounding box center [1010, 166] width 28 height 9
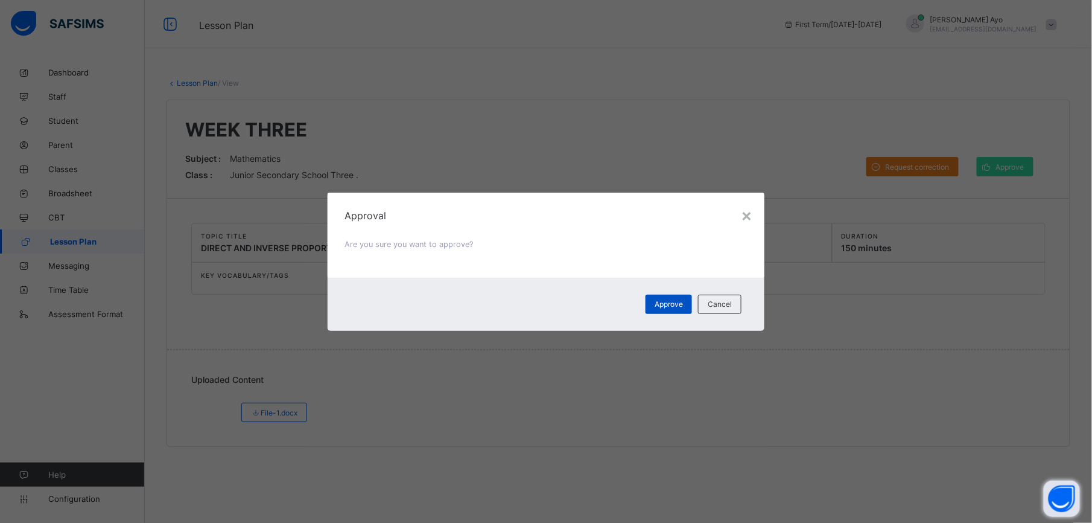
click at [671, 305] on span "Approve" at bounding box center [669, 303] width 28 height 9
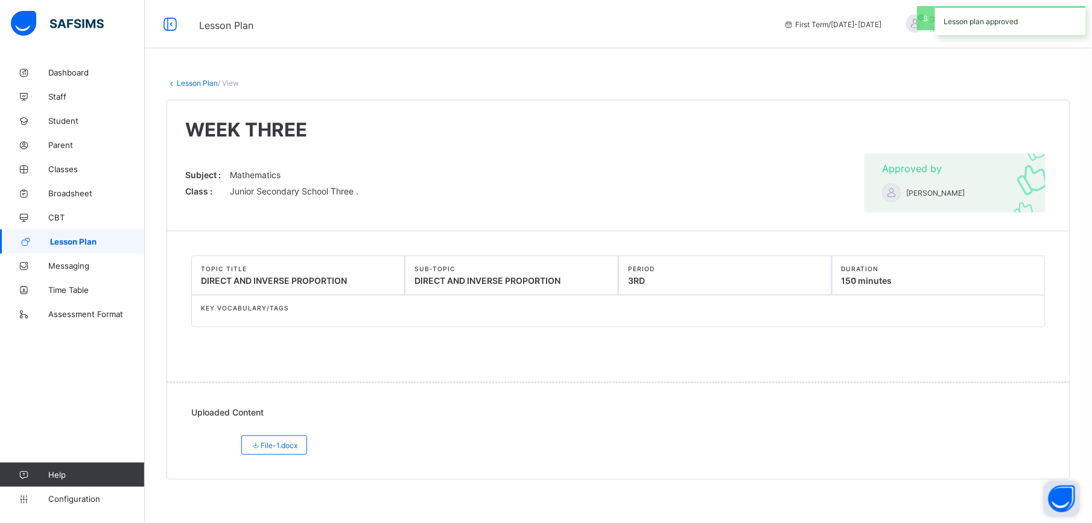
click at [194, 84] on link "Lesson Plan" at bounding box center [197, 82] width 41 height 9
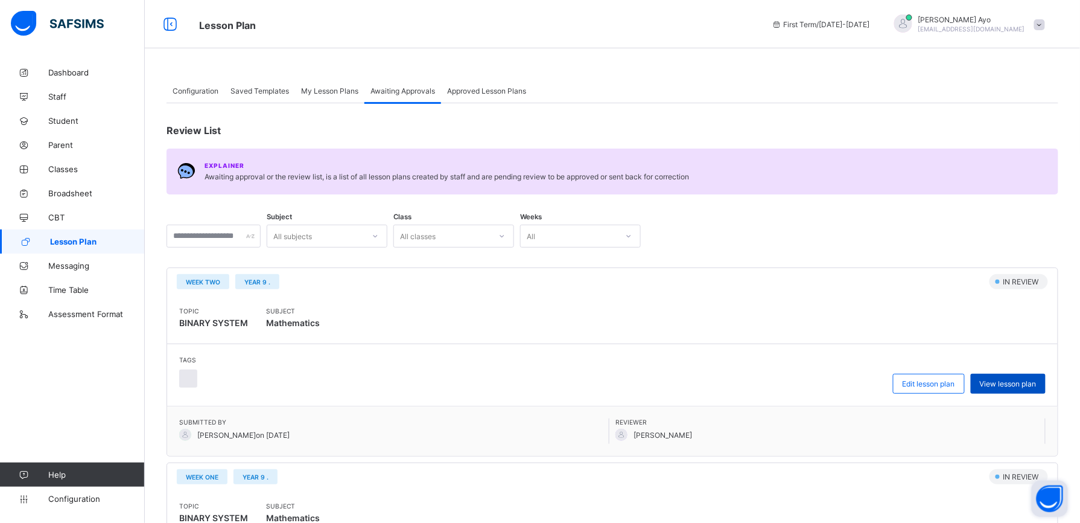
click at [1022, 384] on span "View lesson plan" at bounding box center [1008, 383] width 57 height 9
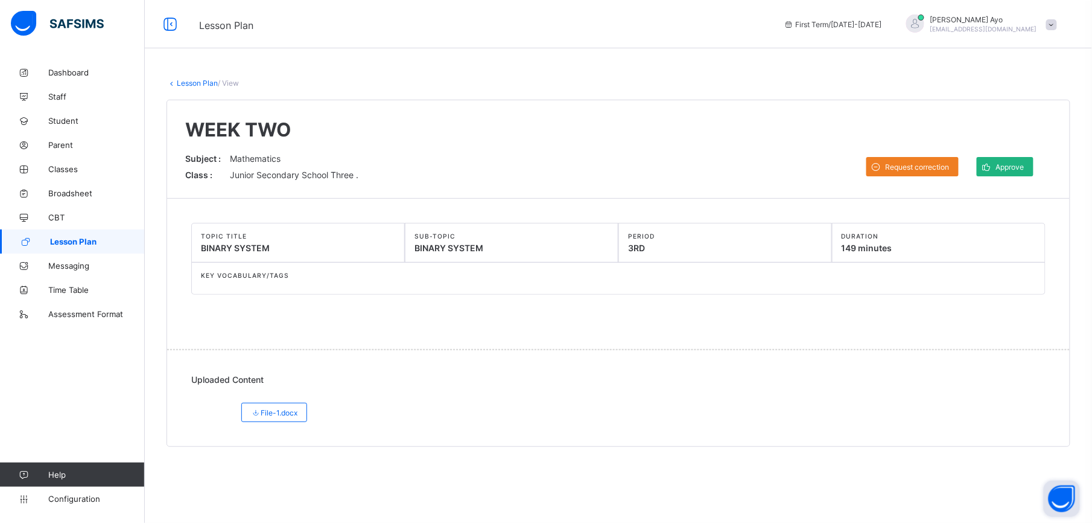
click at [1010, 172] on div "Approve" at bounding box center [1005, 166] width 57 height 19
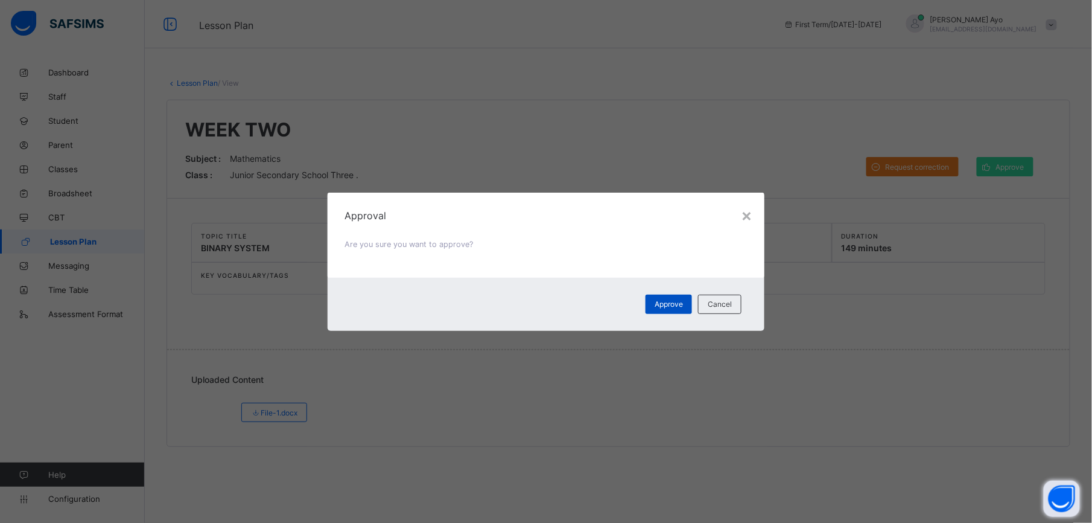
click at [670, 309] on div "Approve" at bounding box center [669, 304] width 46 height 19
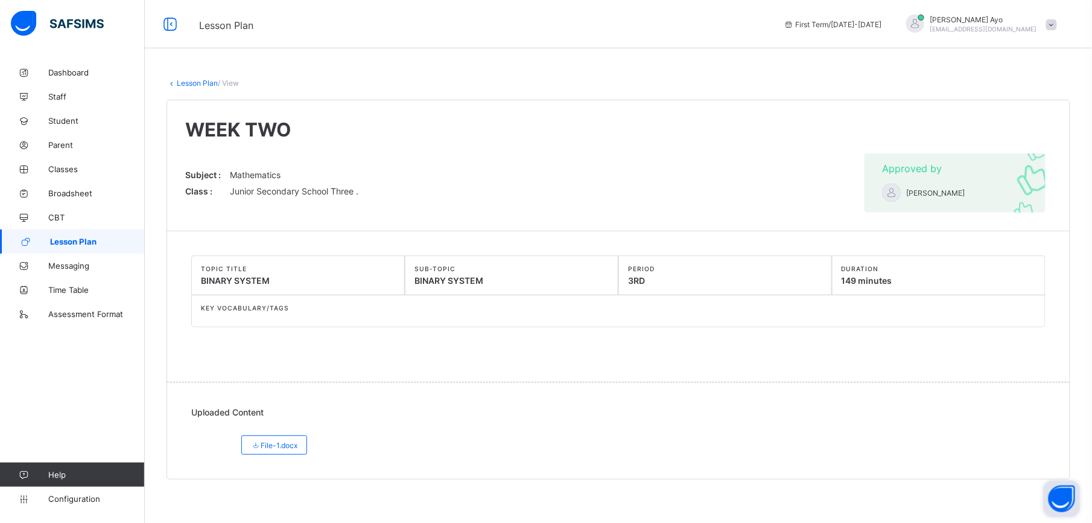
click at [194, 83] on link "Lesson Plan" at bounding box center [197, 82] width 41 height 9
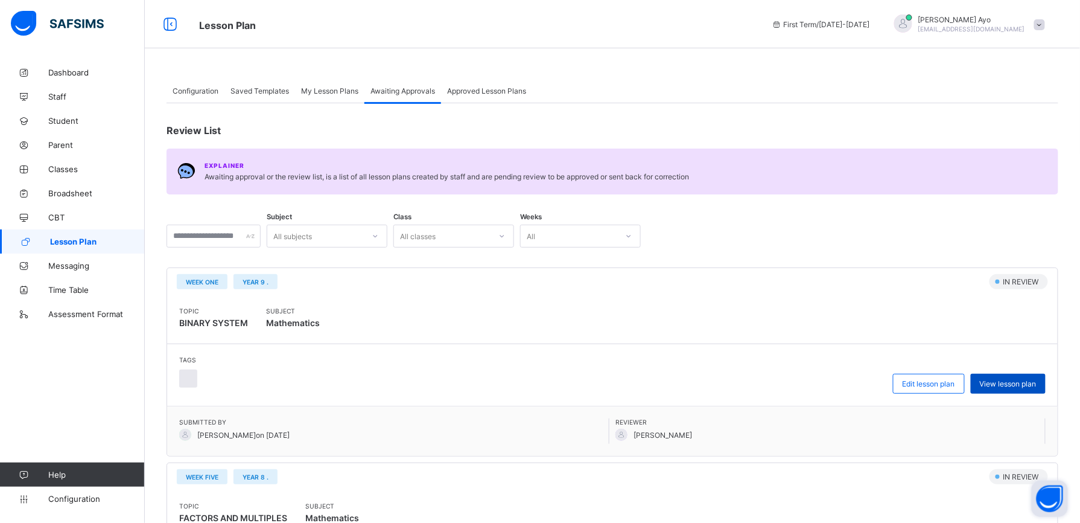
click at [1007, 379] on span "View lesson plan" at bounding box center [1008, 383] width 57 height 9
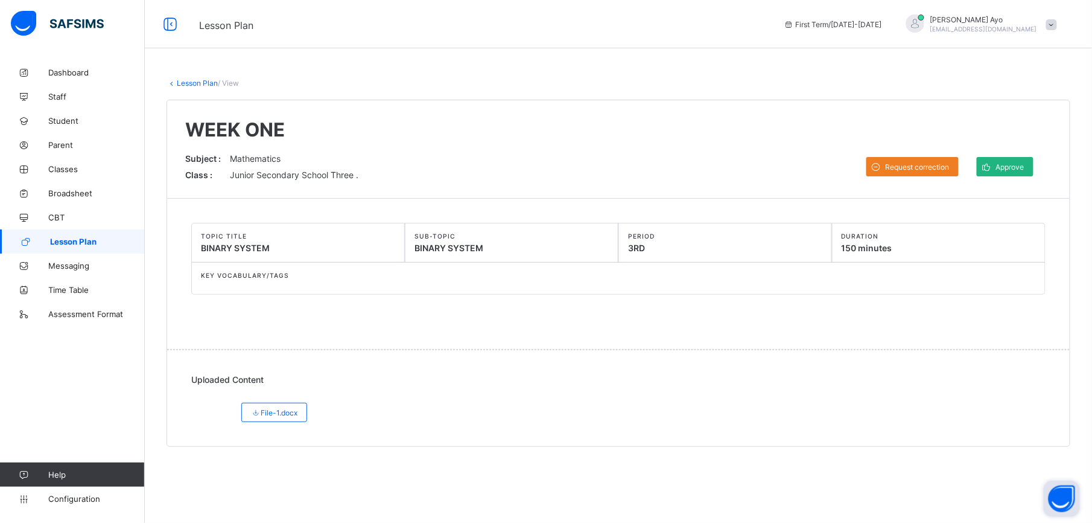
click at [1027, 165] on div "Approve" at bounding box center [1005, 166] width 57 height 19
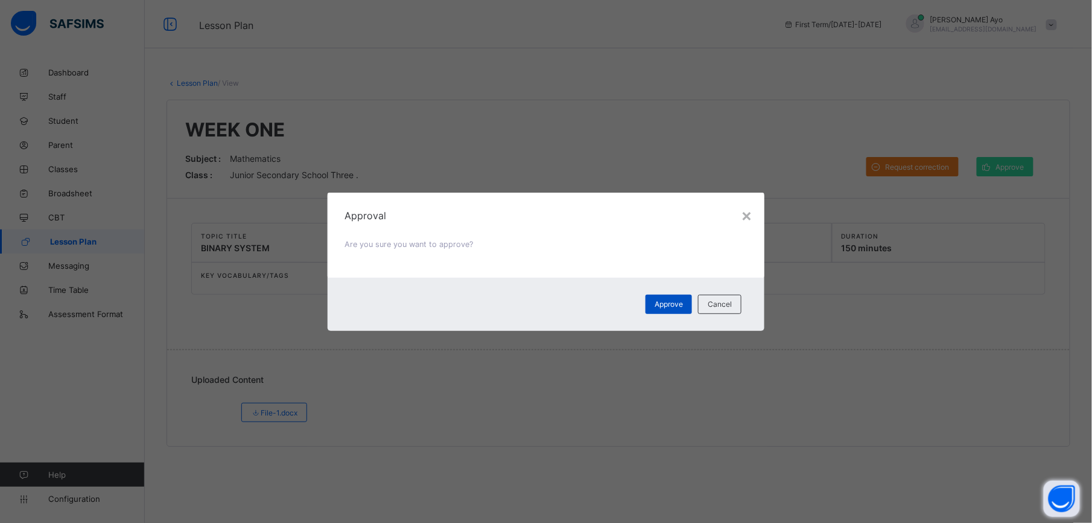
click at [672, 303] on span "Approve" at bounding box center [669, 303] width 28 height 9
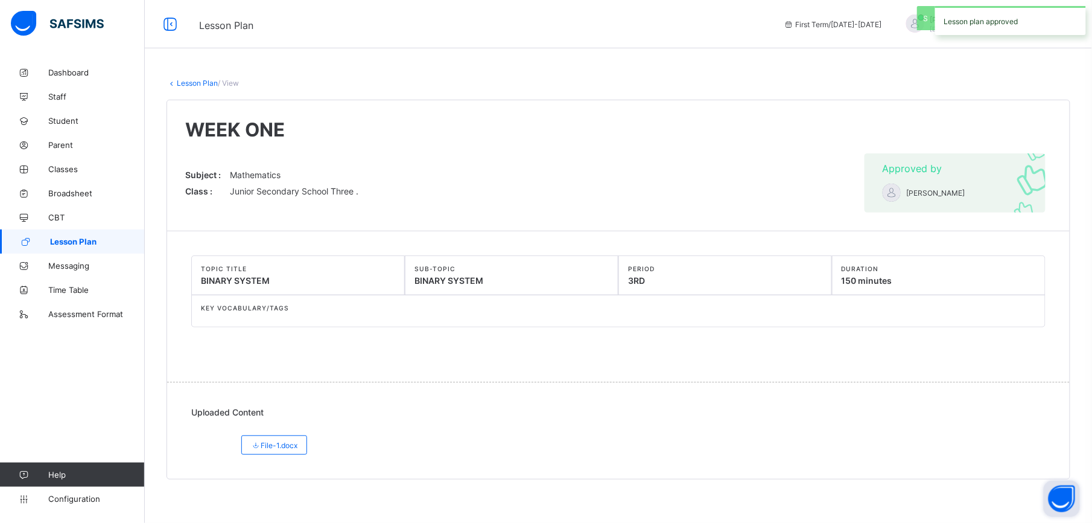
click at [200, 83] on link "Lesson Plan" at bounding box center [197, 82] width 41 height 9
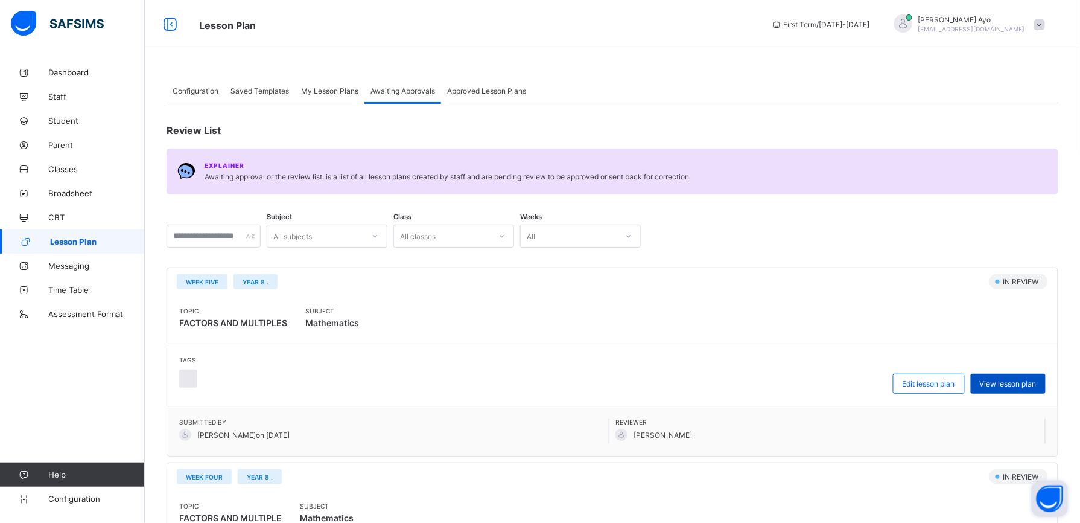
click at [1017, 385] on span "View lesson plan" at bounding box center [1008, 383] width 57 height 9
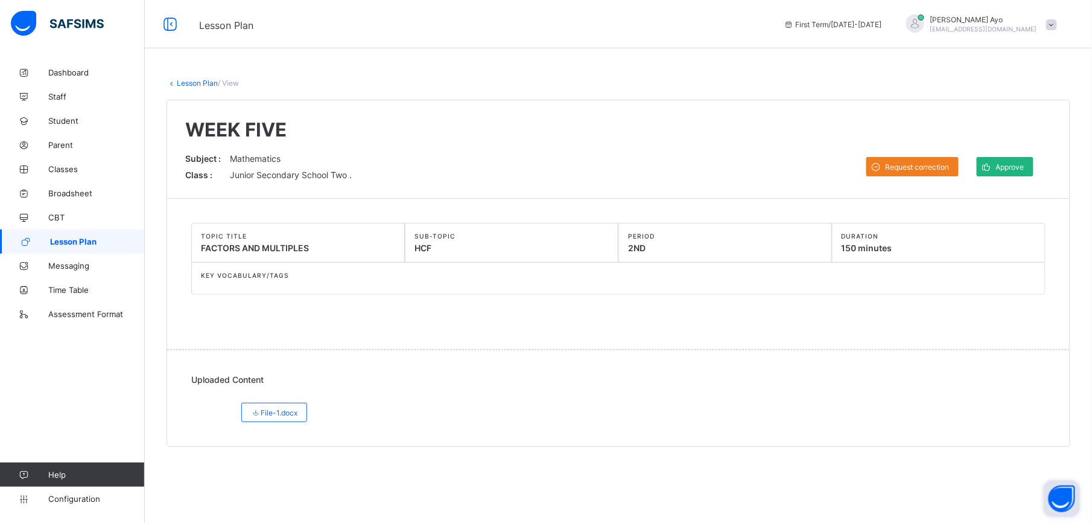
click at [1010, 169] on span "Approve" at bounding box center [1010, 166] width 28 height 9
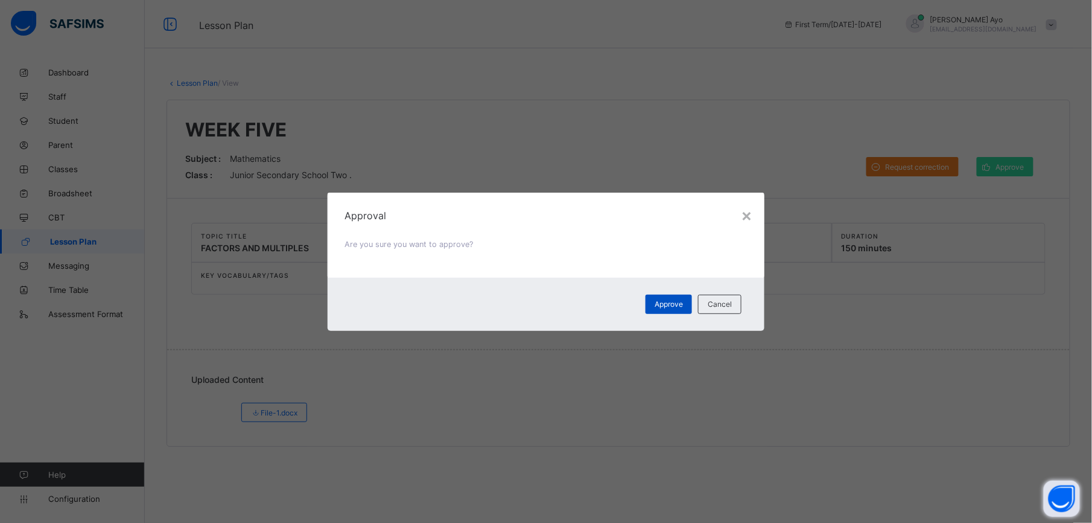
click at [686, 305] on div "Approve" at bounding box center [669, 304] width 46 height 19
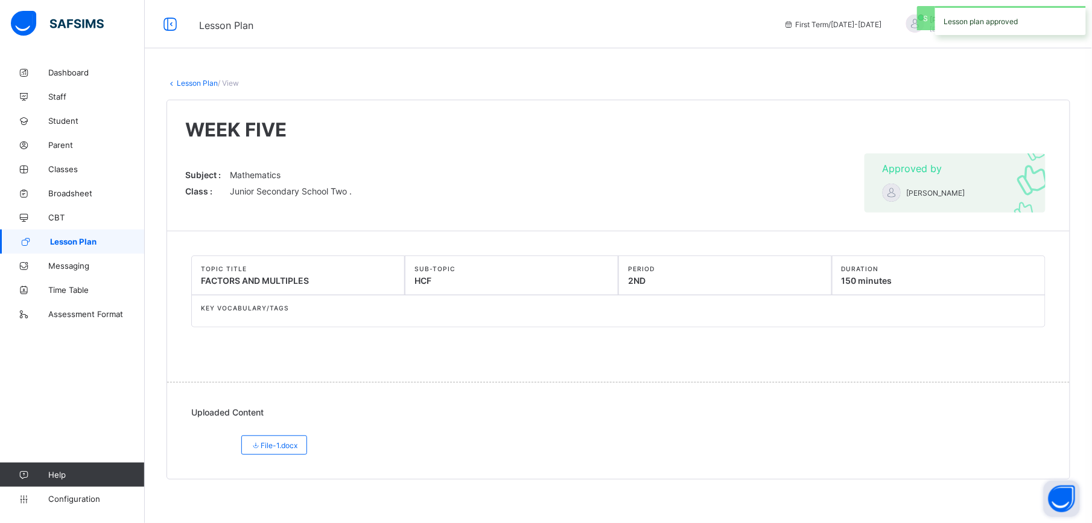
click at [201, 80] on link "Lesson Plan" at bounding box center [197, 82] width 41 height 9
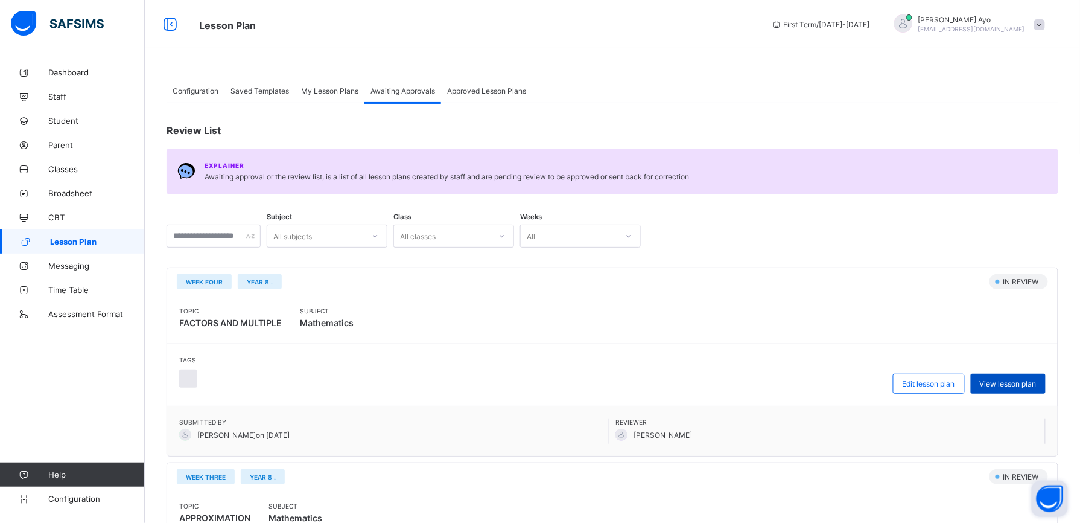
click at [1004, 380] on span "View lesson plan" at bounding box center [1008, 383] width 57 height 9
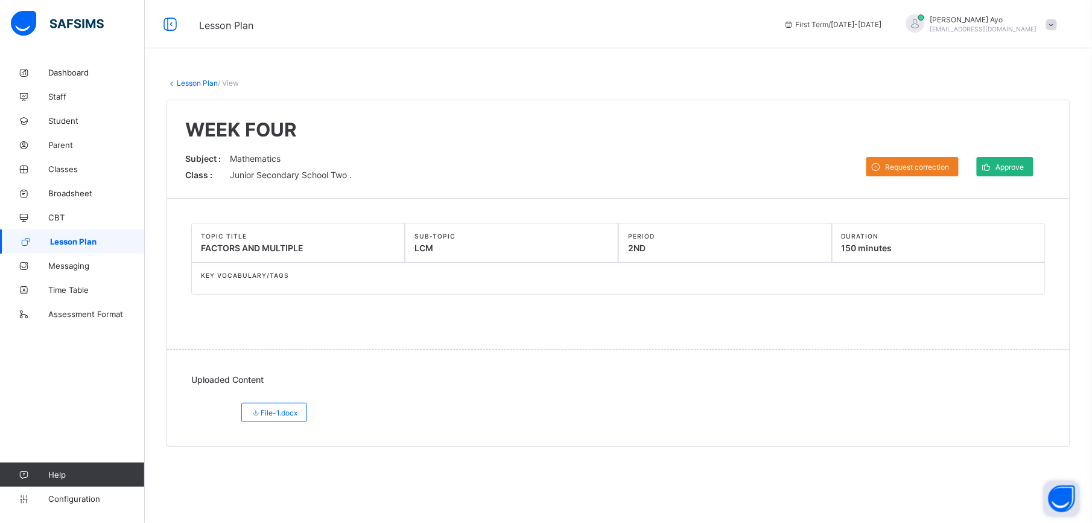
click at [1007, 169] on span "Approve" at bounding box center [1010, 166] width 28 height 9
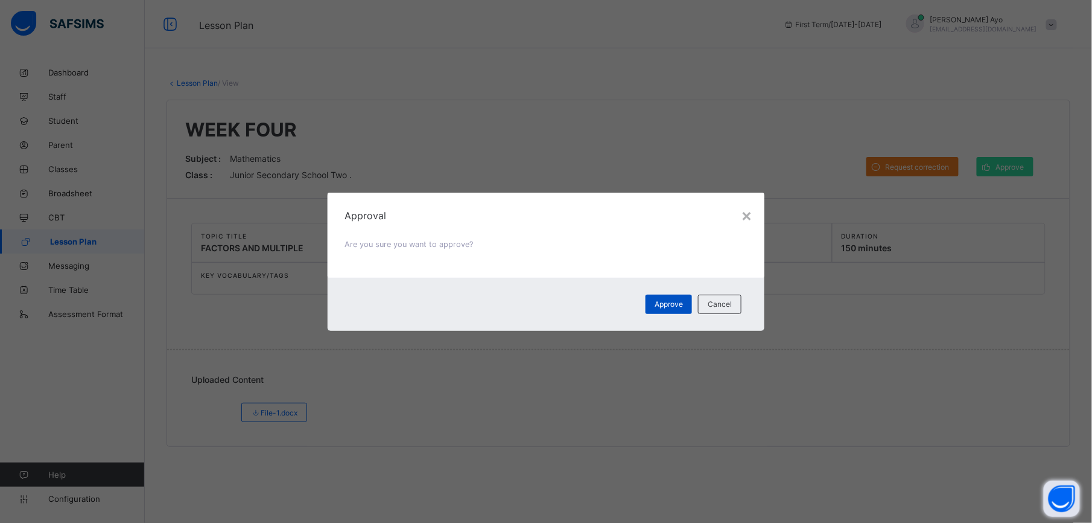
click at [686, 305] on div "Approve" at bounding box center [669, 304] width 46 height 19
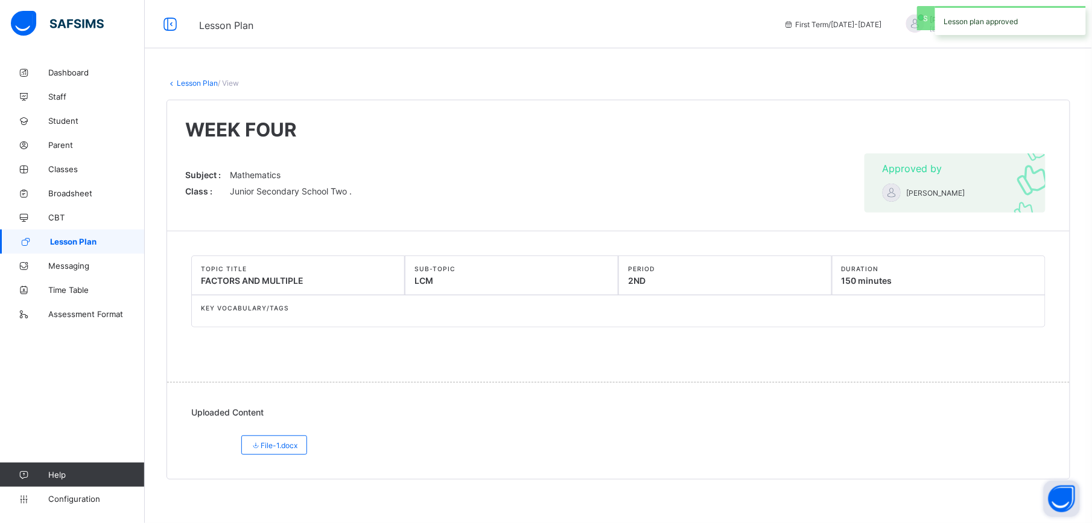
click at [199, 80] on link "Lesson Plan" at bounding box center [197, 82] width 41 height 9
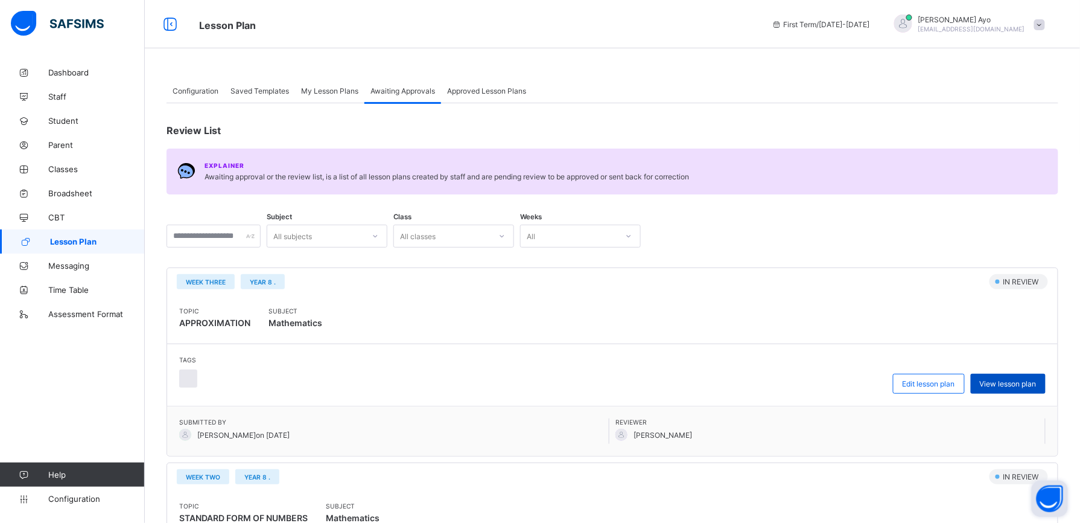
click at [1026, 391] on div "View lesson plan" at bounding box center [1008, 384] width 75 height 20
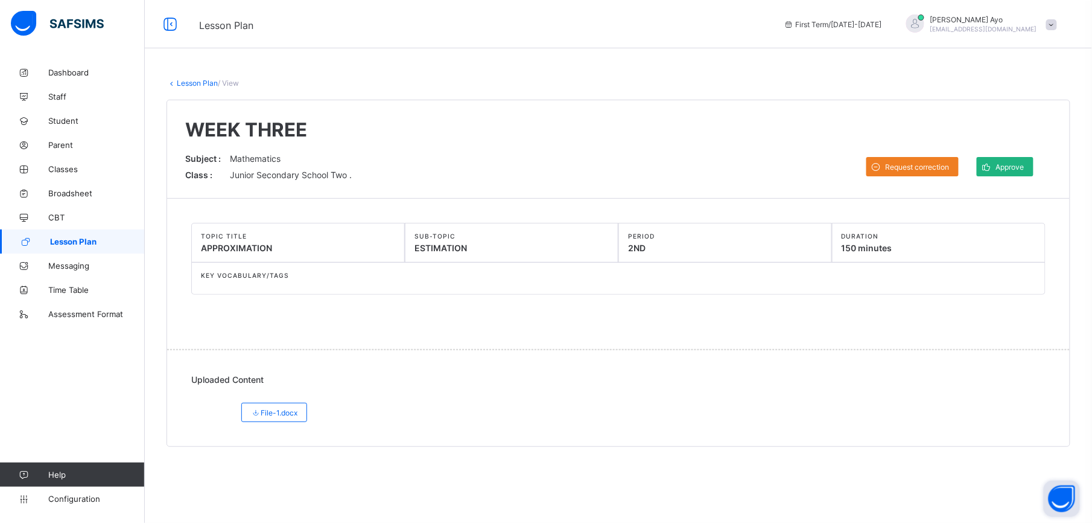
click at [1022, 163] on span "Approve" at bounding box center [1010, 166] width 28 height 9
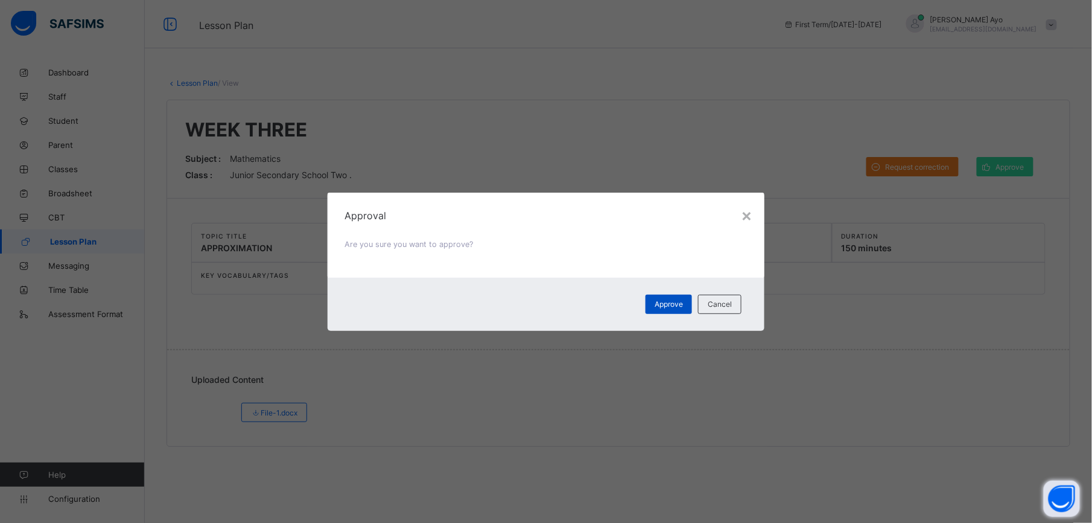
click at [664, 300] on span "Approve" at bounding box center [669, 303] width 28 height 9
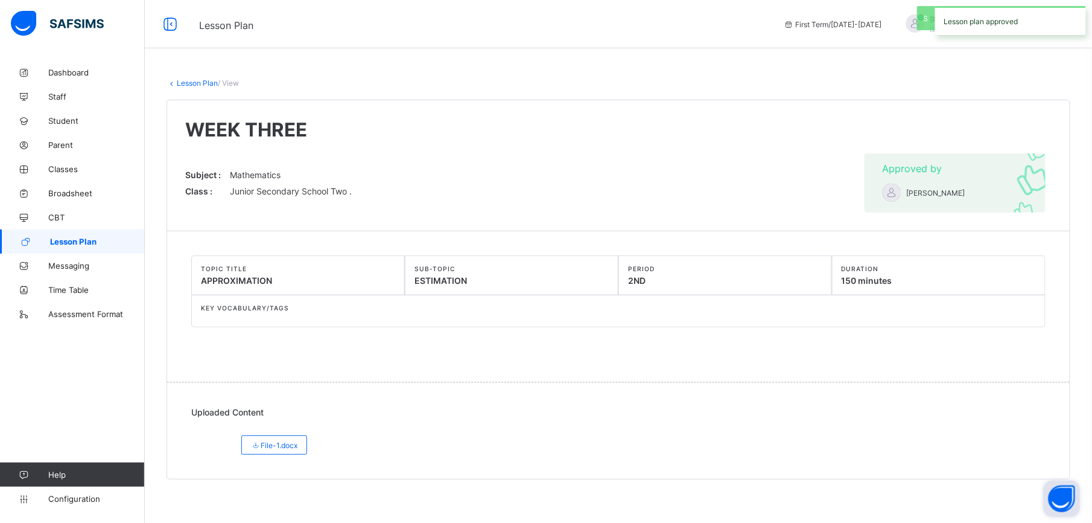
click at [188, 78] on link "Lesson Plan" at bounding box center [197, 82] width 41 height 9
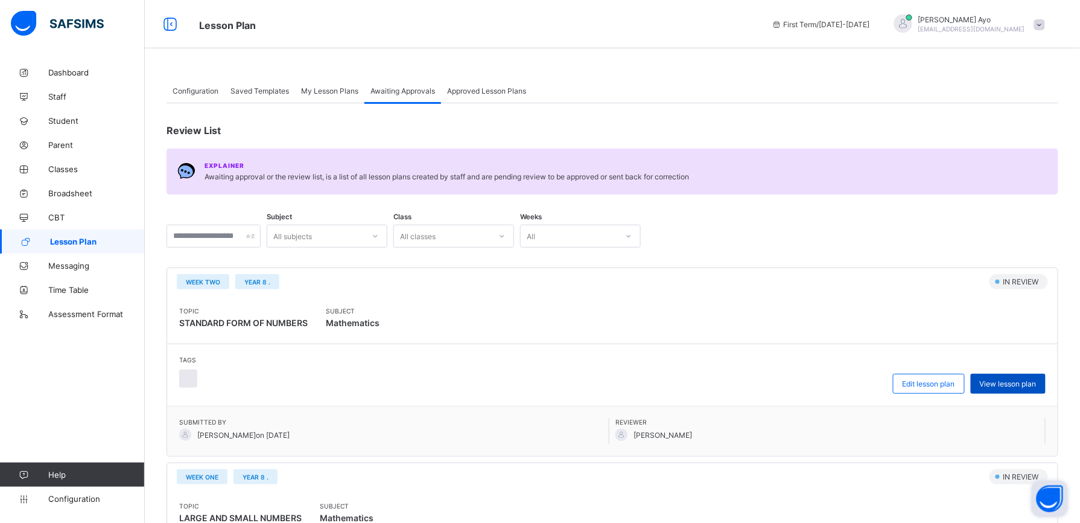
click at [1027, 384] on span "View lesson plan" at bounding box center [1008, 383] width 57 height 9
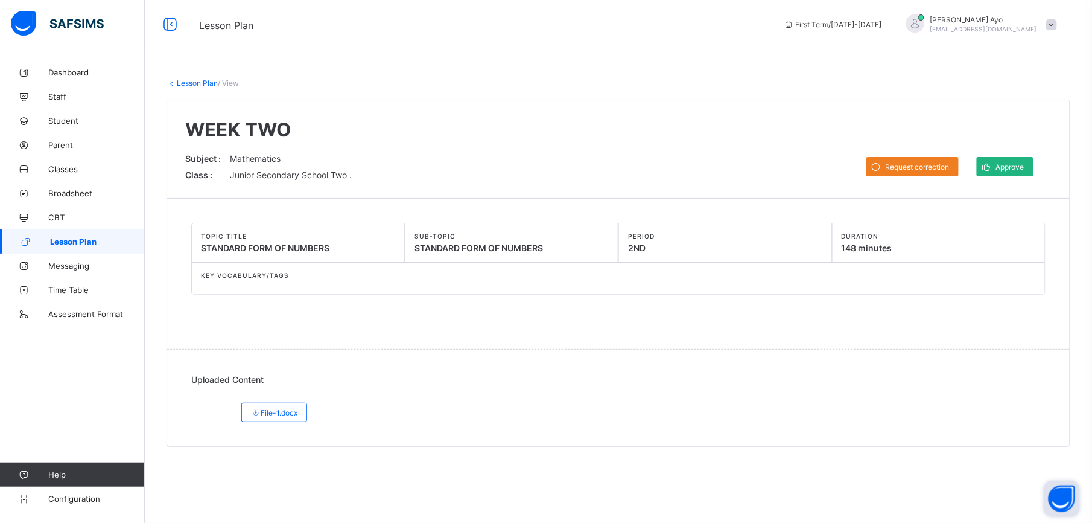
click at [1003, 172] on div "Approve" at bounding box center [1005, 166] width 57 height 19
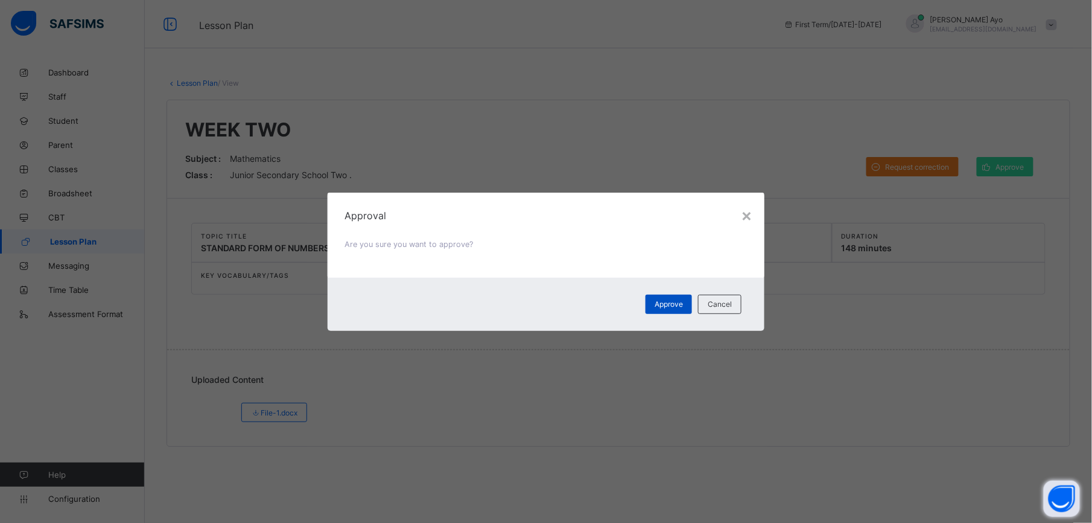
click at [662, 304] on span "Approve" at bounding box center [669, 303] width 28 height 9
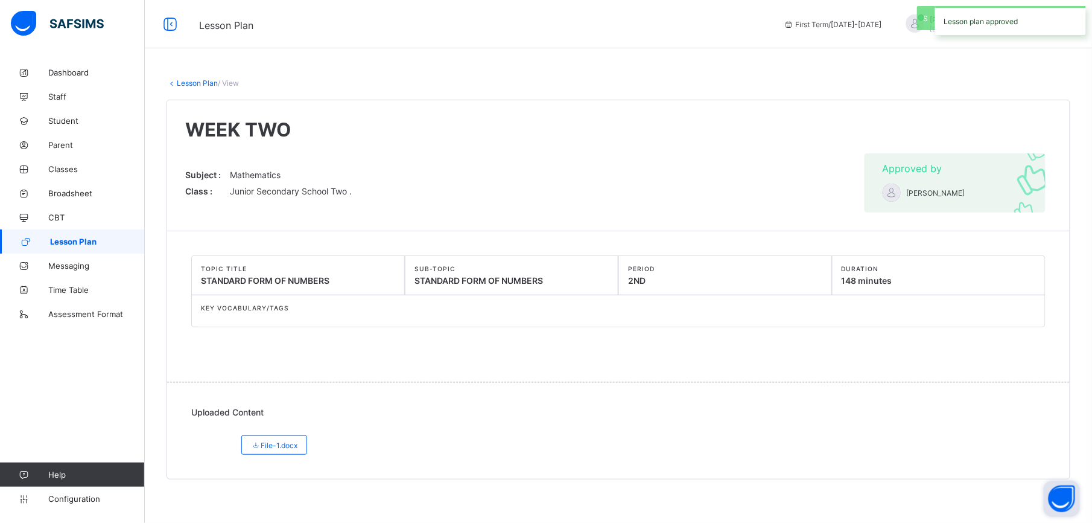
click at [199, 80] on link "Lesson Plan" at bounding box center [197, 82] width 41 height 9
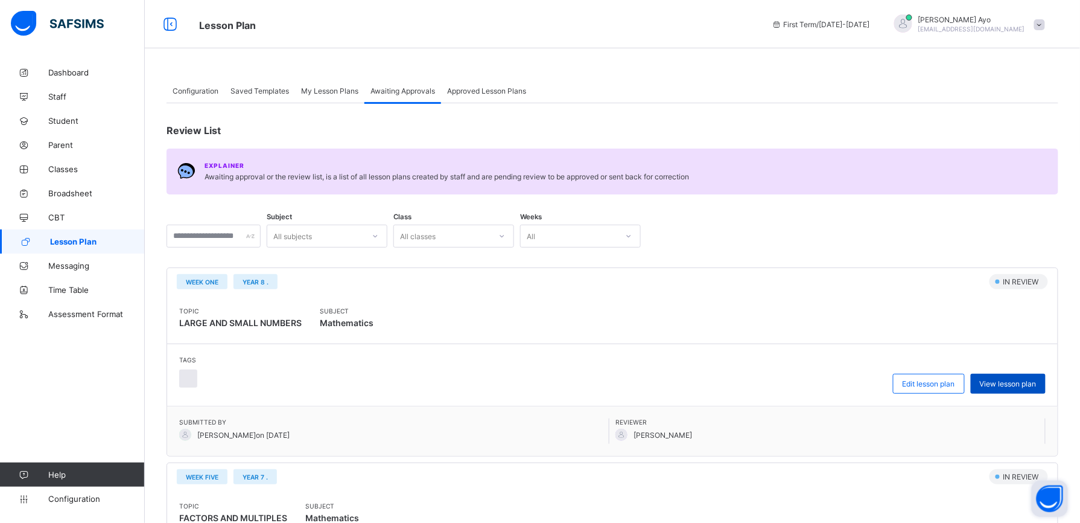
click at [1022, 385] on span "View lesson plan" at bounding box center [1008, 383] width 57 height 9
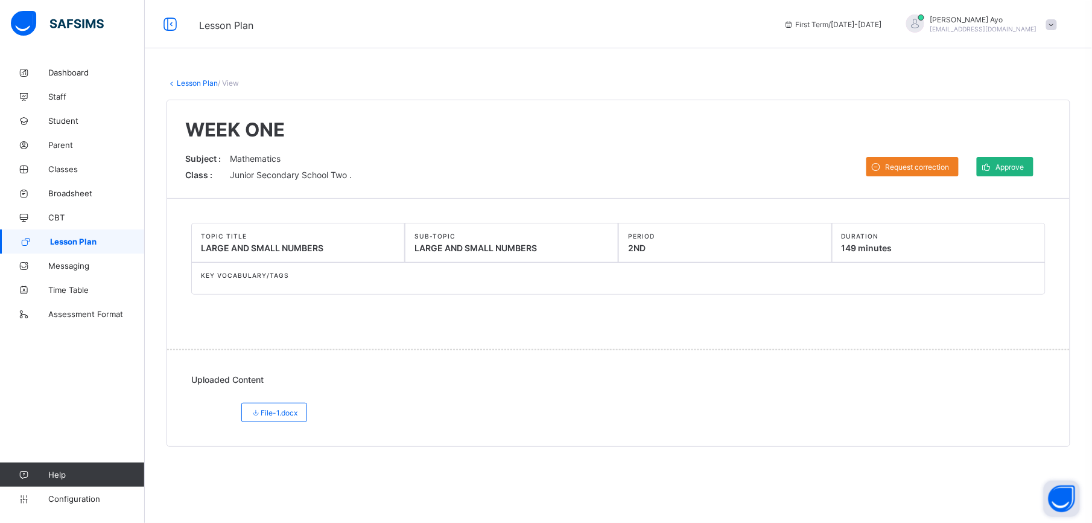
click at [1008, 173] on div "Approve" at bounding box center [1005, 166] width 57 height 19
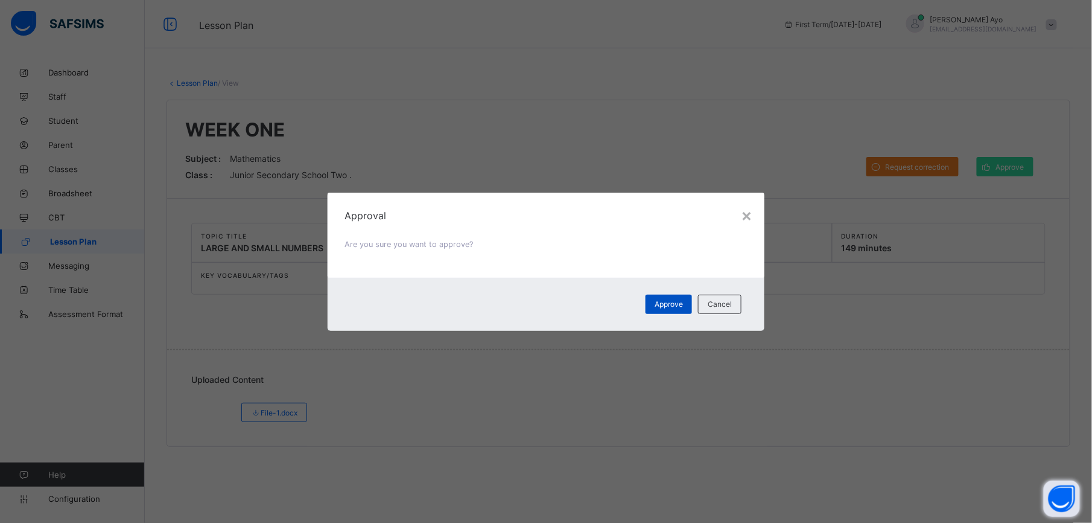
click at [678, 307] on span "Approve" at bounding box center [669, 303] width 28 height 9
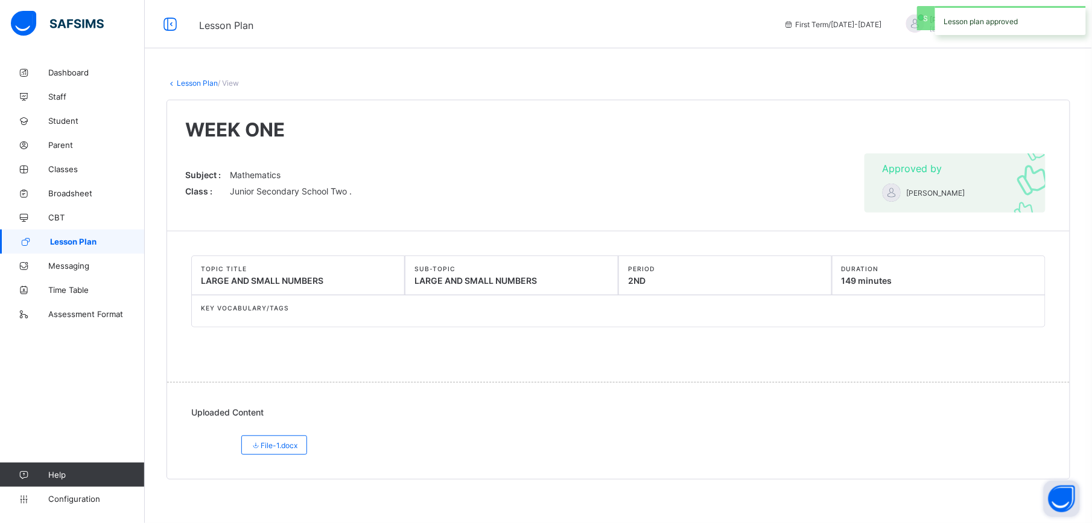
click at [188, 78] on link "Lesson Plan" at bounding box center [197, 82] width 41 height 9
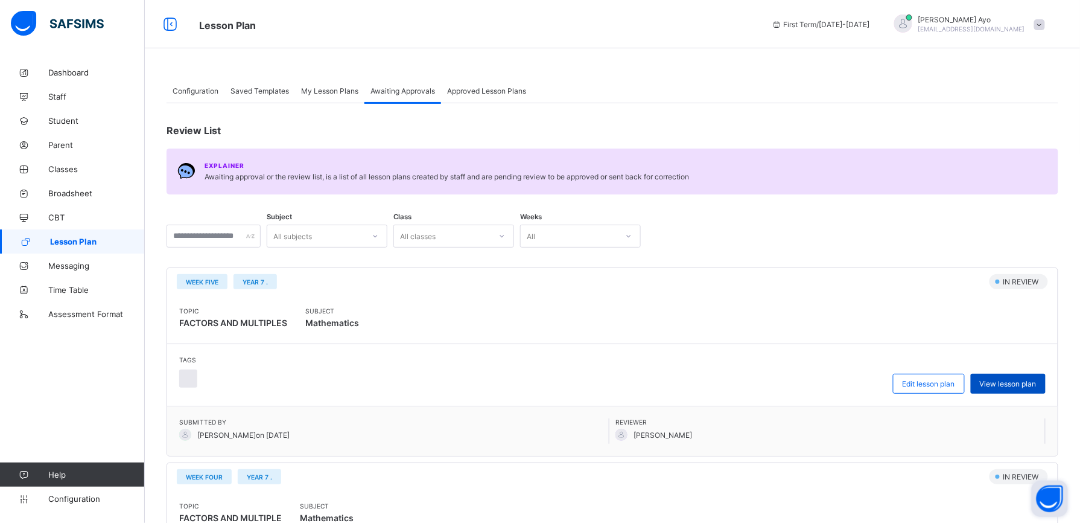
click at [1015, 381] on span "View lesson plan" at bounding box center [1008, 383] width 57 height 9
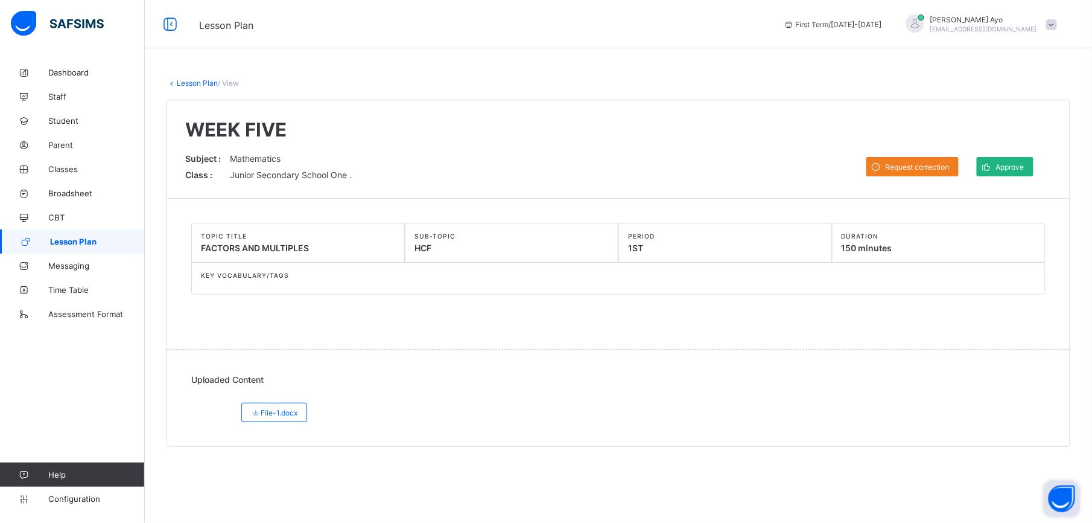
click at [1004, 167] on span "Approve" at bounding box center [1010, 166] width 28 height 9
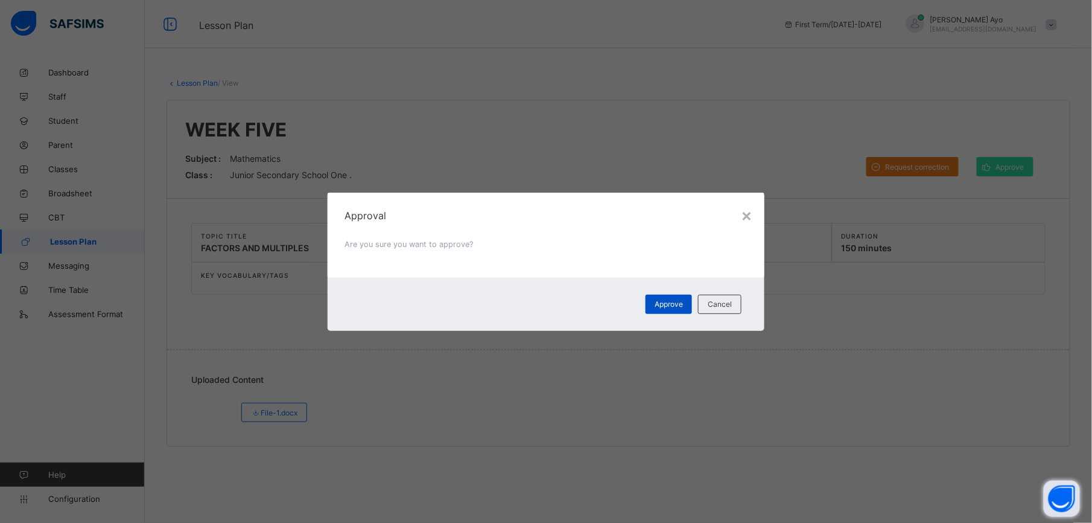
click at [662, 297] on div "Approve" at bounding box center [669, 304] width 46 height 19
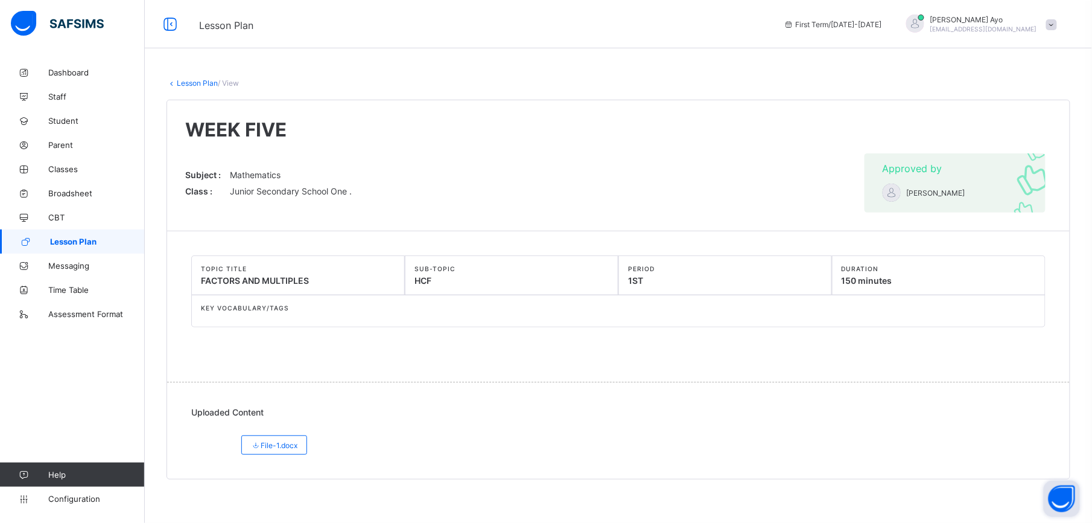
click at [203, 83] on link "Lesson Plan" at bounding box center [197, 82] width 41 height 9
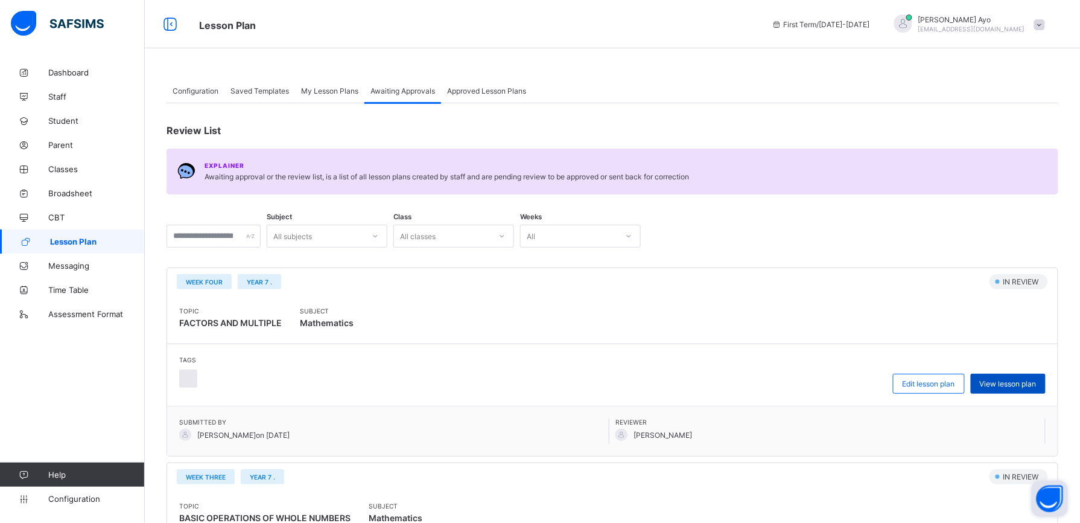
click at [1017, 382] on span "View lesson plan" at bounding box center [1008, 383] width 57 height 9
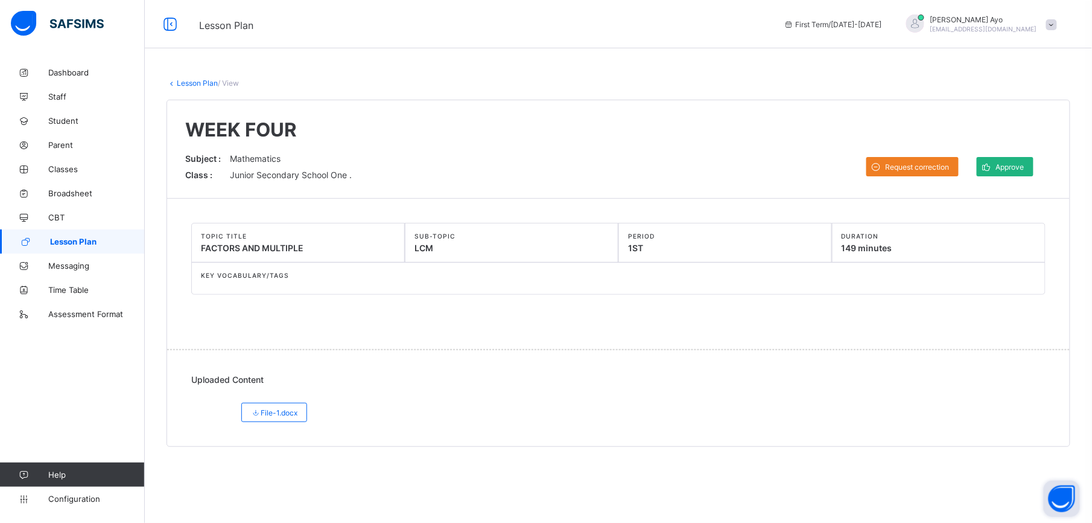
click at [1015, 162] on span "Approve" at bounding box center [1010, 166] width 28 height 9
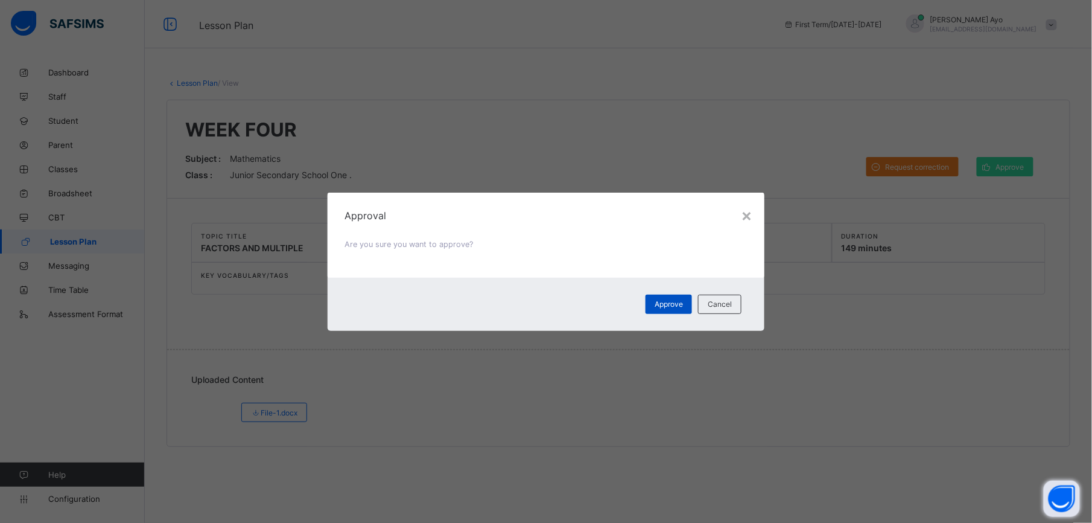
click at [664, 307] on span "Approve" at bounding box center [669, 303] width 28 height 9
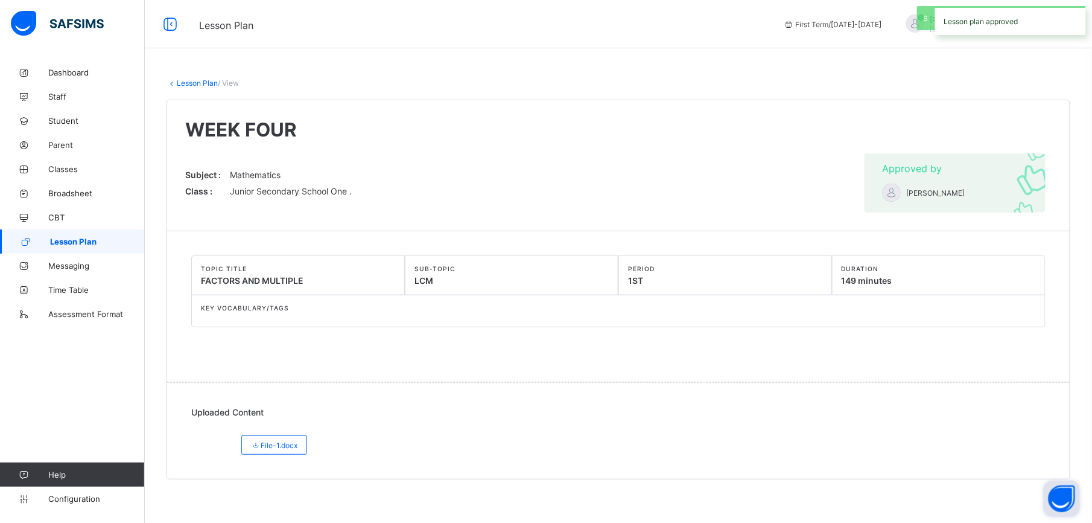
click at [186, 80] on link "Lesson Plan" at bounding box center [197, 82] width 41 height 9
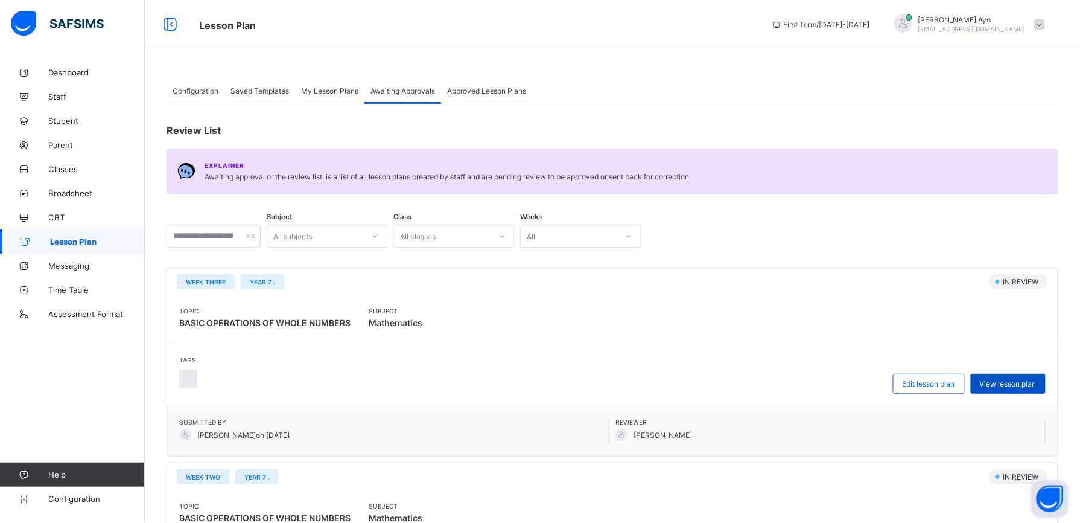
click at [1030, 380] on span "View lesson plan" at bounding box center [1008, 383] width 57 height 9
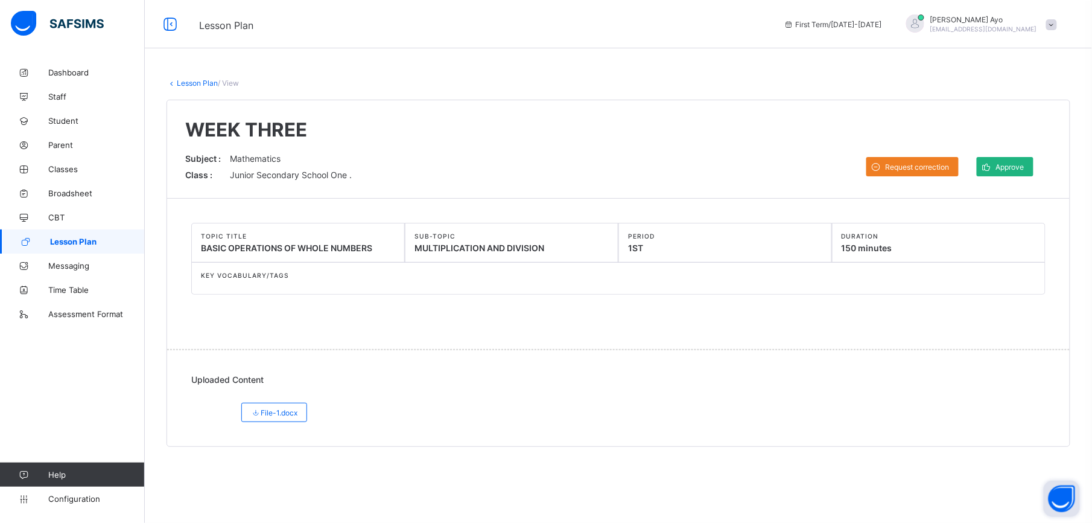
click at [1005, 167] on span "Approve" at bounding box center [1010, 166] width 28 height 9
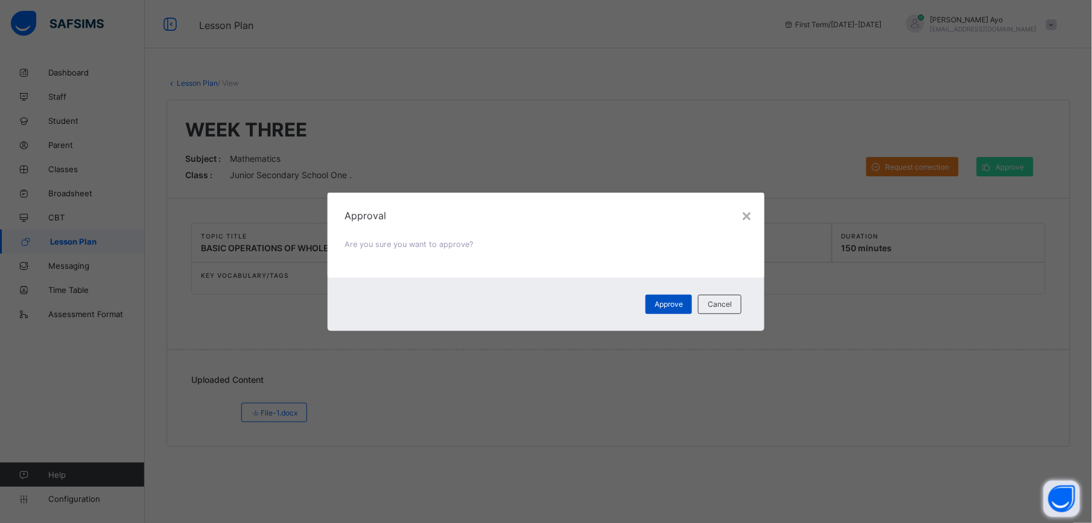
click at [676, 297] on div "Approve" at bounding box center [669, 304] width 46 height 19
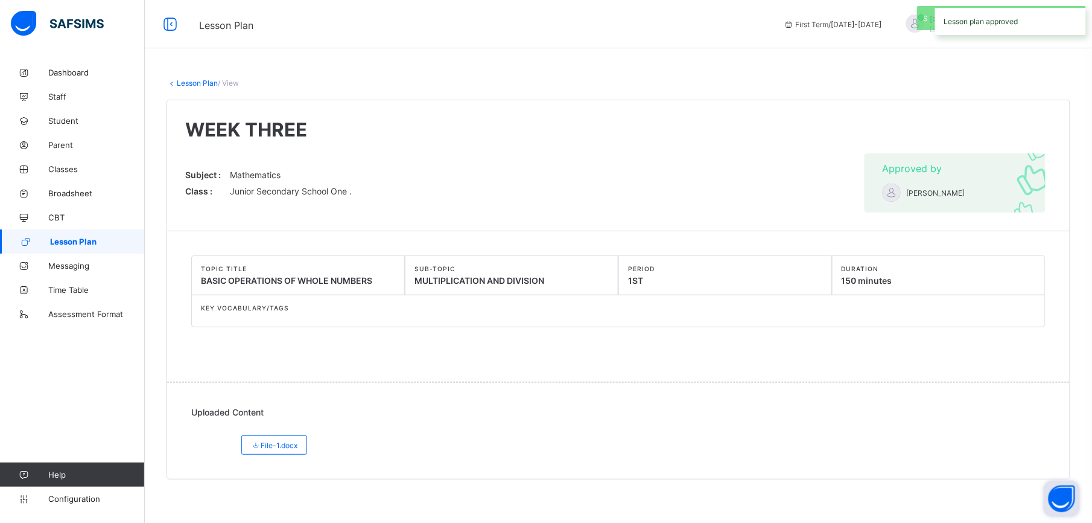
click at [205, 83] on link "Lesson Plan" at bounding box center [197, 82] width 41 height 9
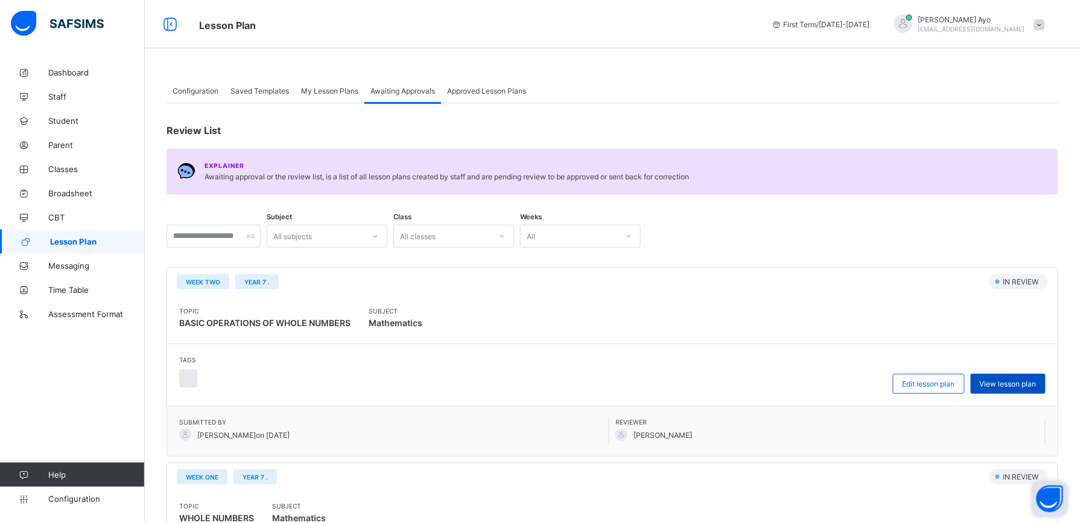
click at [1034, 389] on div "View lesson plan" at bounding box center [1008, 384] width 75 height 20
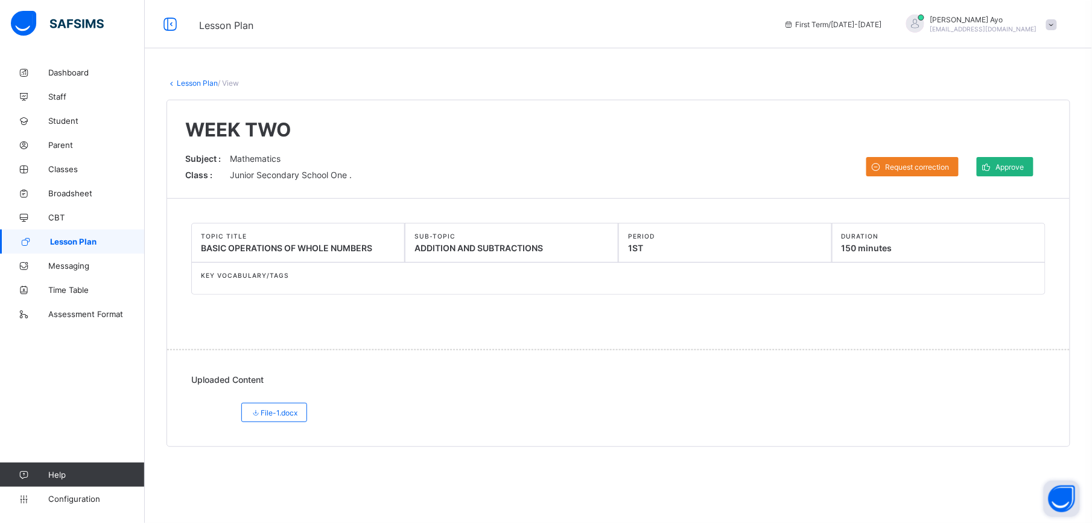
click at [1015, 170] on span "Approve" at bounding box center [1010, 166] width 28 height 9
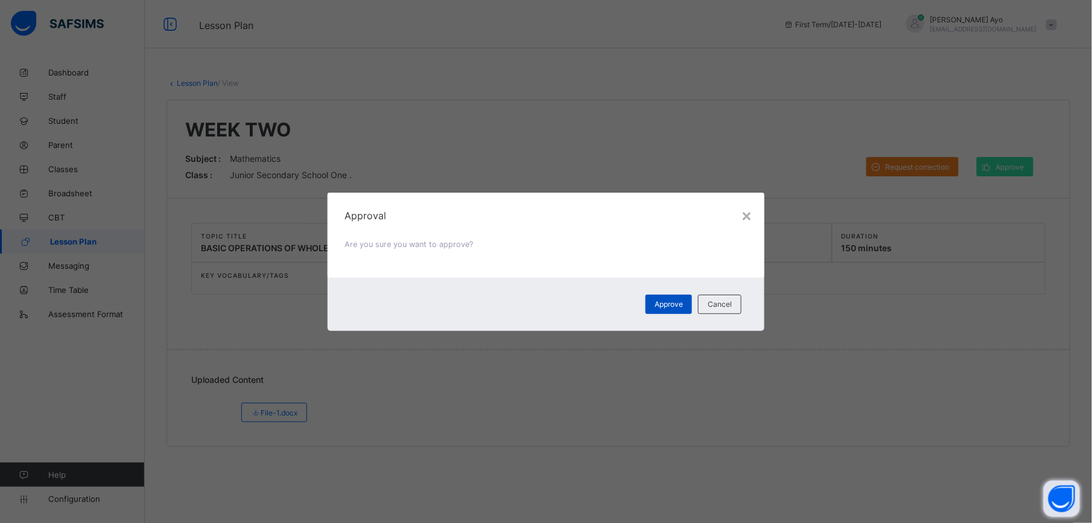
click at [669, 305] on span "Approve" at bounding box center [669, 303] width 28 height 9
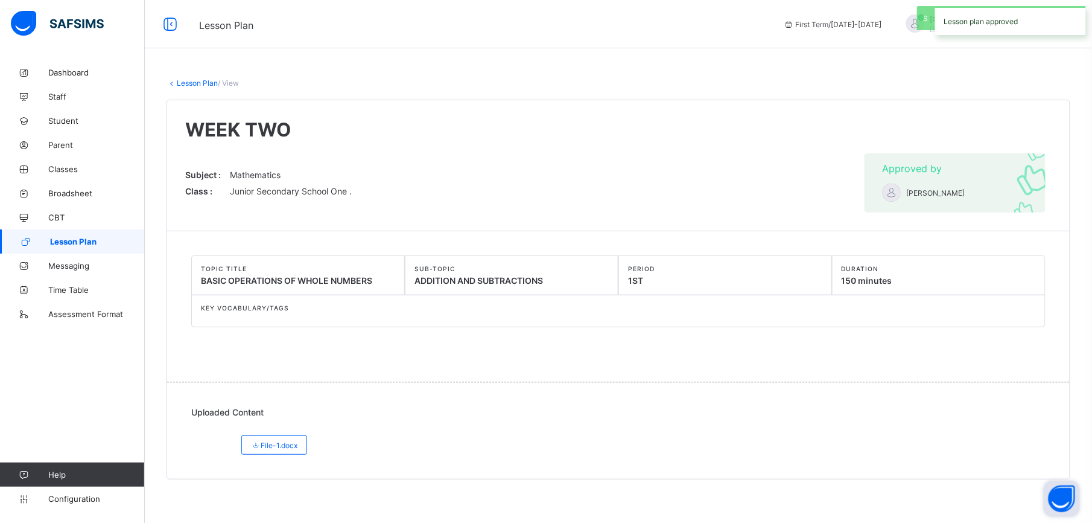
click at [187, 81] on link "Lesson Plan" at bounding box center [197, 82] width 41 height 9
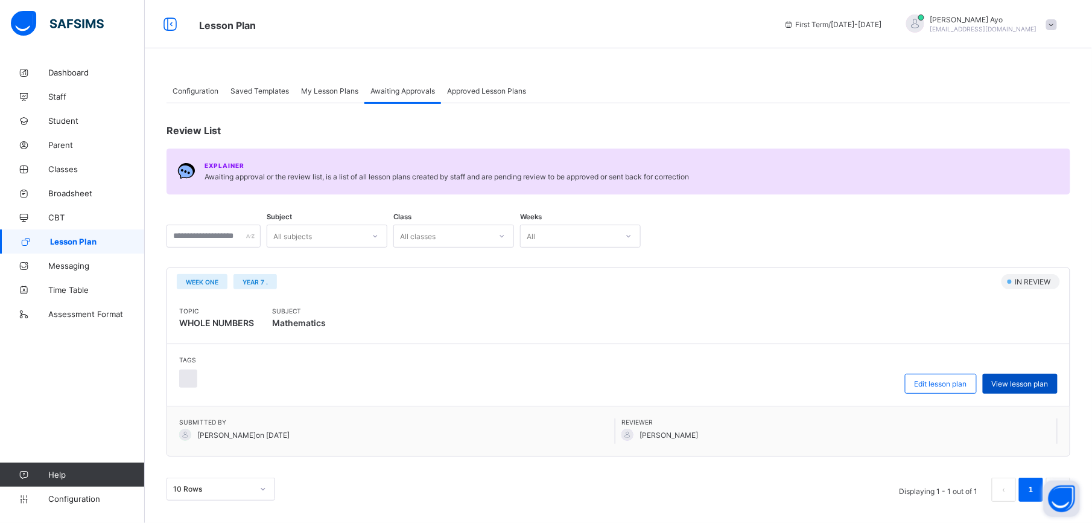
click at [1033, 380] on span "View lesson plan" at bounding box center [1020, 383] width 57 height 9
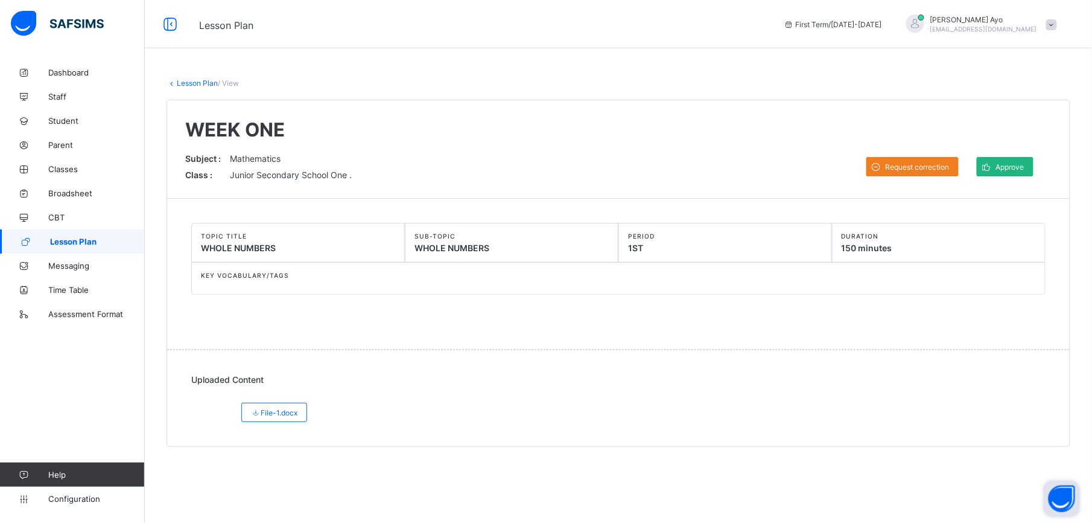
click at [1002, 169] on span "Approve" at bounding box center [1010, 166] width 28 height 9
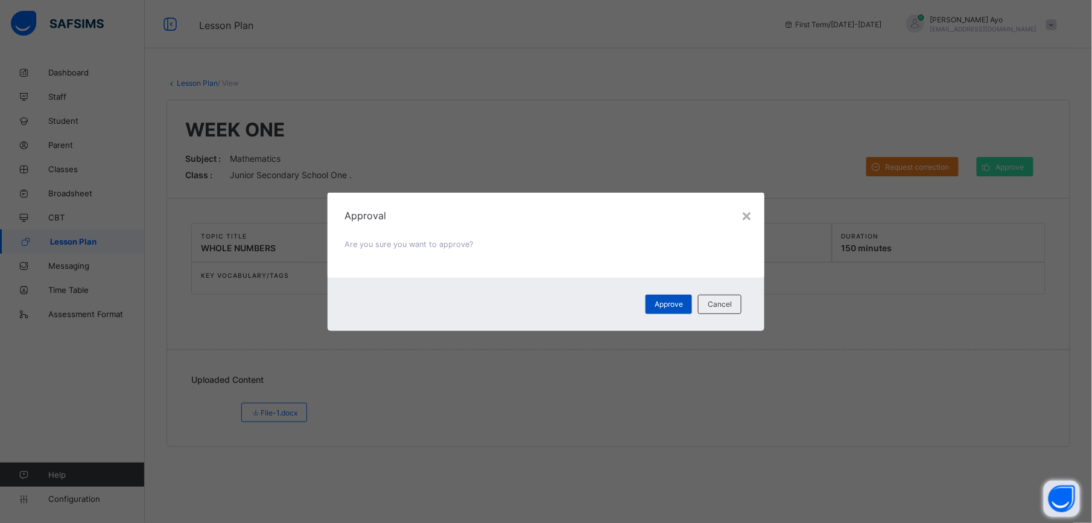
click at [666, 310] on div "Approve" at bounding box center [669, 304] width 46 height 19
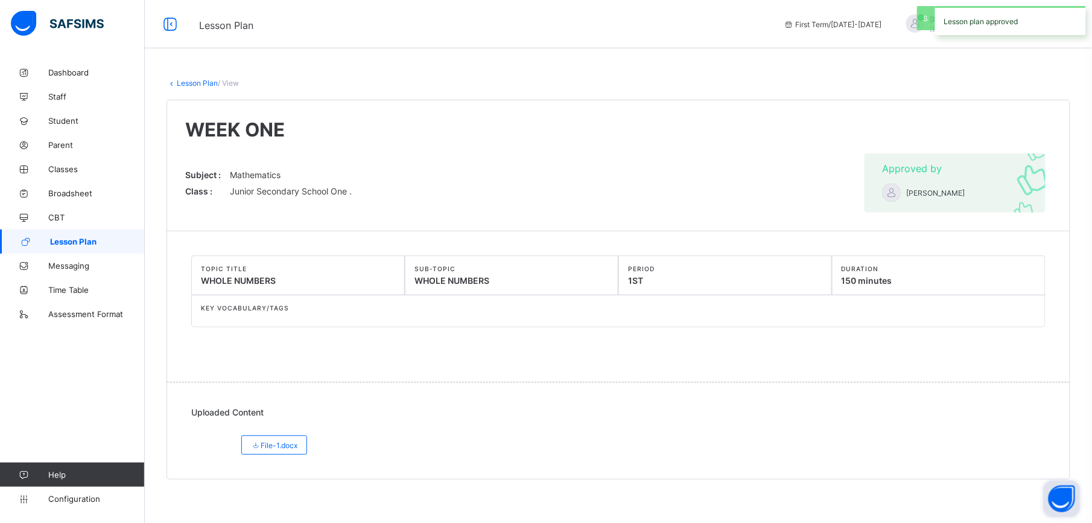
click at [199, 83] on link "Lesson Plan" at bounding box center [197, 82] width 41 height 9
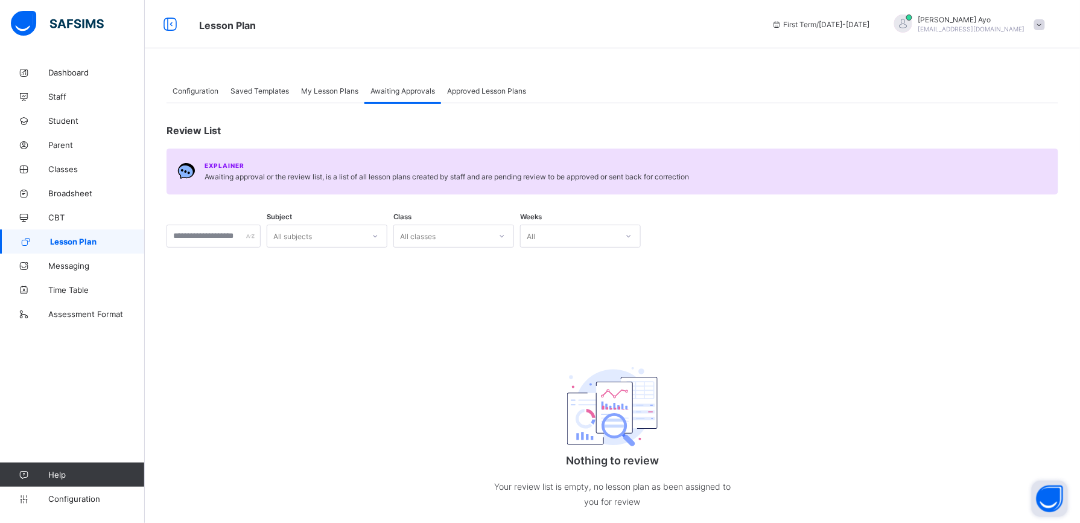
click at [485, 92] on span "Approved Lesson Plans" at bounding box center [486, 90] width 79 height 9
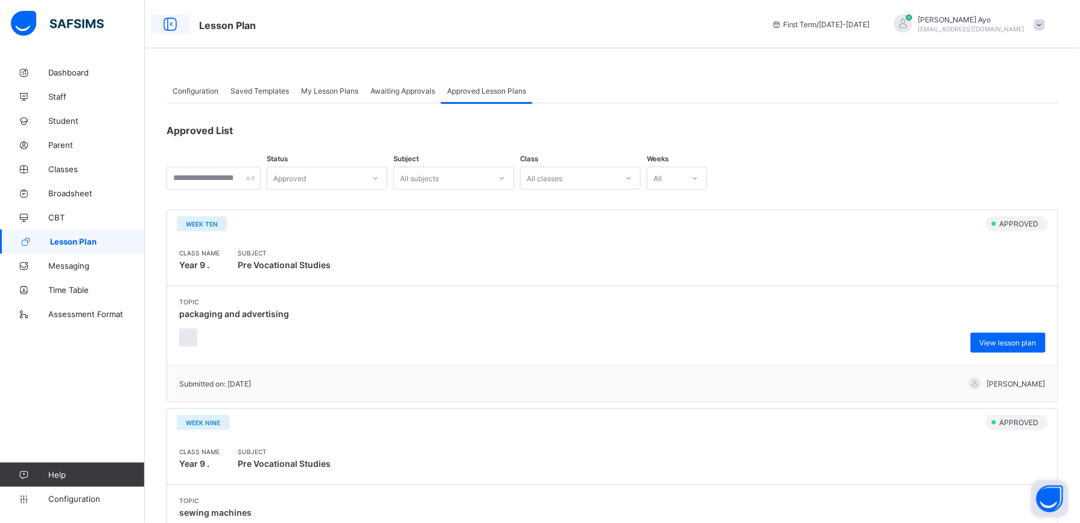
click at [172, 24] on icon at bounding box center [170, 25] width 21 height 18
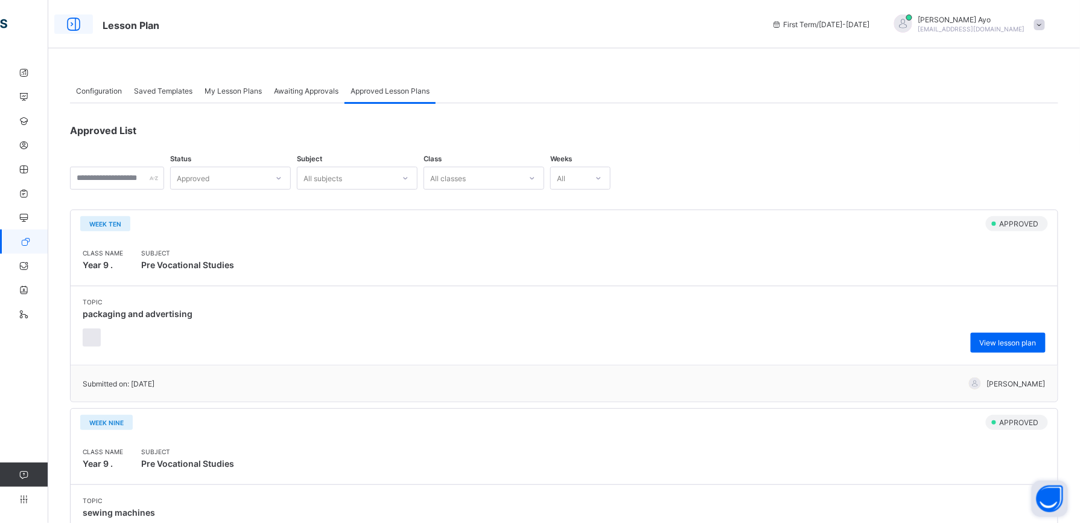
click at [75, 22] on icon at bounding box center [73, 25] width 21 height 18
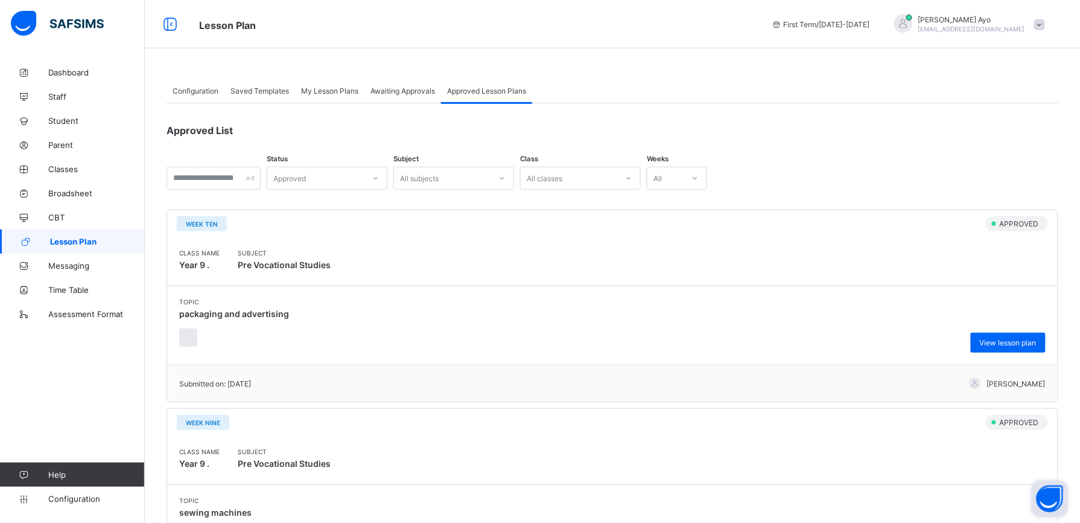
click at [77, 238] on span "Lesson Plan" at bounding box center [97, 242] width 95 height 10
click at [72, 264] on span "Messaging" at bounding box center [96, 266] width 97 height 10
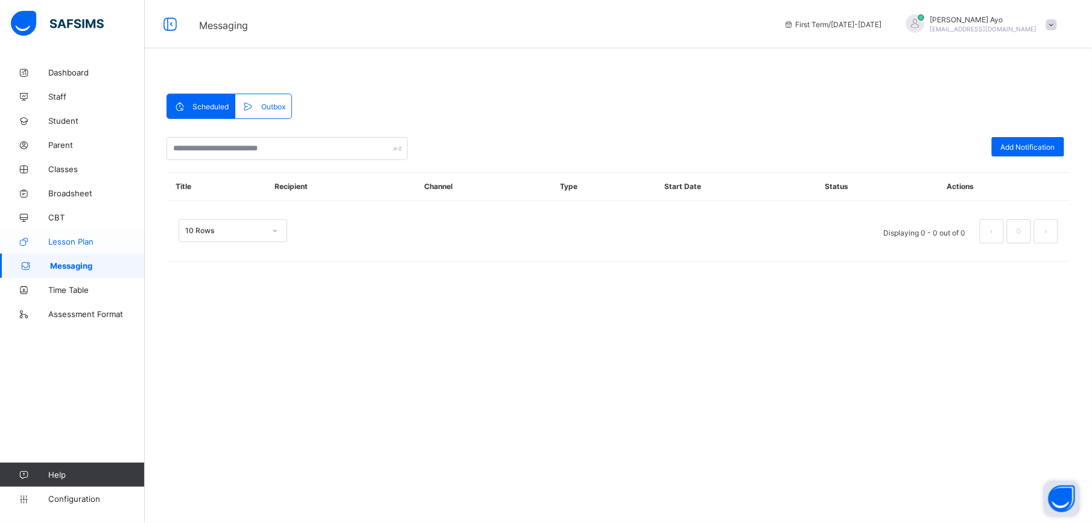
click at [72, 237] on span "Lesson Plan" at bounding box center [96, 242] width 97 height 10
